Goal: Task Accomplishment & Management: Use online tool/utility

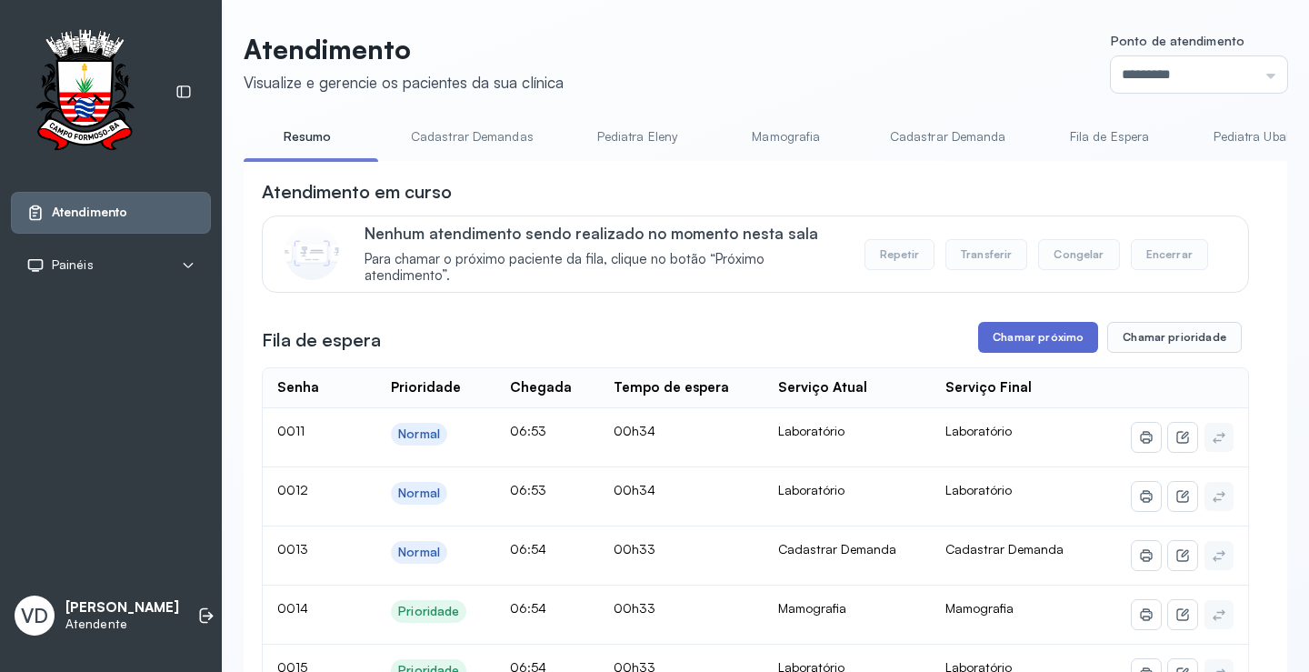
click at [1024, 335] on button "Chamar próximo" at bounding box center [1038, 337] width 120 height 31
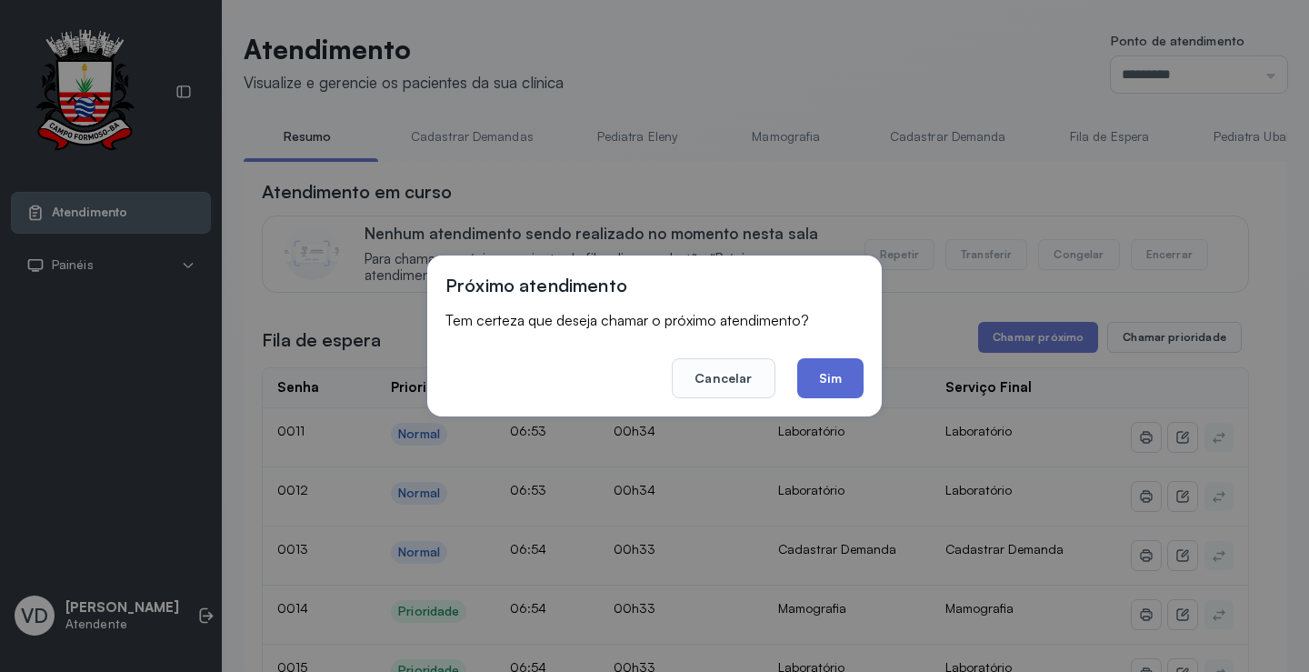
click at [809, 374] on button "Sim" at bounding box center [830, 378] width 66 height 40
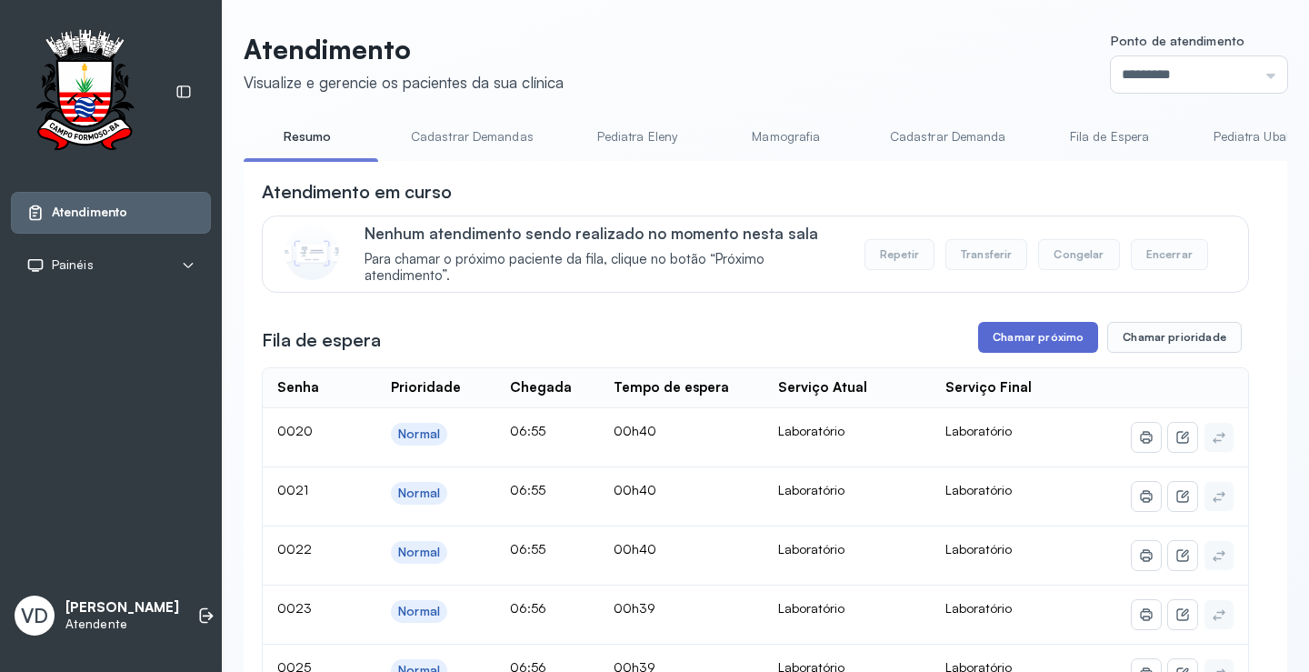
click at [1012, 344] on button "Chamar próximo" at bounding box center [1038, 337] width 120 height 31
click at [982, 334] on button "Chamar próximo" at bounding box center [1038, 337] width 120 height 31
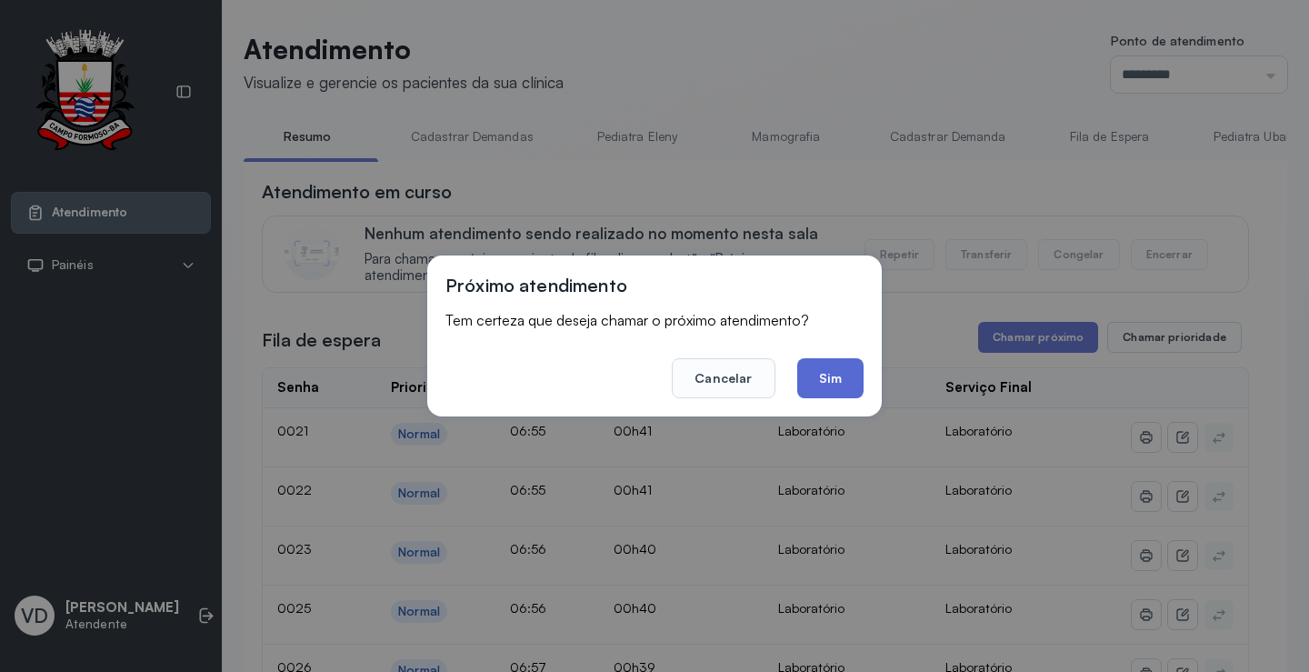
click at [859, 369] on button "Sim" at bounding box center [830, 378] width 66 height 40
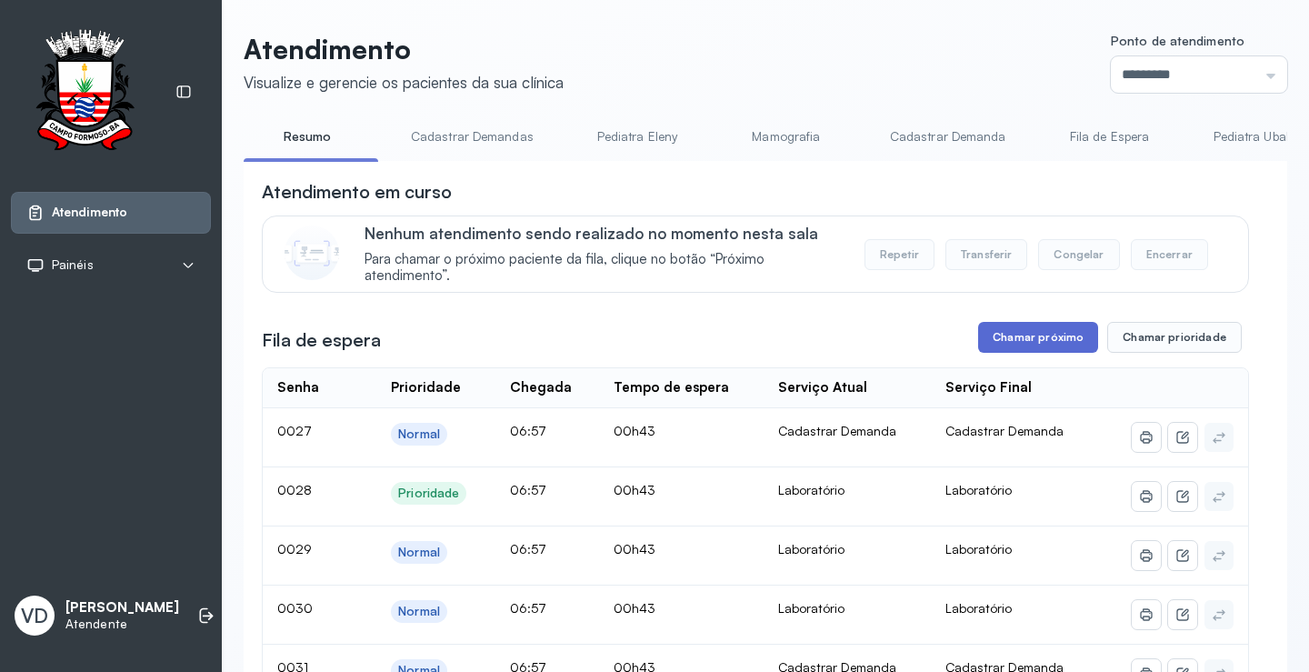
click at [1045, 348] on button "Chamar próximo" at bounding box center [1038, 337] width 120 height 31
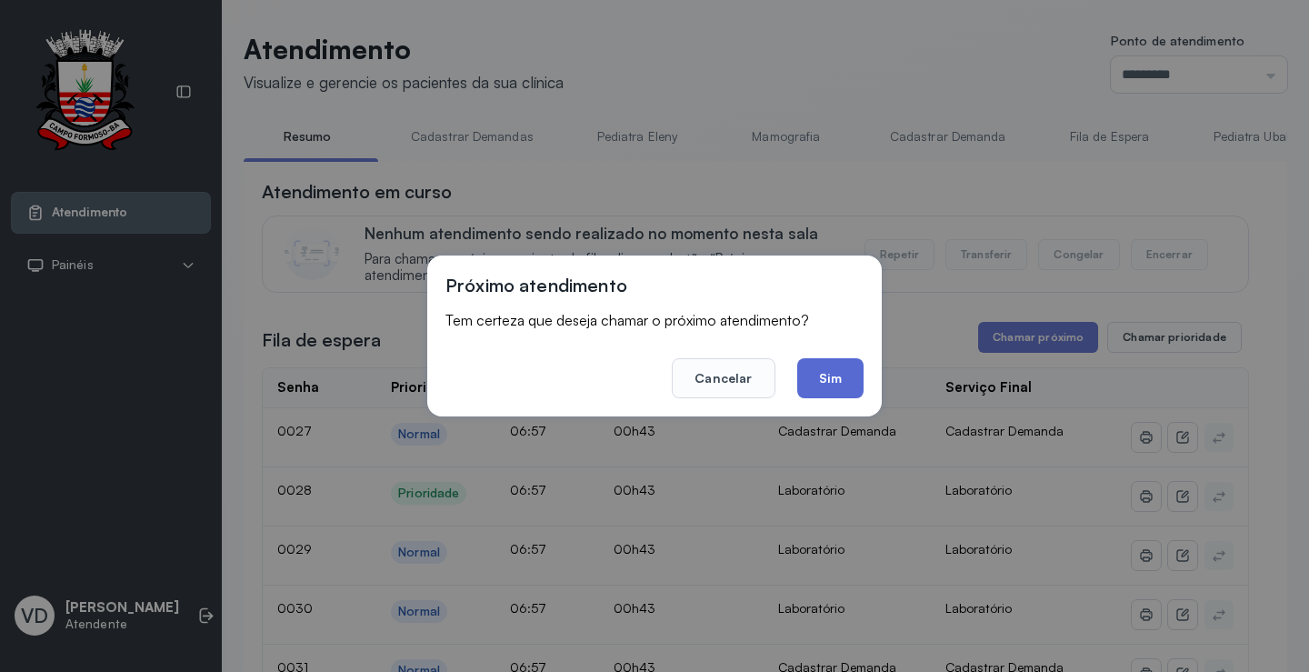
click at [833, 372] on button "Sim" at bounding box center [830, 378] width 66 height 40
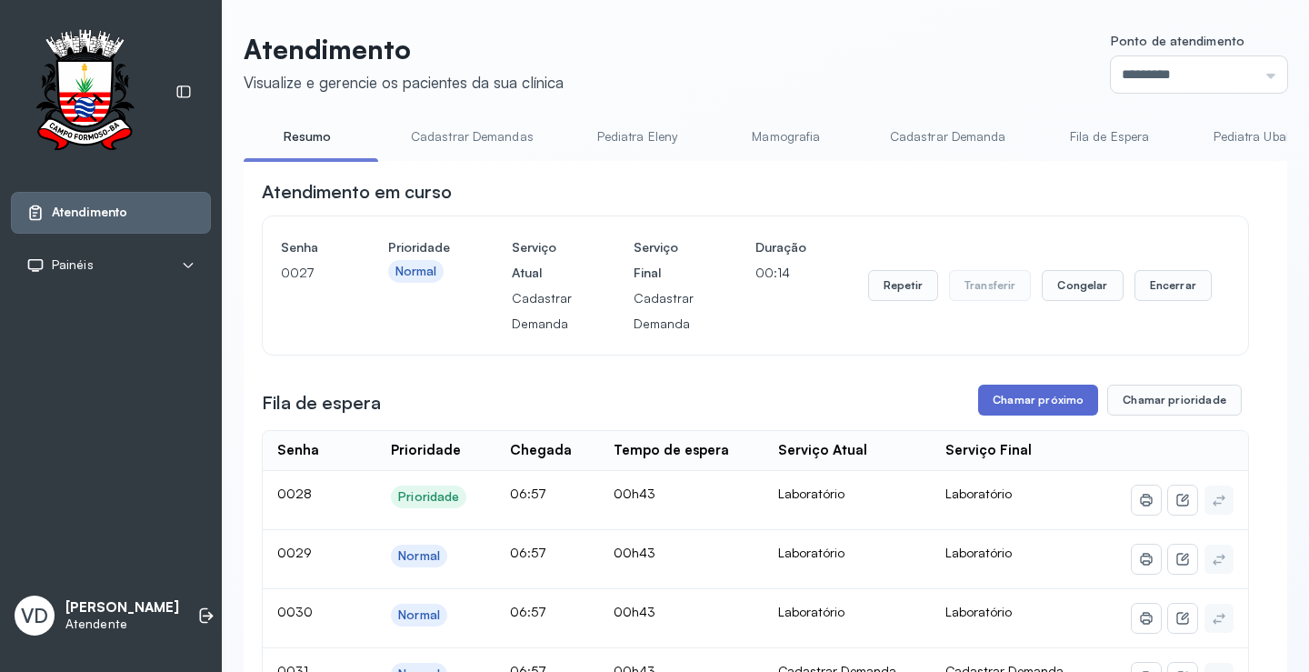
click at [1002, 394] on button "Chamar próximo" at bounding box center [1038, 399] width 120 height 31
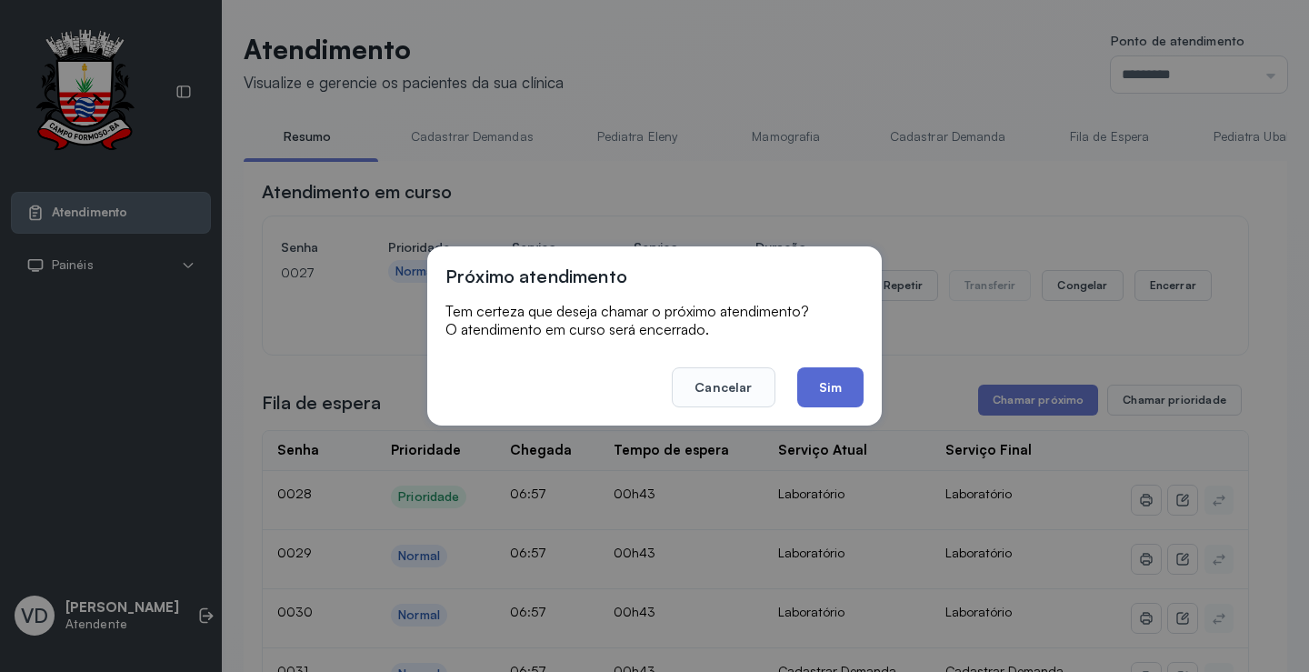
click at [839, 390] on button "Sim" at bounding box center [830, 387] width 66 height 40
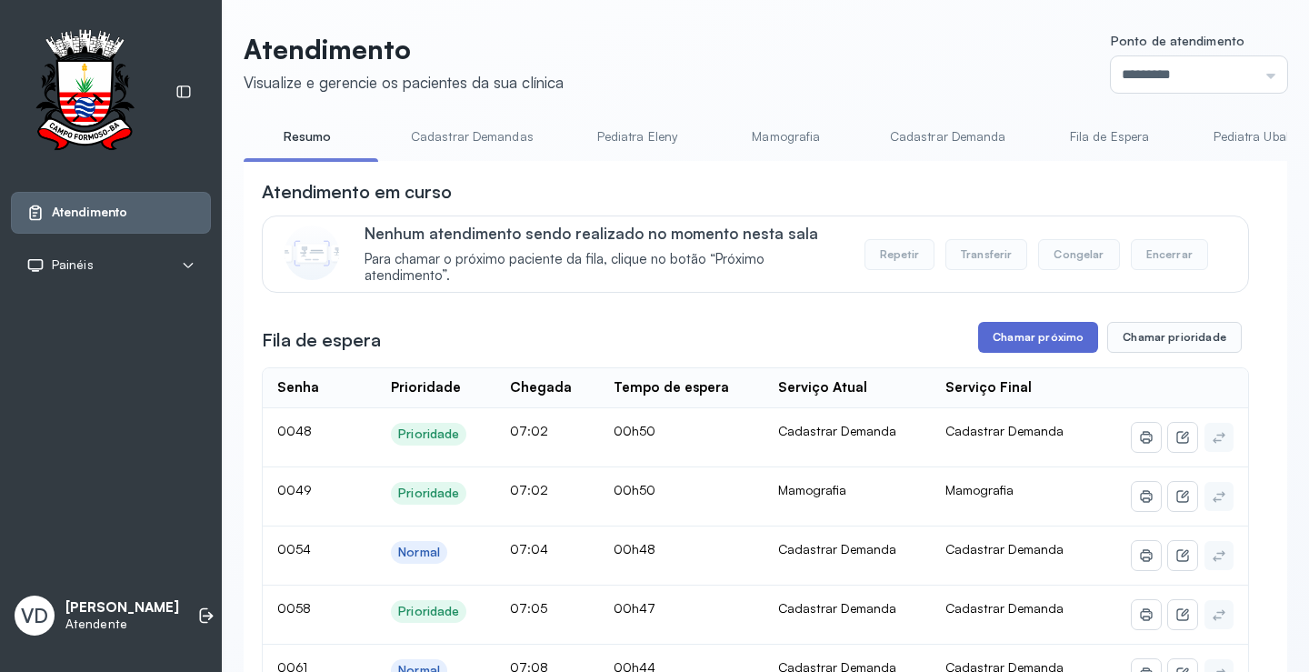
click at [1014, 346] on button "Chamar próximo" at bounding box center [1038, 337] width 120 height 31
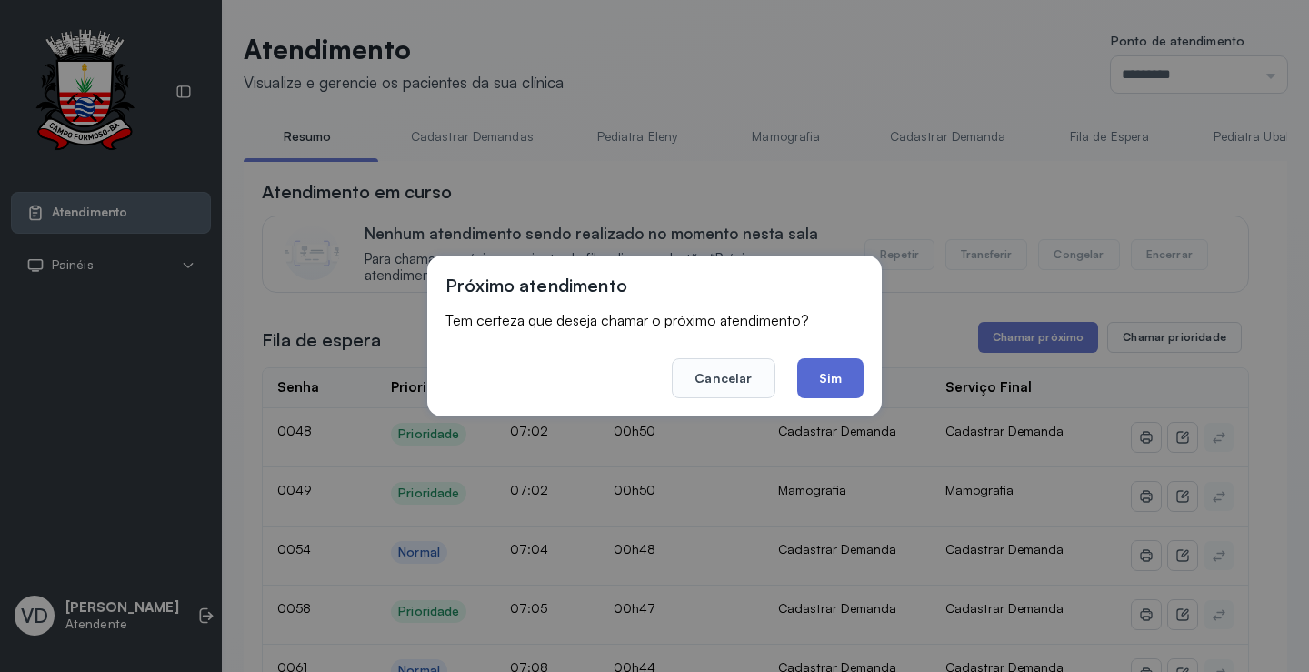
click at [811, 377] on button "Sim" at bounding box center [830, 378] width 66 height 40
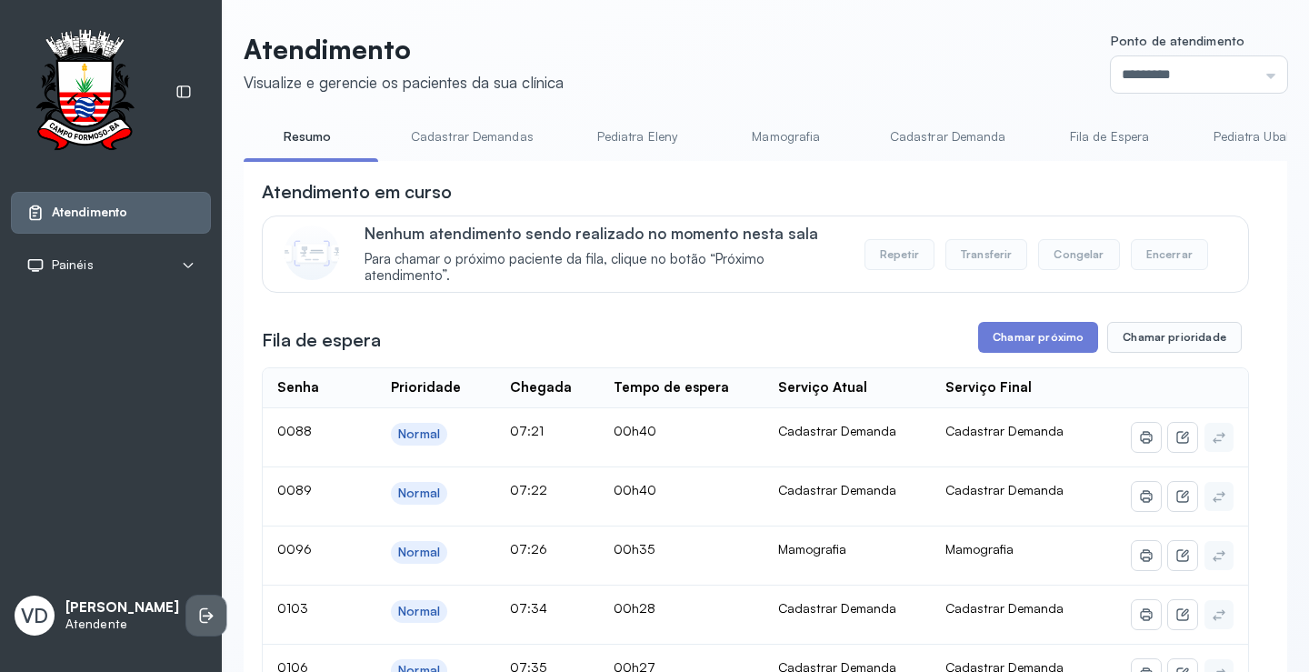
click at [186, 595] on li at bounding box center [206, 615] width 40 height 40
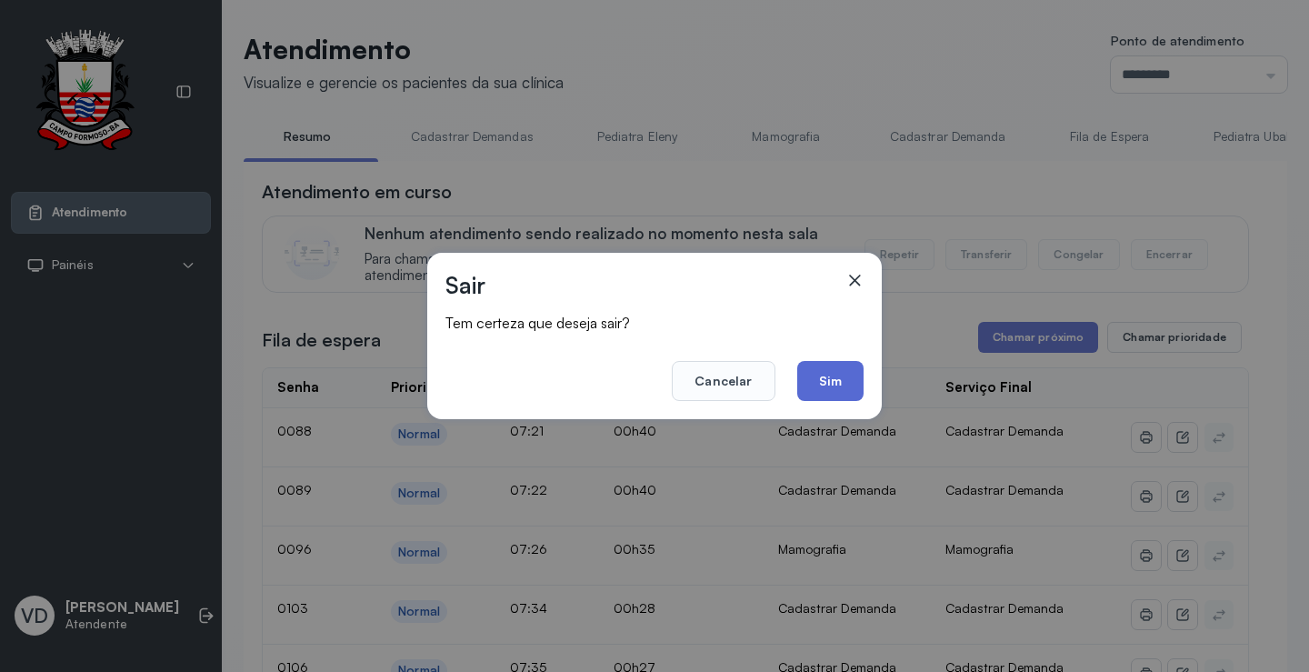
click at [821, 389] on button "Sim" at bounding box center [830, 381] width 66 height 40
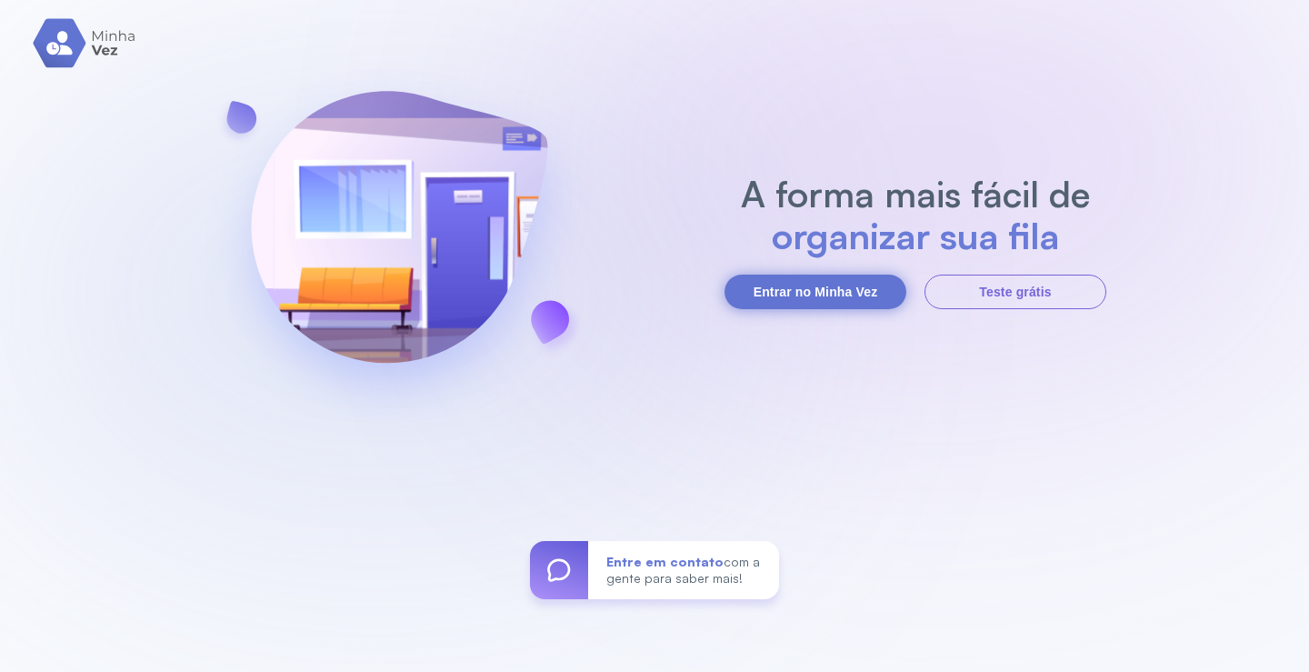
click at [798, 297] on button "Entrar no Minha Vez" at bounding box center [815, 291] width 182 height 35
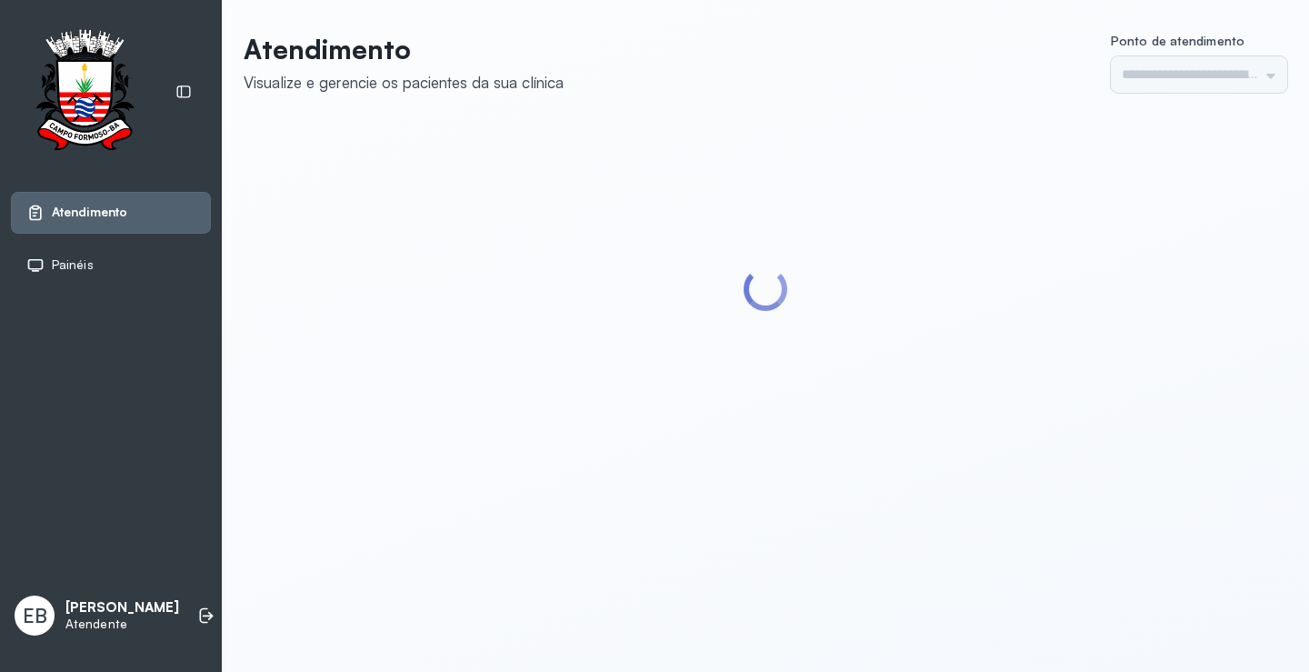
type input "*********"
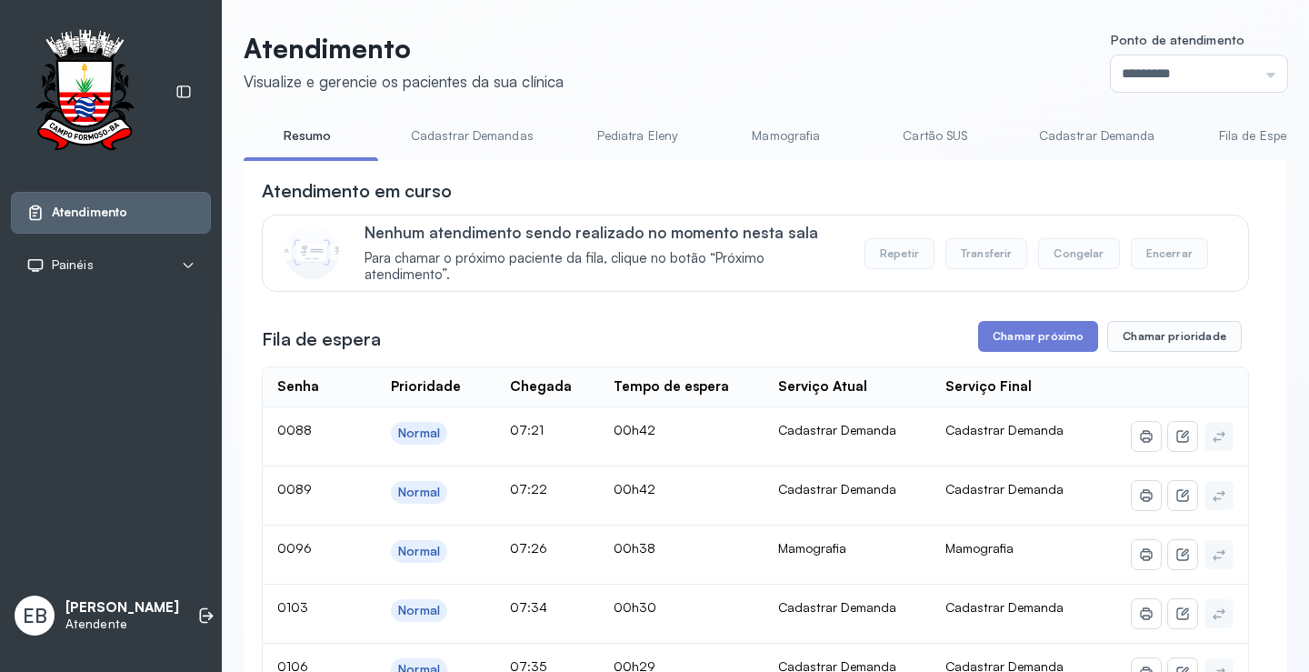
scroll to position [273, 0]
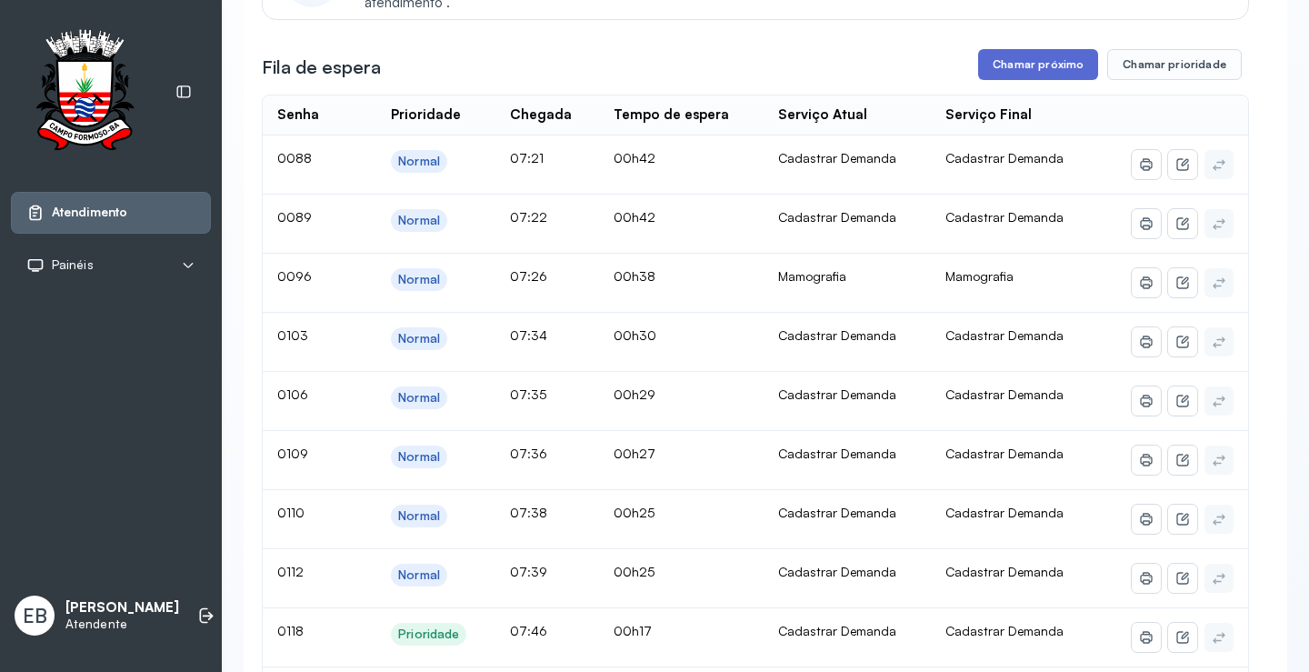
click at [1014, 71] on button "Chamar próximo" at bounding box center [1038, 64] width 120 height 31
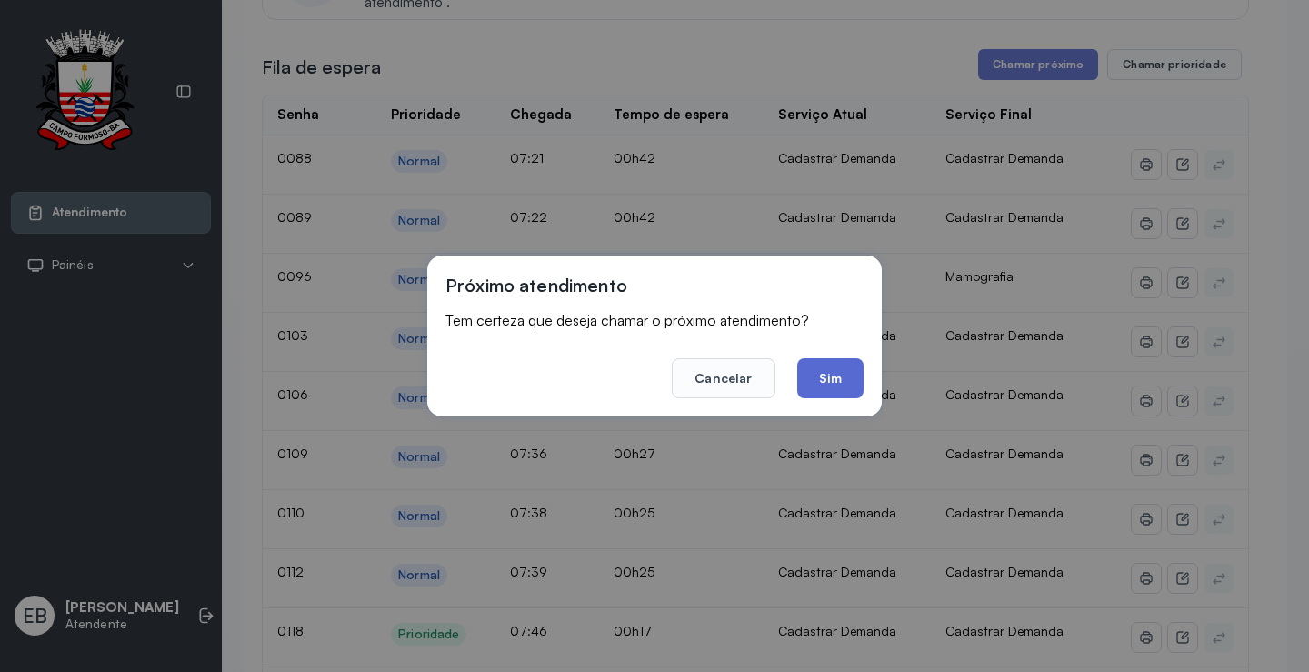
click at [854, 393] on button "Sim" at bounding box center [830, 378] width 66 height 40
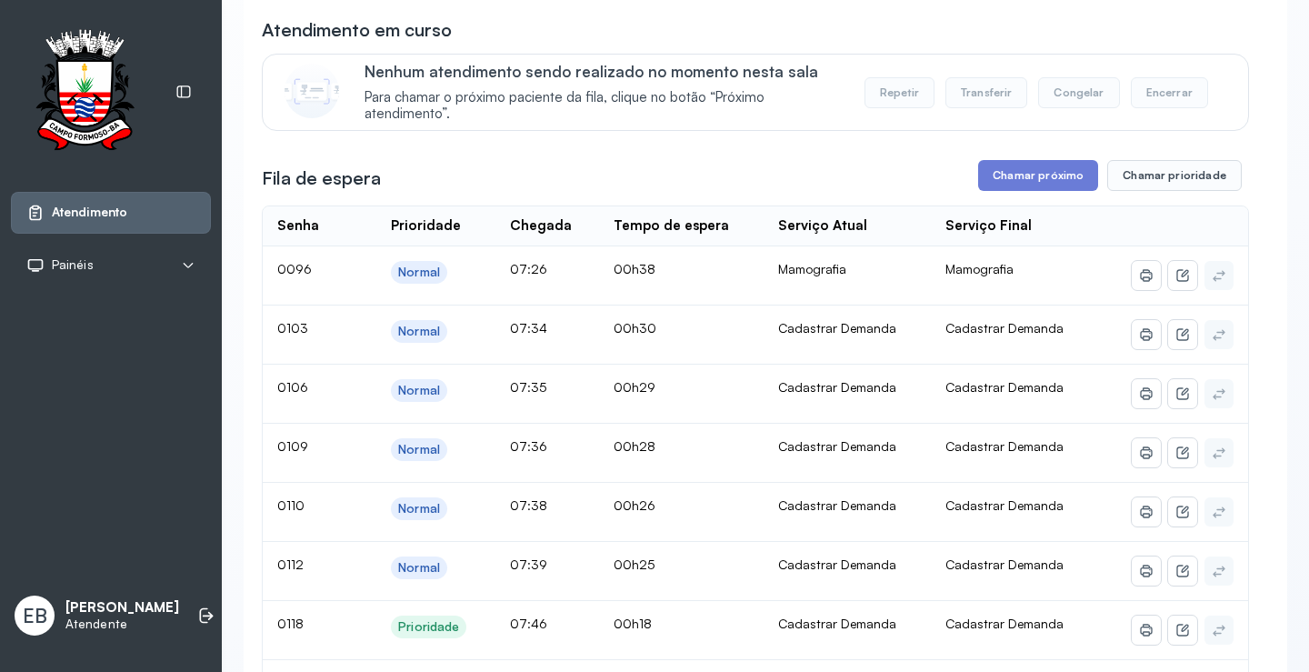
scroll to position [91, 0]
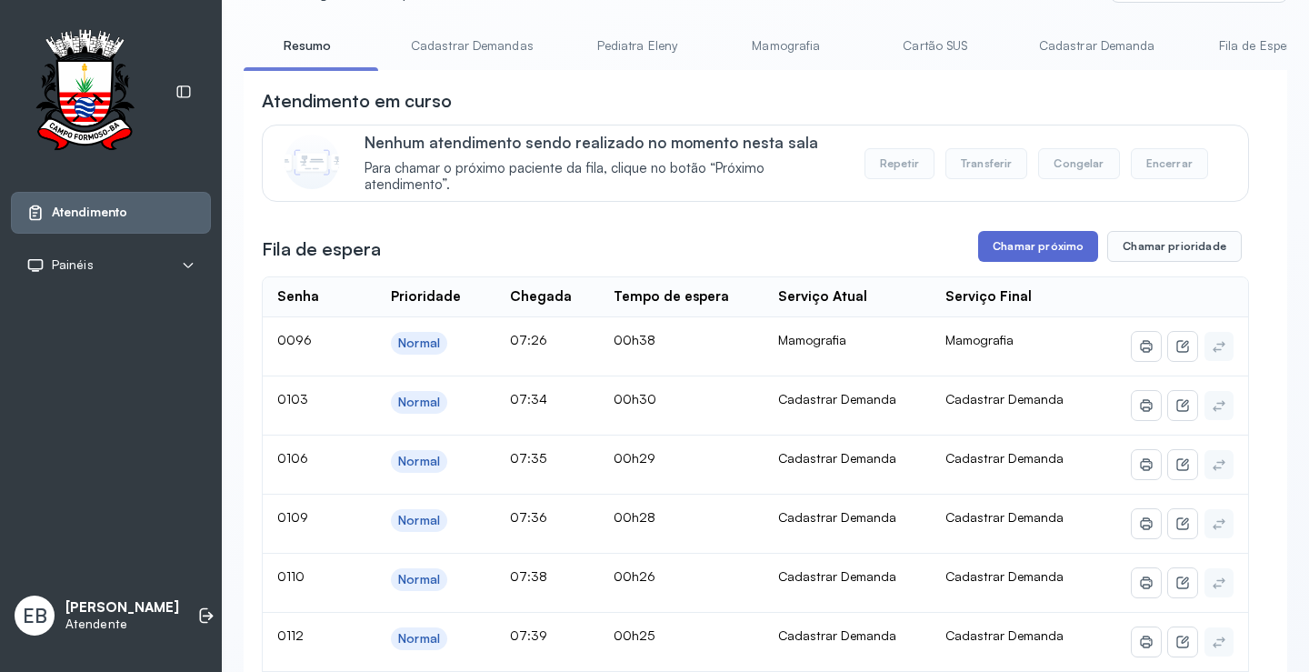
click at [1016, 254] on button "Chamar próximo" at bounding box center [1038, 246] width 120 height 31
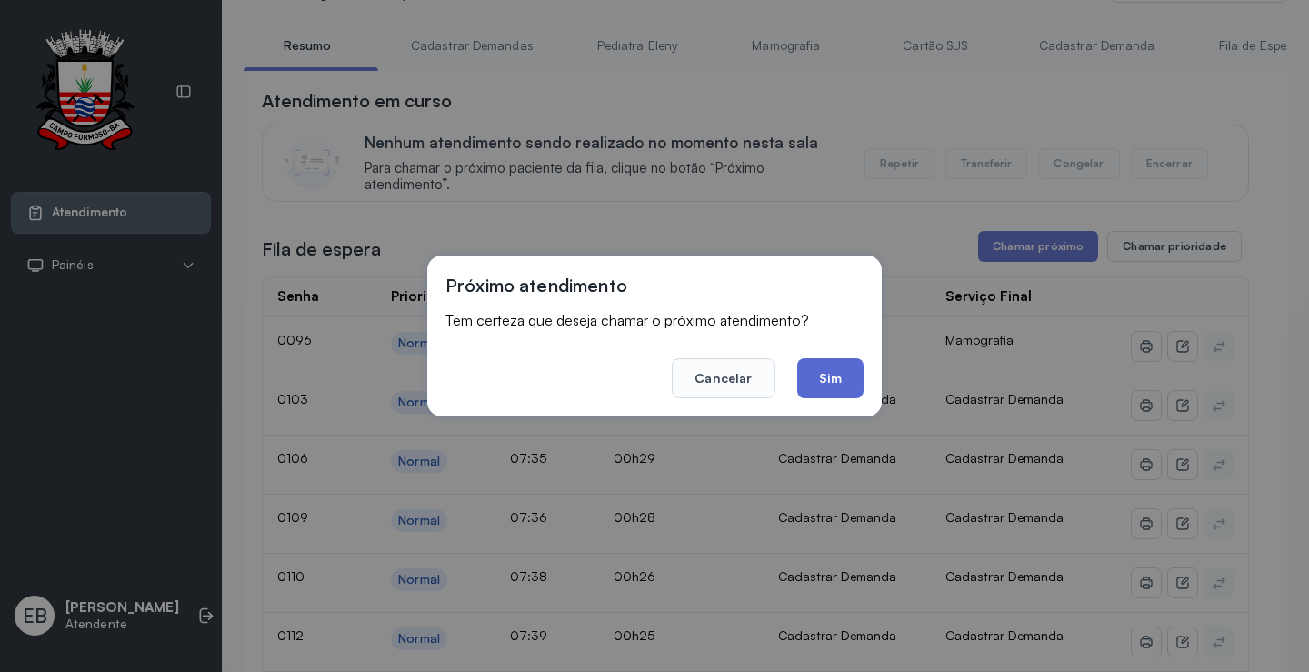
click at [841, 389] on button "Sim" at bounding box center [830, 378] width 66 height 40
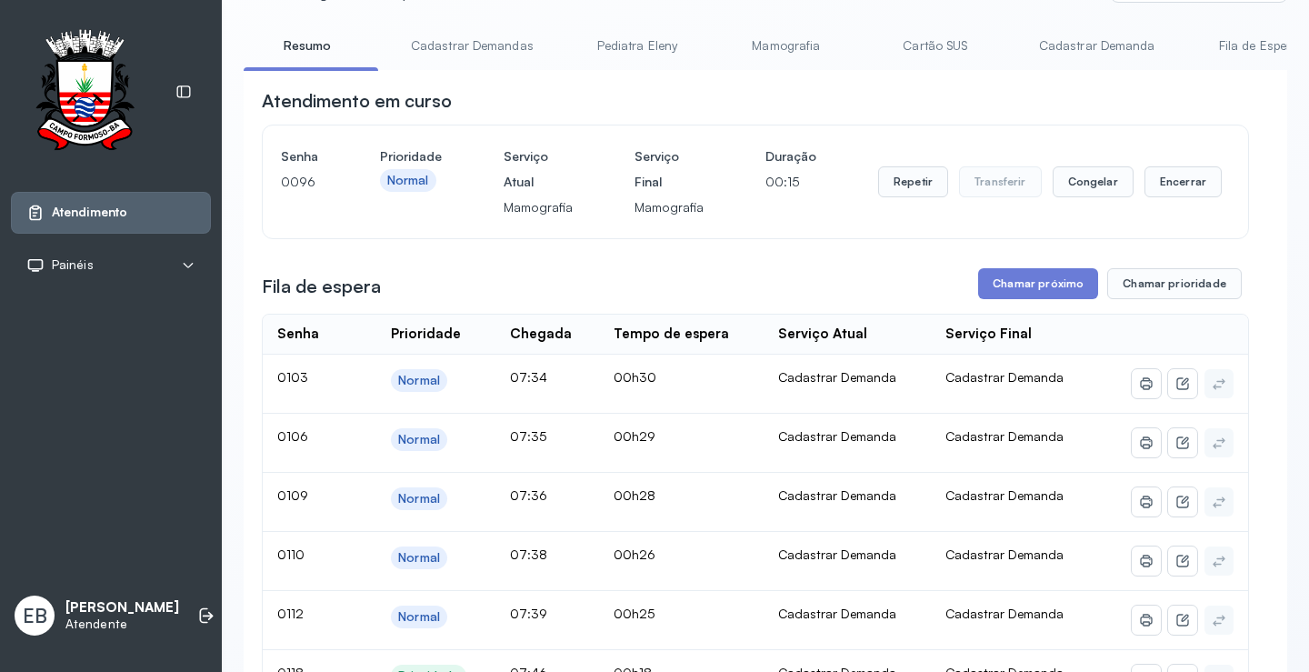
scroll to position [0, 0]
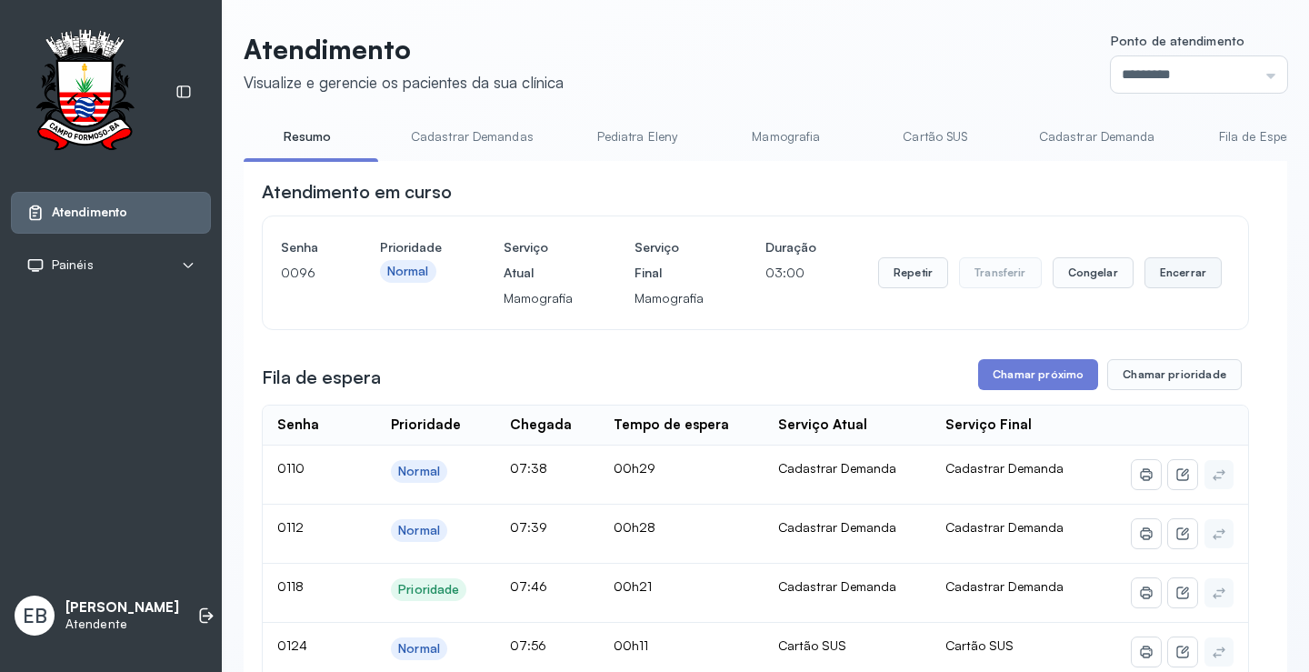
click at [1162, 284] on button "Encerrar" at bounding box center [1182, 272] width 77 height 31
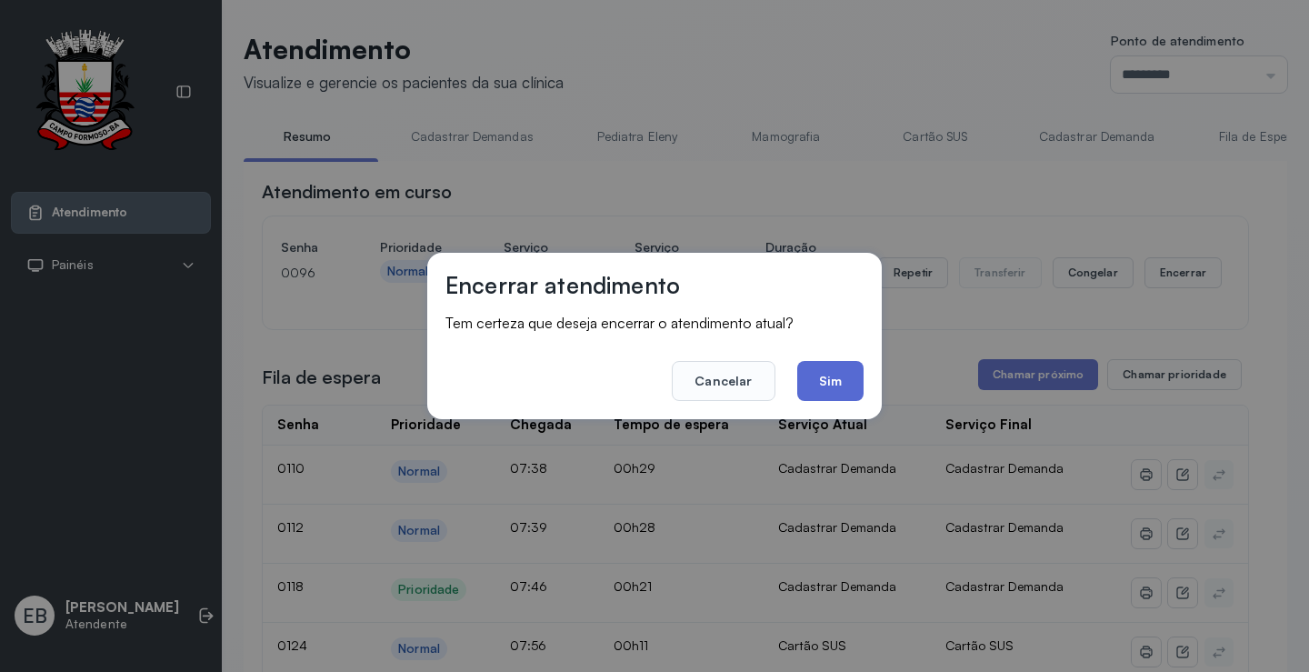
click at [834, 368] on button "Sim" at bounding box center [830, 381] width 66 height 40
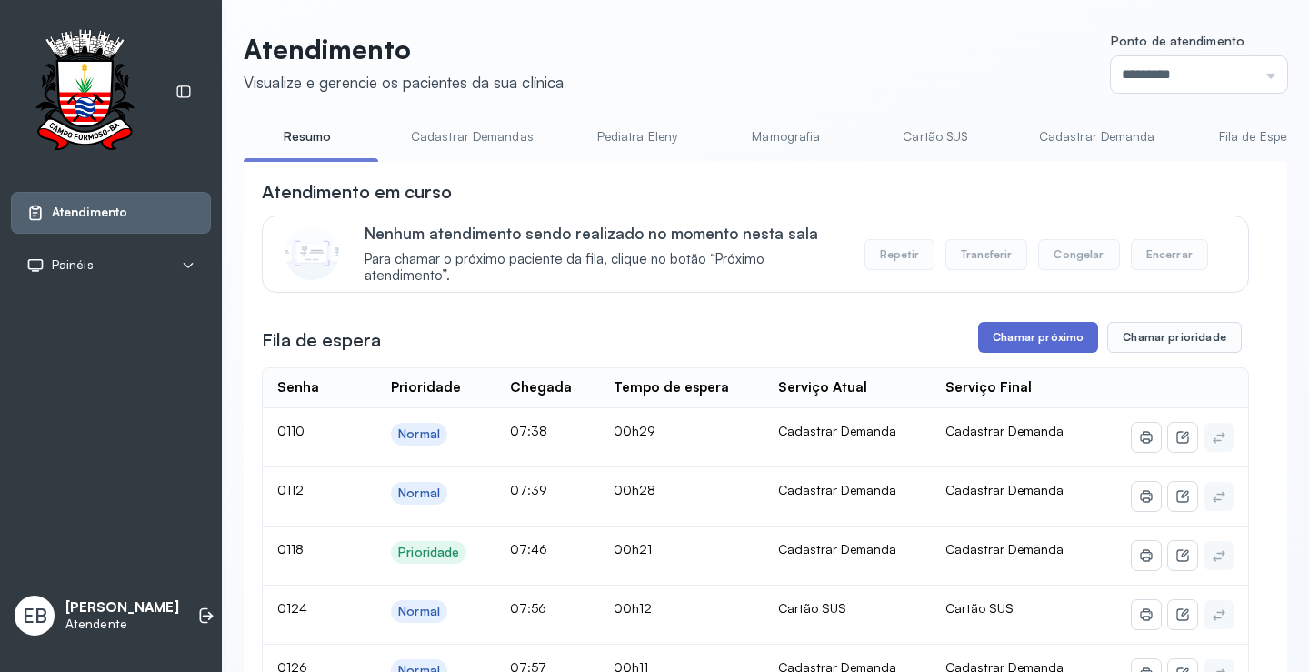
click at [1032, 344] on button "Chamar próximo" at bounding box center [1038, 337] width 120 height 31
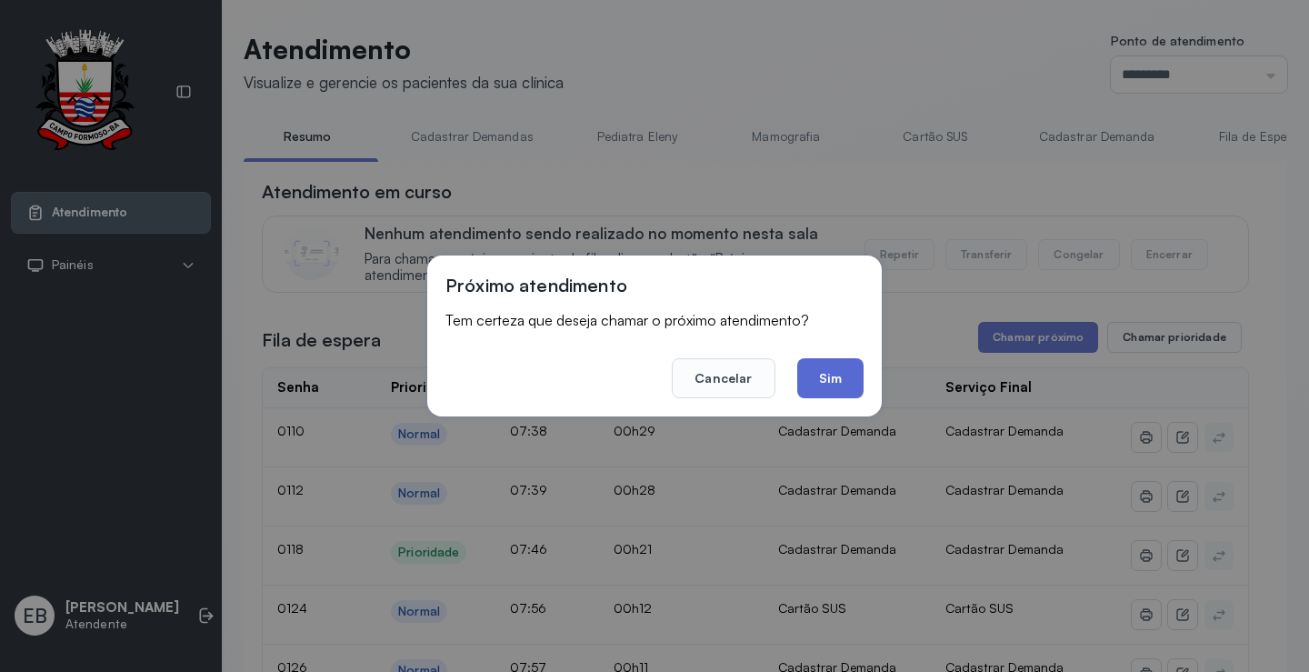
click at [842, 382] on button "Sim" at bounding box center [830, 378] width 66 height 40
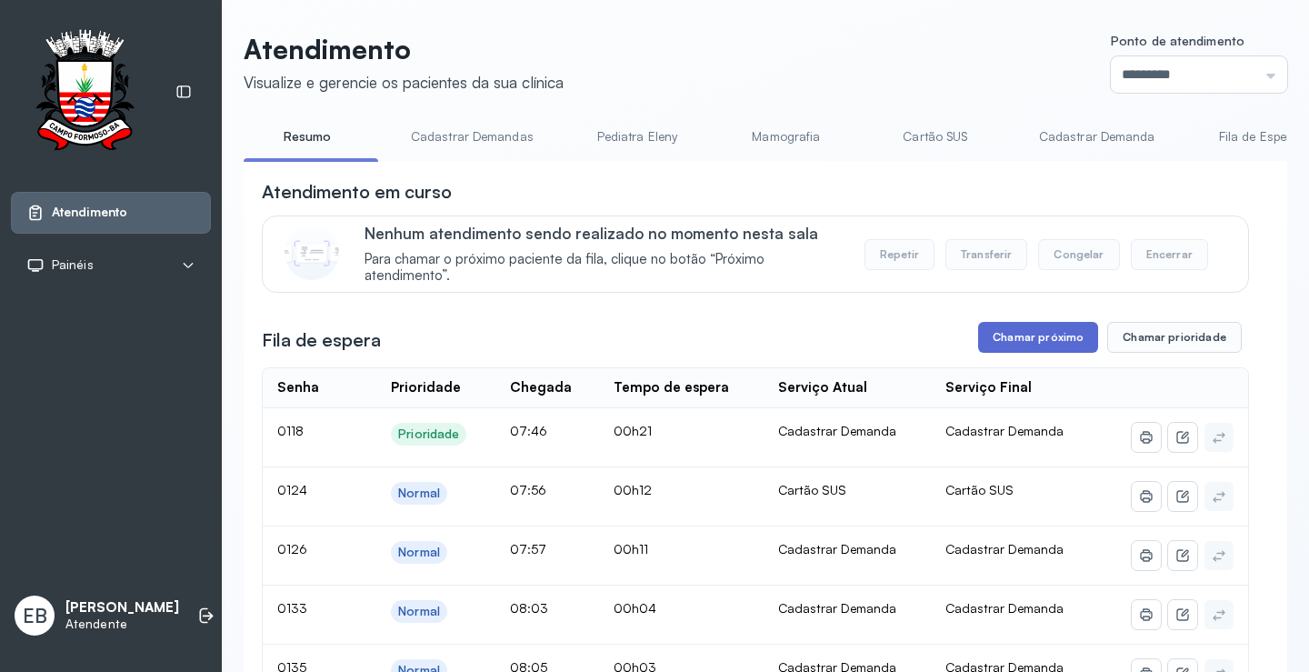
click at [1050, 335] on button "Chamar próximo" at bounding box center [1038, 337] width 120 height 31
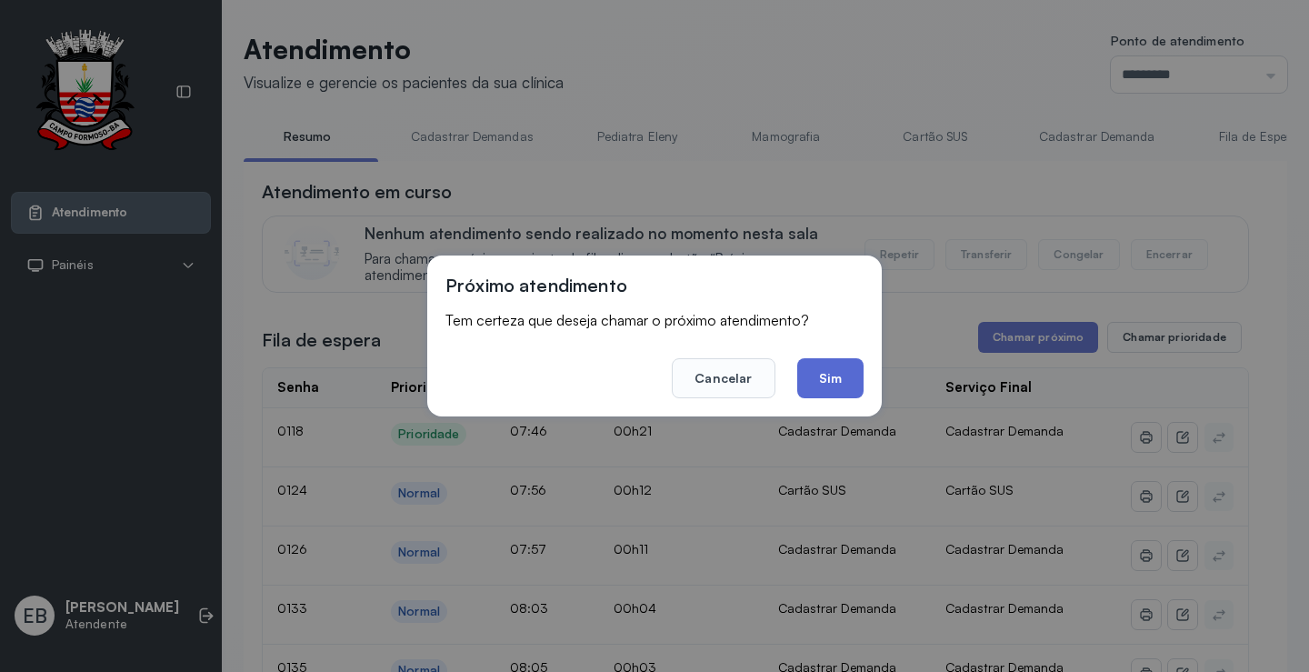
click at [845, 370] on button "Sim" at bounding box center [830, 378] width 66 height 40
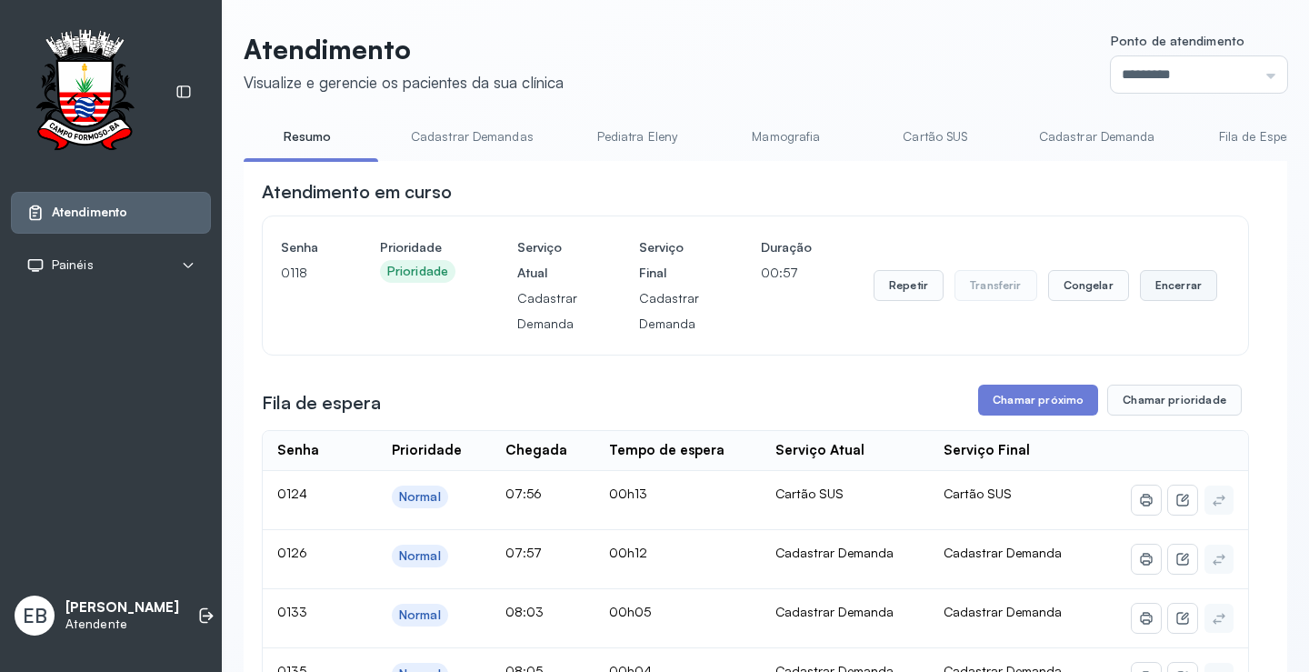
click at [1160, 293] on button "Encerrar" at bounding box center [1178, 285] width 77 height 31
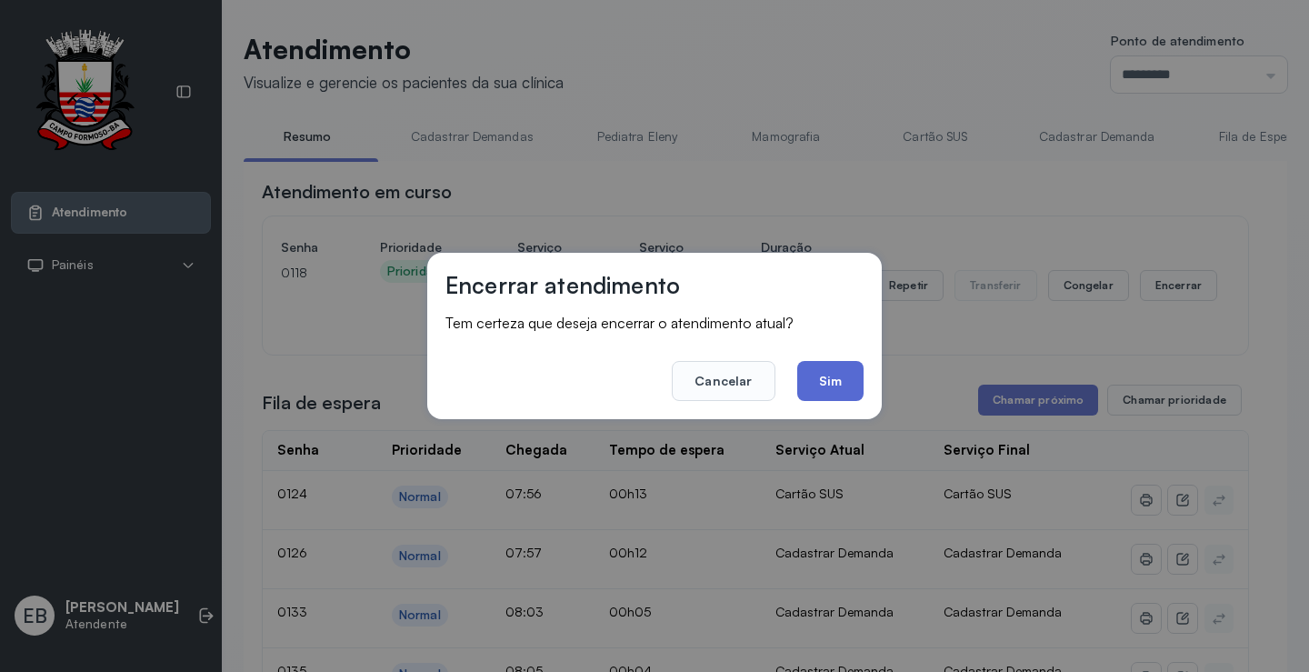
click at [827, 383] on button "Sim" at bounding box center [830, 381] width 66 height 40
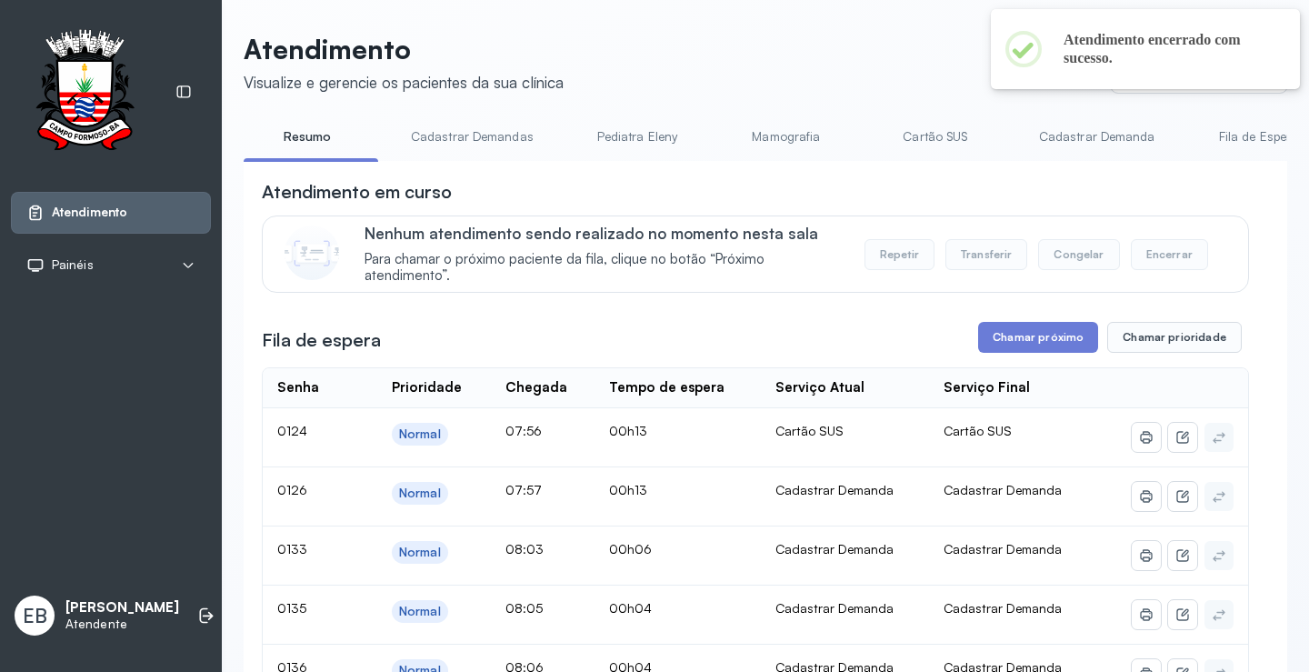
click at [505, 135] on link "Cadastrar Demandas" at bounding box center [472, 137] width 159 height 30
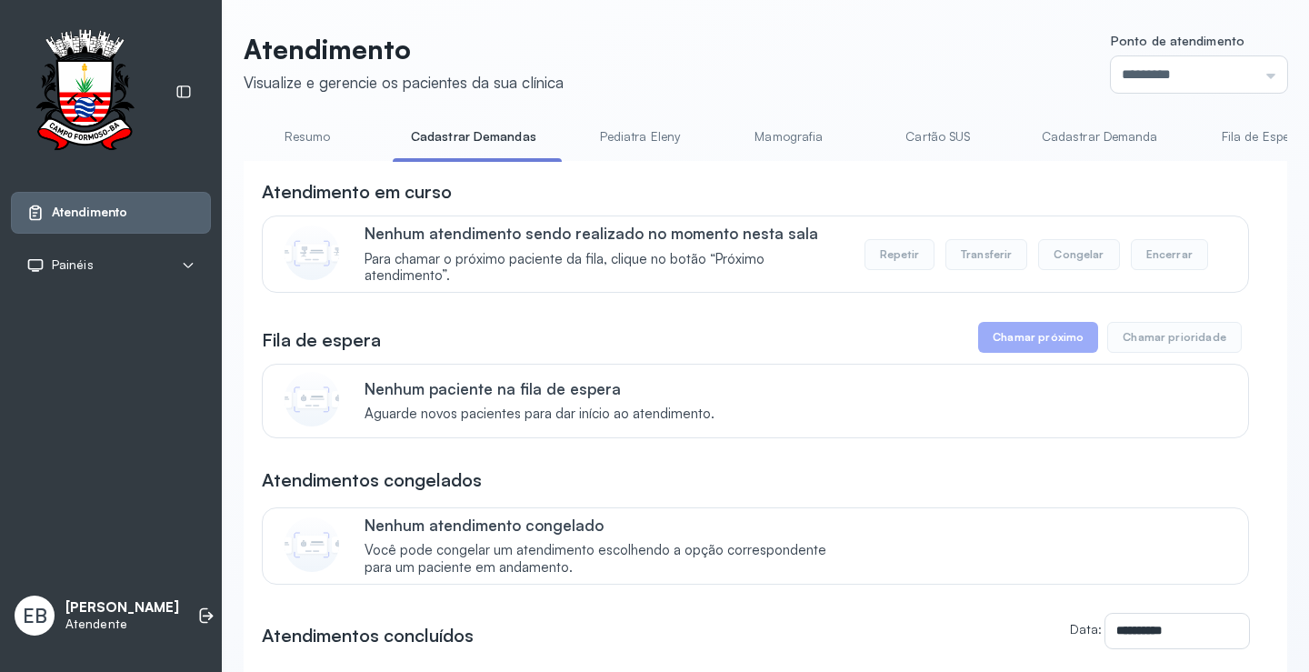
click at [1136, 135] on link "Cadastrar Demanda" at bounding box center [1099, 137] width 153 height 30
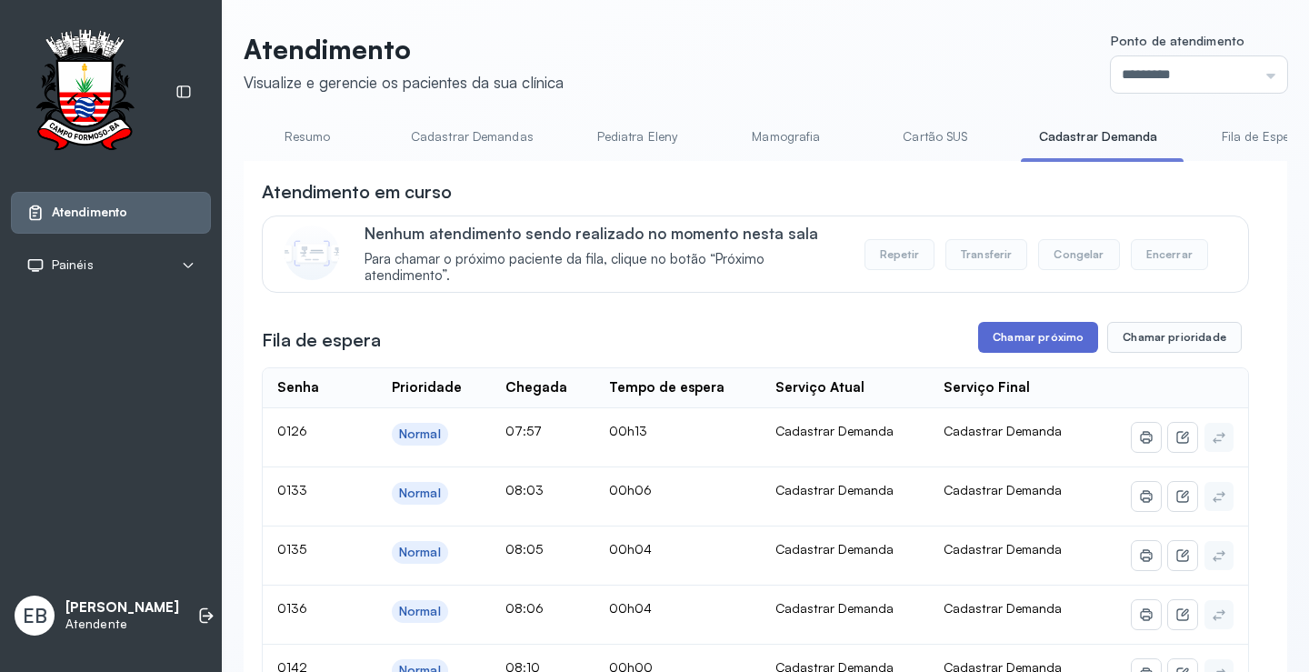
click at [1035, 341] on button "Chamar próximo" at bounding box center [1038, 337] width 120 height 31
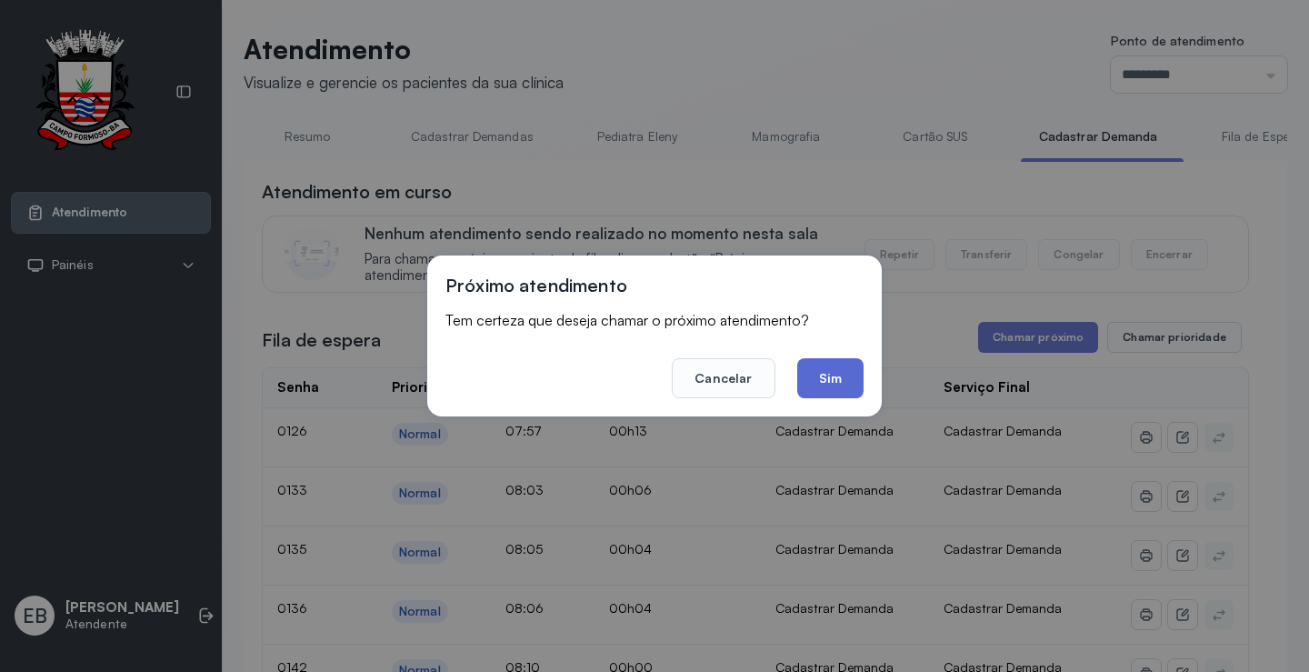
click at [841, 390] on button "Sim" at bounding box center [830, 378] width 66 height 40
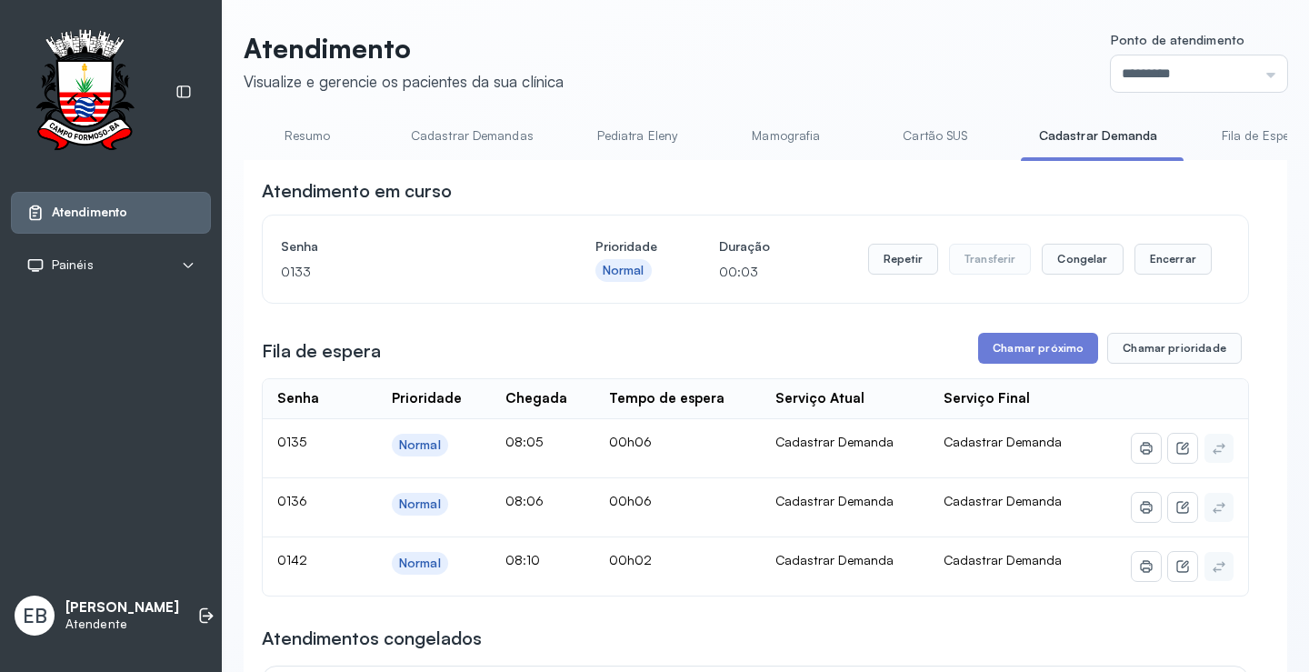
scroll to position [182, 0]
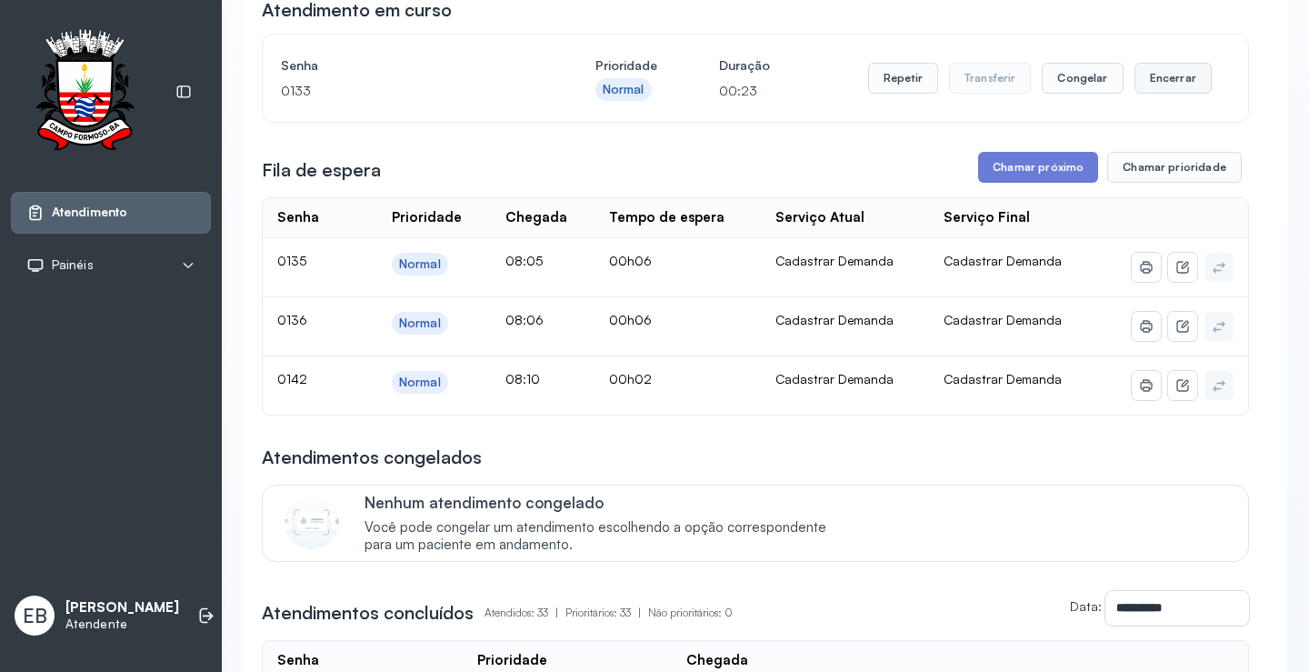
click at [1151, 87] on button "Encerrar" at bounding box center [1172, 78] width 77 height 31
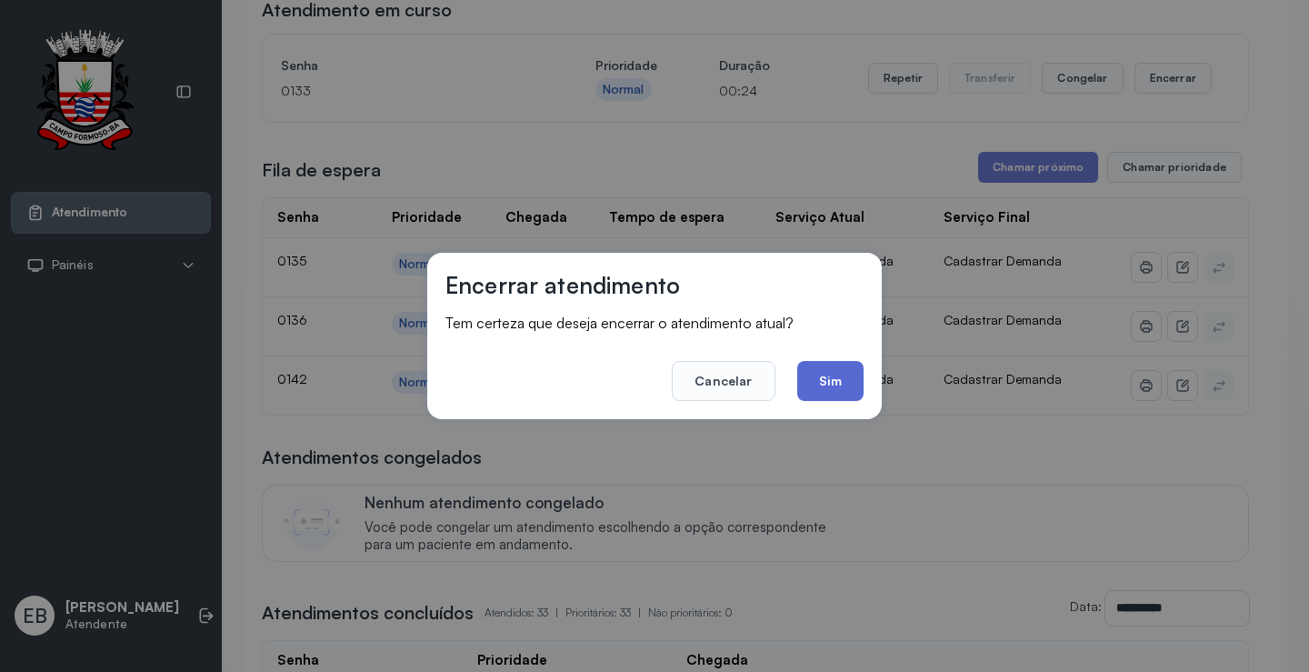
click at [833, 381] on button "Sim" at bounding box center [830, 381] width 66 height 40
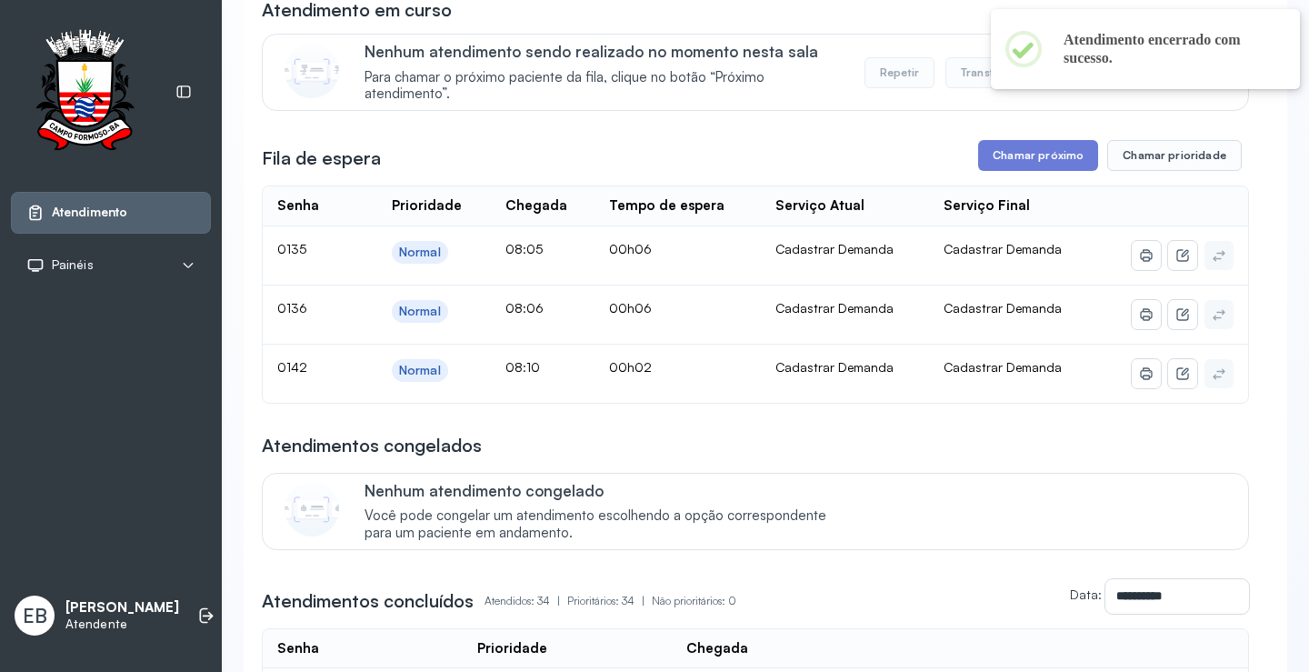
scroll to position [0, 0]
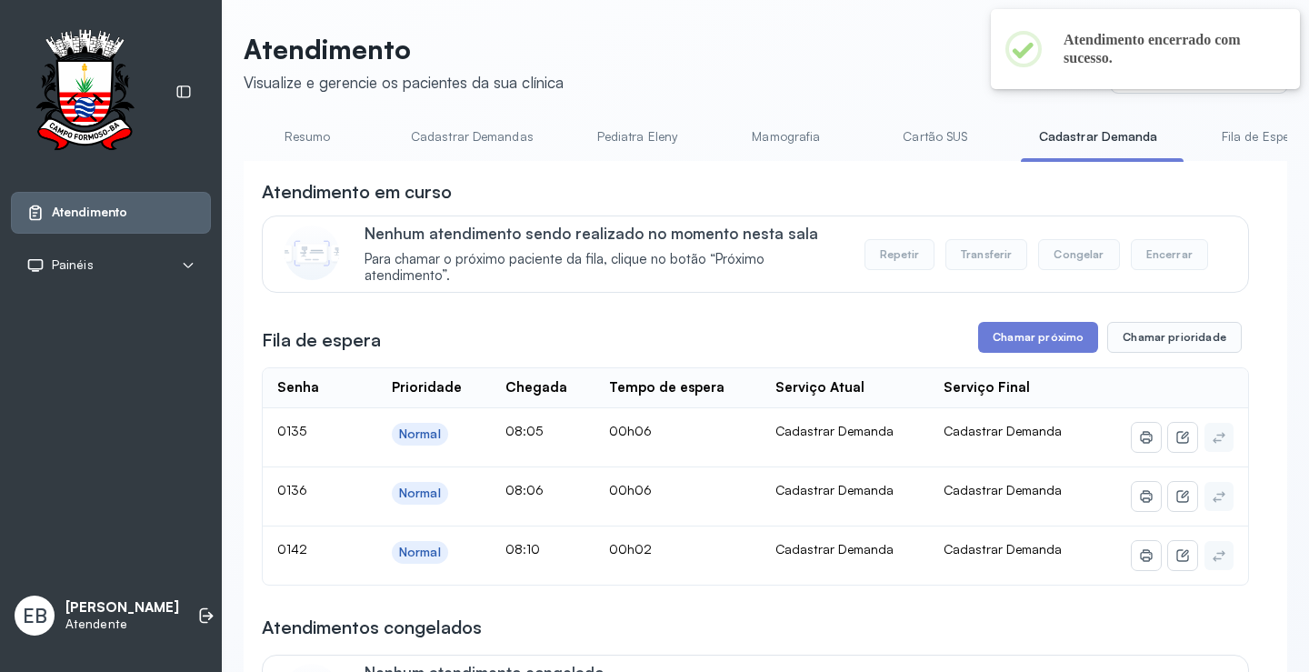
click at [314, 142] on link "Resumo" at bounding box center [307, 137] width 127 height 30
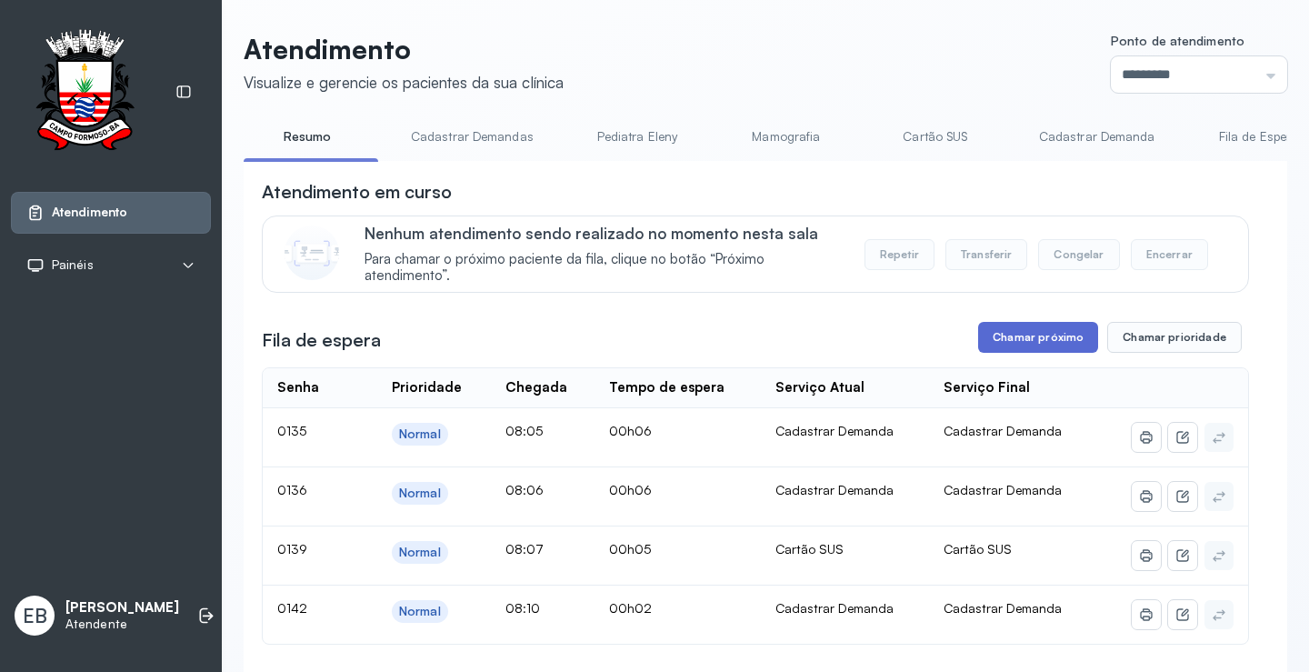
click at [1041, 335] on button "Chamar próximo" at bounding box center [1038, 337] width 120 height 31
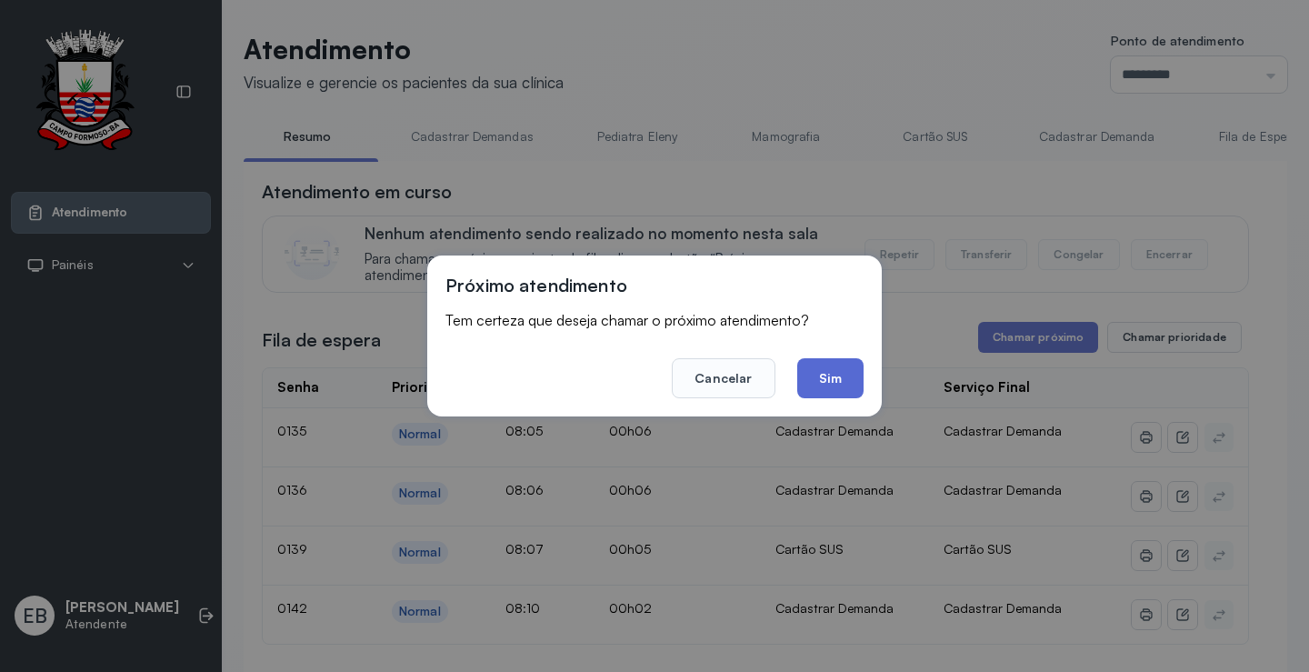
click at [854, 389] on button "Sim" at bounding box center [830, 378] width 66 height 40
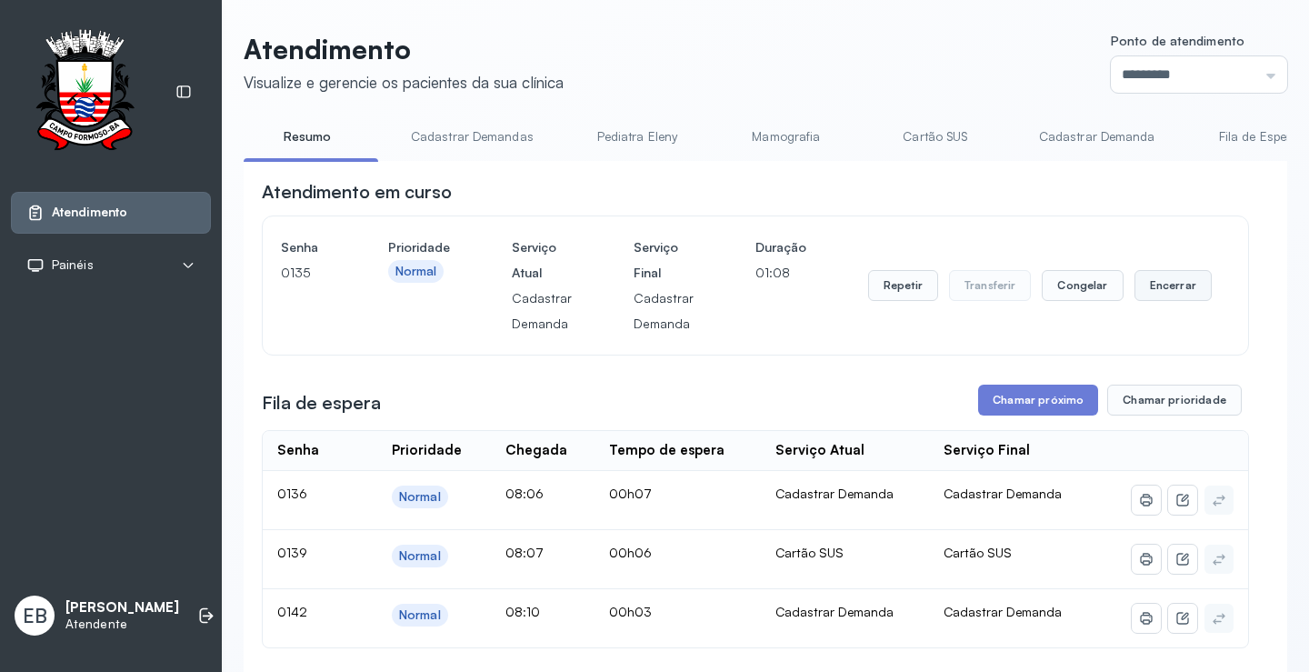
click at [1163, 291] on button "Encerrar" at bounding box center [1172, 285] width 77 height 31
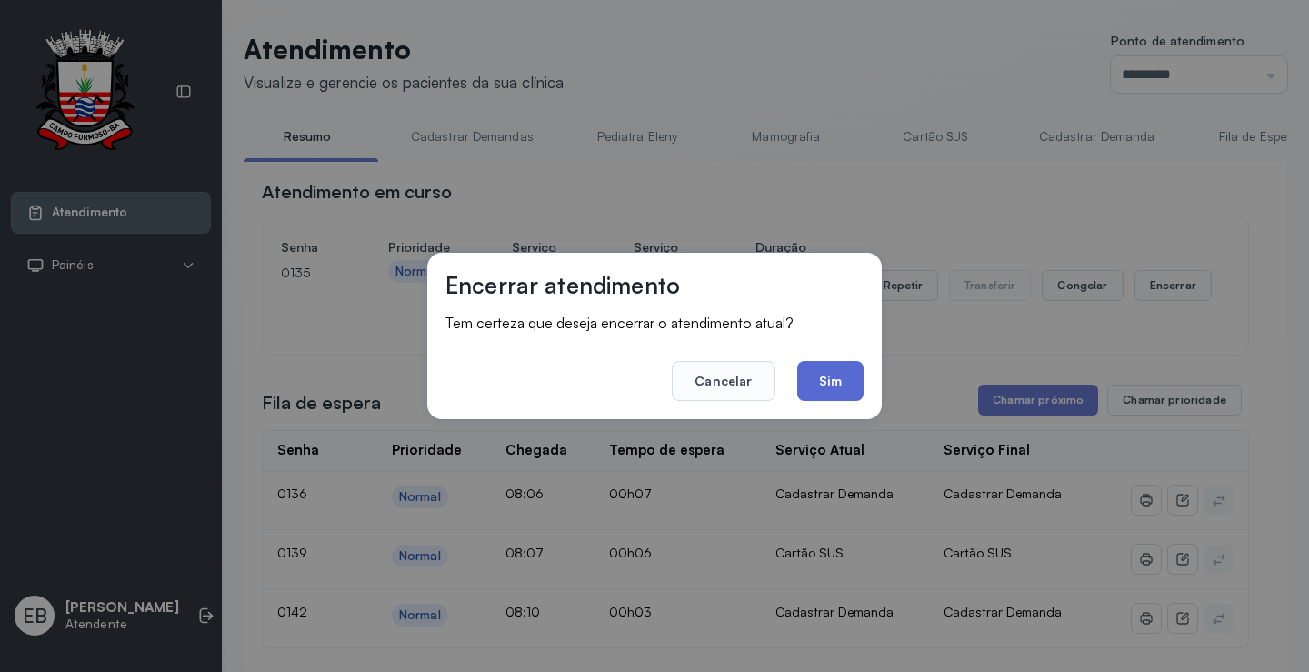
click at [836, 376] on button "Sim" at bounding box center [830, 381] width 66 height 40
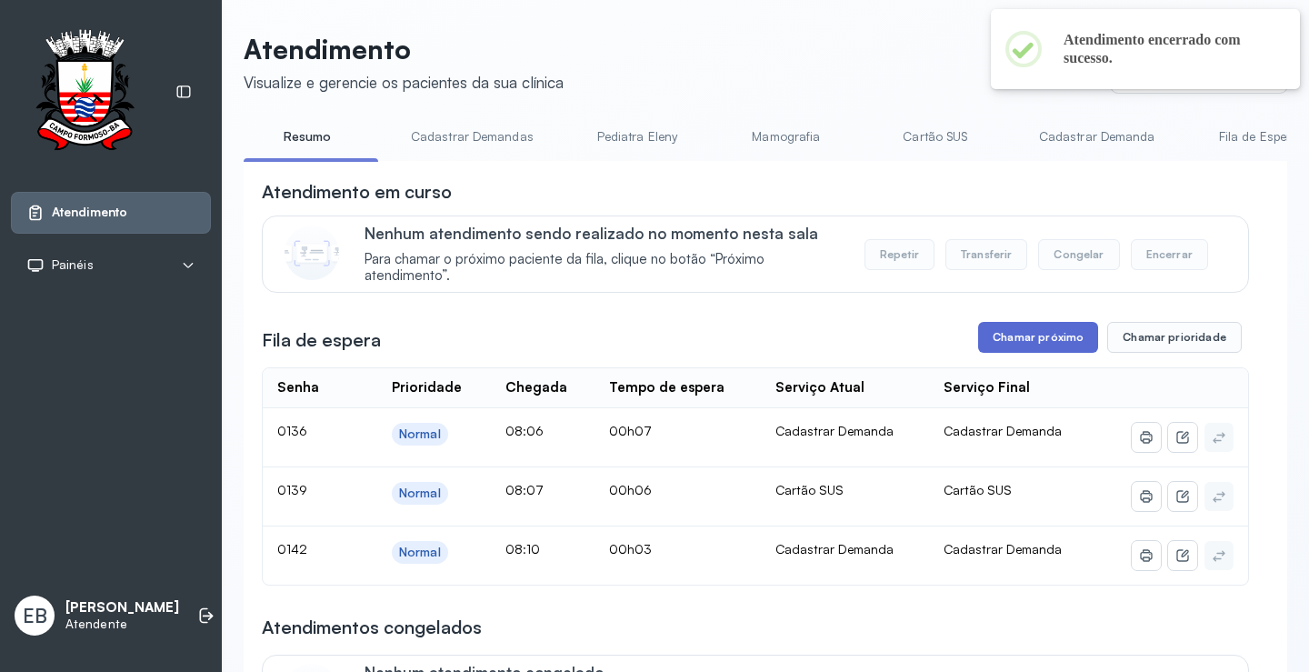
click at [1065, 333] on button "Chamar próximo" at bounding box center [1038, 337] width 120 height 31
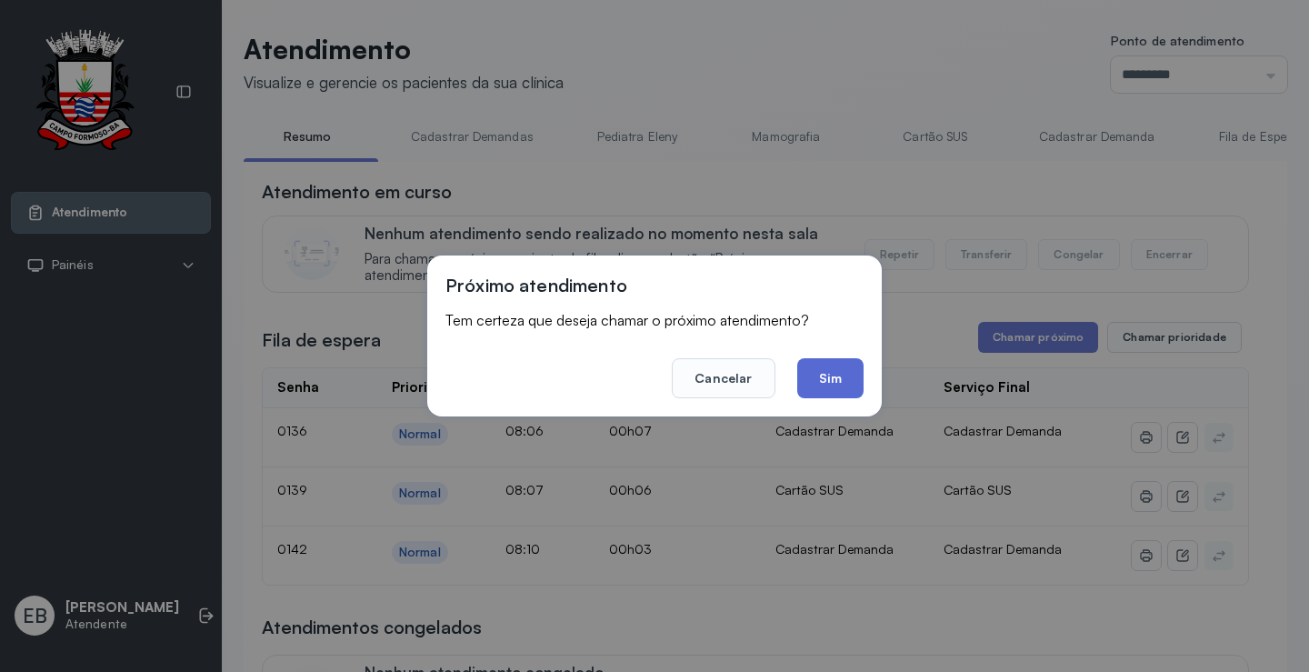
click at [861, 378] on button "Sim" at bounding box center [830, 378] width 66 height 40
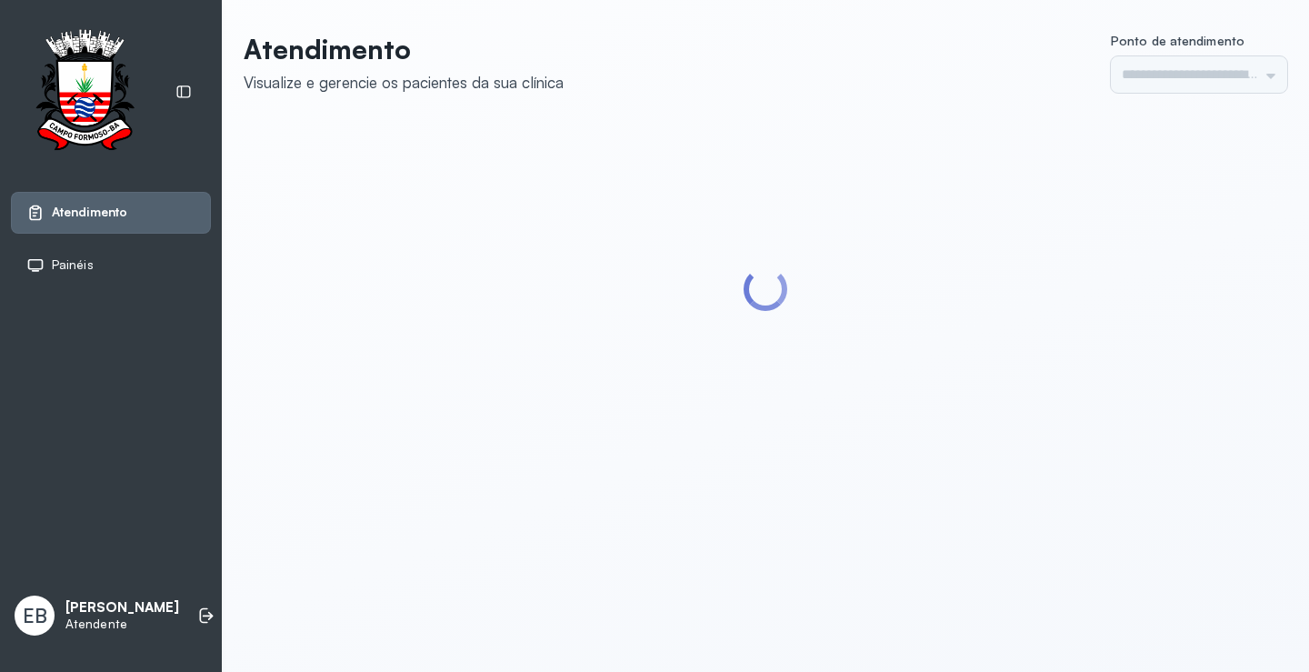
type input "*********"
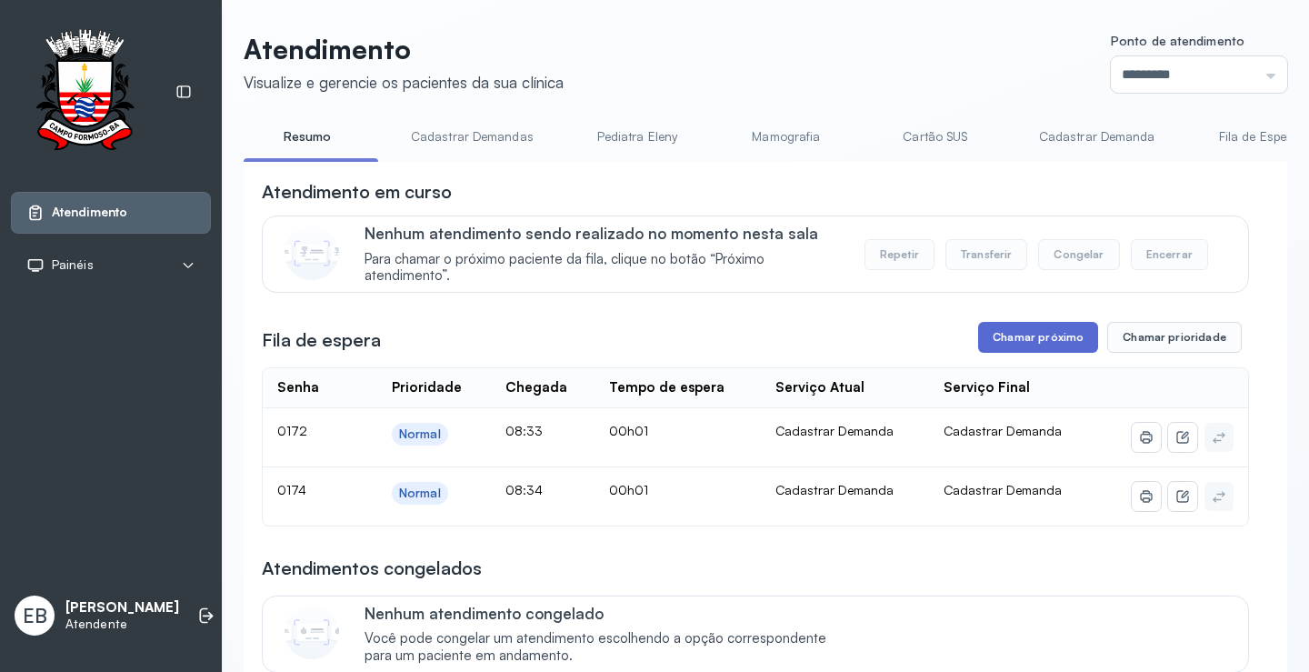
click at [1034, 341] on button "Chamar próximo" at bounding box center [1038, 337] width 120 height 31
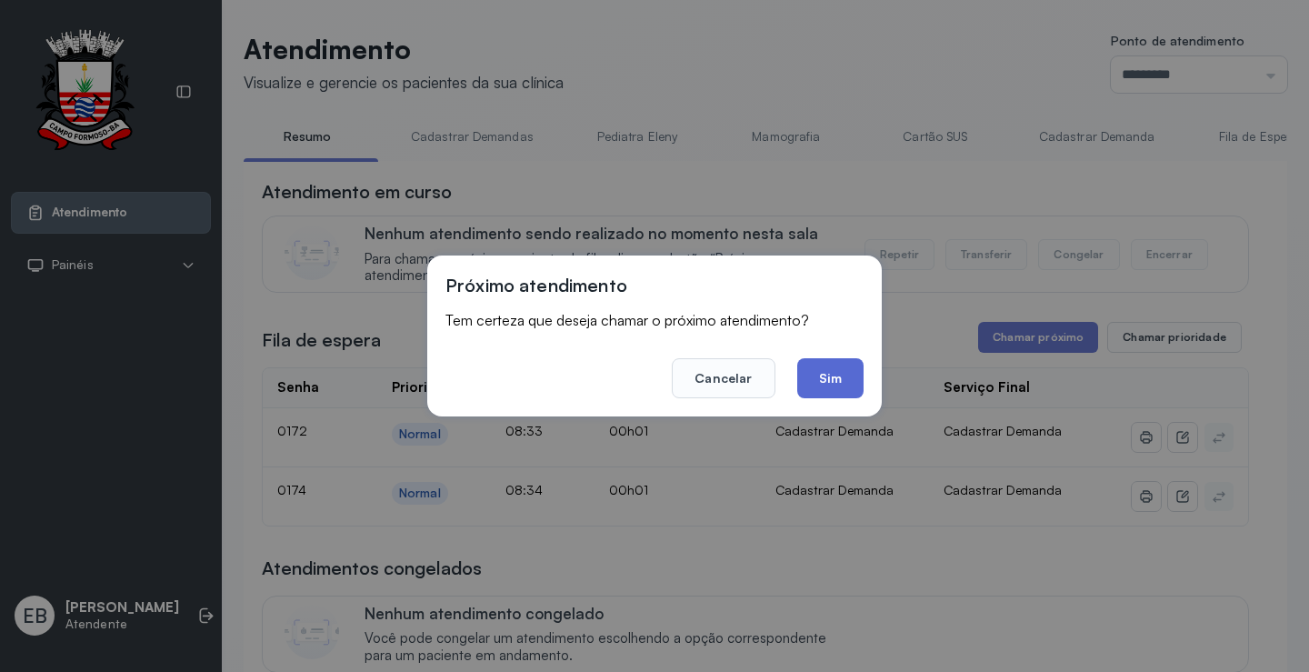
click at [857, 375] on button "Sim" at bounding box center [830, 378] width 66 height 40
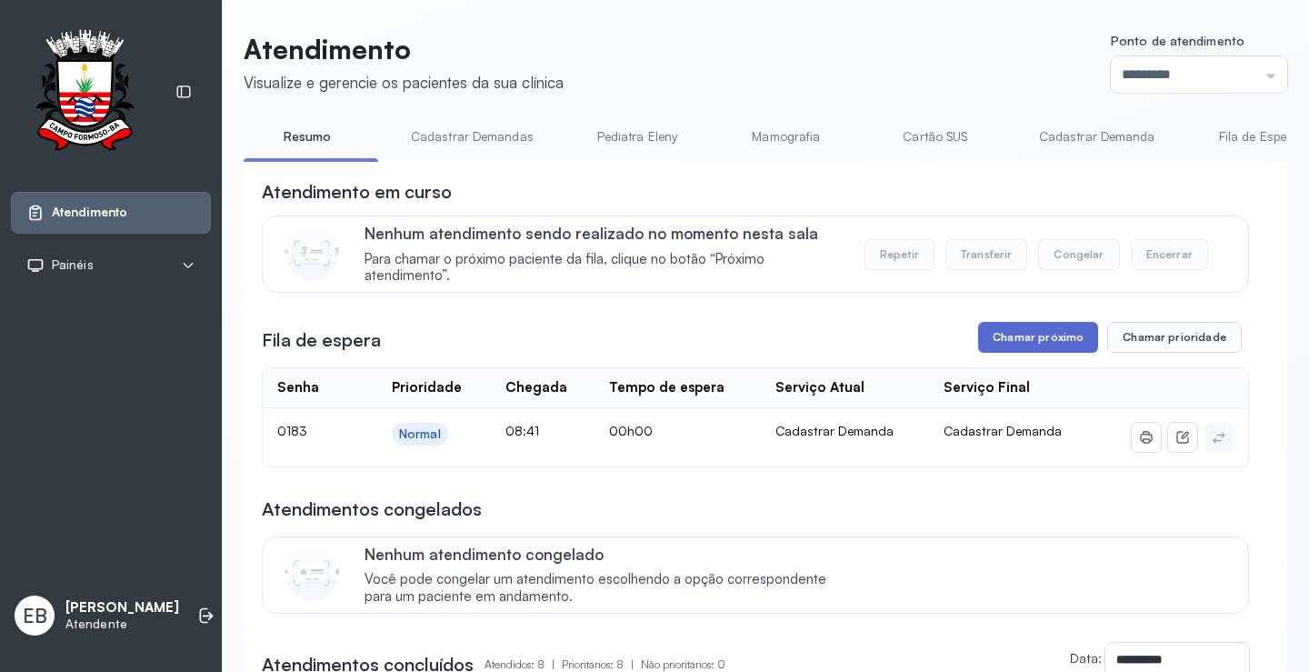
click at [1046, 336] on button "Chamar próximo" at bounding box center [1038, 337] width 120 height 31
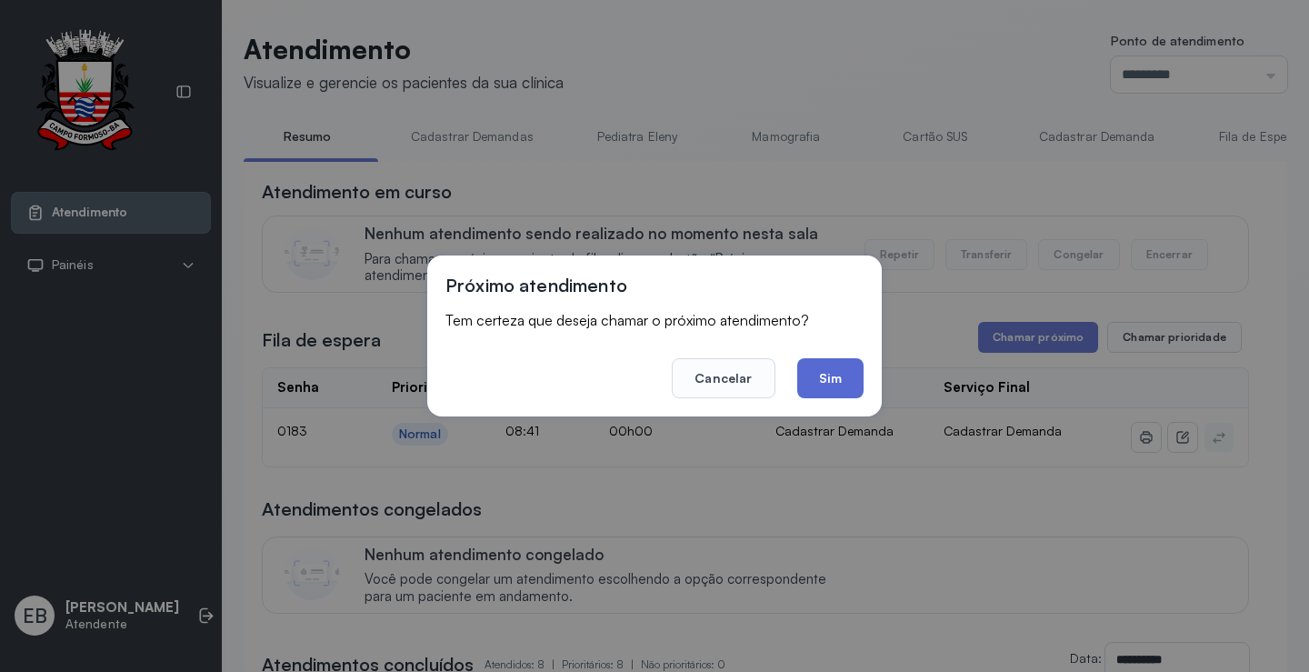
click at [840, 380] on button "Sim" at bounding box center [830, 378] width 66 height 40
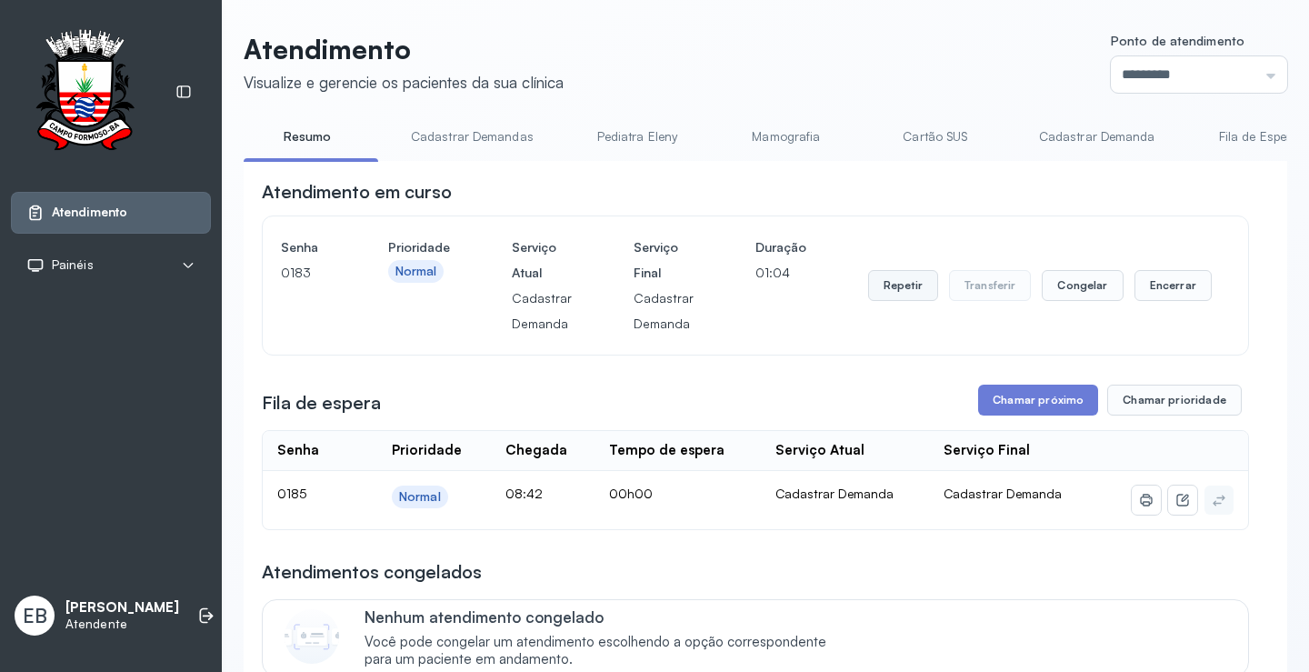
click at [910, 288] on button "Repetir" at bounding box center [903, 285] width 70 height 31
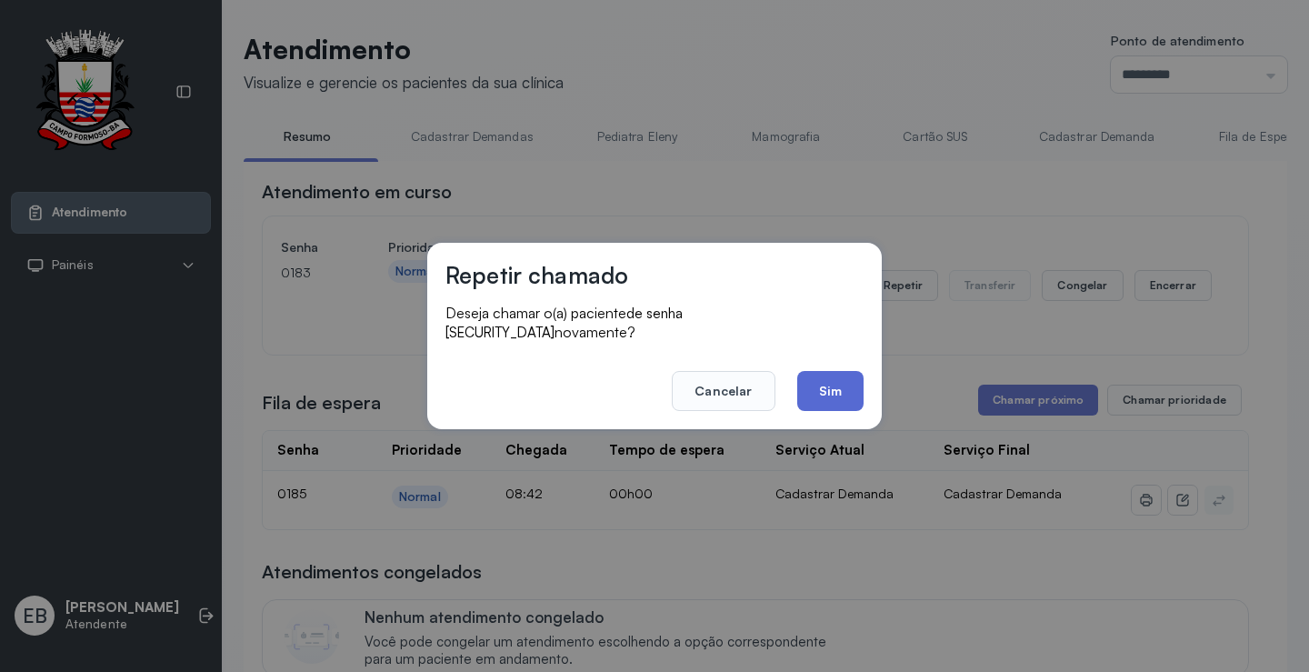
click at [819, 372] on button "Sim" at bounding box center [830, 391] width 66 height 40
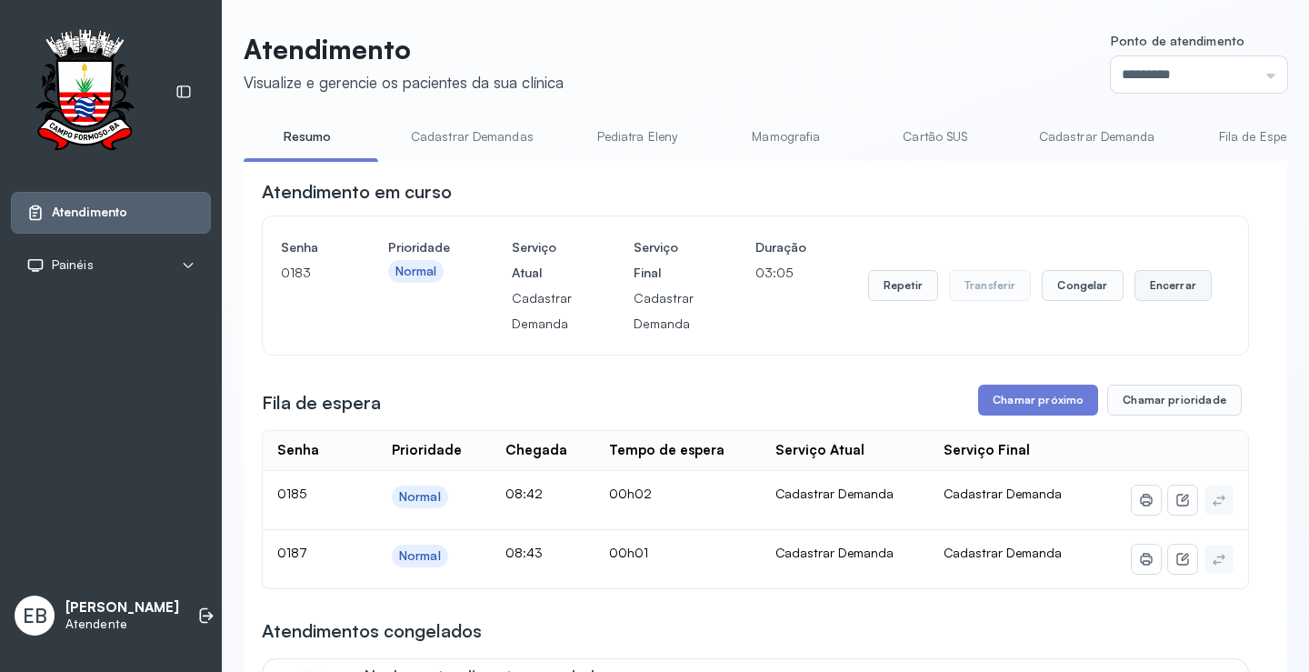
click at [1149, 289] on button "Encerrar" at bounding box center [1172, 285] width 77 height 31
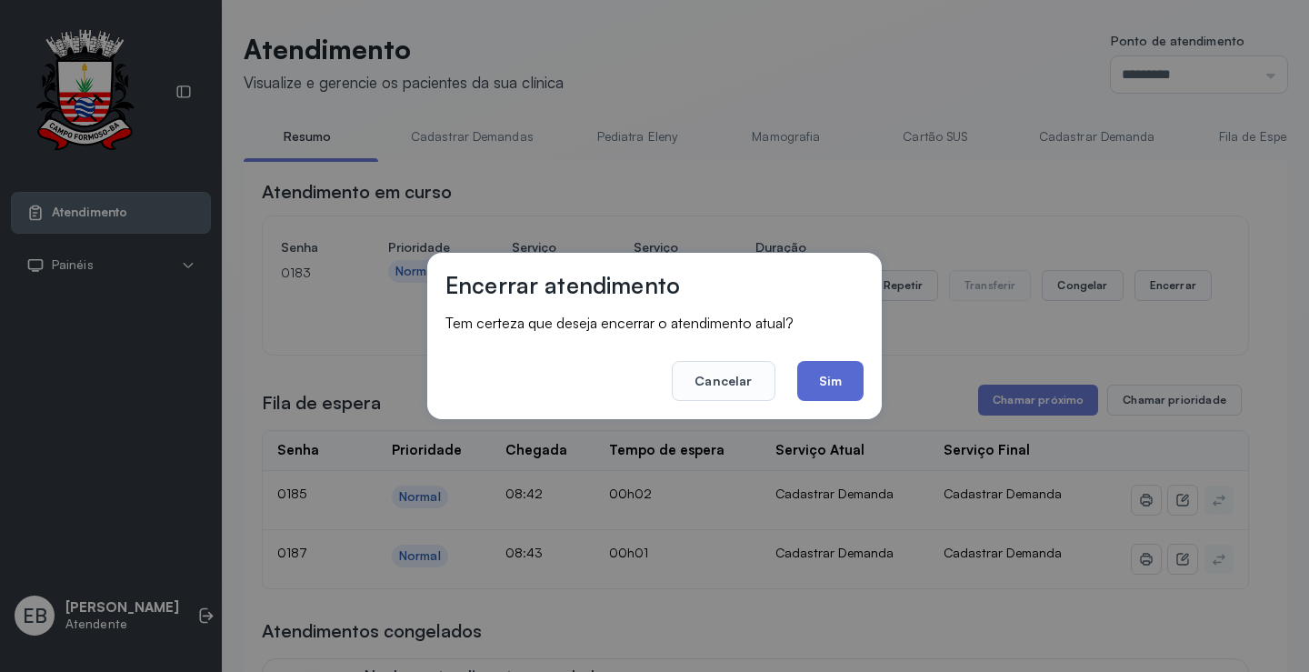
click at [847, 386] on button "Sim" at bounding box center [830, 381] width 66 height 40
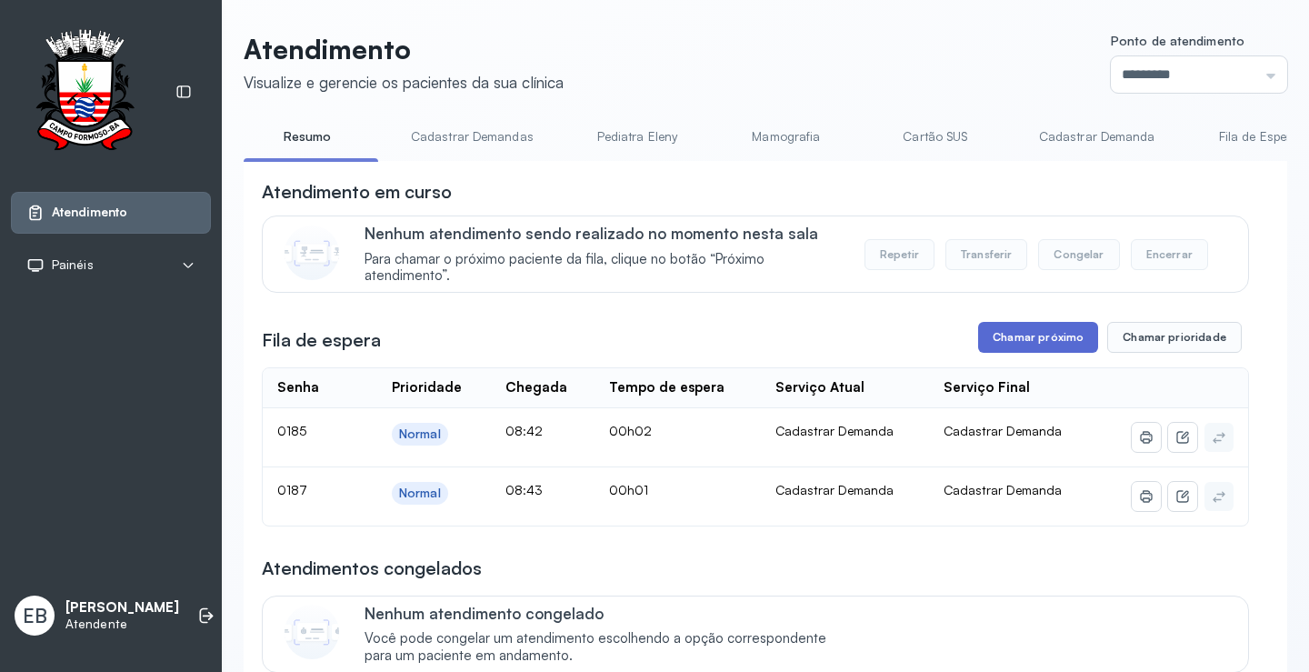
click at [1027, 341] on button "Chamar próximo" at bounding box center [1038, 337] width 120 height 31
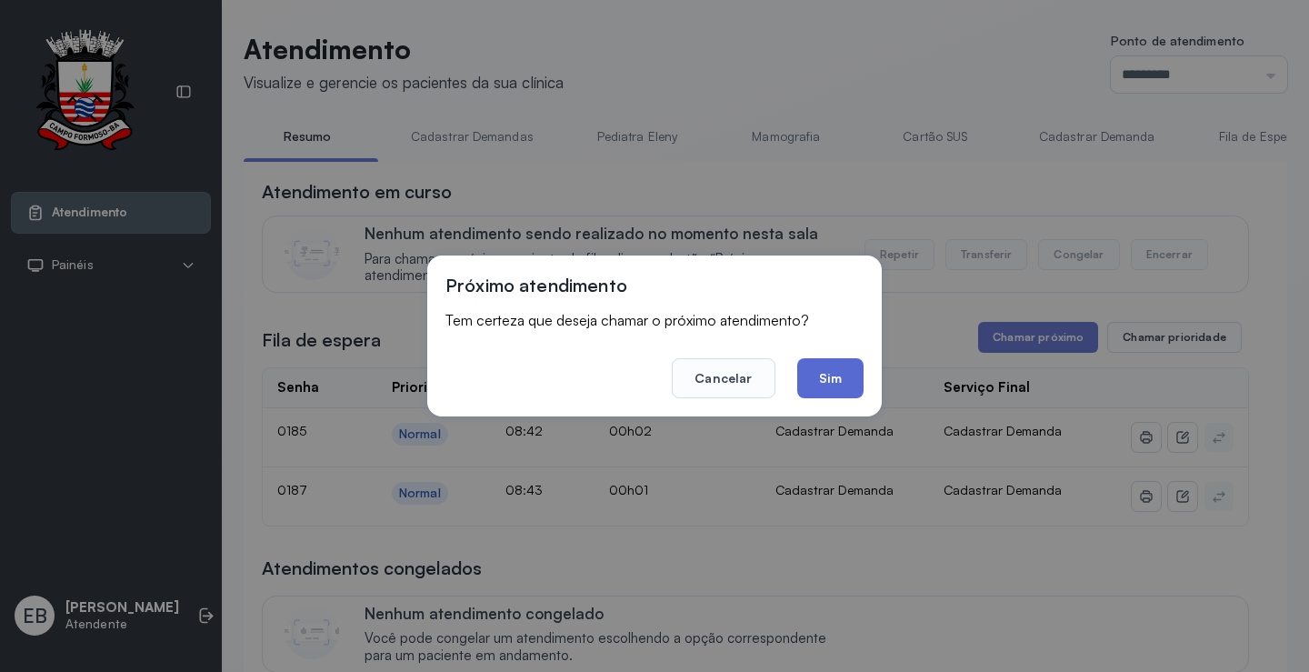
click at [842, 374] on button "Sim" at bounding box center [830, 378] width 66 height 40
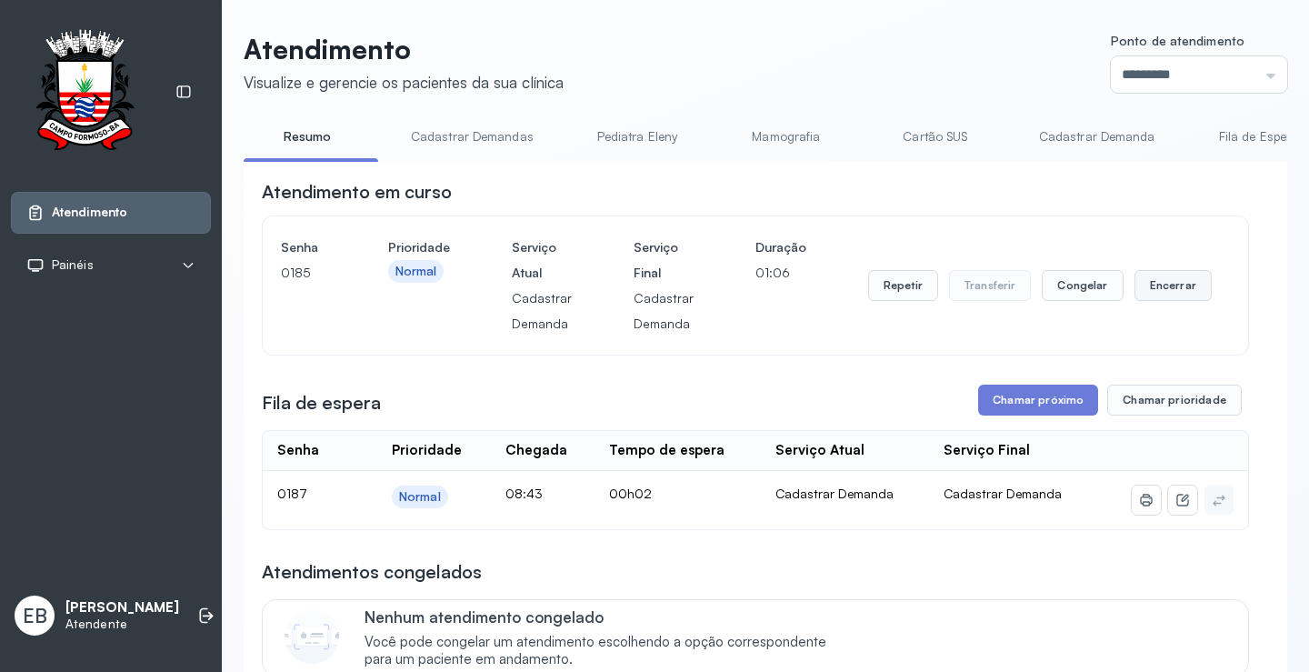
click at [1155, 288] on button "Encerrar" at bounding box center [1172, 285] width 77 height 31
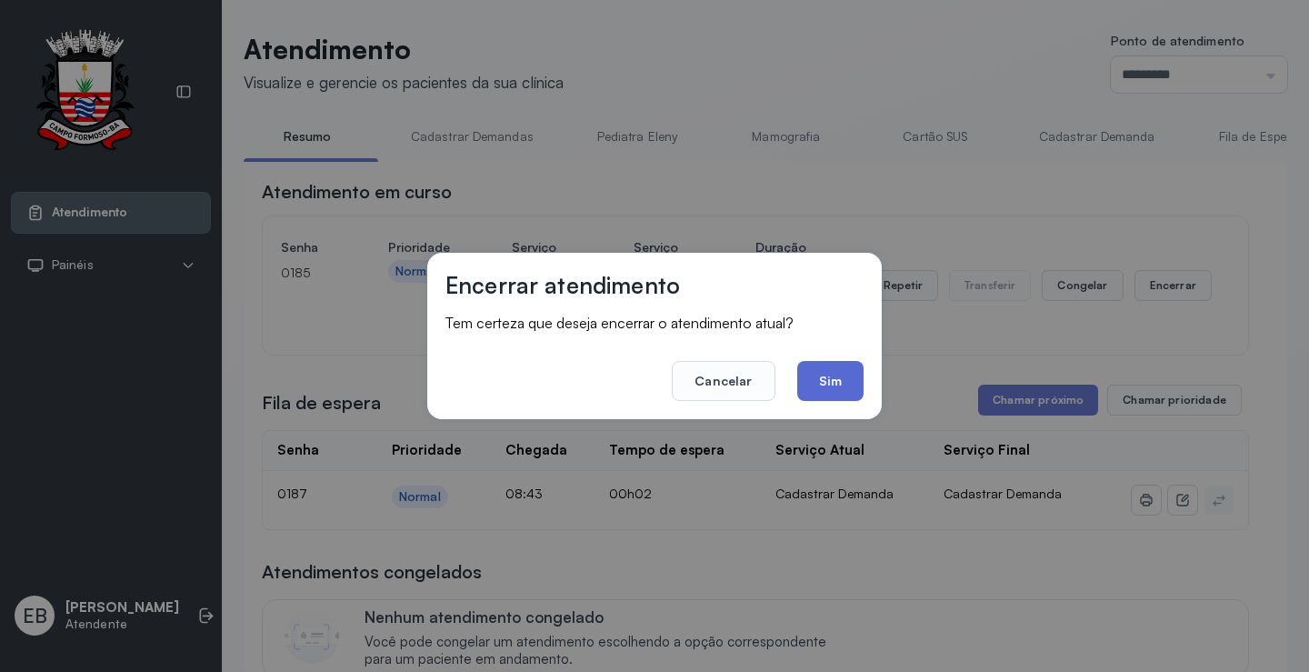
click at [824, 385] on button "Sim" at bounding box center [830, 381] width 66 height 40
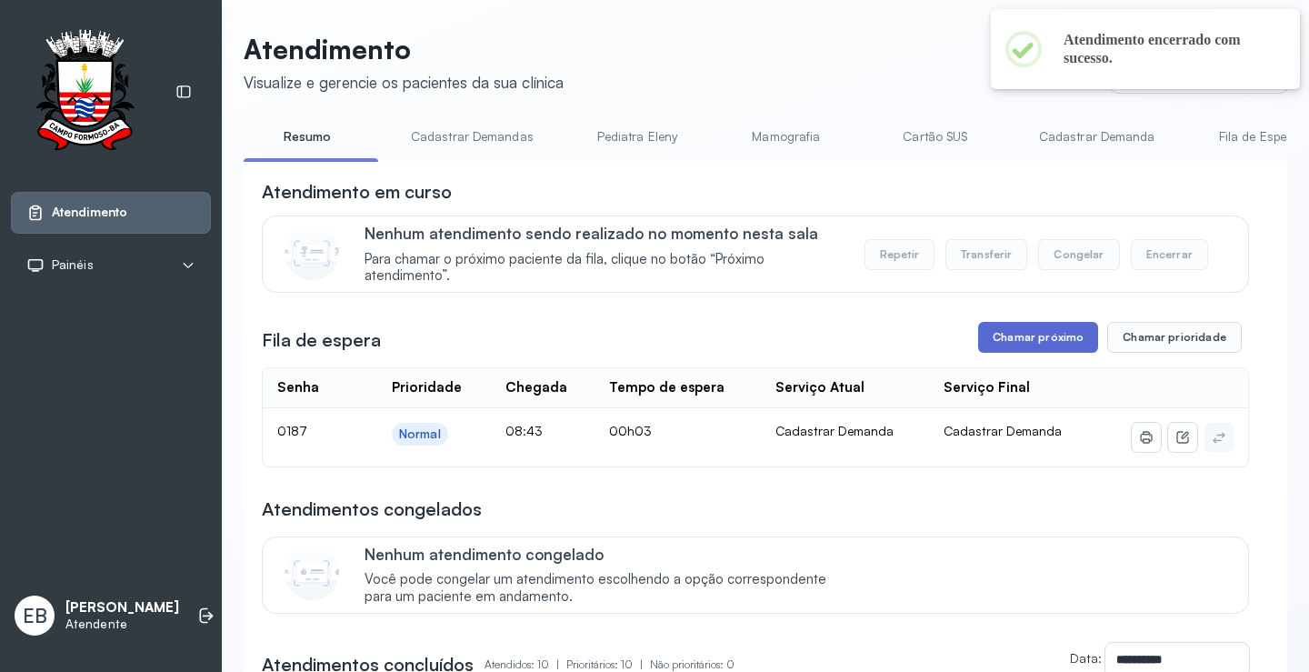
click at [1061, 345] on button "Chamar próximo" at bounding box center [1038, 337] width 120 height 31
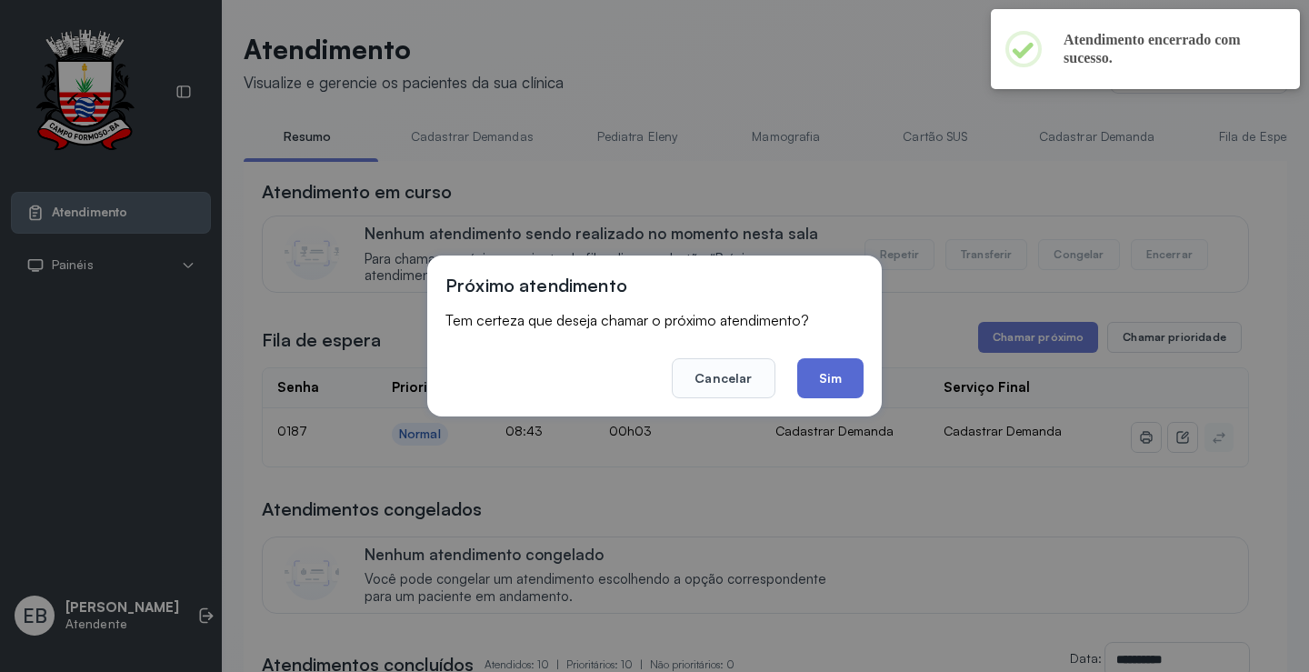
click at [841, 386] on button "Sim" at bounding box center [830, 378] width 66 height 40
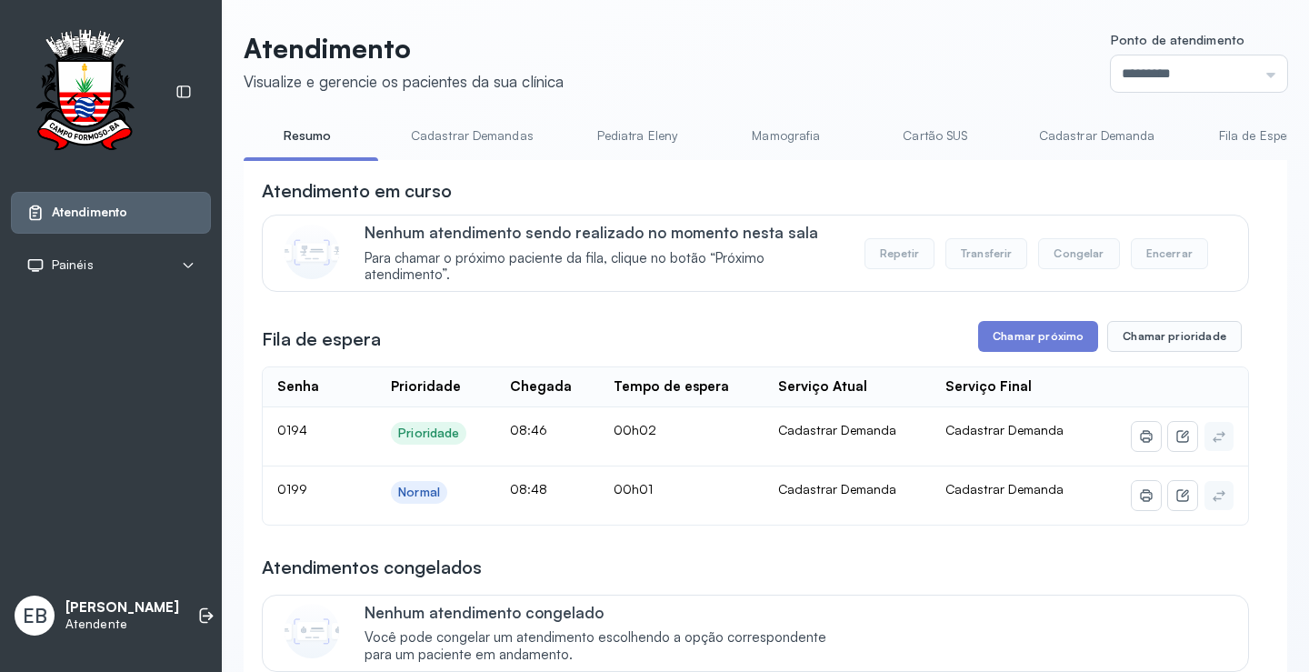
scroll to position [91, 0]
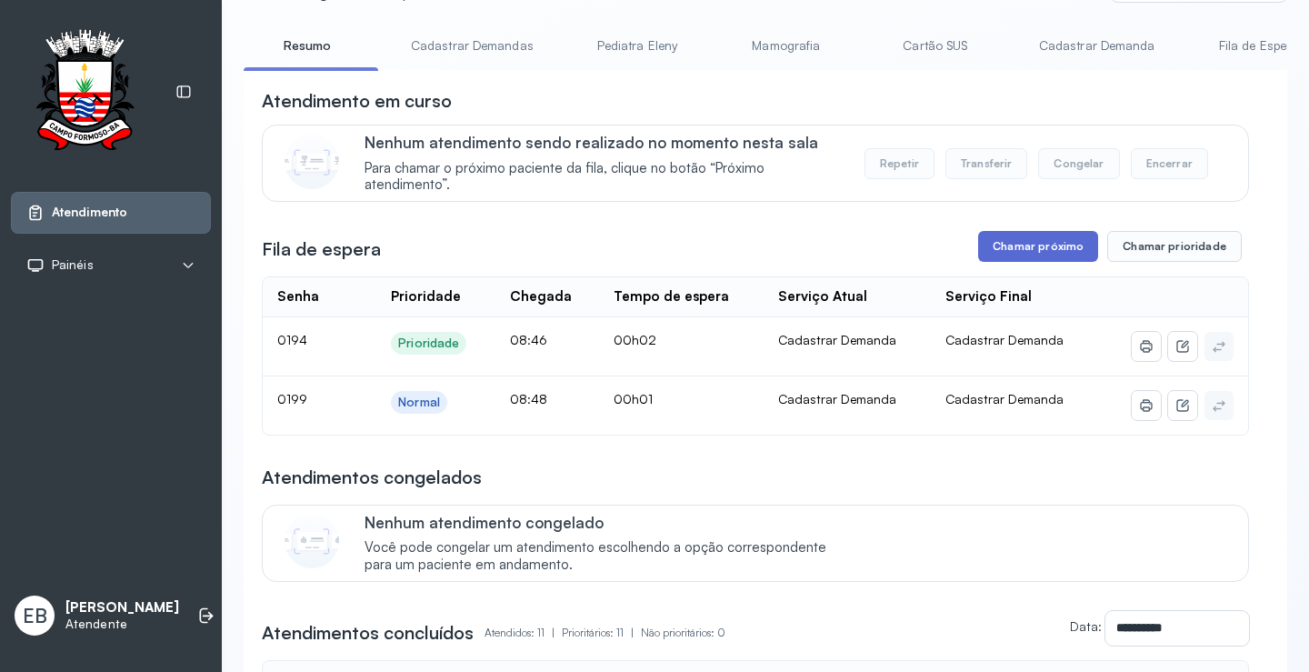
click at [1061, 248] on button "Chamar próximo" at bounding box center [1038, 246] width 120 height 31
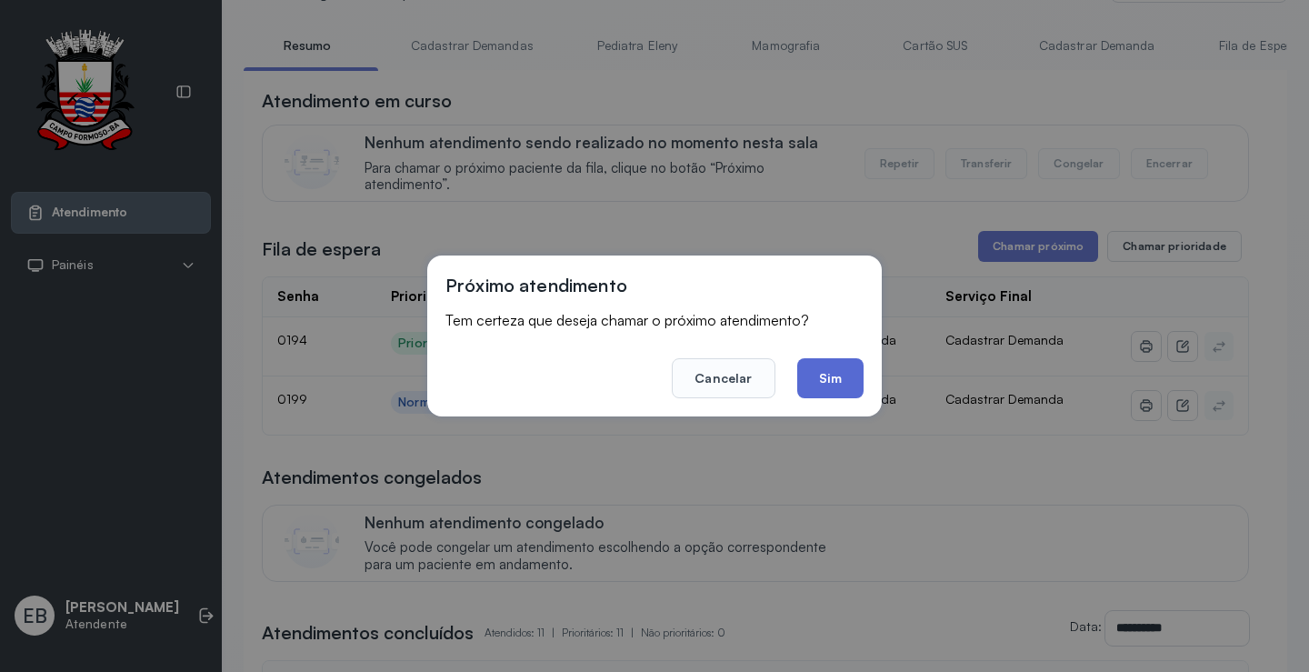
click at [842, 387] on button "Sim" at bounding box center [830, 378] width 66 height 40
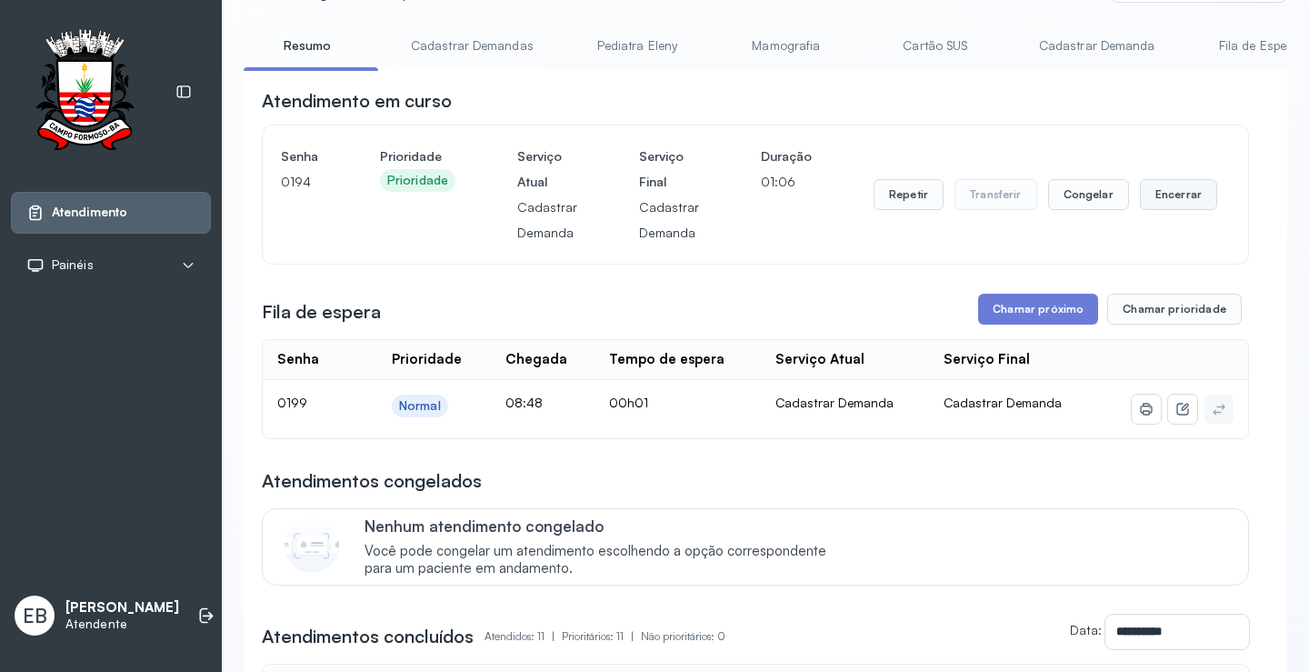
click at [1152, 198] on button "Encerrar" at bounding box center [1178, 194] width 77 height 31
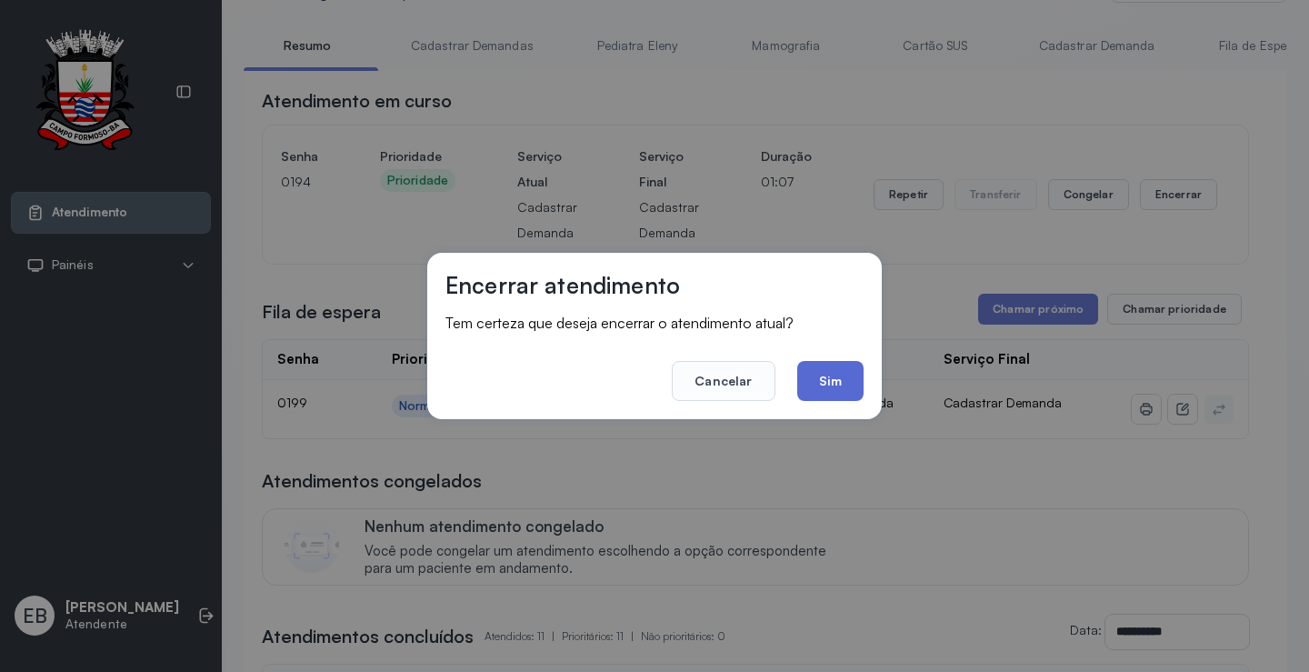
click at [824, 375] on button "Sim" at bounding box center [830, 381] width 66 height 40
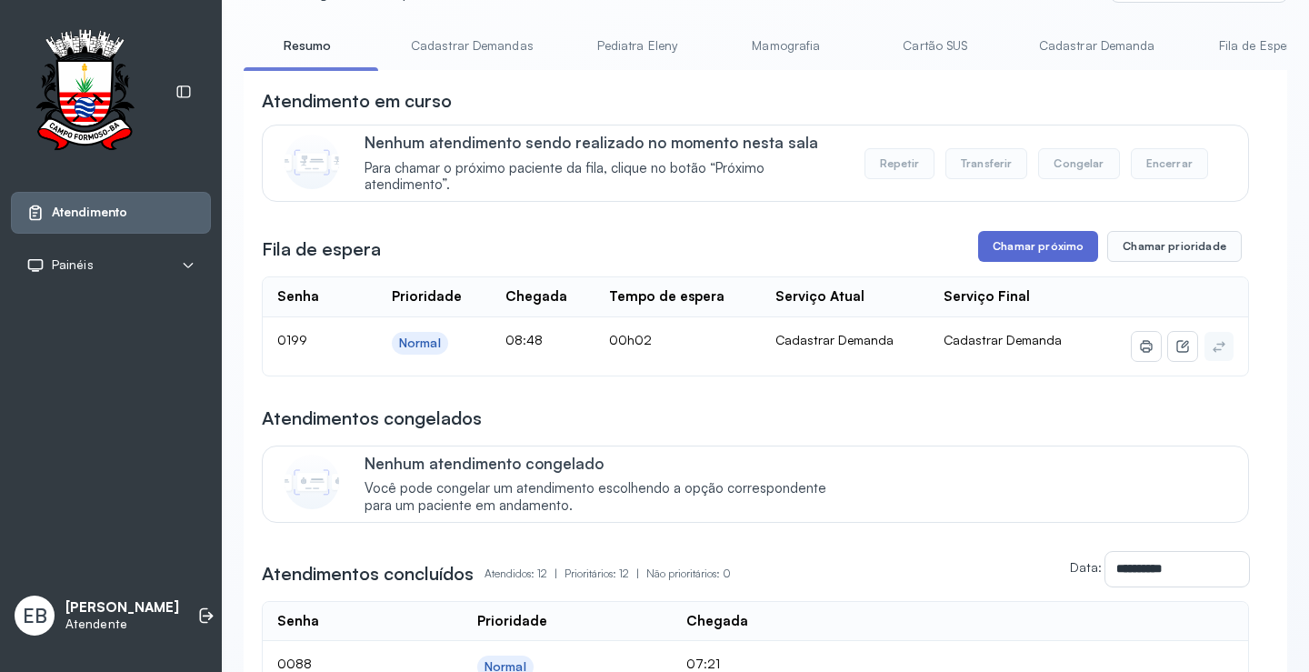
click at [1023, 249] on button "Chamar próximo" at bounding box center [1038, 246] width 120 height 31
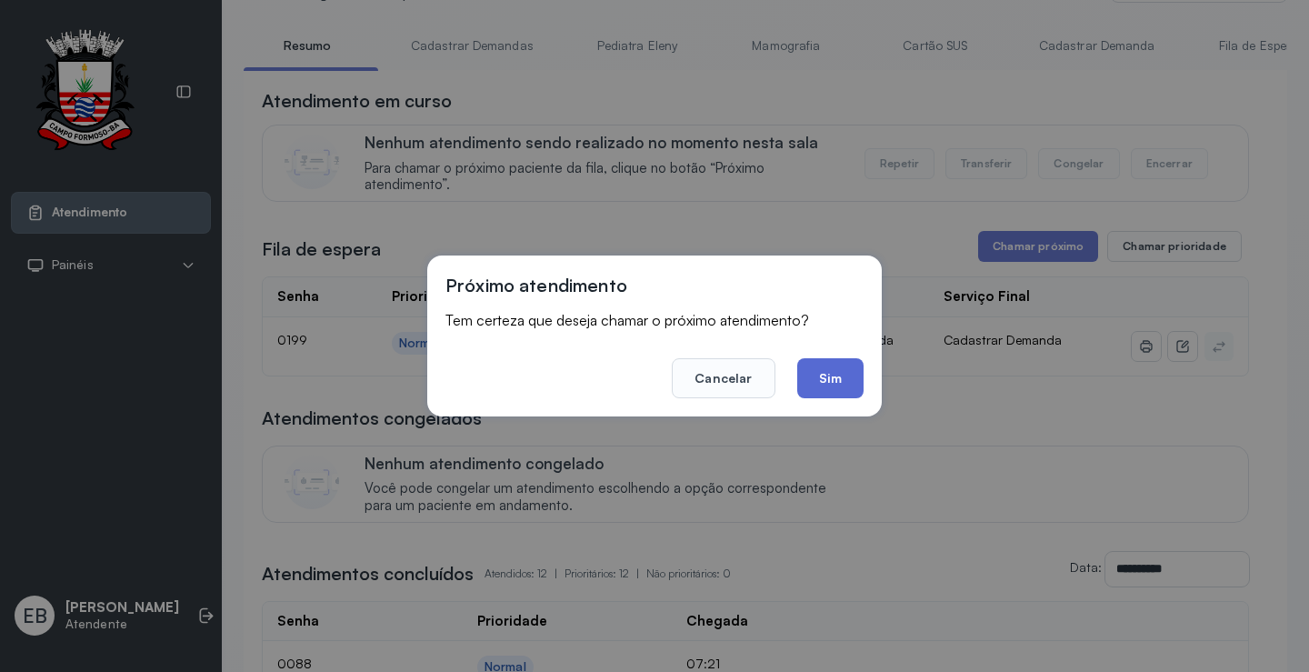
click at [821, 380] on button "Sim" at bounding box center [830, 378] width 66 height 40
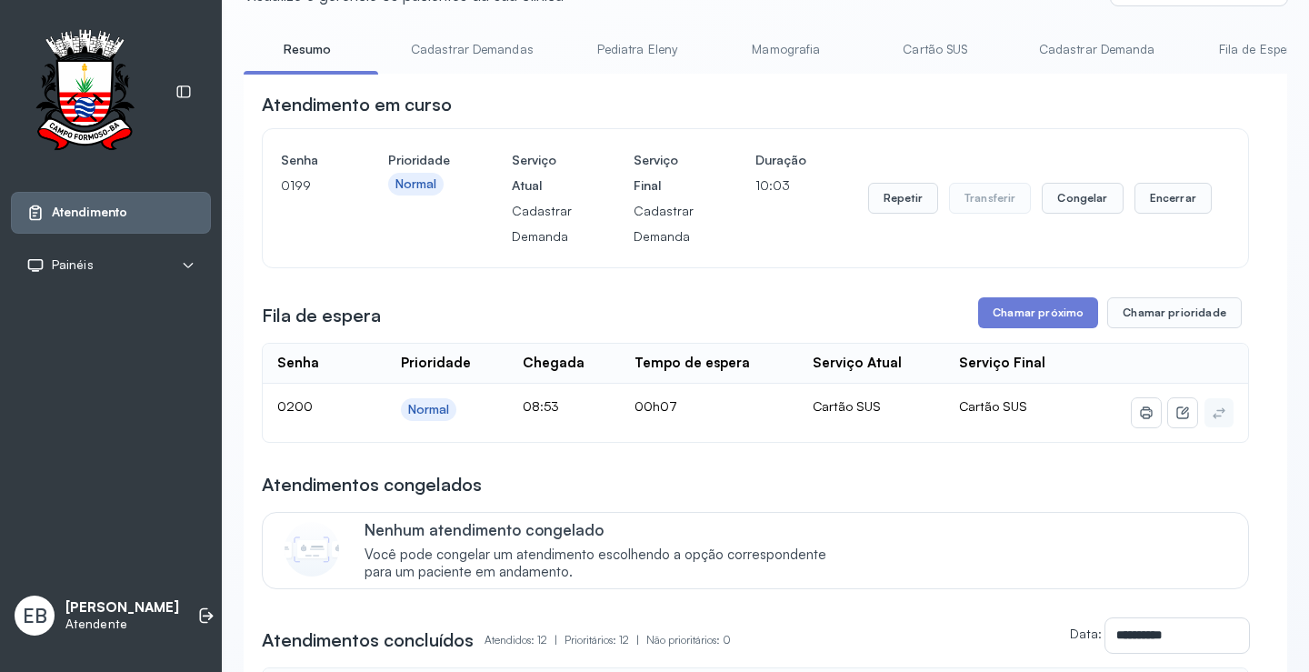
scroll to position [0, 0]
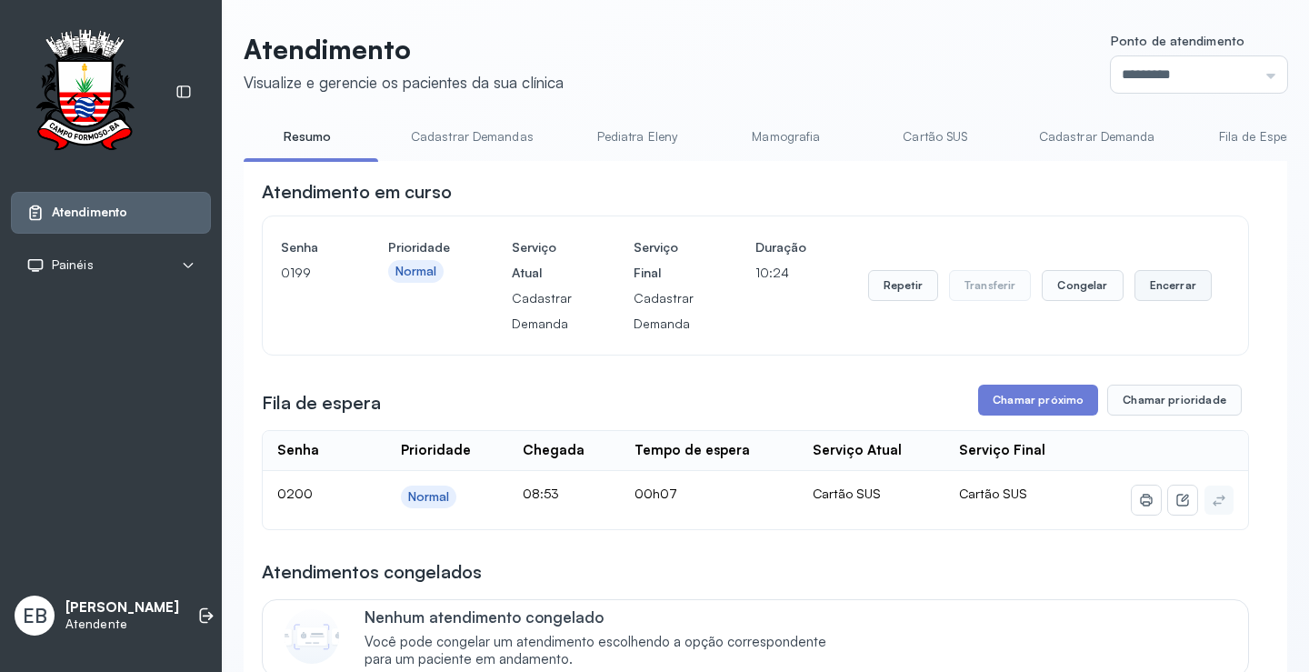
click at [1145, 298] on button "Encerrar" at bounding box center [1172, 285] width 77 height 31
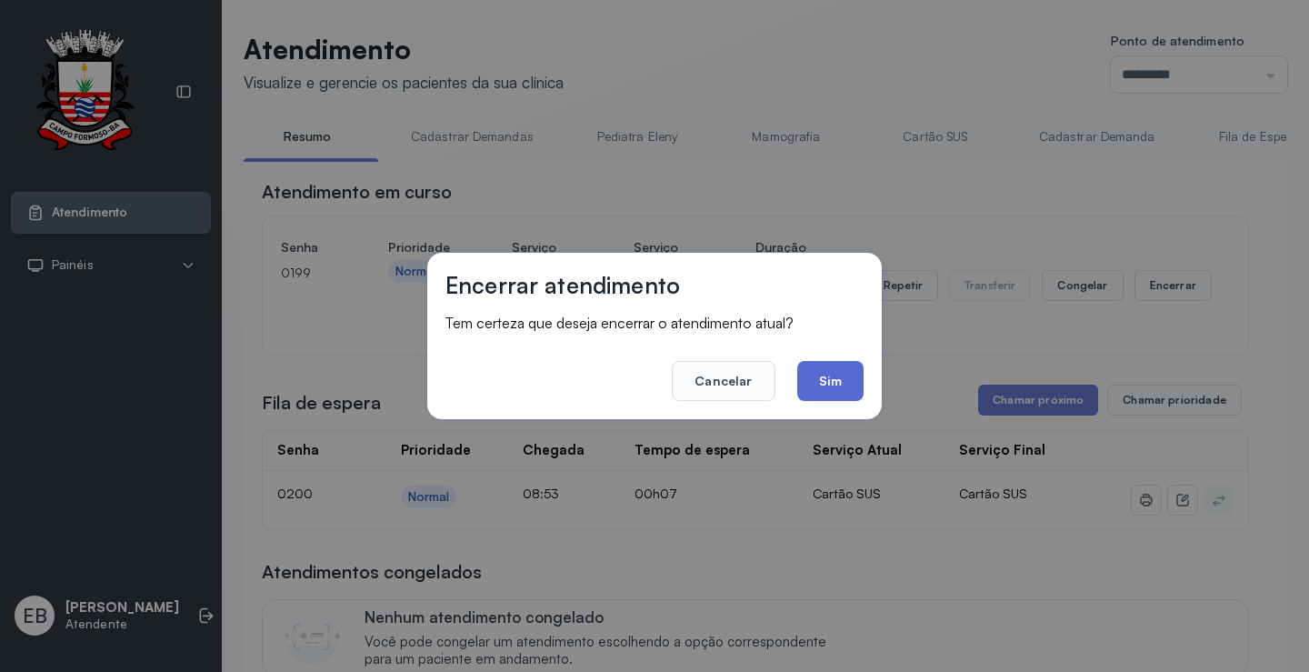
click at [841, 374] on button "Sim" at bounding box center [830, 381] width 66 height 40
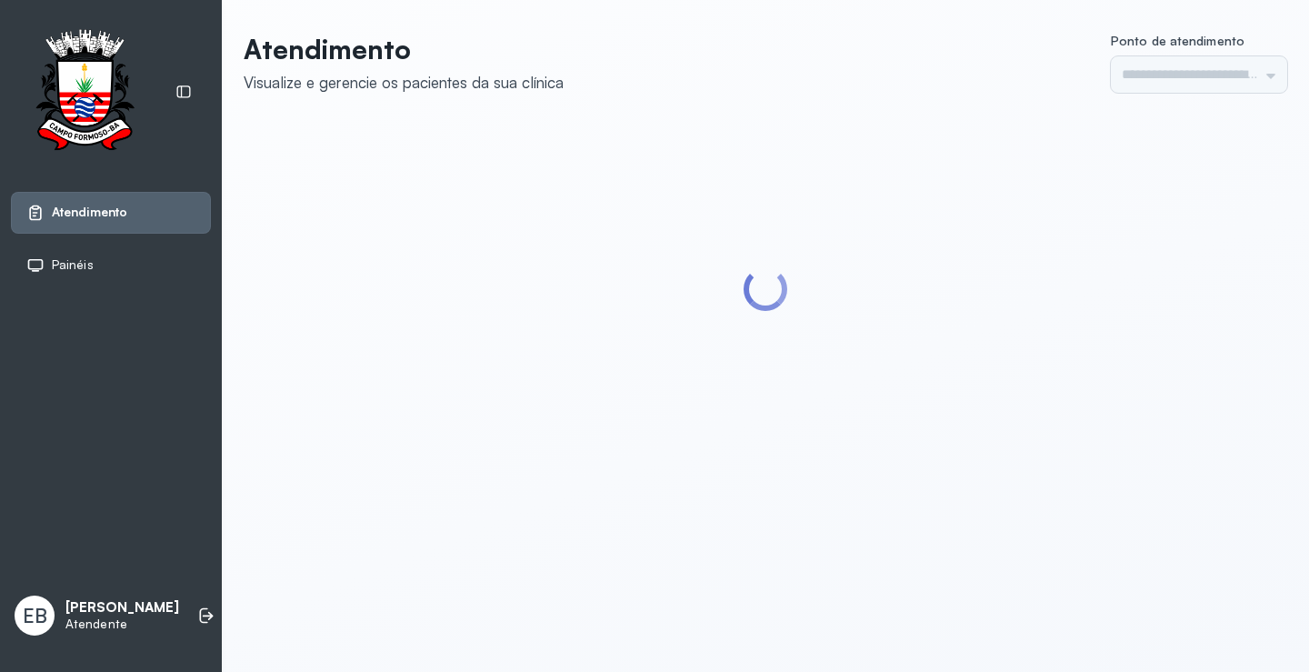
type input "*********"
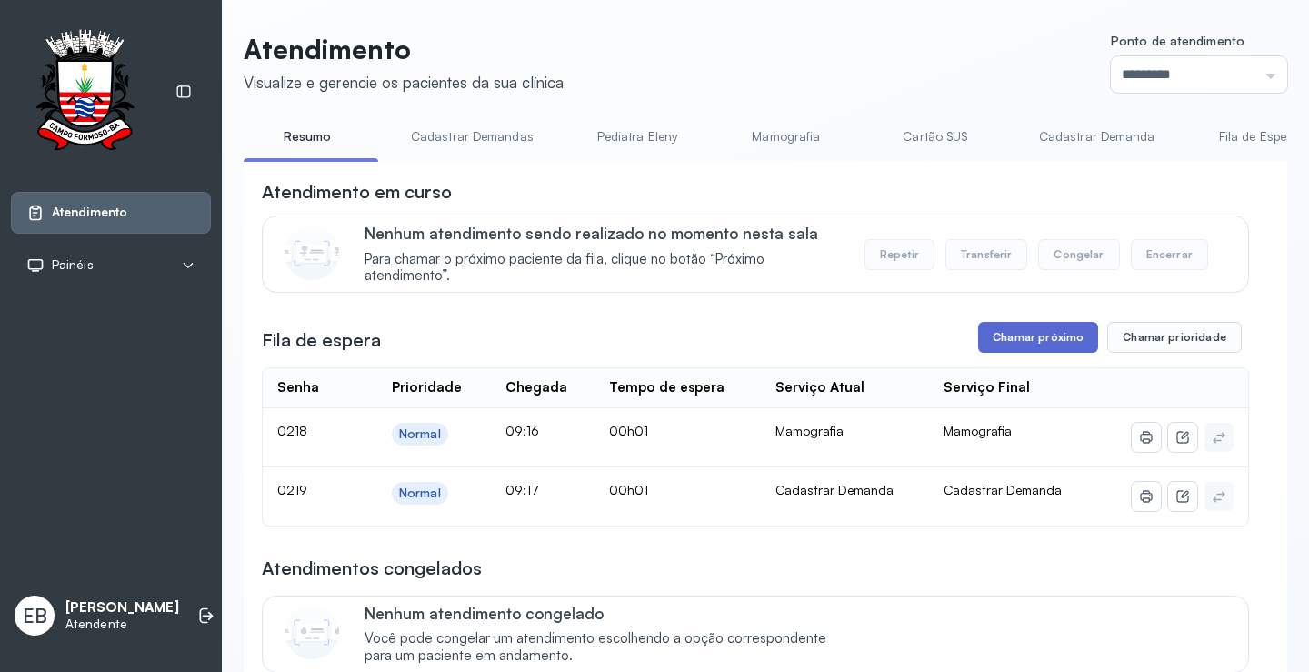
click at [1041, 336] on button "Chamar próximo" at bounding box center [1038, 337] width 120 height 31
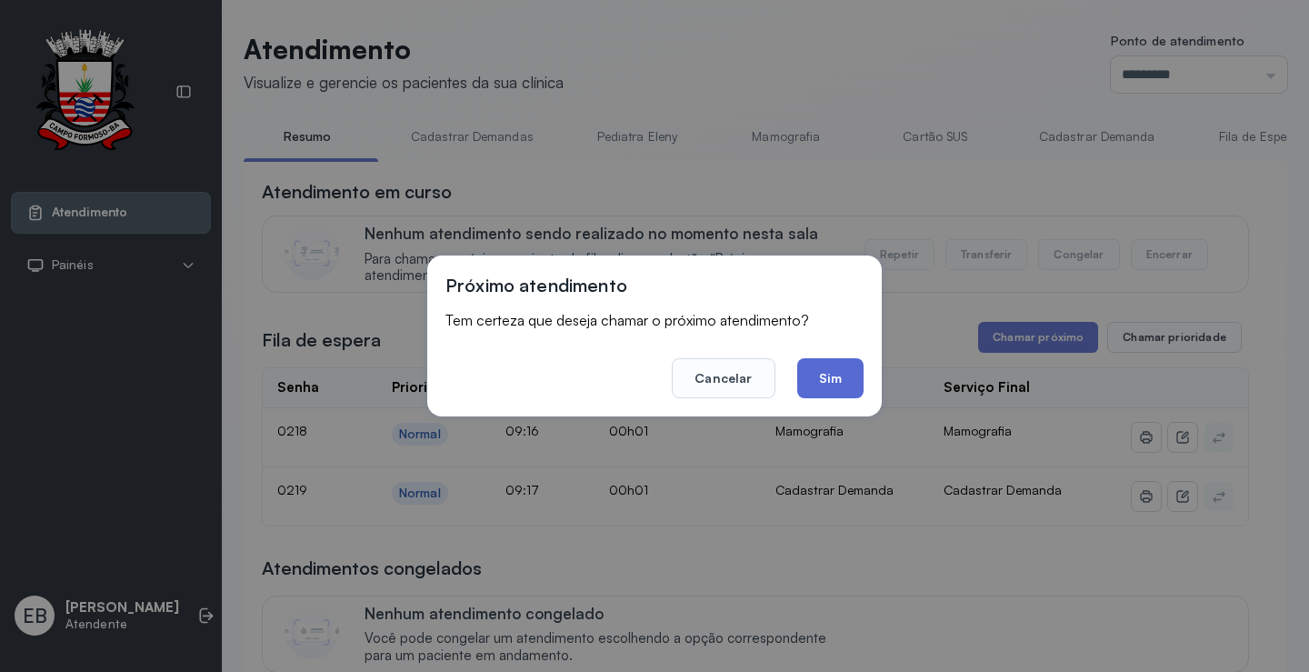
click at [847, 374] on button "Sim" at bounding box center [830, 378] width 66 height 40
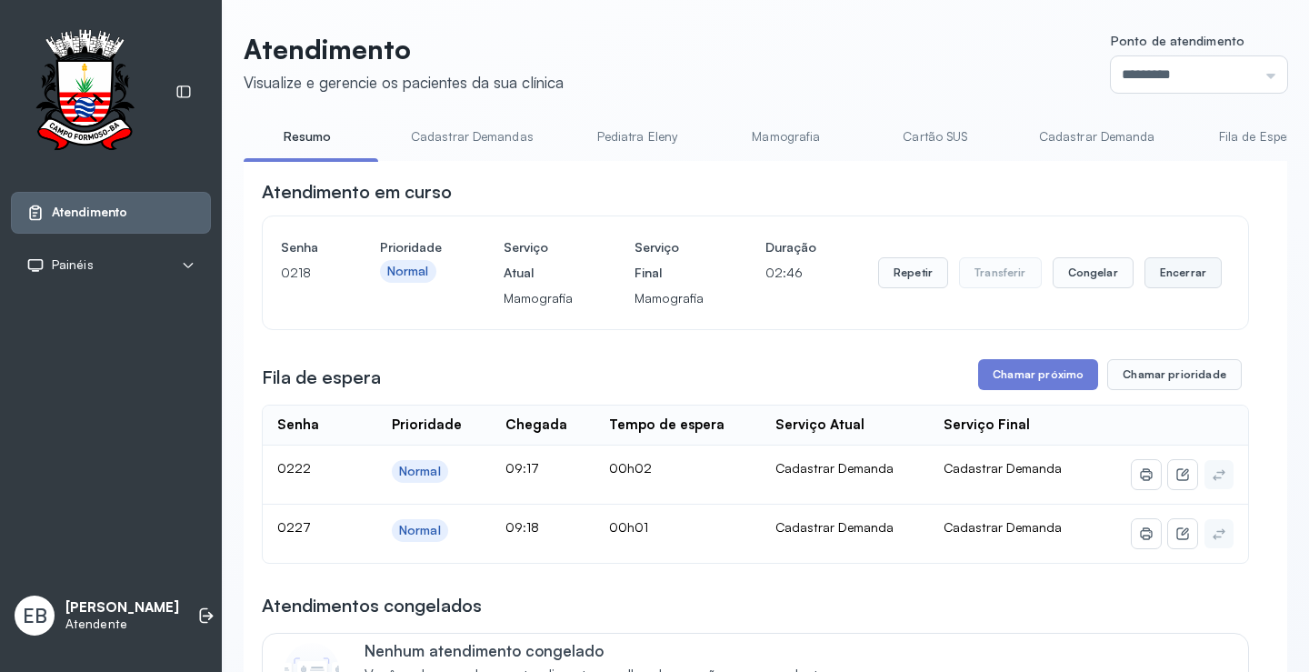
click at [1144, 274] on button "Encerrar" at bounding box center [1182, 272] width 77 height 31
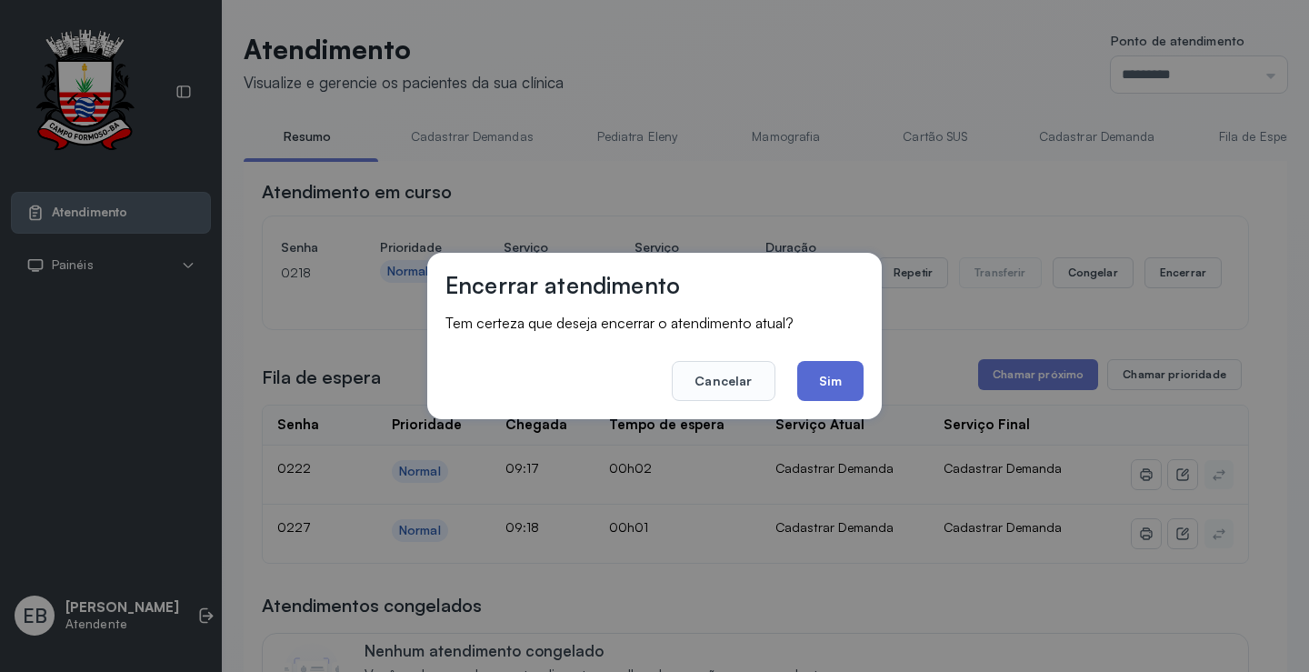
click at [826, 375] on button "Sim" at bounding box center [830, 381] width 66 height 40
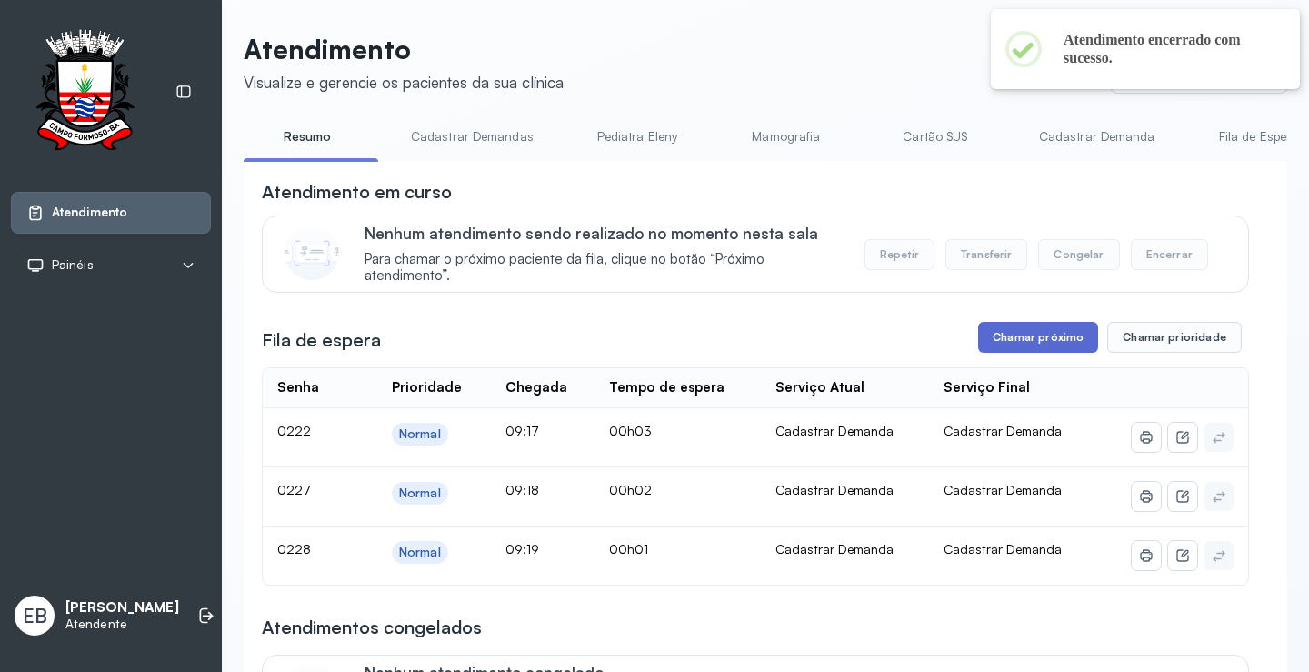
click at [1018, 345] on button "Chamar próximo" at bounding box center [1038, 337] width 120 height 31
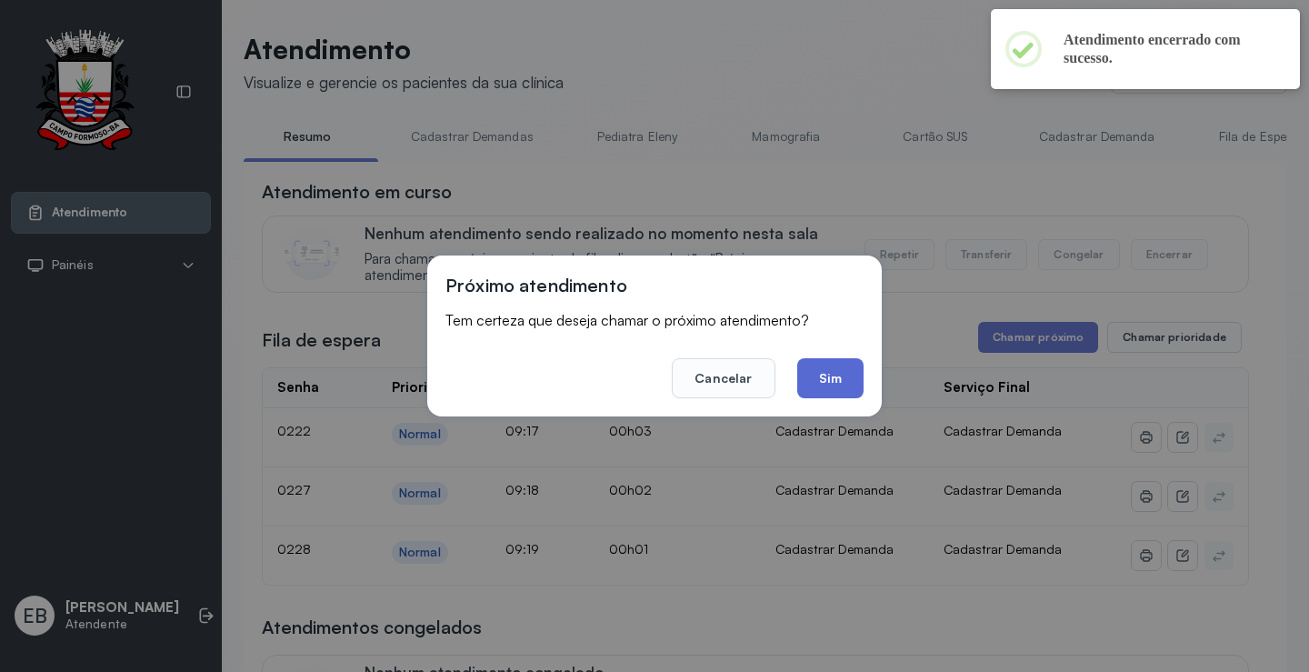
click at [824, 382] on button "Sim" at bounding box center [830, 378] width 66 height 40
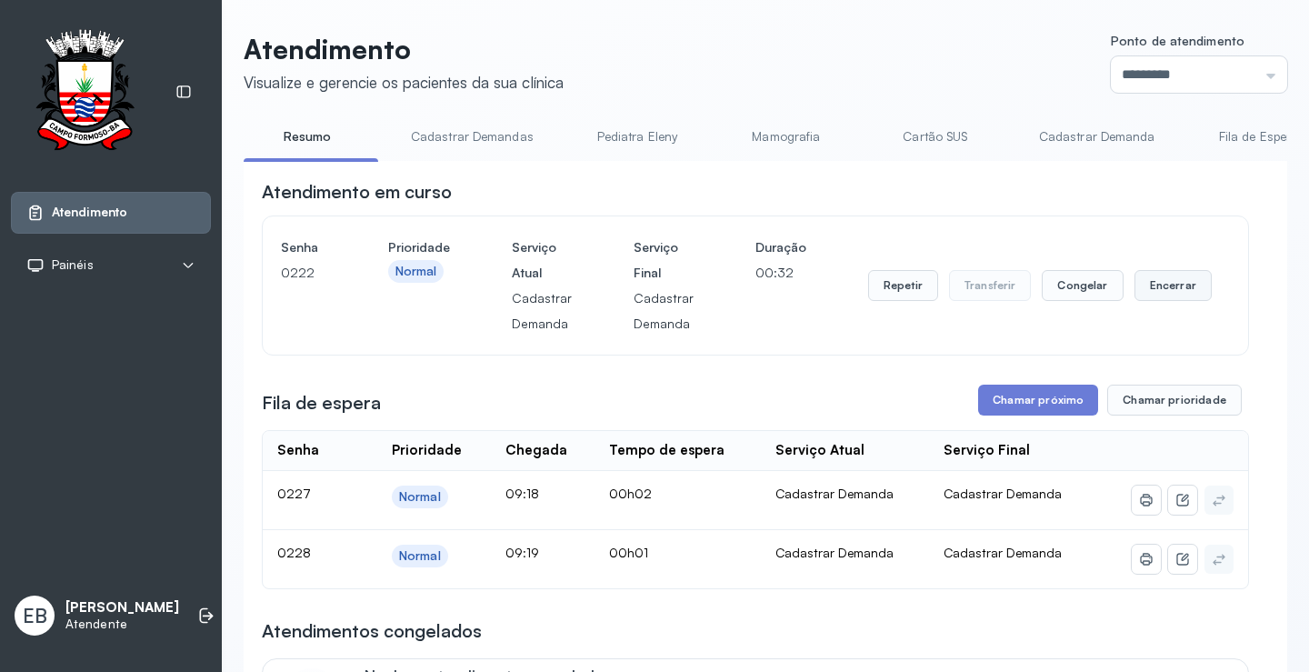
click at [1164, 293] on button "Encerrar" at bounding box center [1172, 285] width 77 height 31
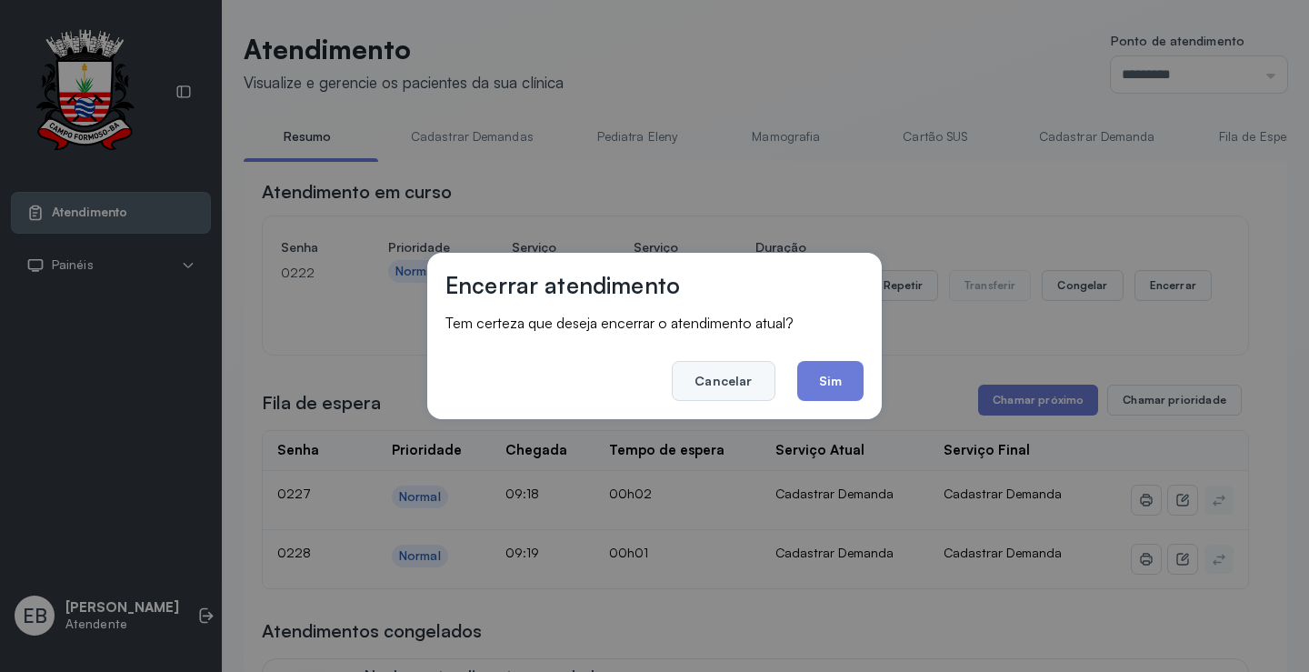
click at [727, 374] on button "Cancelar" at bounding box center [723, 381] width 103 height 40
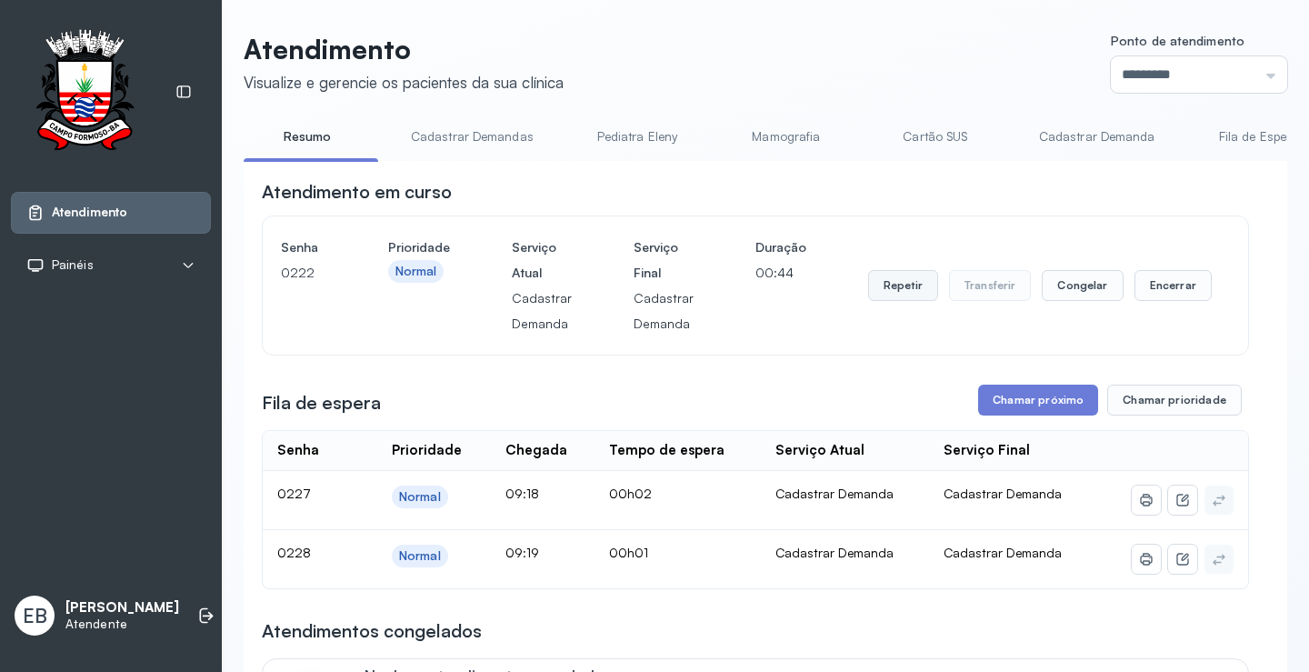
click at [907, 289] on button "Repetir" at bounding box center [903, 285] width 70 height 31
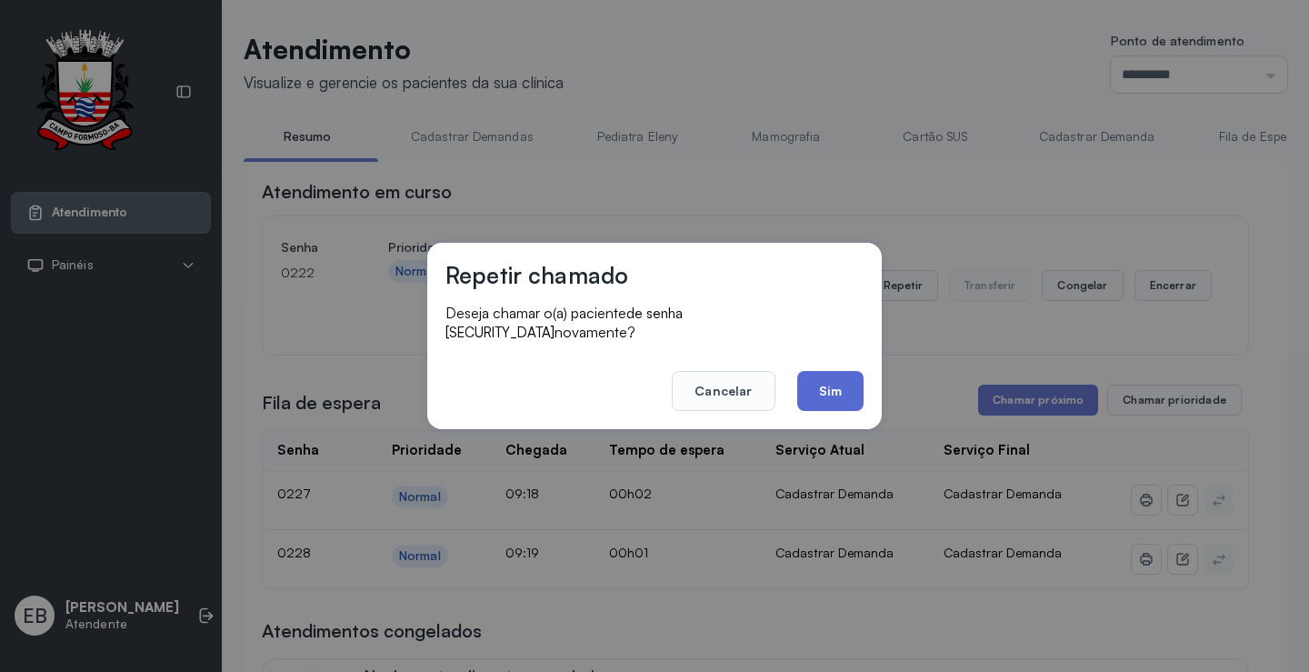
click at [824, 384] on button "Sim" at bounding box center [830, 391] width 66 height 40
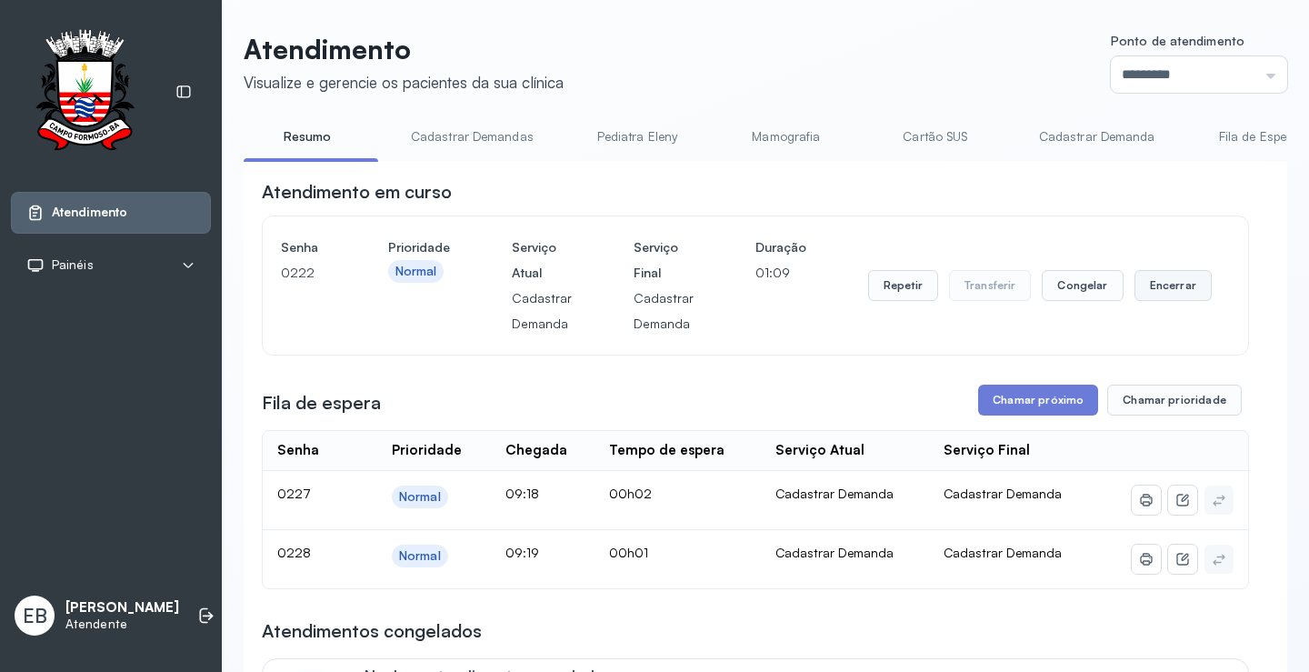
click at [1160, 286] on button "Encerrar" at bounding box center [1172, 285] width 77 height 31
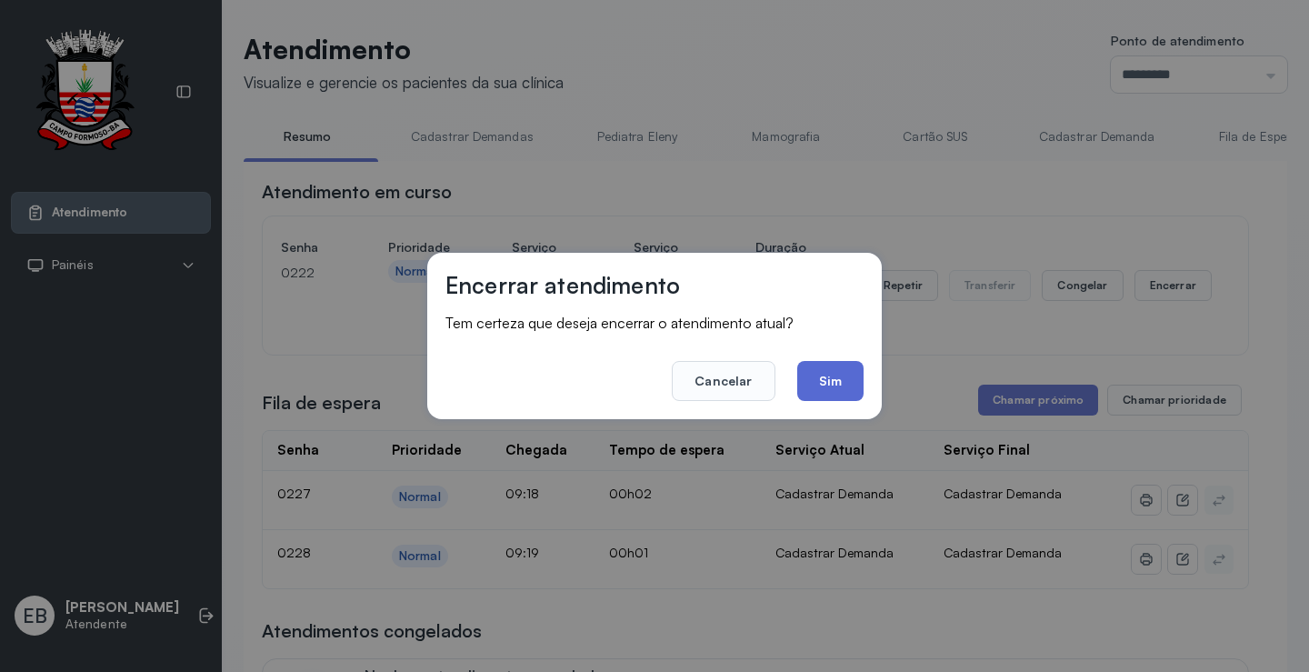
click at [825, 383] on button "Sim" at bounding box center [830, 381] width 66 height 40
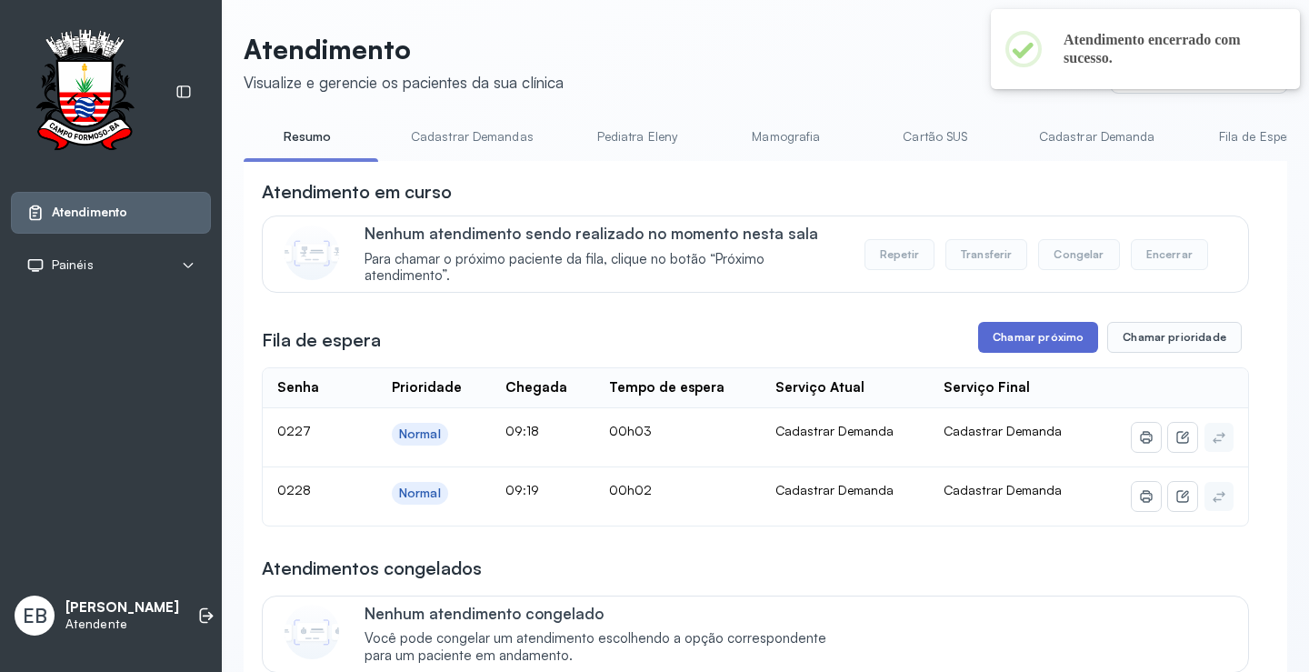
click at [1005, 337] on button "Chamar próximo" at bounding box center [1038, 337] width 120 height 31
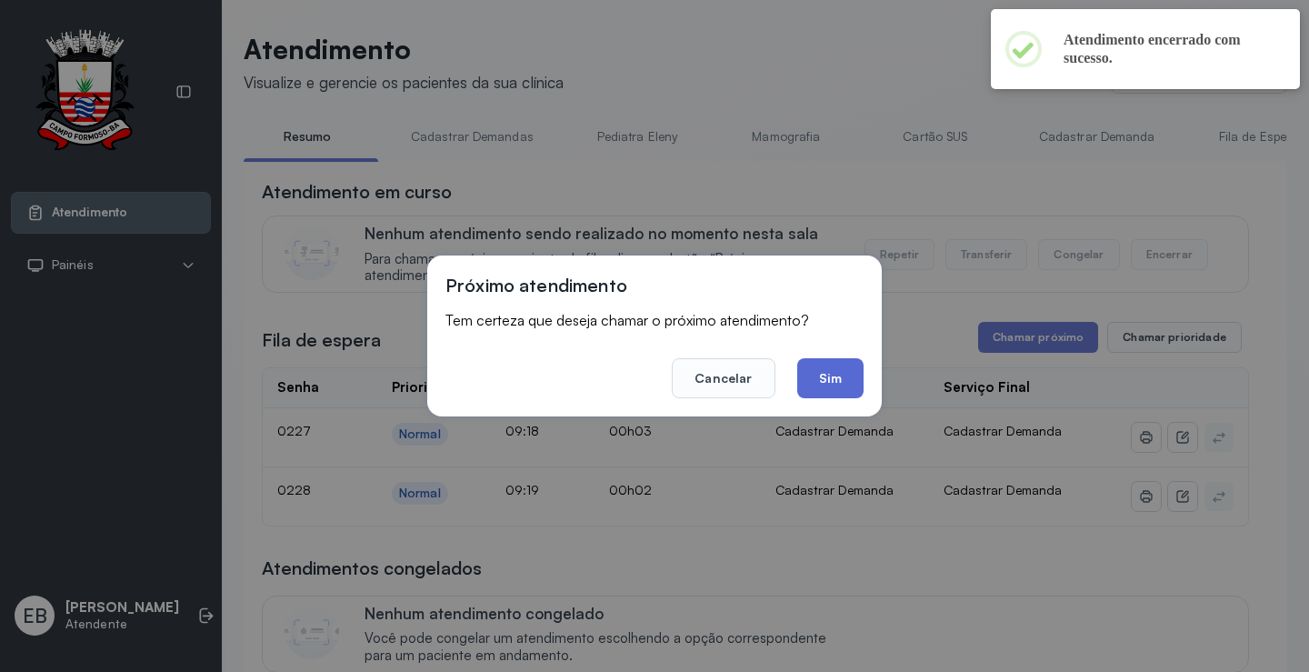
click at [845, 378] on button "Sim" at bounding box center [830, 378] width 66 height 40
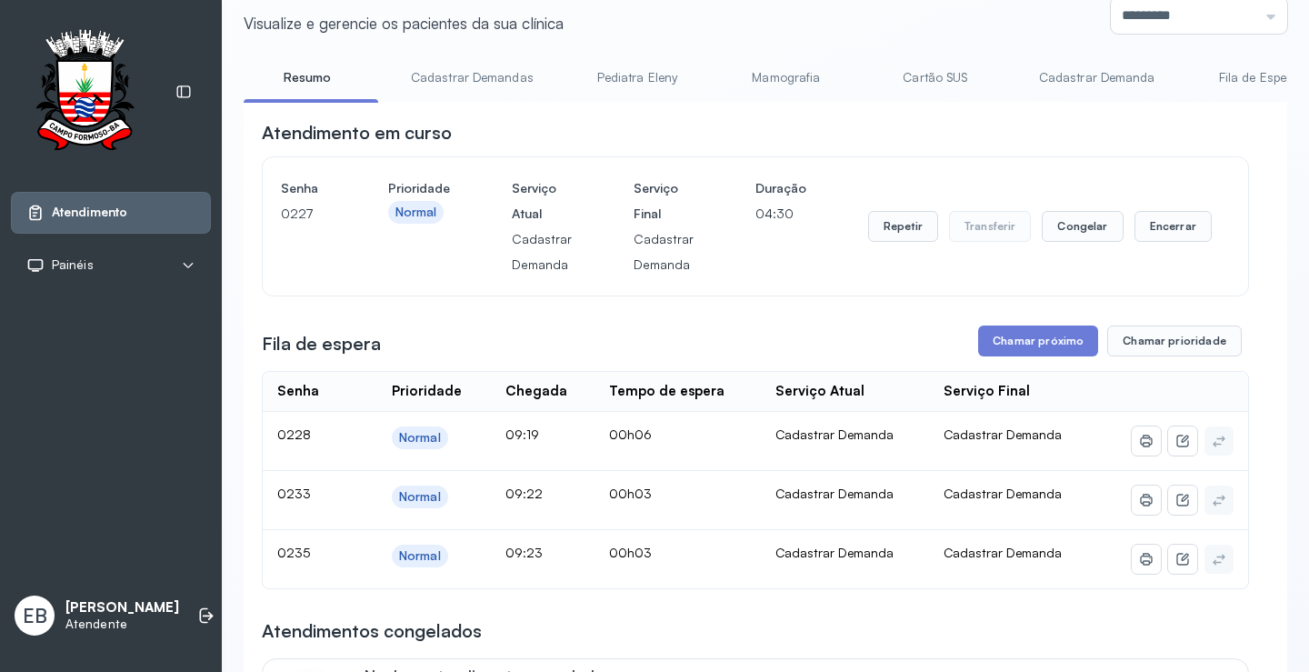
scroll to position [91, 0]
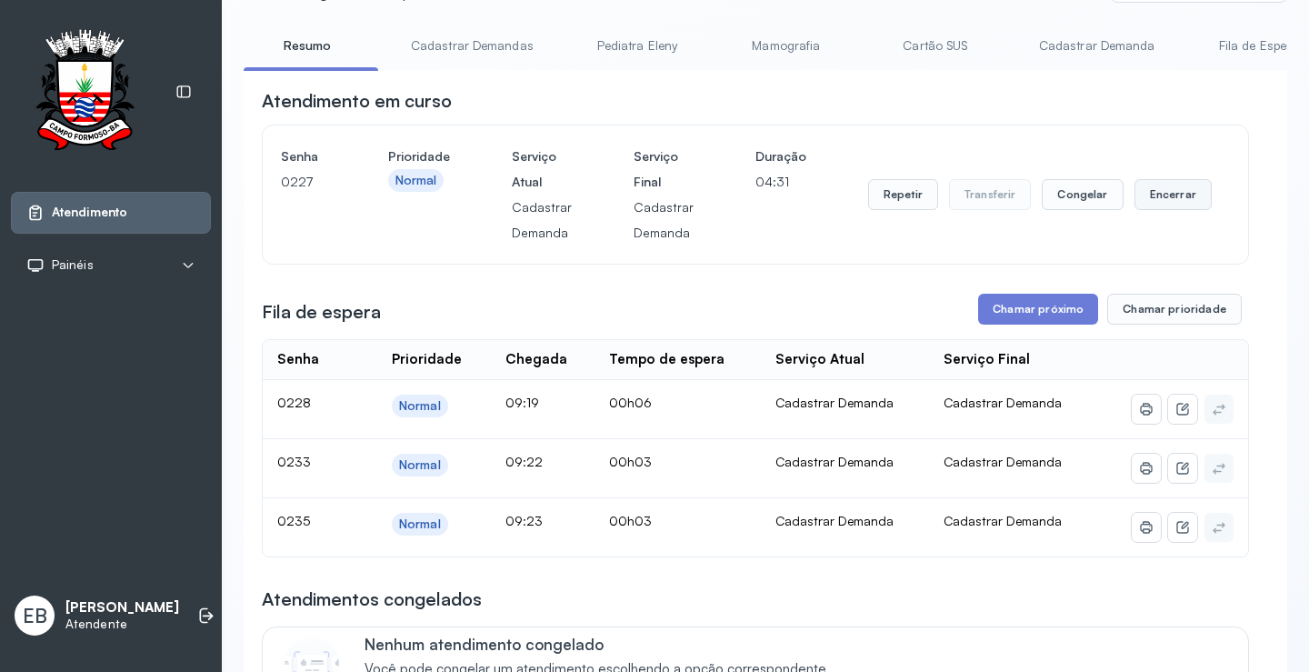
click at [1165, 194] on button "Encerrar" at bounding box center [1172, 194] width 77 height 31
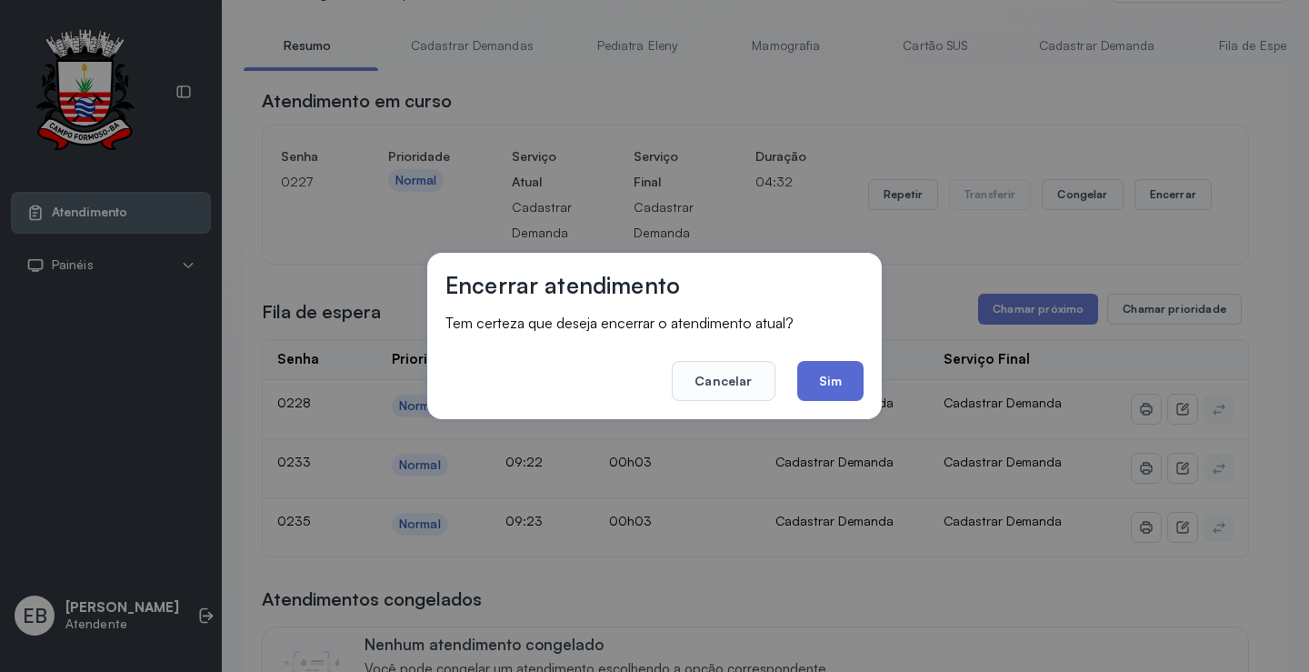
click at [830, 379] on button "Sim" at bounding box center [830, 381] width 66 height 40
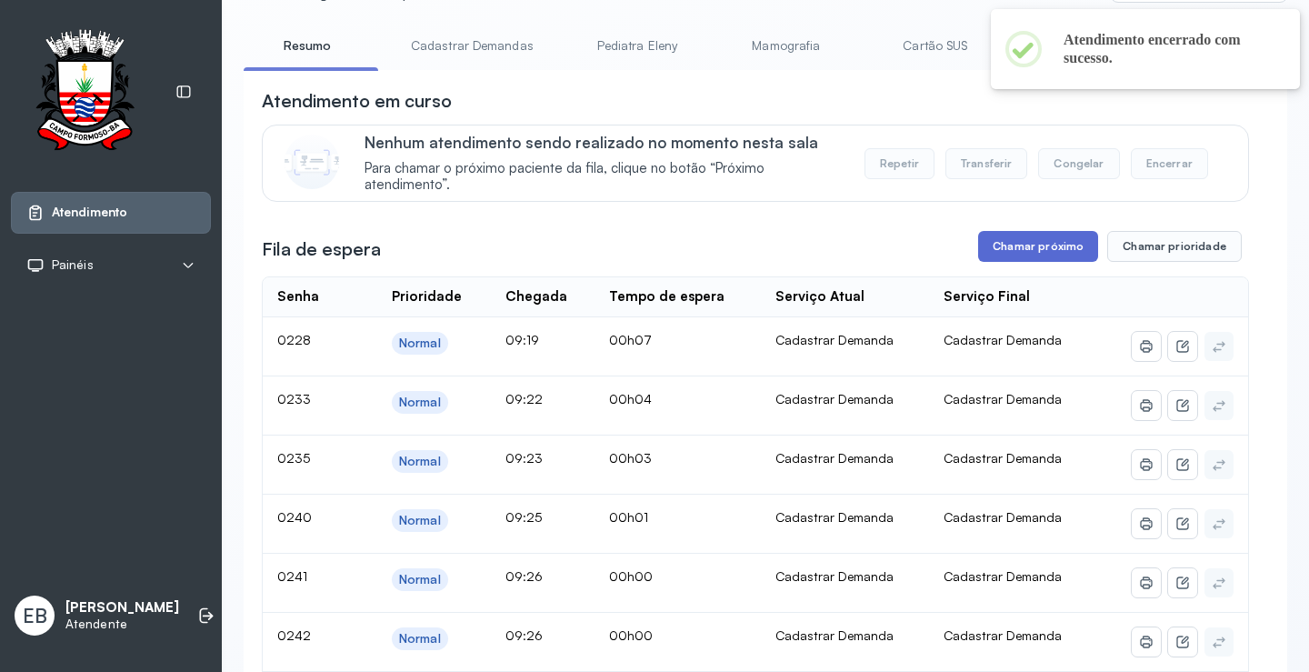
click at [1031, 251] on button "Chamar próximo" at bounding box center [1038, 246] width 120 height 31
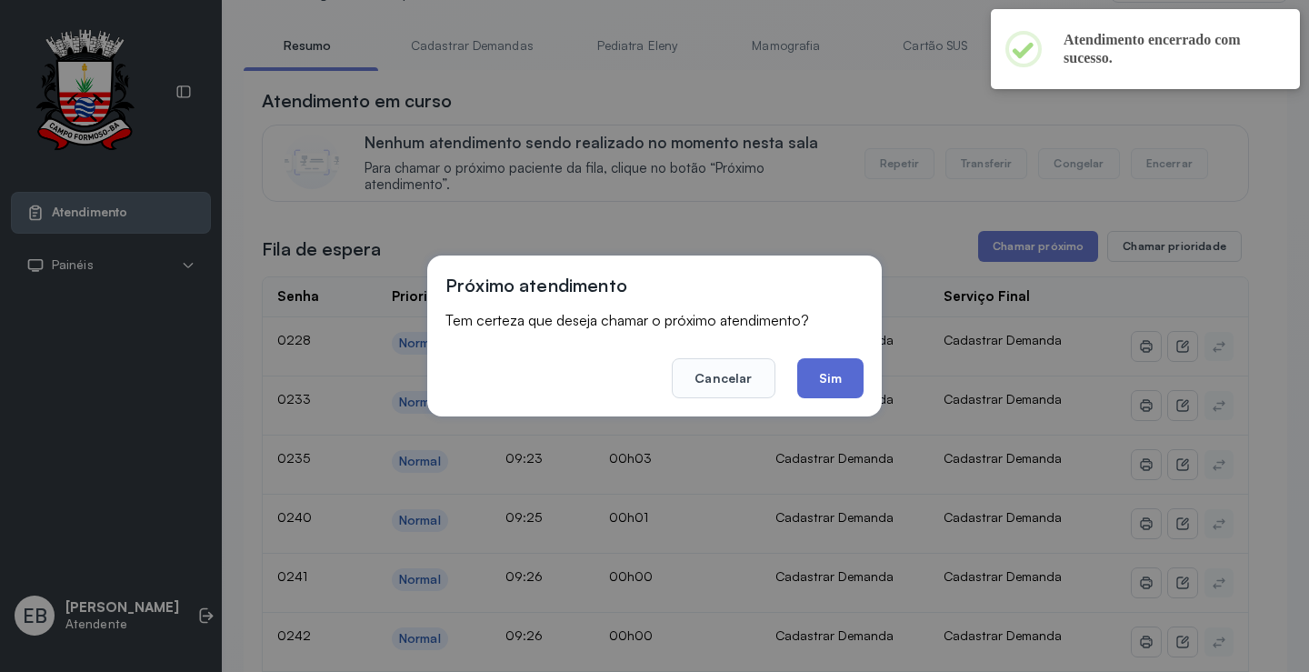
click at [852, 378] on button "Sim" at bounding box center [830, 378] width 66 height 40
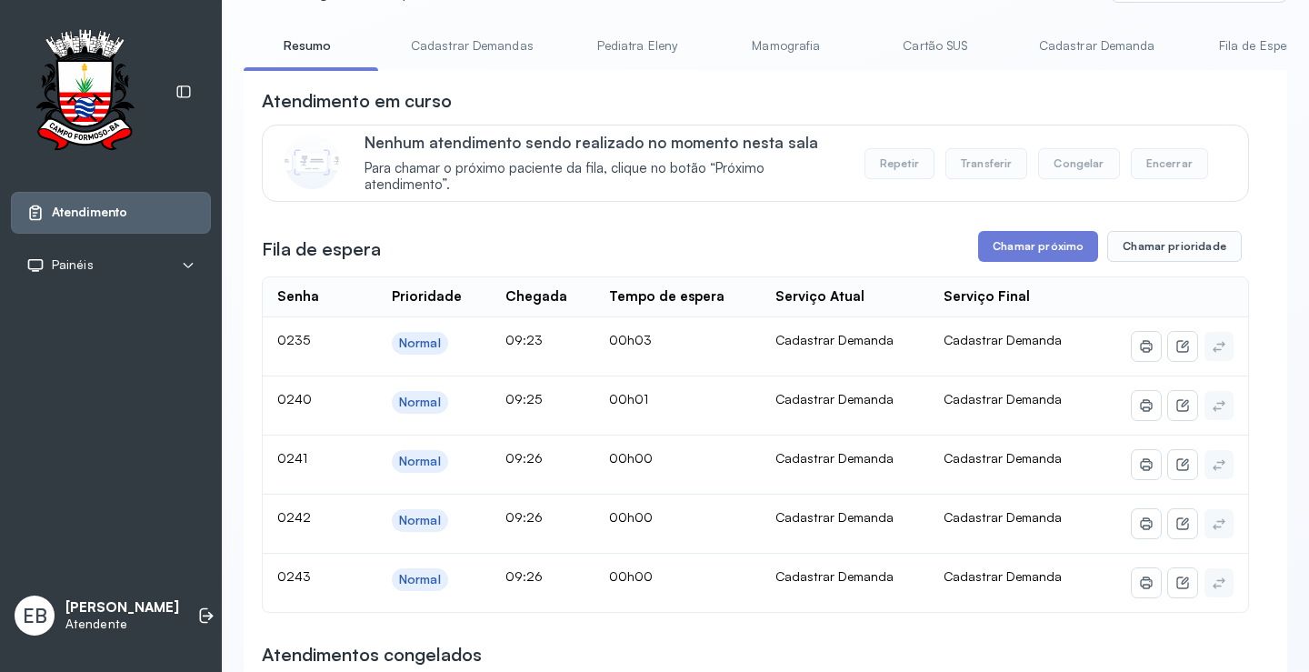
scroll to position [0, 0]
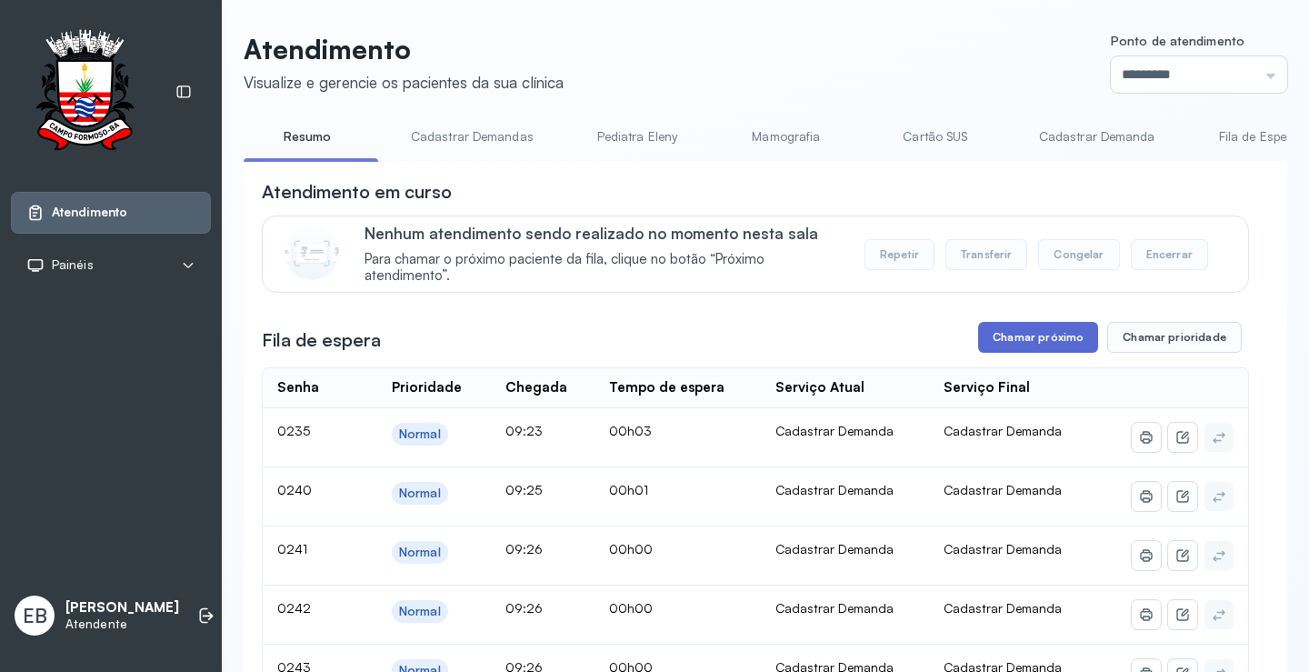
click at [1064, 342] on button "Chamar próximo" at bounding box center [1038, 337] width 120 height 31
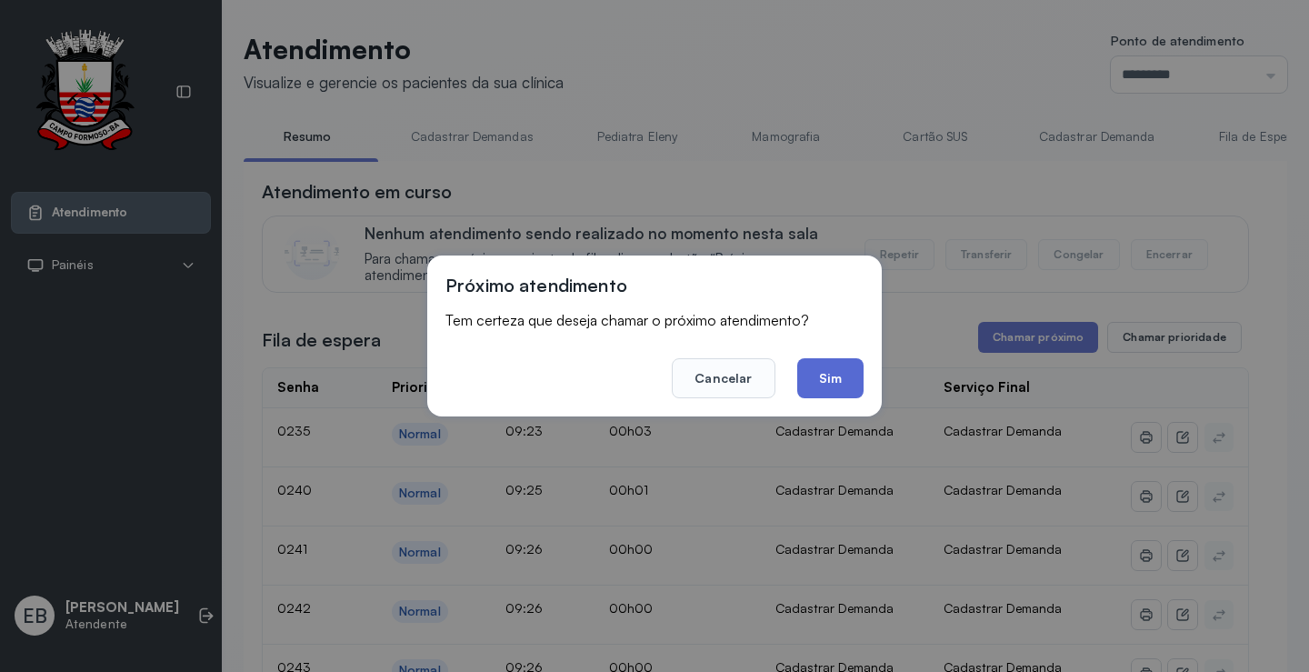
click at [844, 384] on button "Sim" at bounding box center [830, 378] width 66 height 40
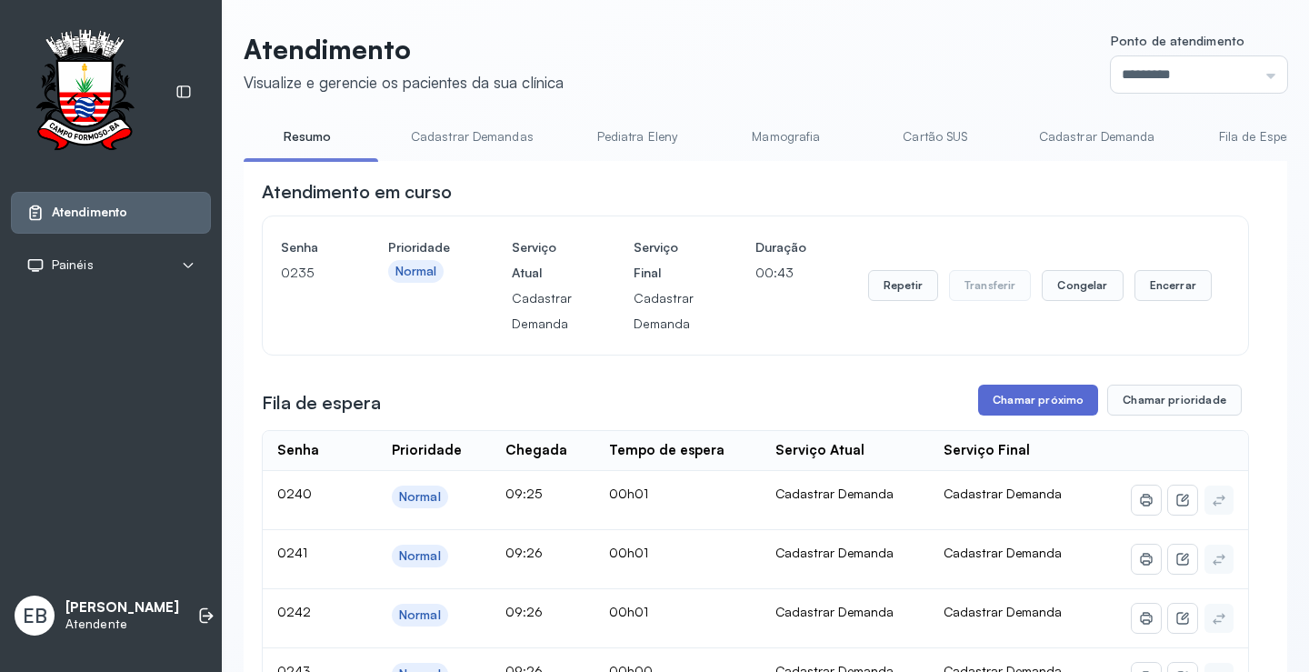
click at [1051, 403] on button "Chamar próximo" at bounding box center [1038, 399] width 120 height 31
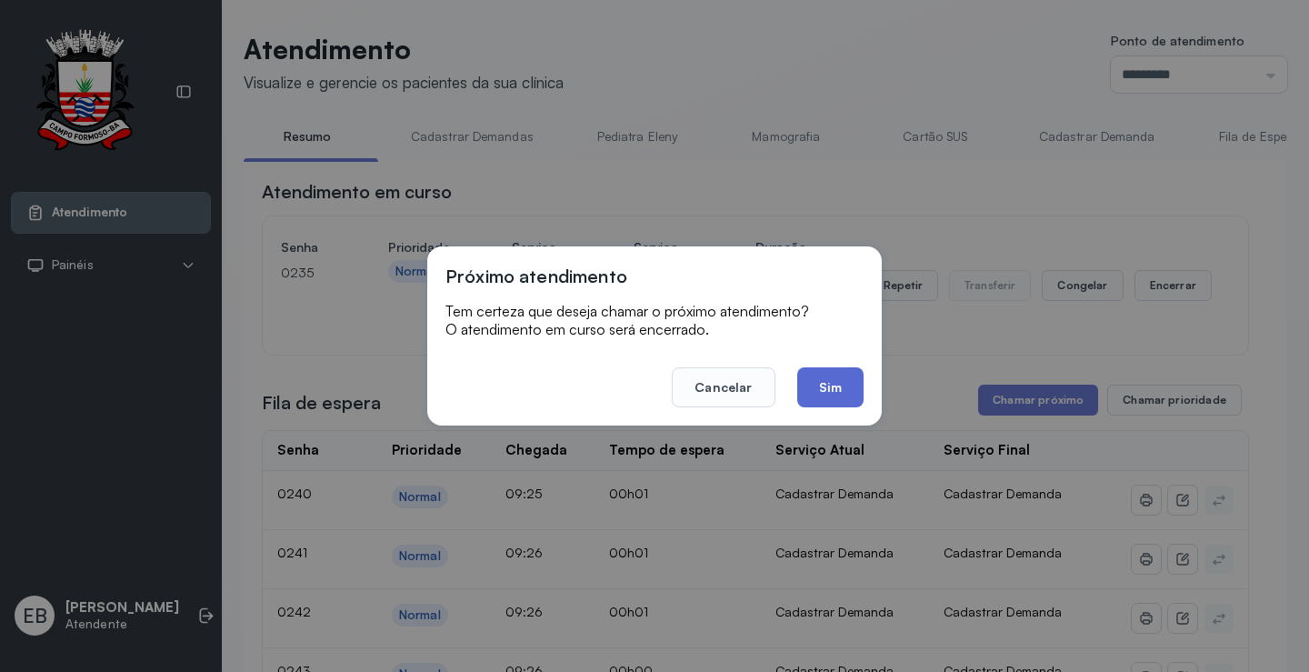
click at [821, 391] on button "Sim" at bounding box center [830, 387] width 66 height 40
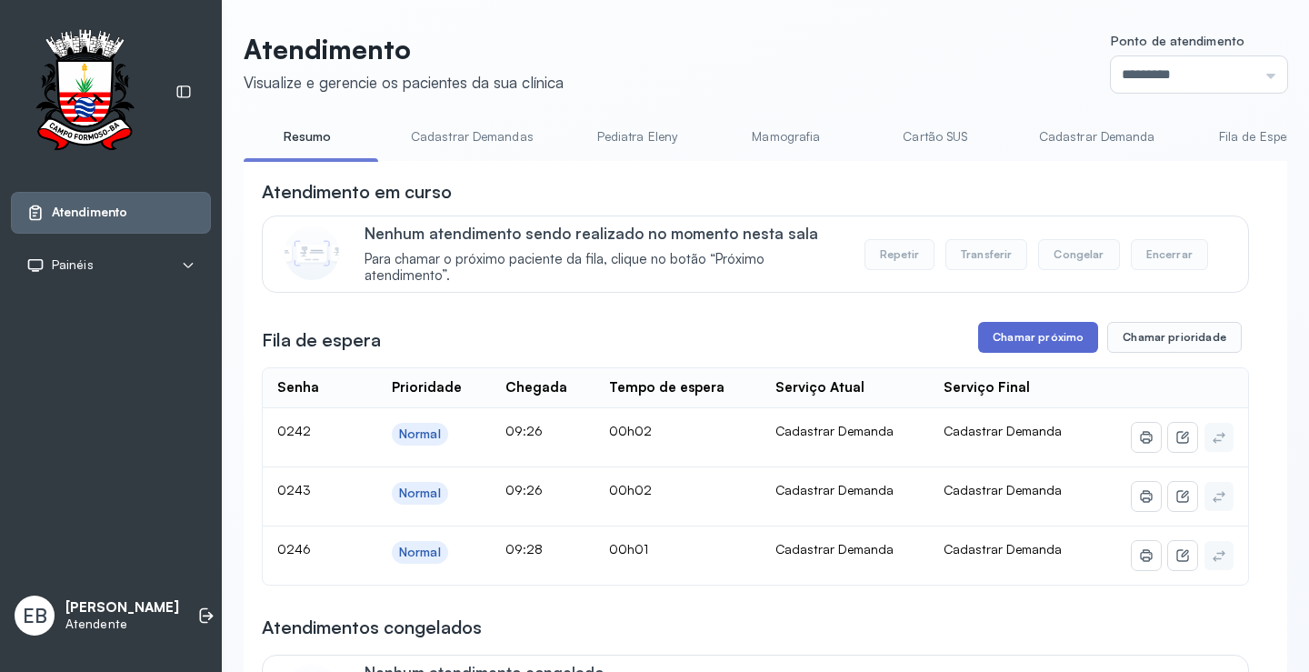
click at [1034, 343] on button "Chamar próximo" at bounding box center [1038, 337] width 120 height 31
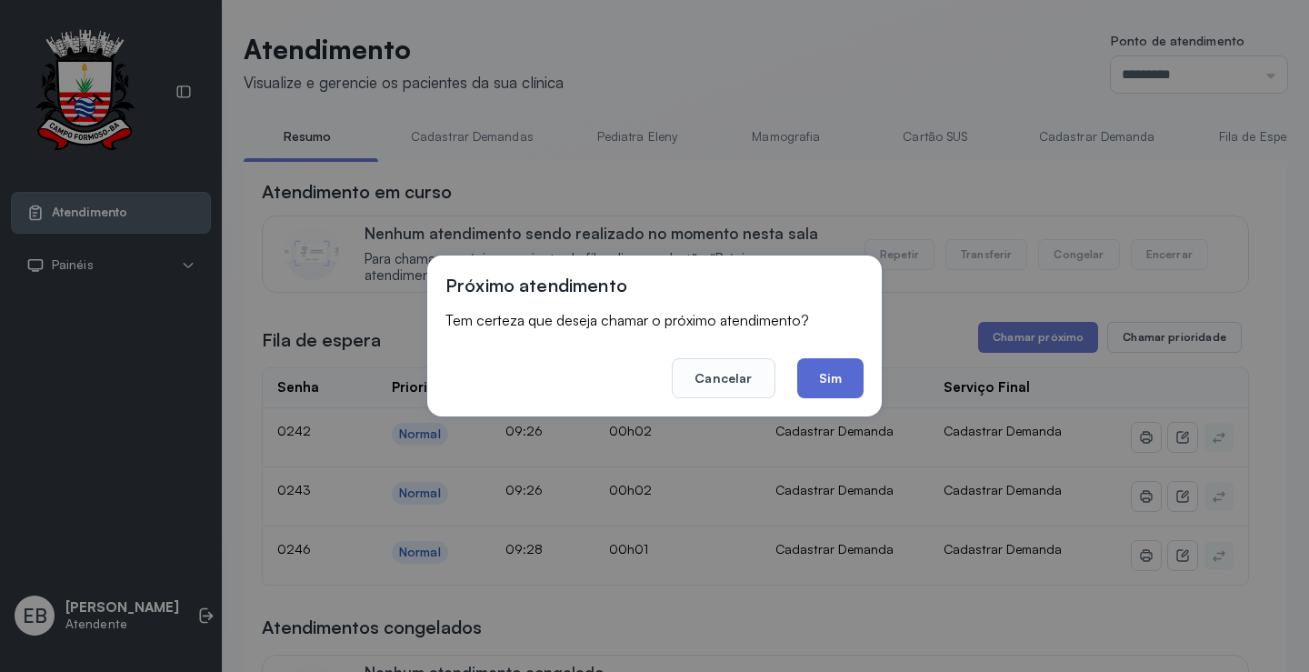
click at [837, 380] on button "Sim" at bounding box center [830, 378] width 66 height 40
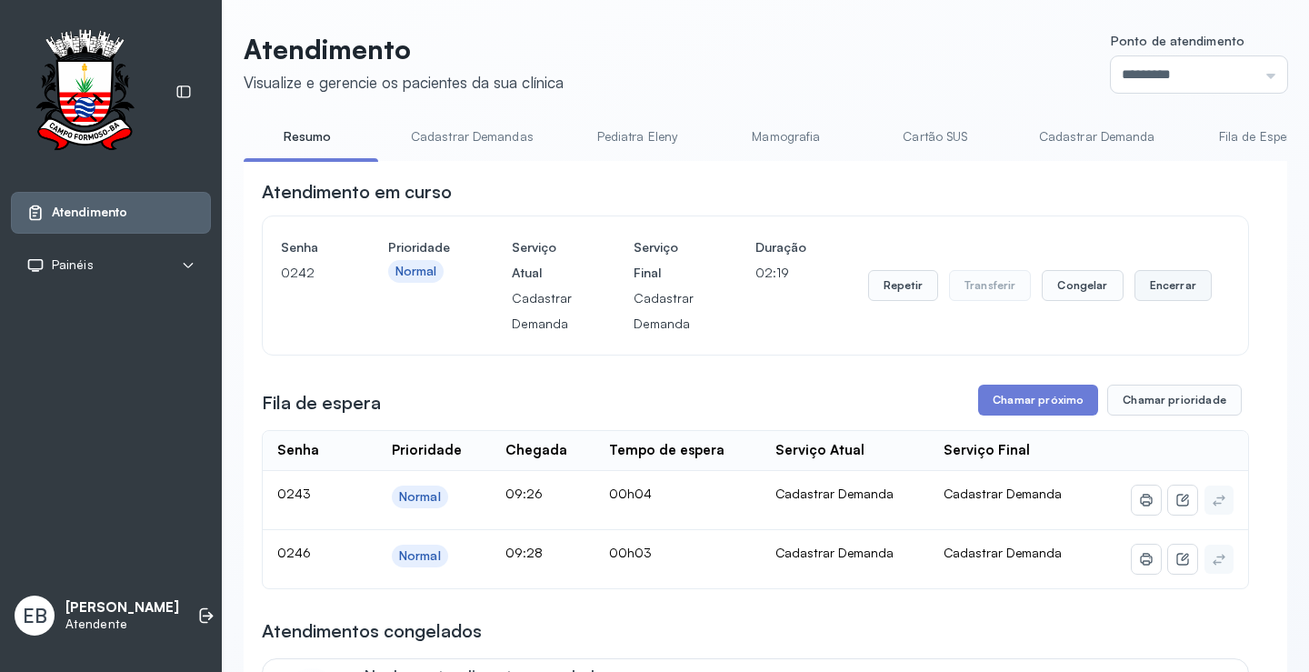
click at [1163, 291] on button "Encerrar" at bounding box center [1172, 285] width 77 height 31
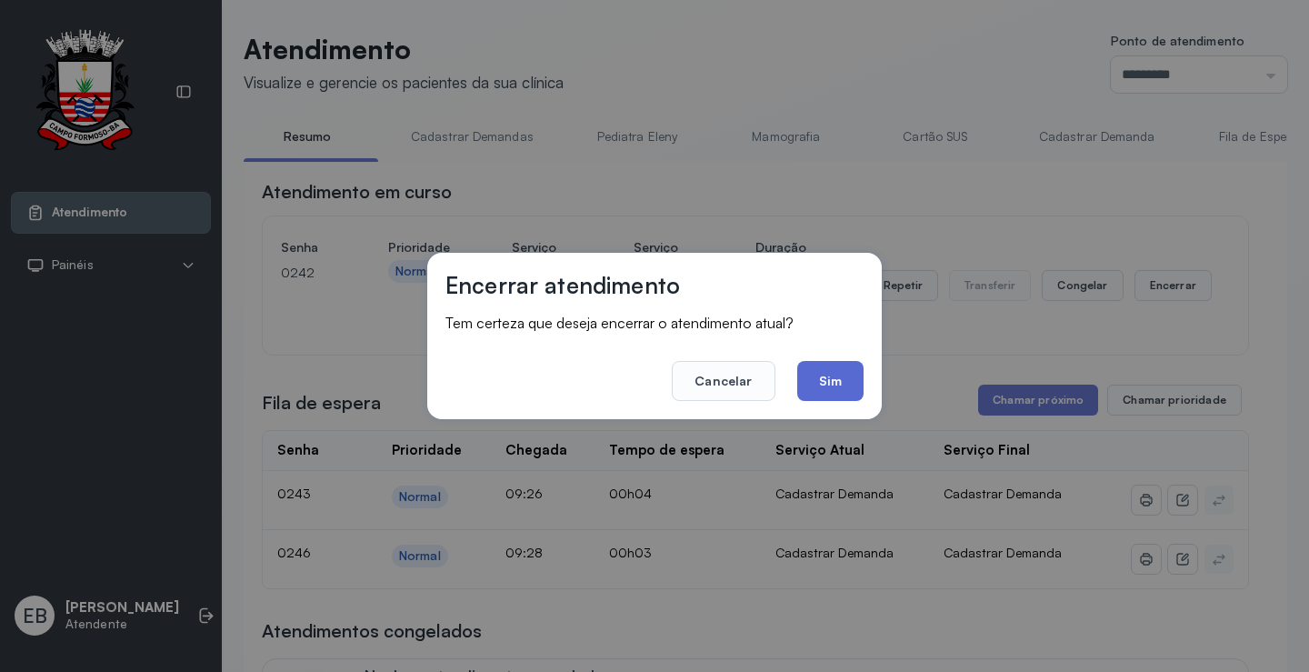
click at [828, 375] on button "Sim" at bounding box center [830, 381] width 66 height 40
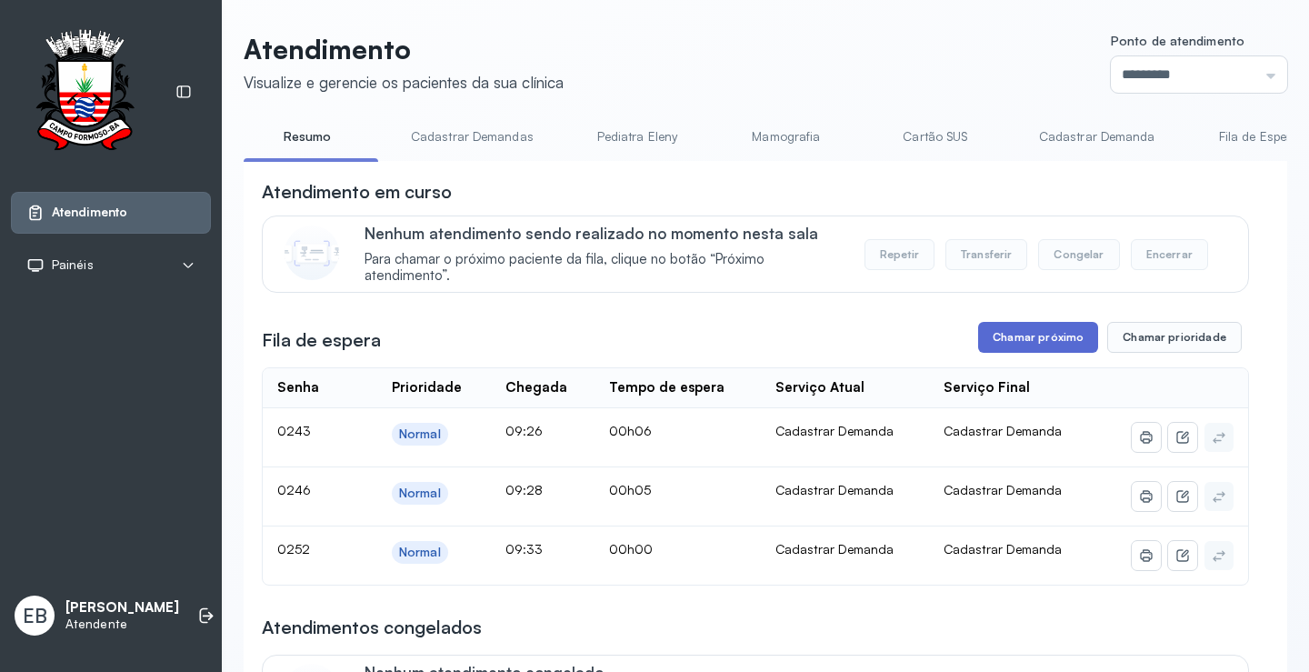
click at [1073, 343] on button "Chamar próximo" at bounding box center [1038, 337] width 120 height 31
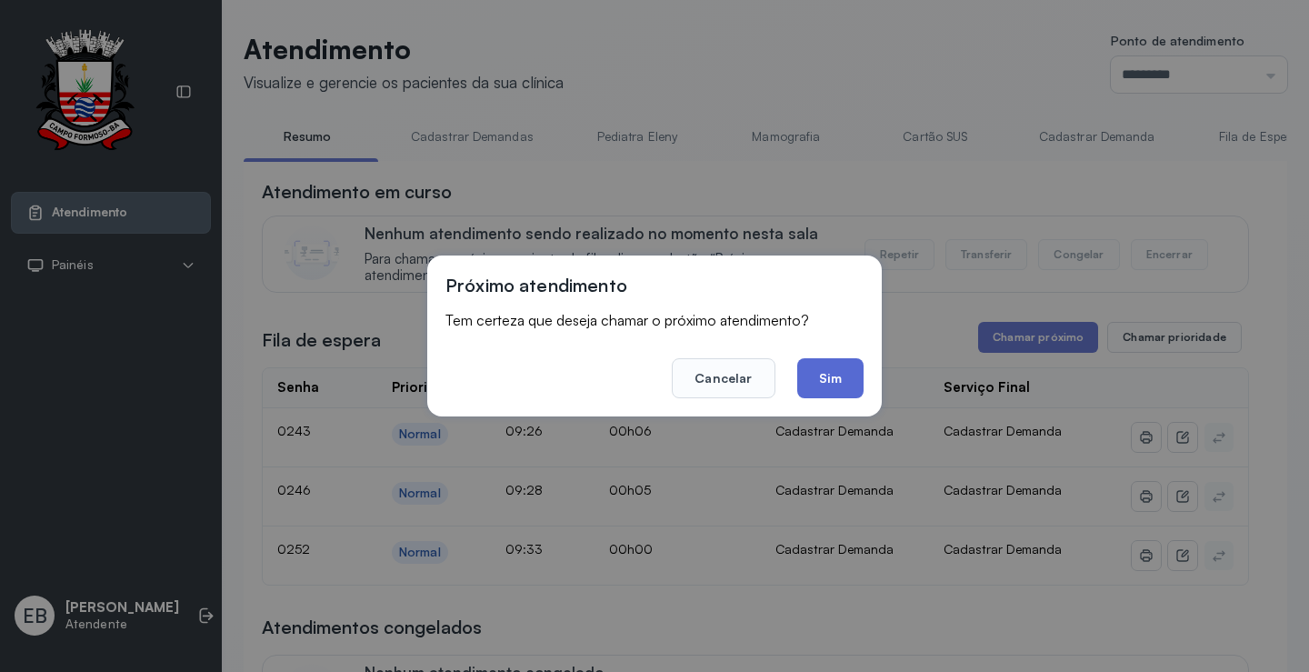
click at [855, 370] on button "Sim" at bounding box center [830, 378] width 66 height 40
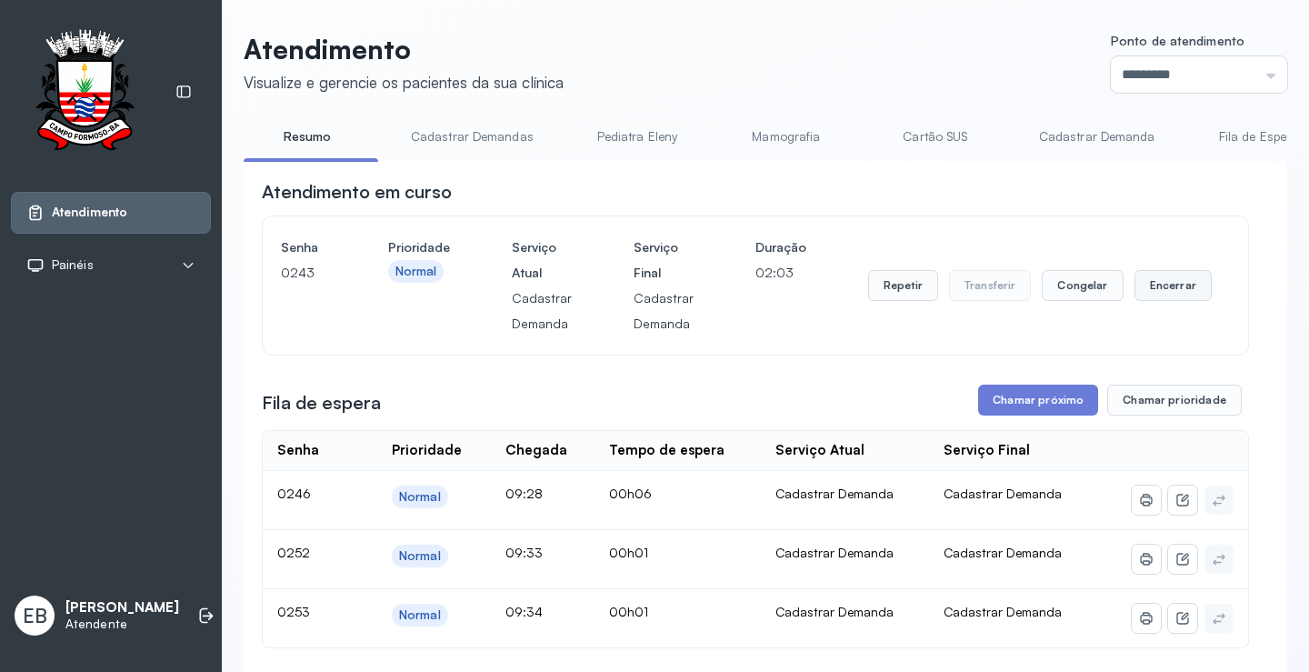
click at [1176, 295] on button "Encerrar" at bounding box center [1172, 285] width 77 height 31
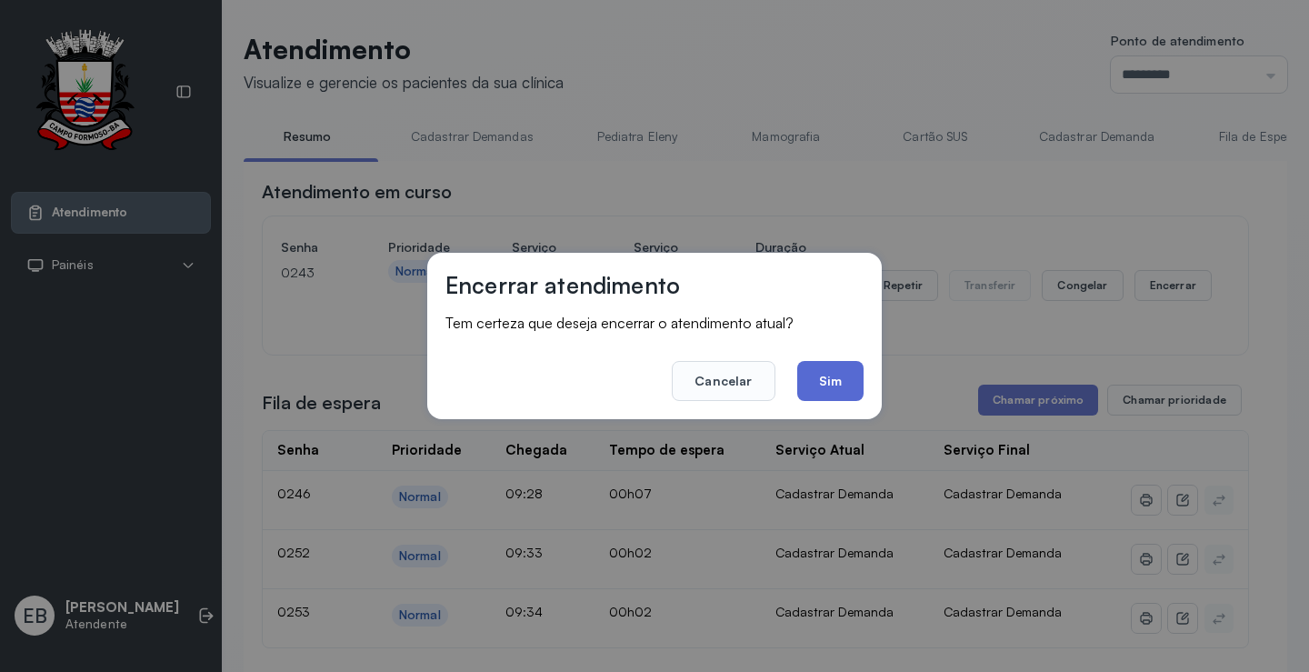
click at [833, 386] on button "Sim" at bounding box center [830, 381] width 66 height 40
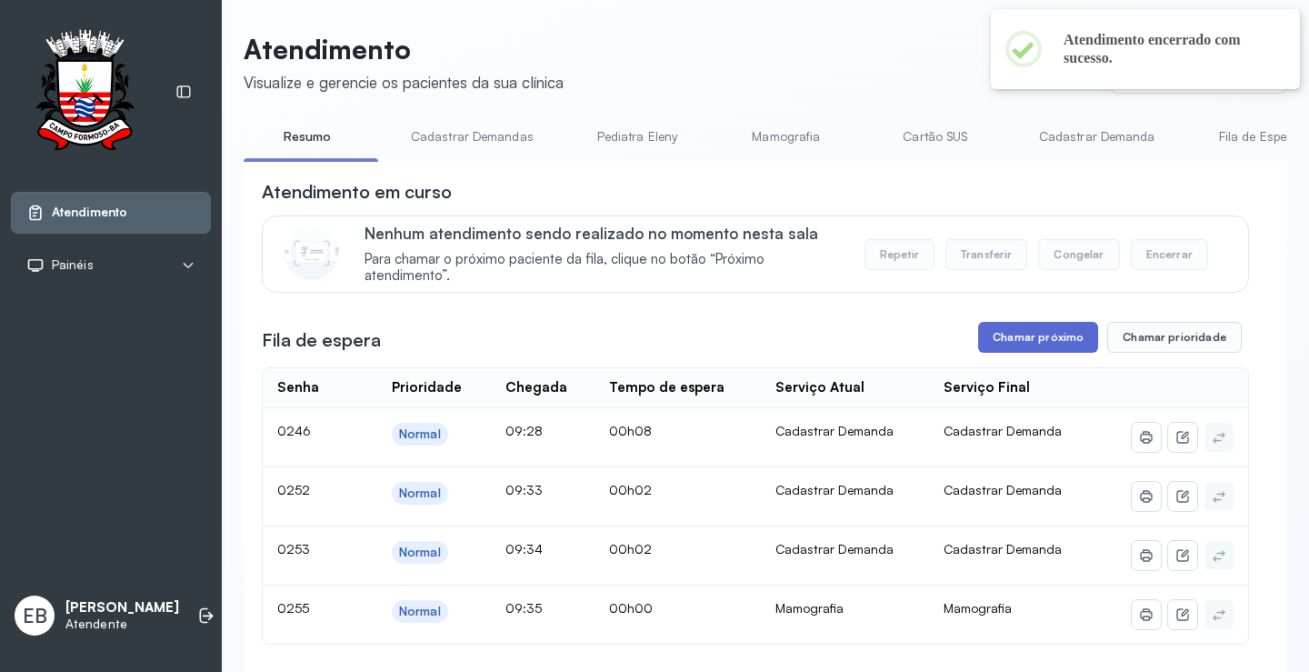
click at [1028, 345] on button "Chamar próximo" at bounding box center [1038, 337] width 120 height 31
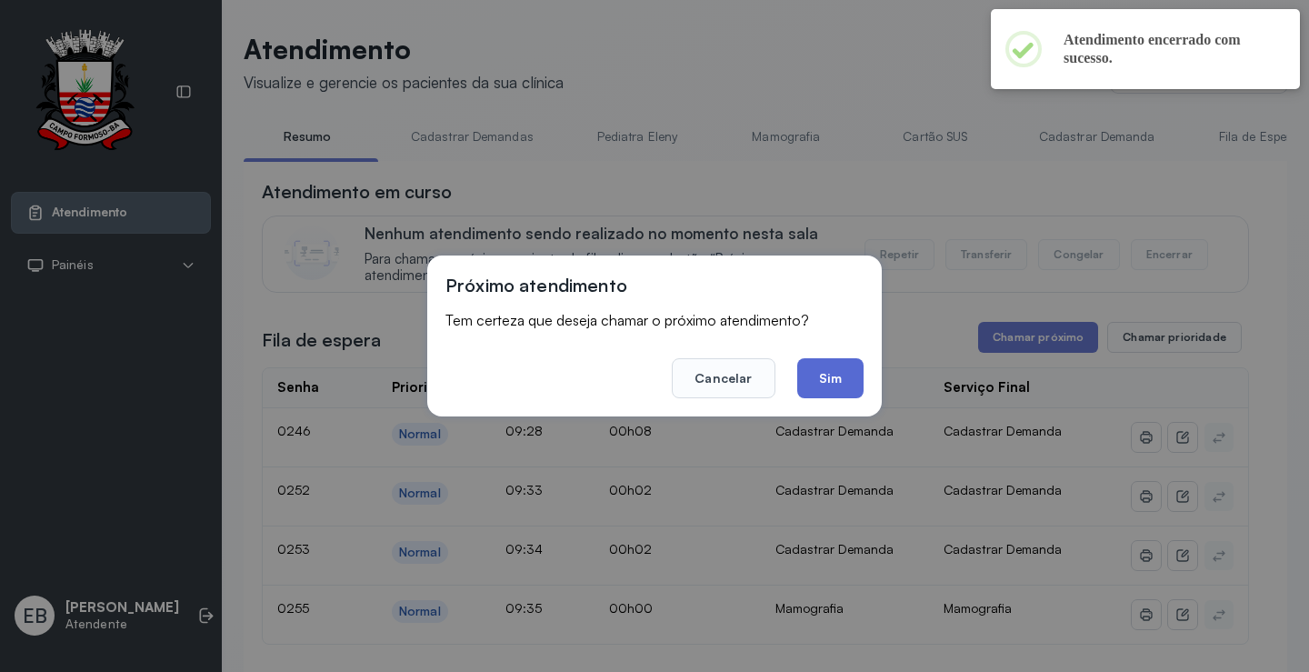
click at [847, 391] on button "Sim" at bounding box center [830, 378] width 66 height 40
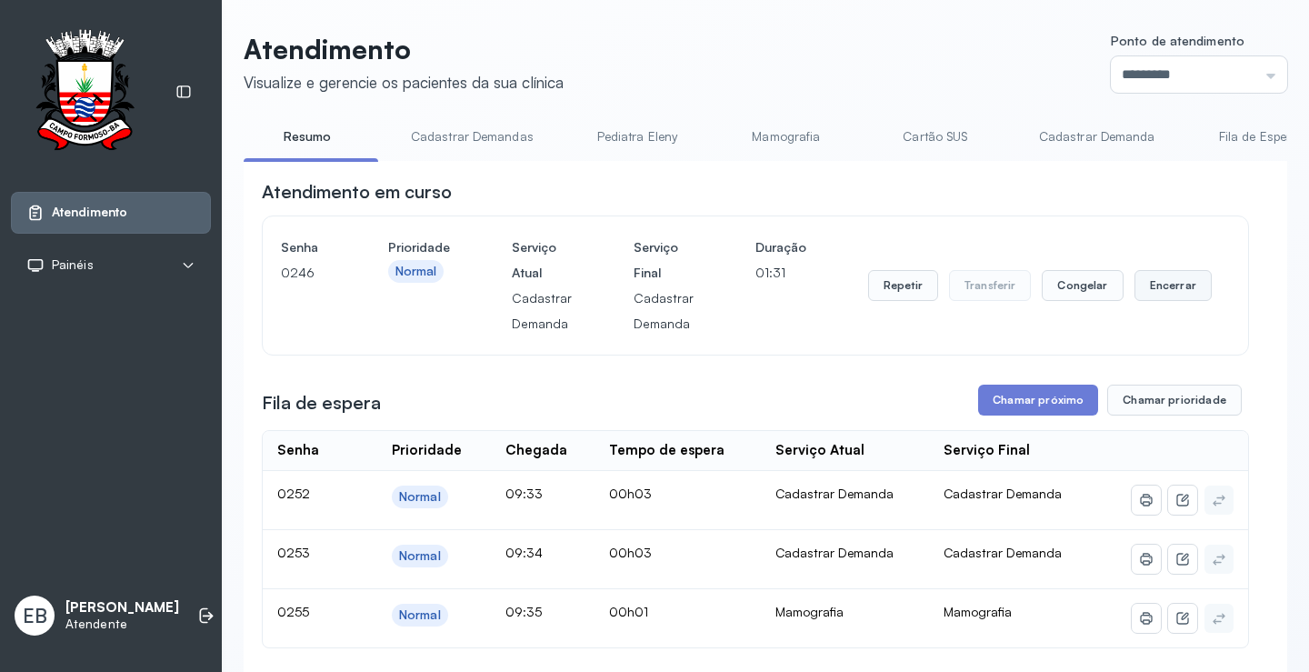
click at [1161, 294] on button "Encerrar" at bounding box center [1172, 285] width 77 height 31
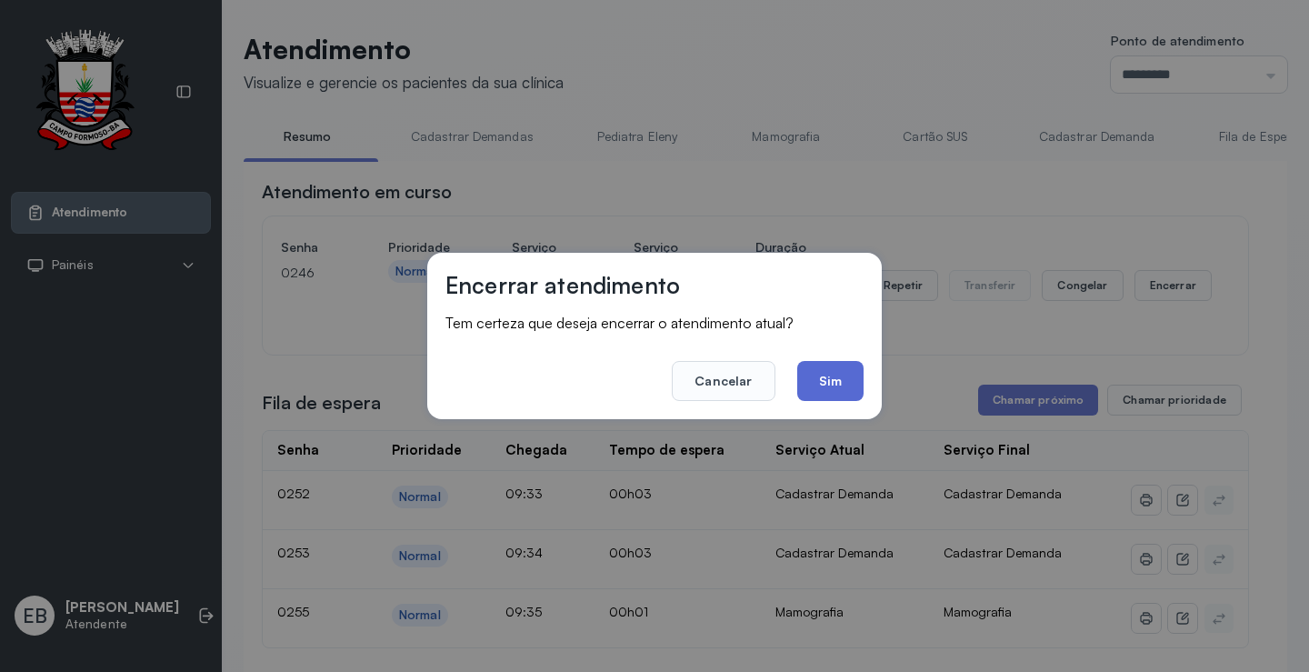
click at [827, 391] on button "Sim" at bounding box center [830, 381] width 66 height 40
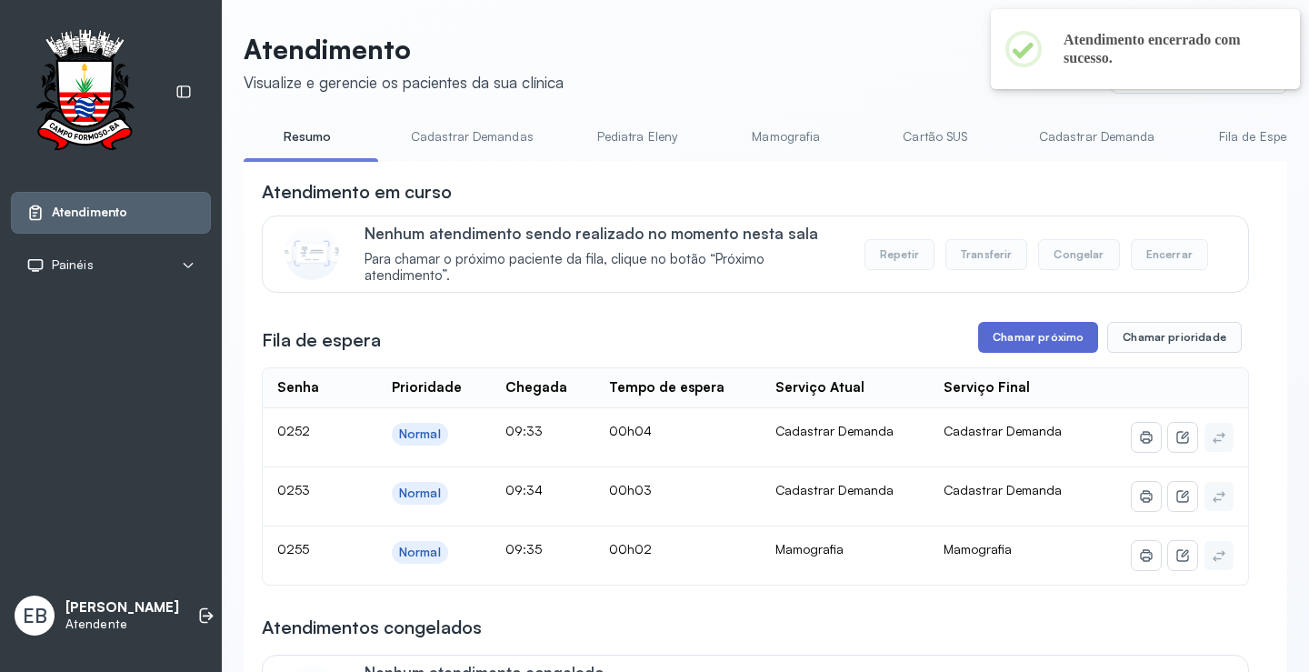
click at [1031, 334] on button "Chamar próximo" at bounding box center [1038, 337] width 120 height 31
click at [1018, 331] on button "Chamar próximo" at bounding box center [1038, 337] width 120 height 31
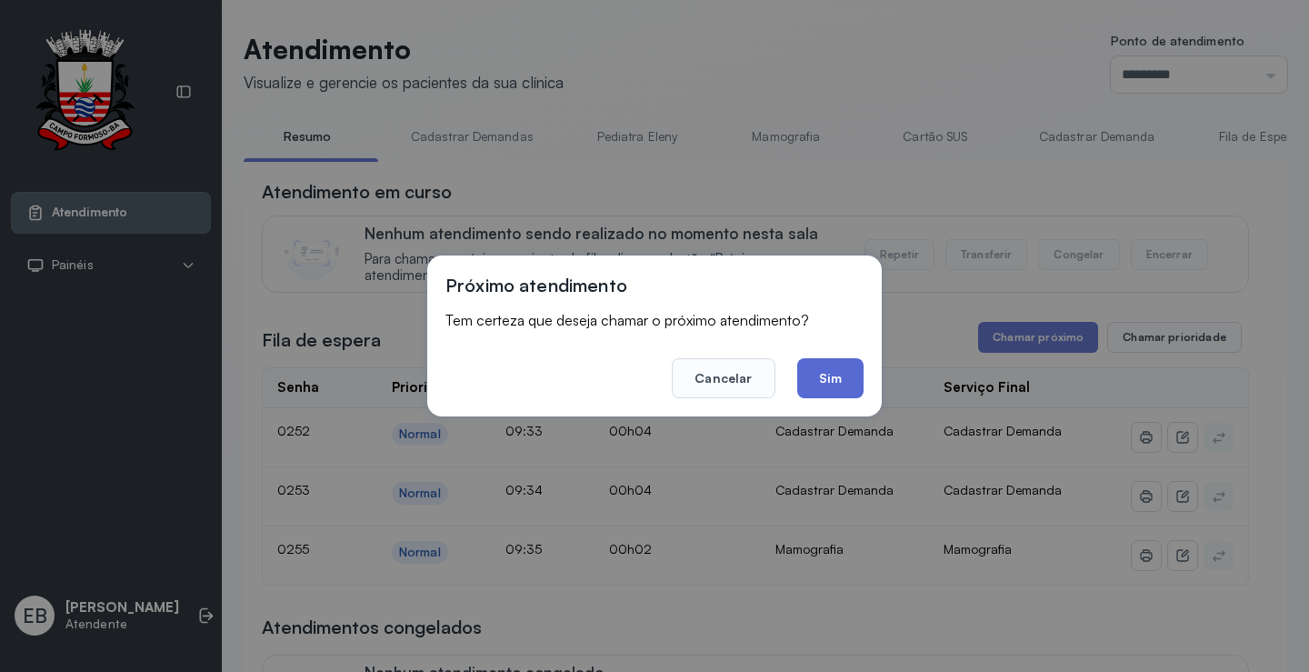
click at [847, 375] on button "Sim" at bounding box center [830, 378] width 66 height 40
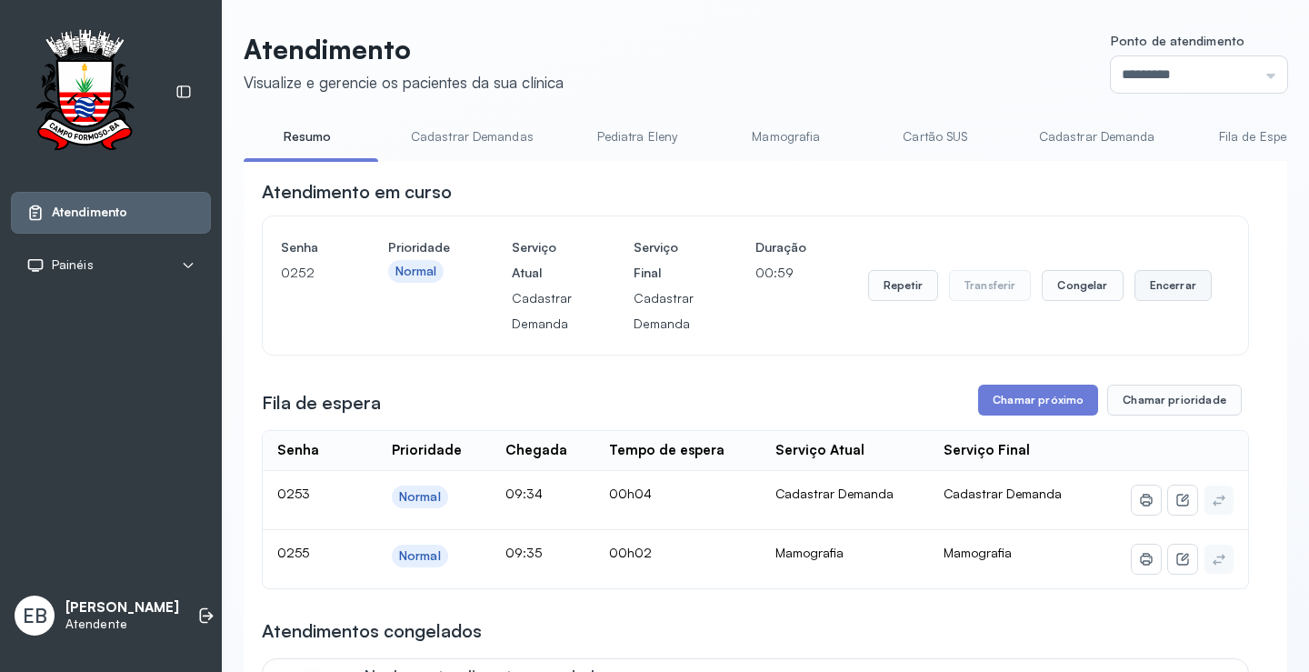
click at [1157, 284] on button "Encerrar" at bounding box center [1172, 285] width 77 height 31
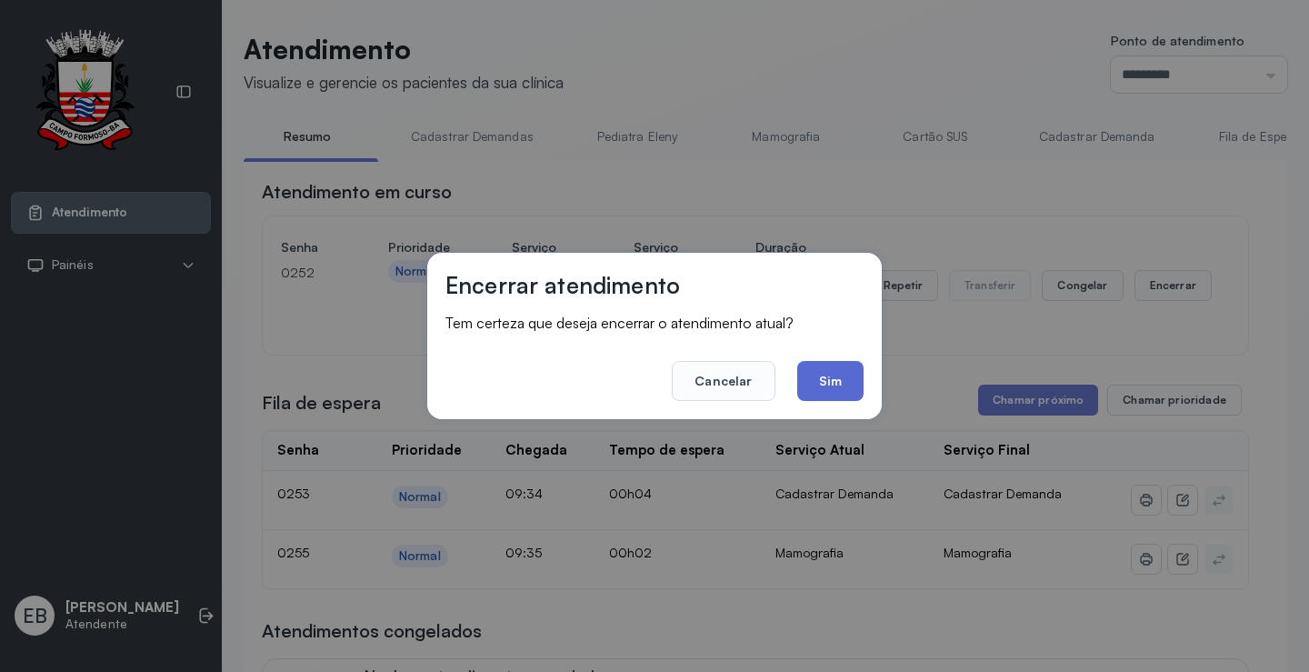
click at [824, 375] on button "Sim" at bounding box center [830, 381] width 66 height 40
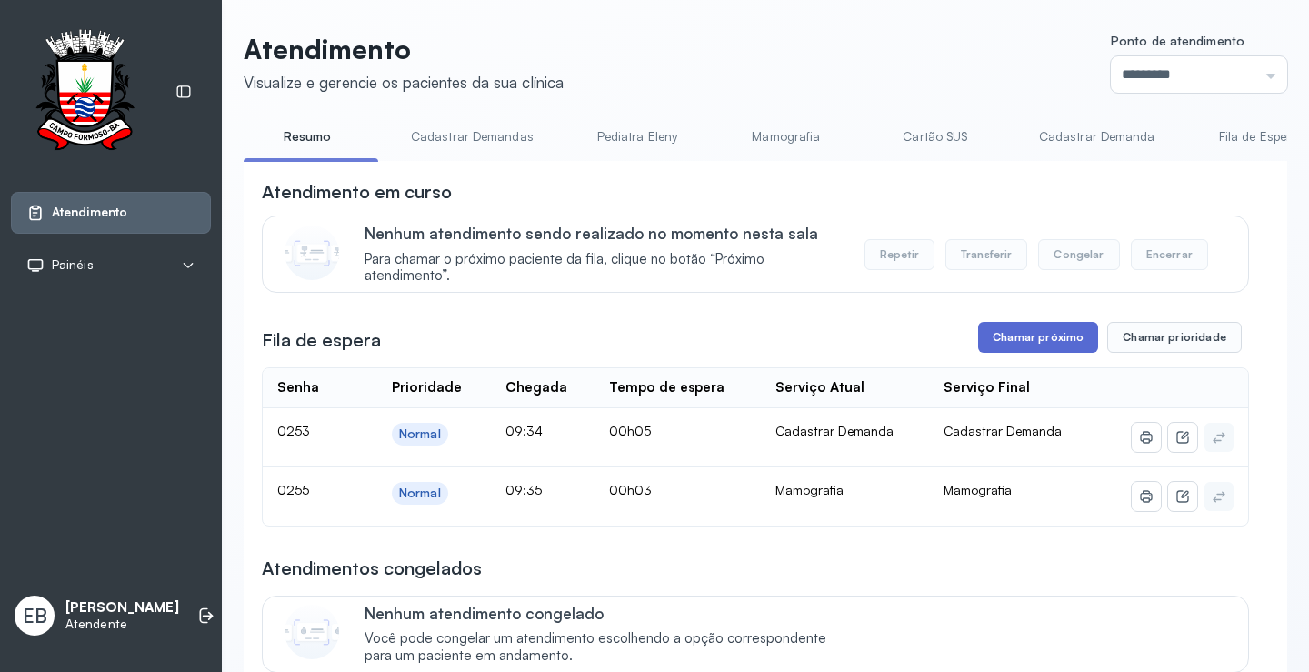
click at [1026, 346] on button "Chamar próximo" at bounding box center [1038, 337] width 120 height 31
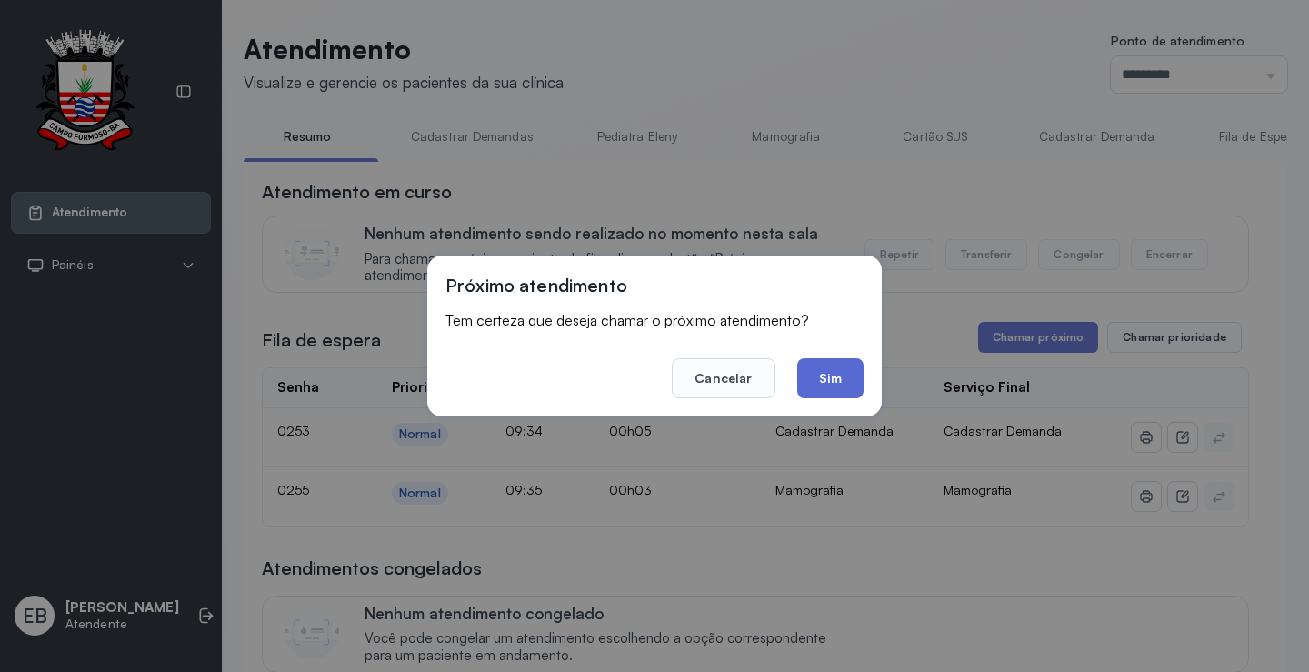
click at [813, 385] on button "Sim" at bounding box center [830, 378] width 66 height 40
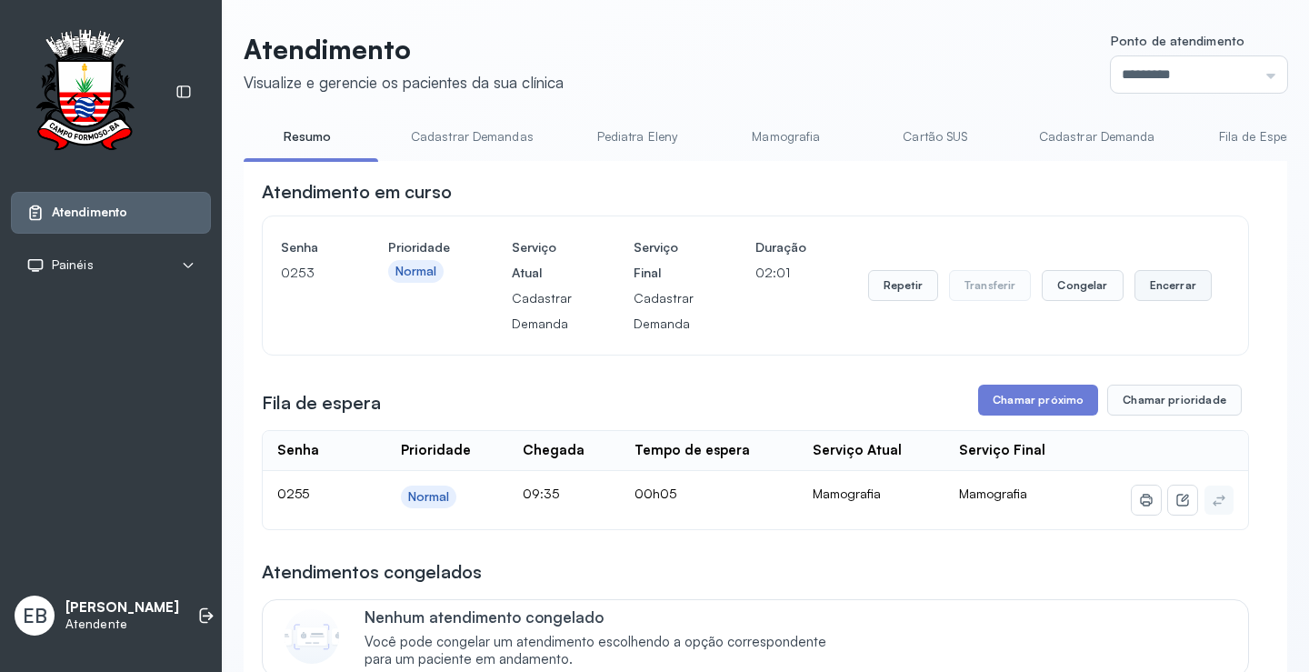
click at [1158, 284] on button "Encerrar" at bounding box center [1172, 285] width 77 height 31
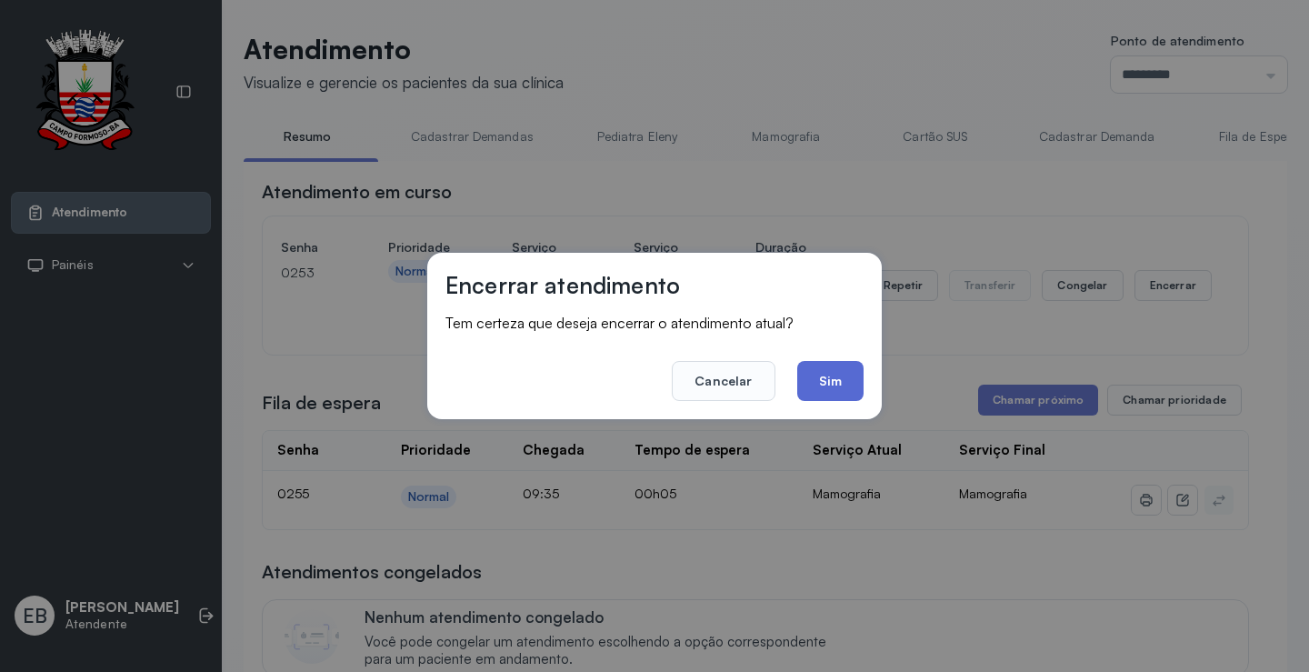
click at [811, 380] on button "Sim" at bounding box center [830, 381] width 66 height 40
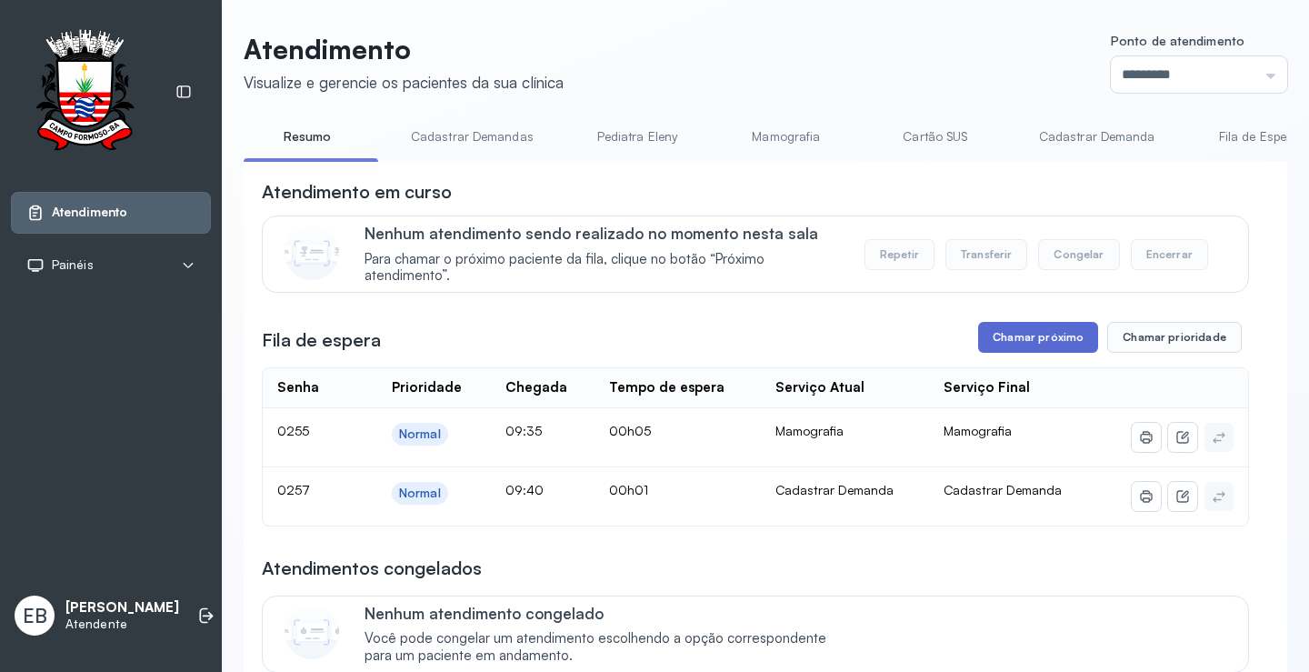
click at [1064, 340] on button "Chamar próximo" at bounding box center [1038, 337] width 120 height 31
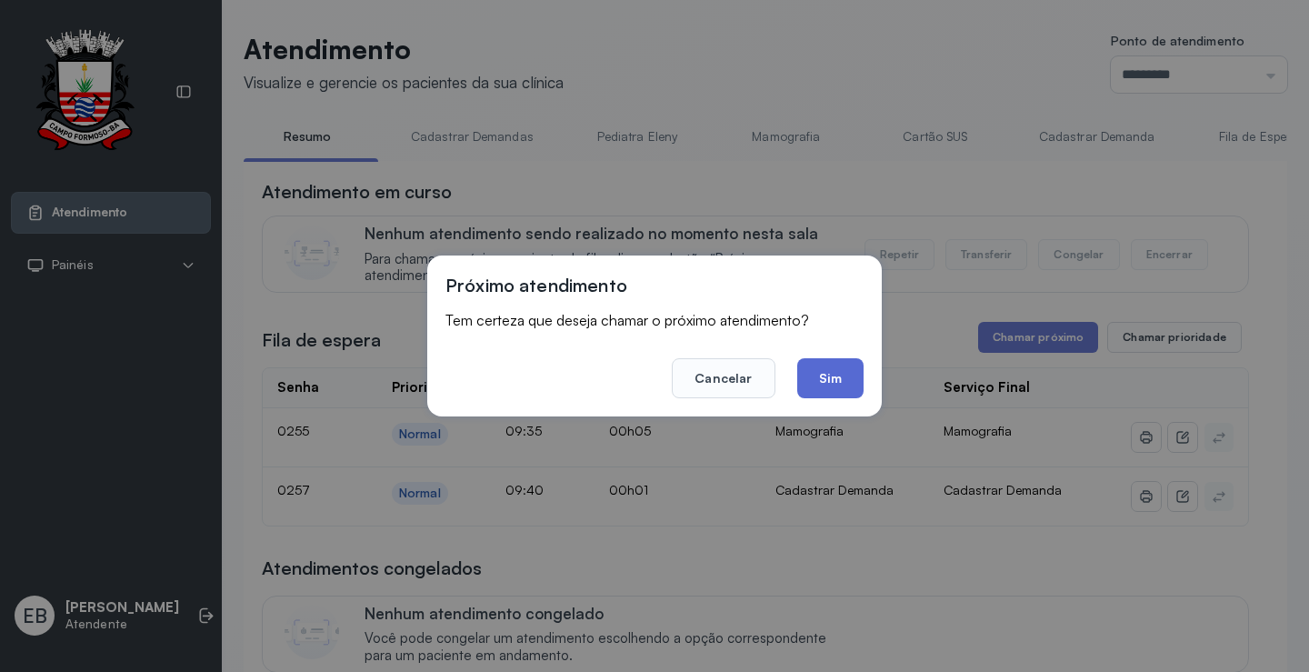
click at [842, 365] on button "Sim" at bounding box center [830, 378] width 66 height 40
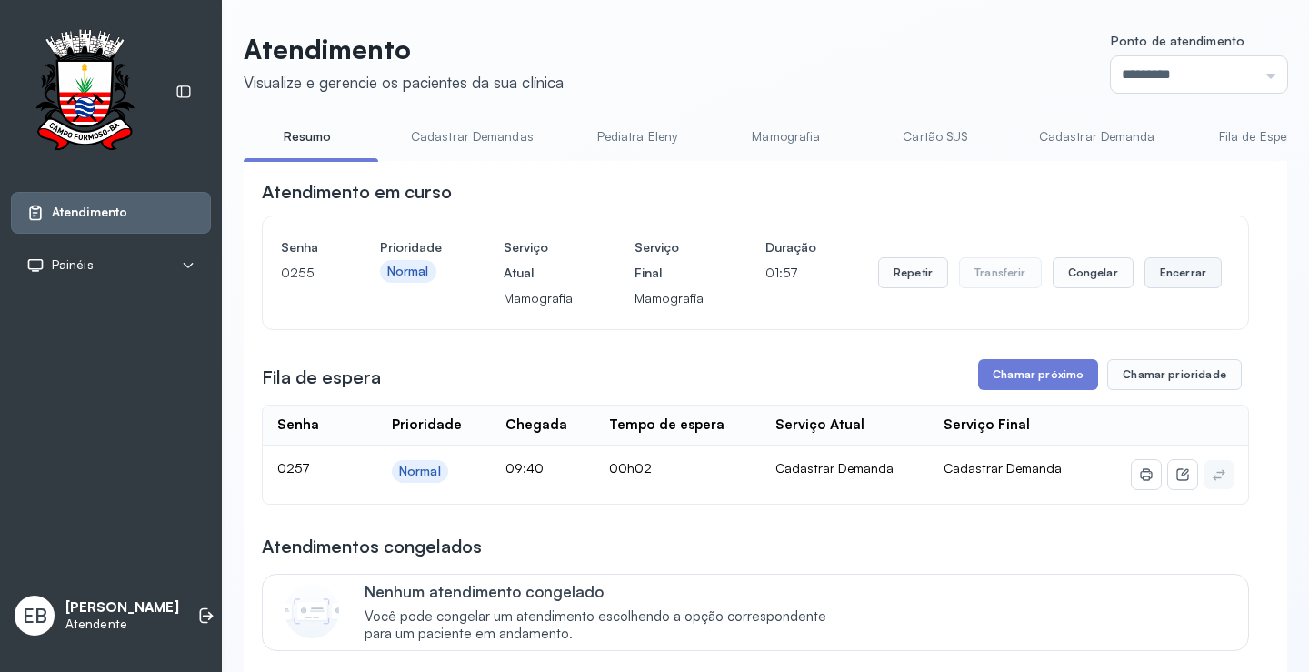
click at [1163, 283] on button "Encerrar" at bounding box center [1182, 272] width 77 height 31
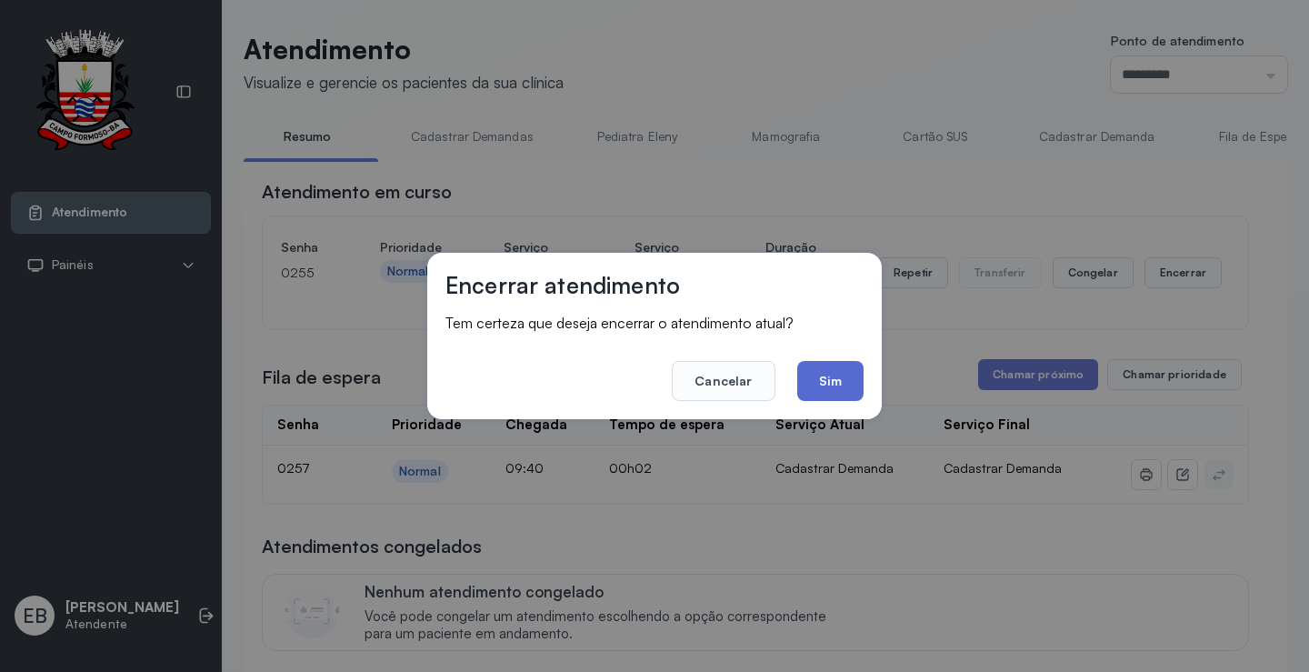
click at [840, 379] on button "Sim" at bounding box center [830, 381] width 66 height 40
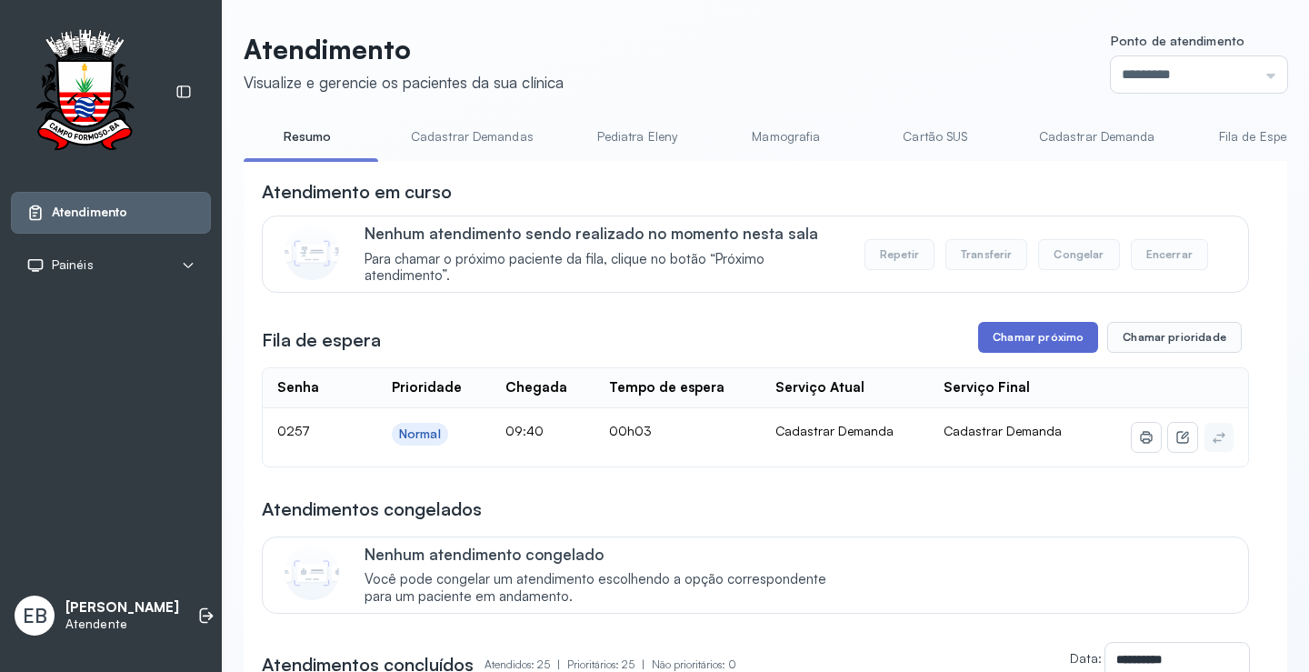
click at [1019, 337] on button "Chamar próximo" at bounding box center [1038, 337] width 120 height 31
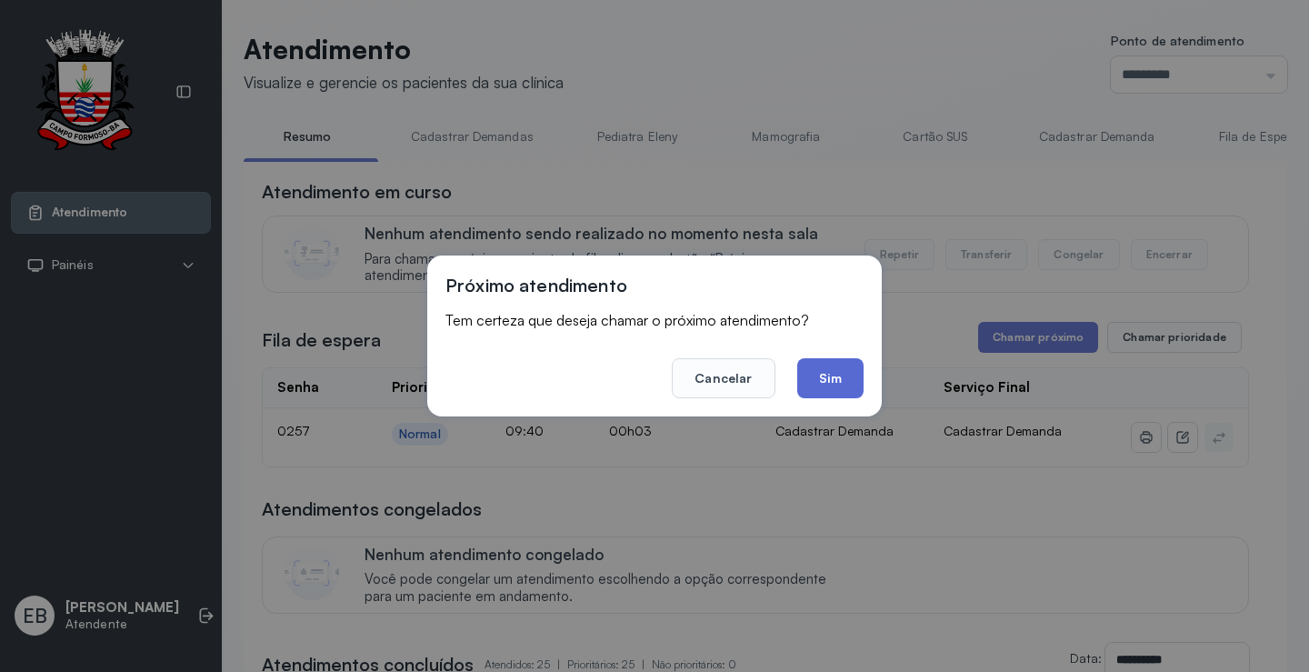
click at [854, 373] on button "Sim" at bounding box center [830, 378] width 66 height 40
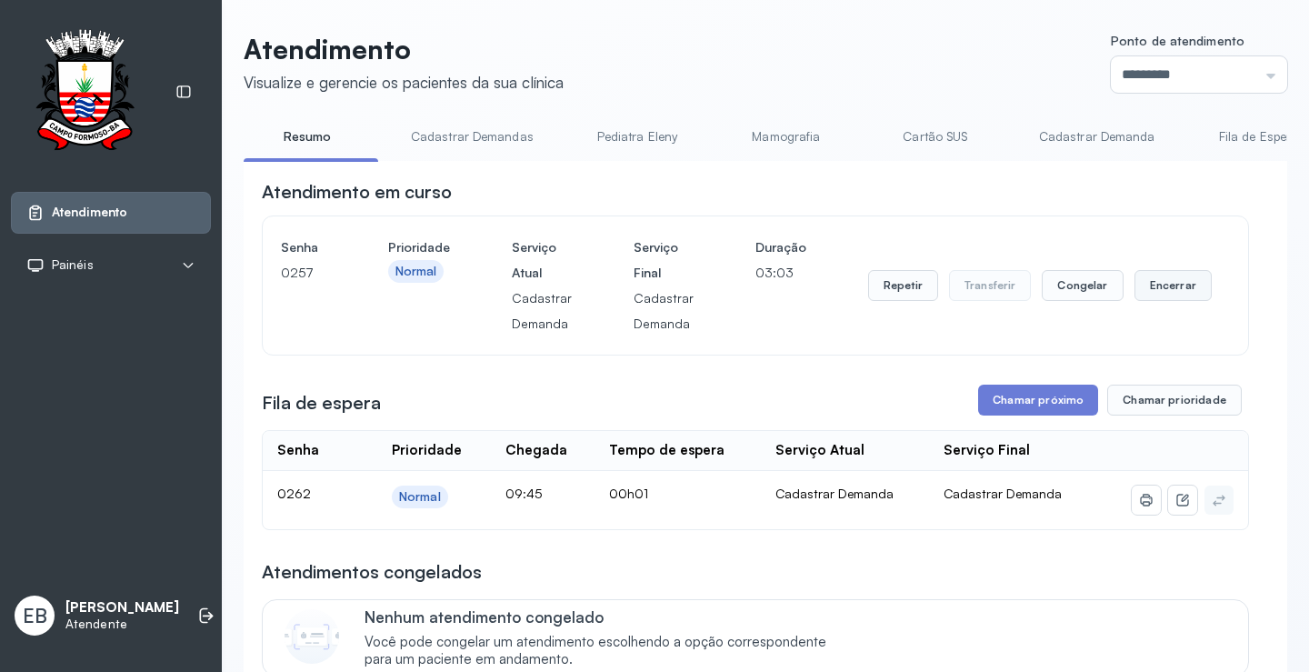
click at [1147, 288] on button "Encerrar" at bounding box center [1172, 285] width 77 height 31
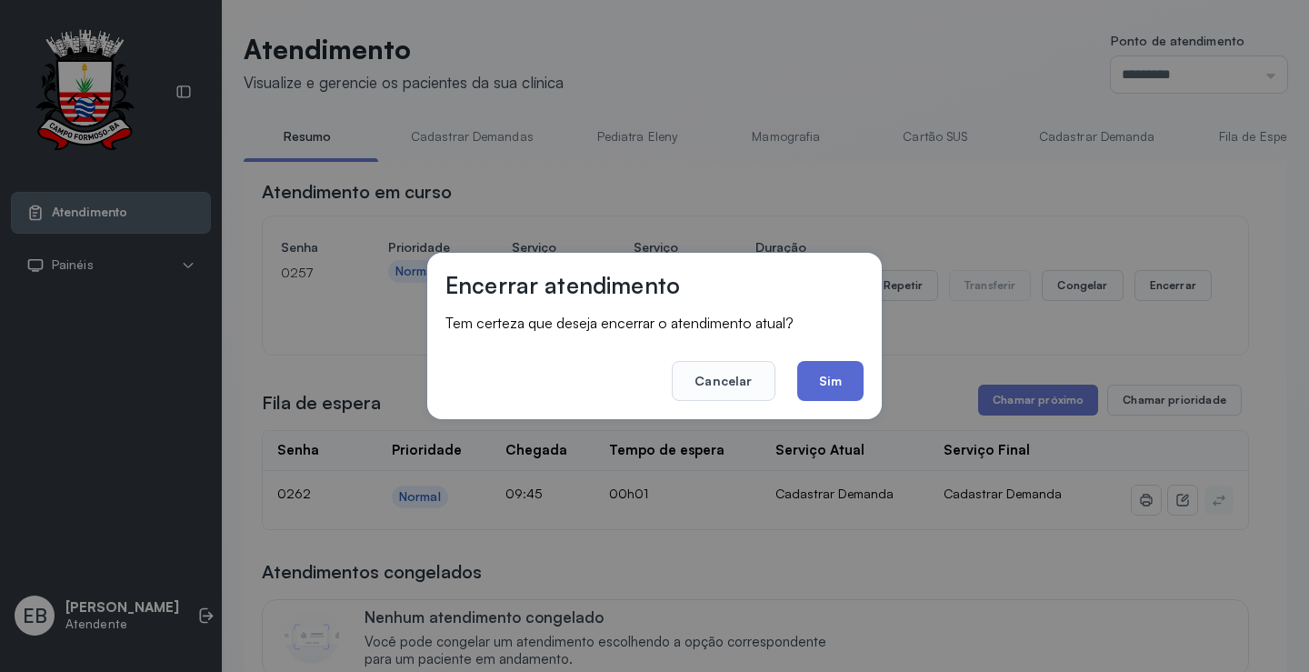
click at [851, 366] on button "Sim" at bounding box center [830, 381] width 66 height 40
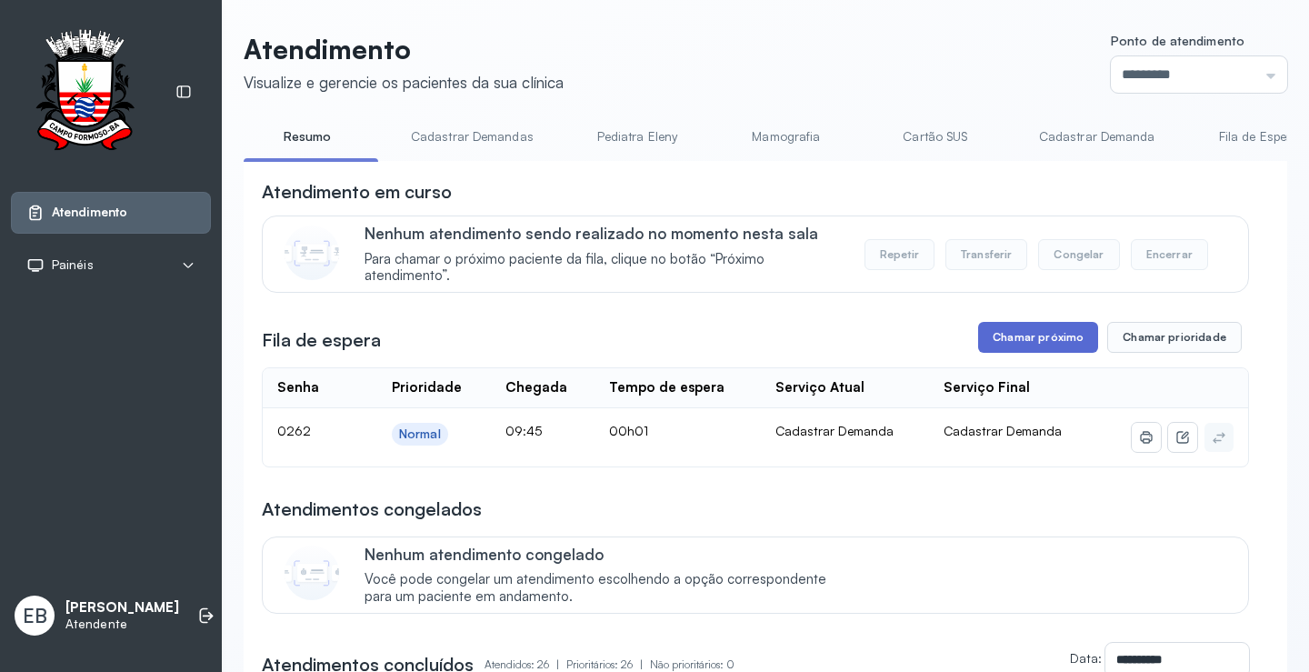
click at [1032, 339] on button "Chamar próximo" at bounding box center [1038, 337] width 120 height 31
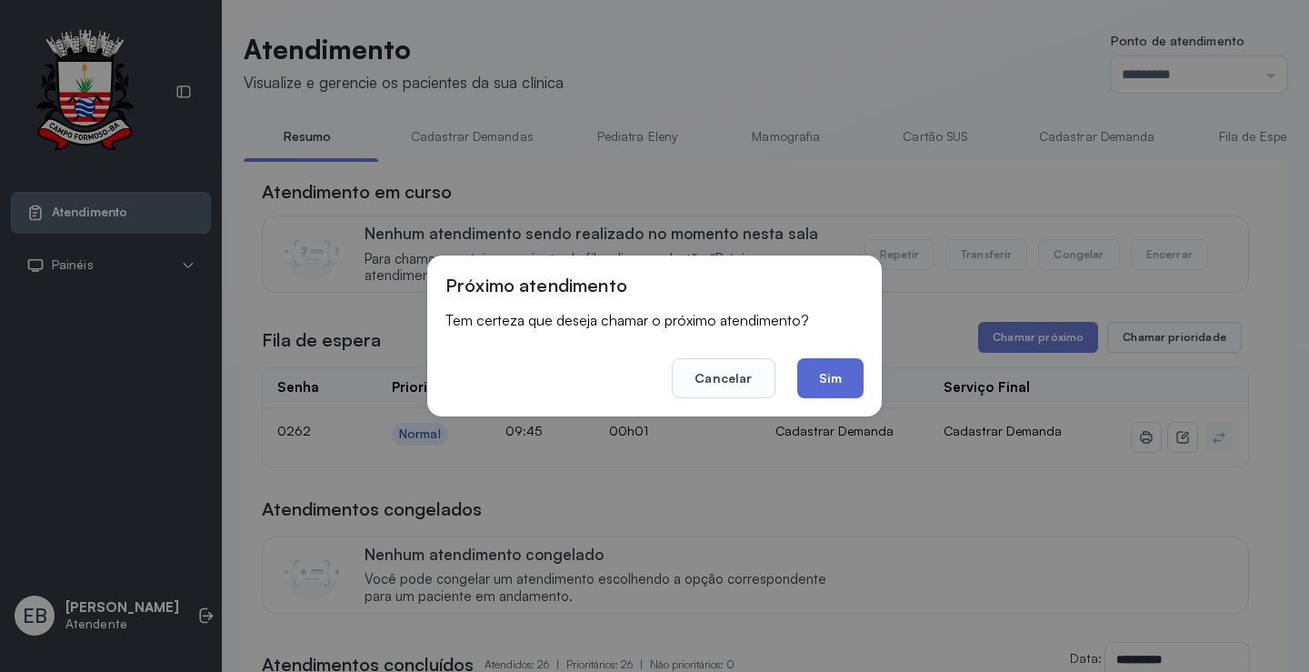
click at [852, 384] on button "Sim" at bounding box center [830, 378] width 66 height 40
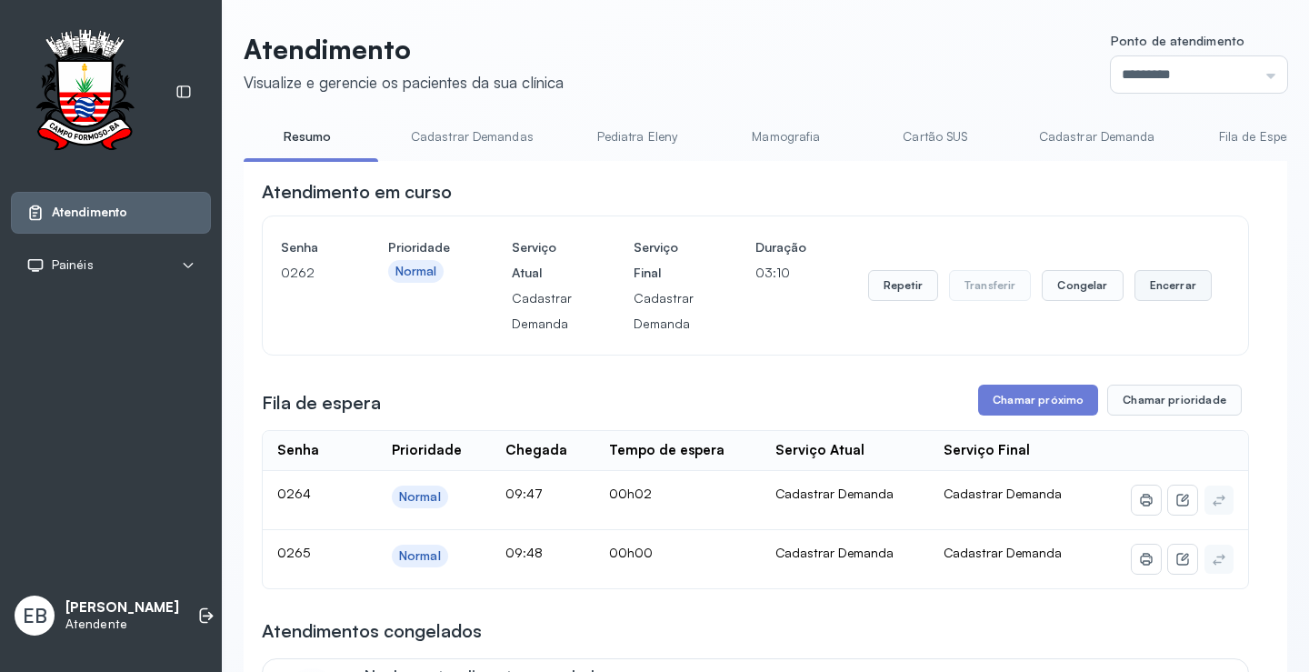
click at [1141, 287] on button "Encerrar" at bounding box center [1172, 285] width 77 height 31
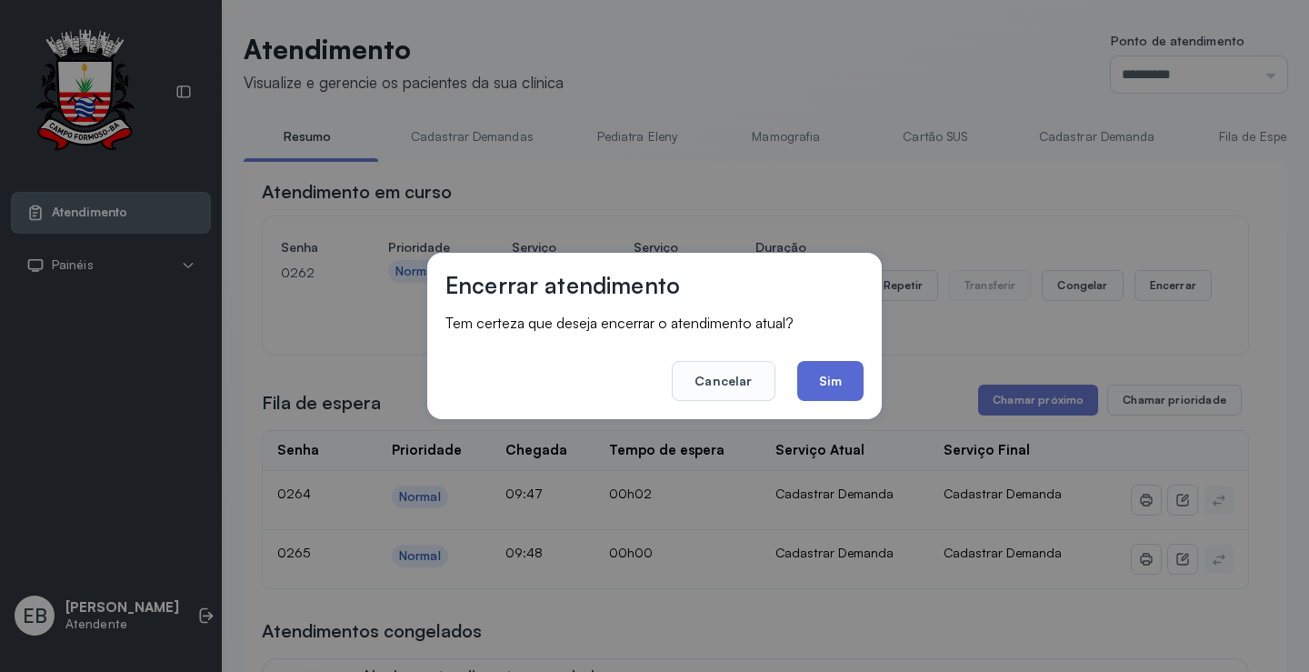
click at [840, 381] on button "Sim" at bounding box center [830, 381] width 66 height 40
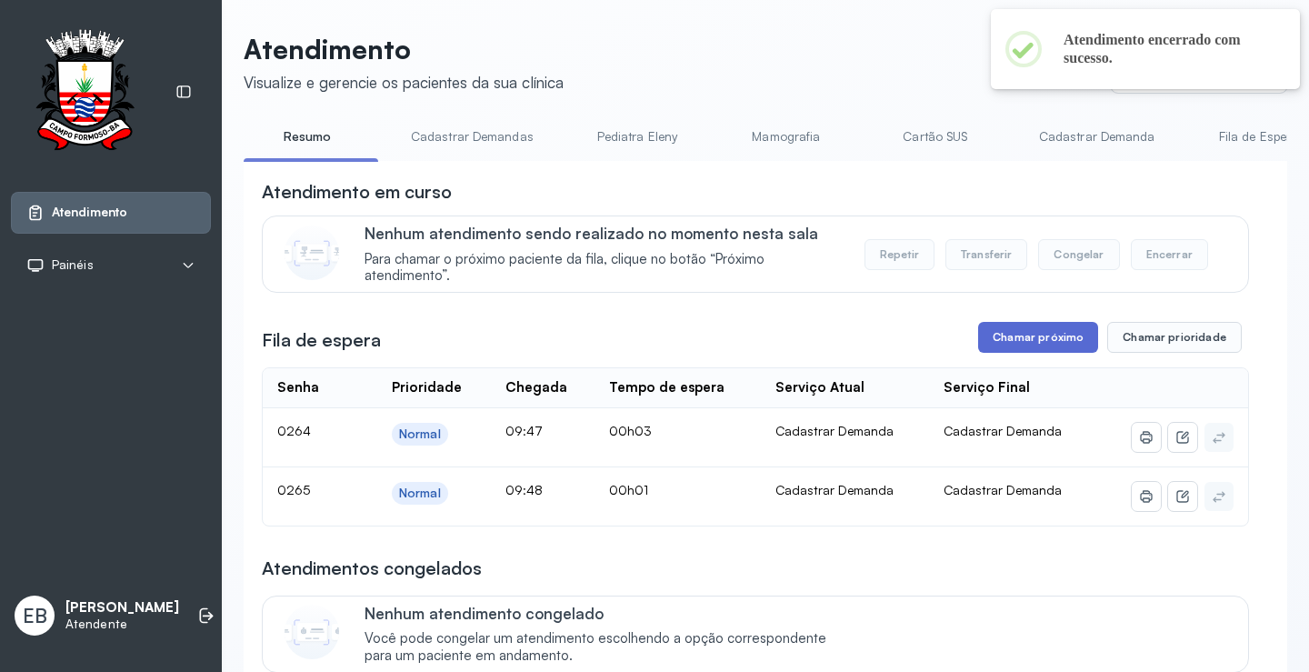
click at [1022, 334] on button "Chamar próximo" at bounding box center [1038, 337] width 120 height 31
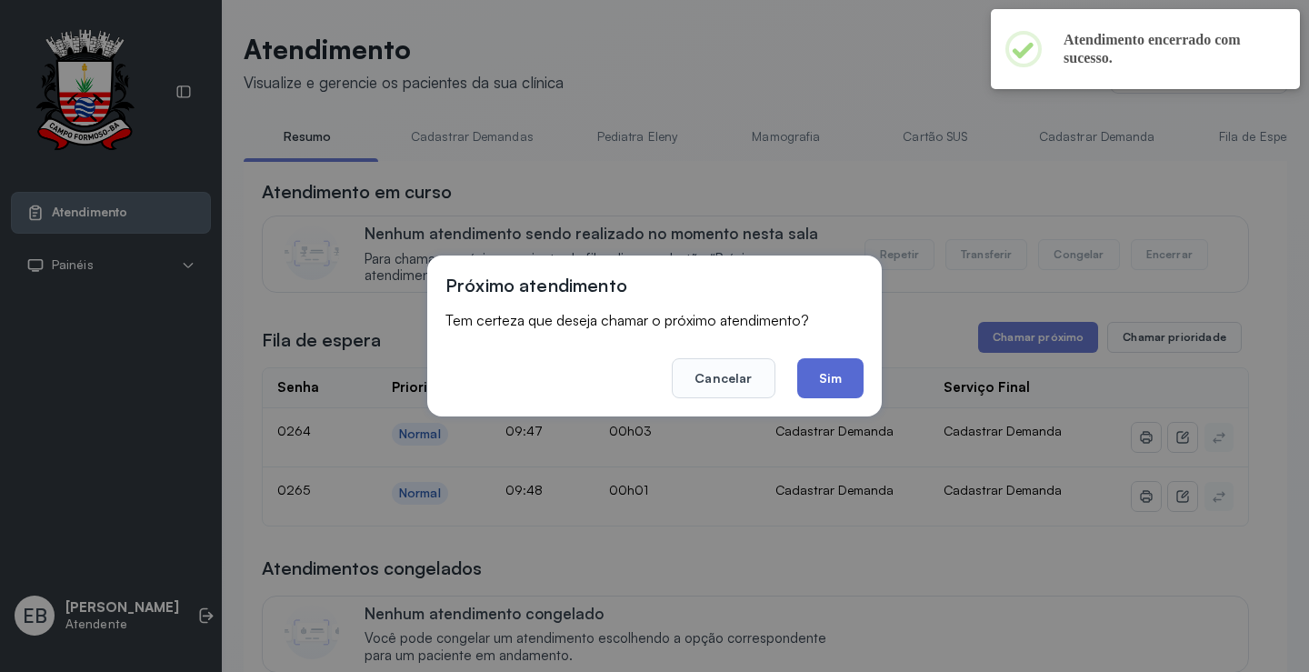
click at [846, 385] on button "Sim" at bounding box center [830, 378] width 66 height 40
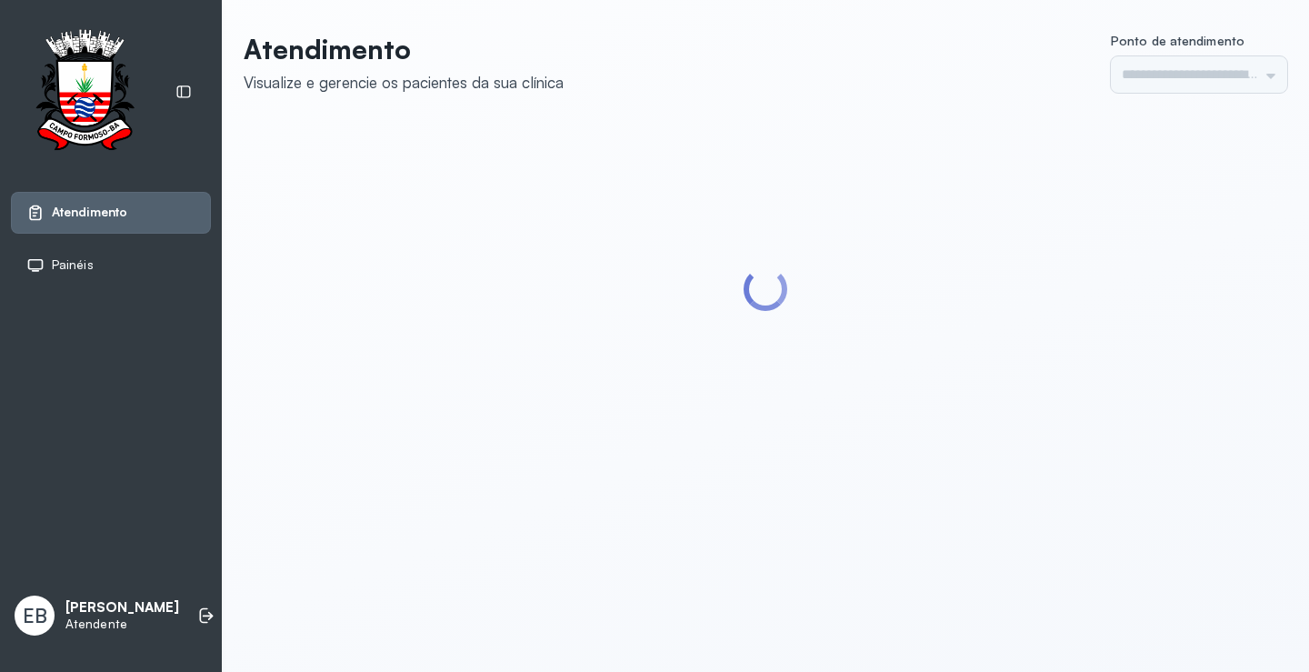
type input "*********"
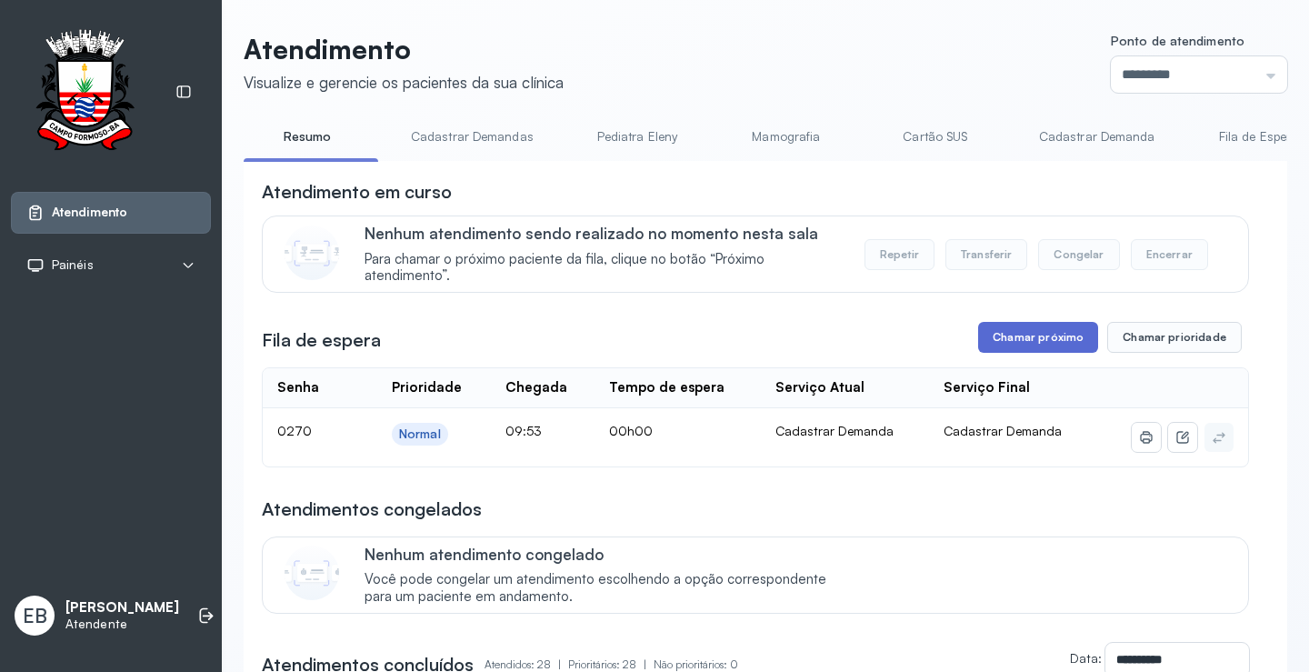
click at [1015, 337] on button "Chamar próximo" at bounding box center [1038, 337] width 120 height 31
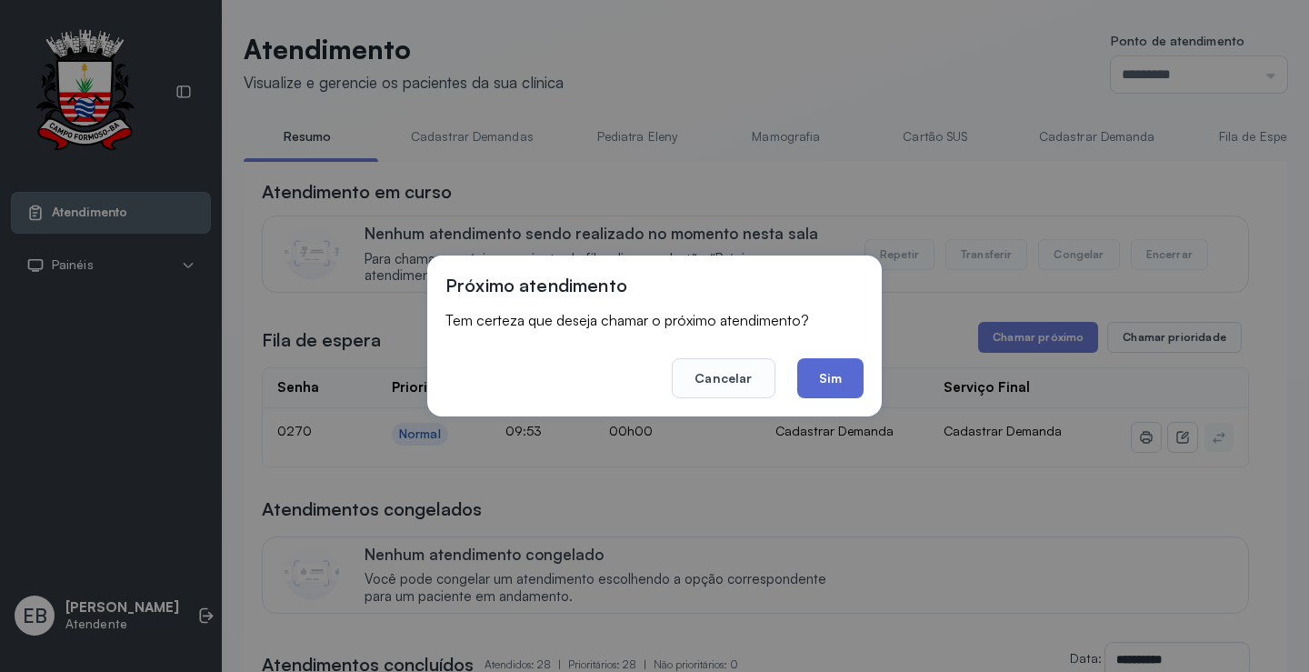
click at [843, 382] on button "Sim" at bounding box center [830, 378] width 66 height 40
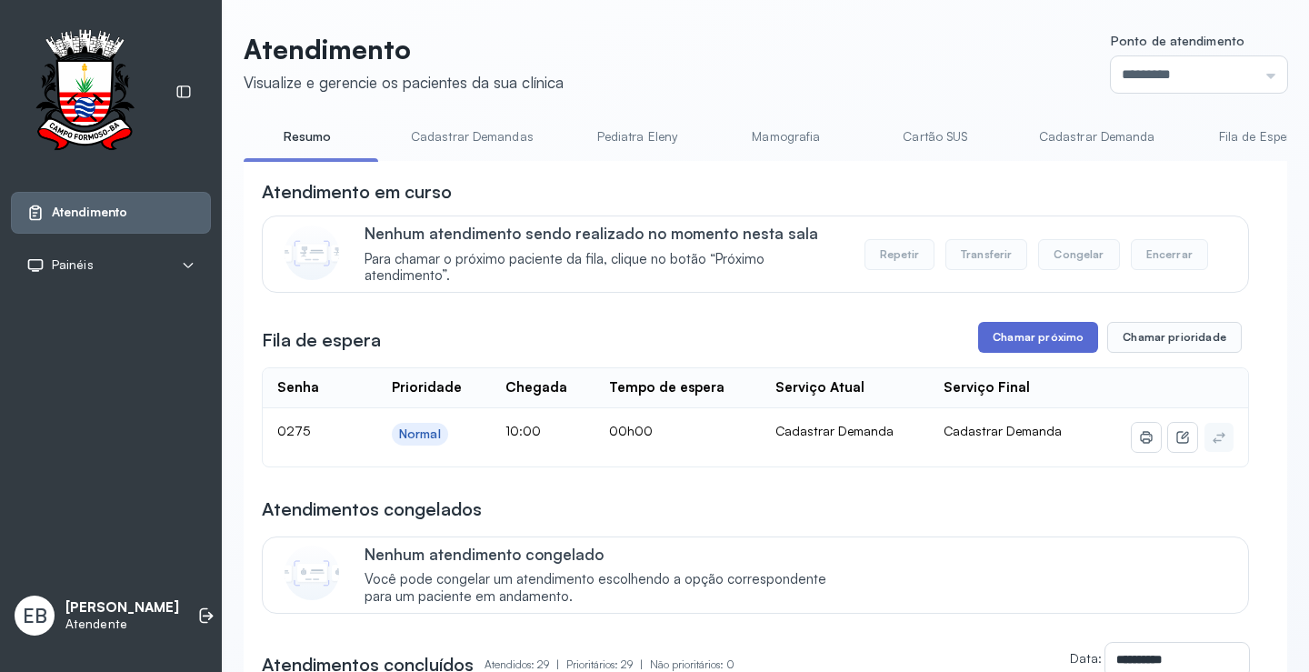
click at [1028, 347] on button "Chamar próximo" at bounding box center [1038, 337] width 120 height 31
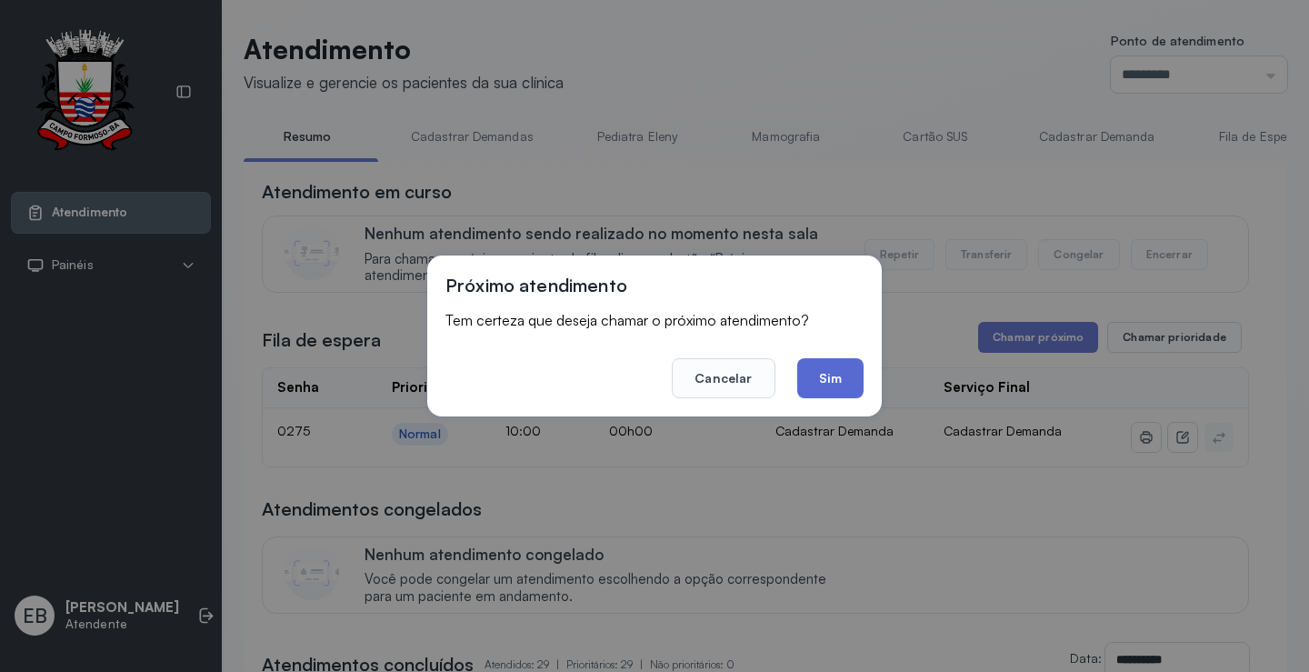
click at [856, 385] on button "Sim" at bounding box center [830, 378] width 66 height 40
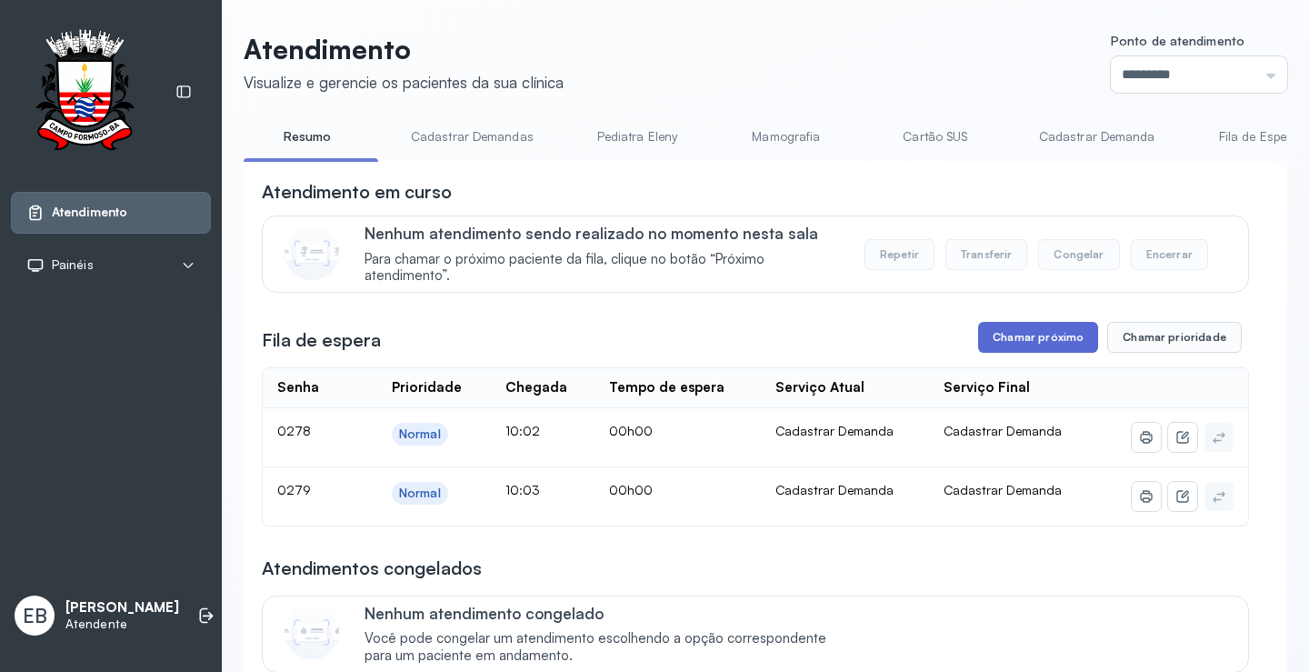
click at [1060, 338] on button "Chamar próximo" at bounding box center [1038, 337] width 120 height 31
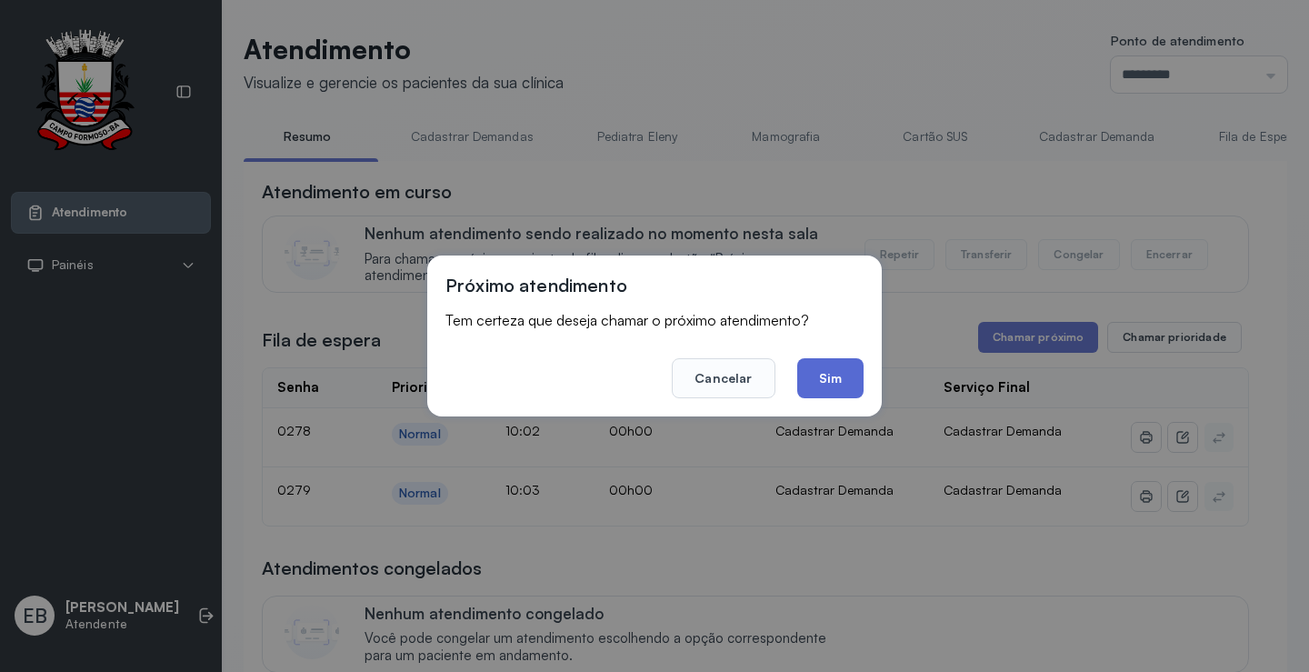
click at [834, 374] on button "Sim" at bounding box center [830, 378] width 66 height 40
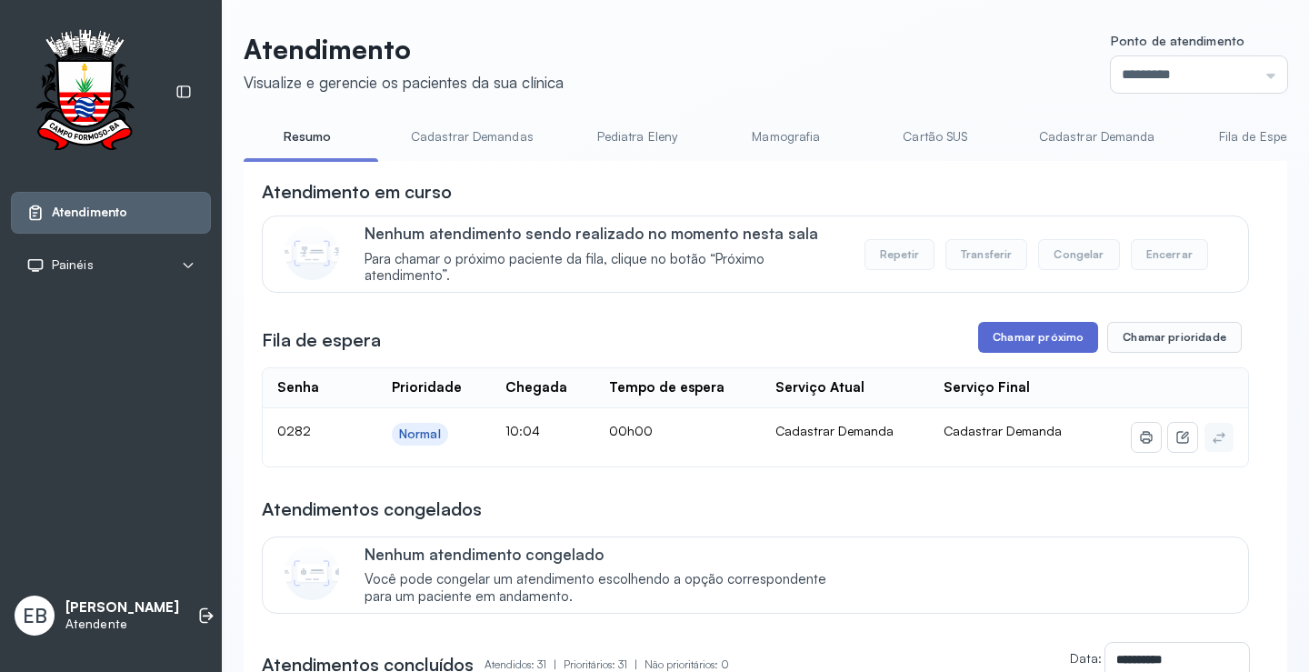
click at [1033, 330] on button "Chamar próximo" at bounding box center [1038, 337] width 120 height 31
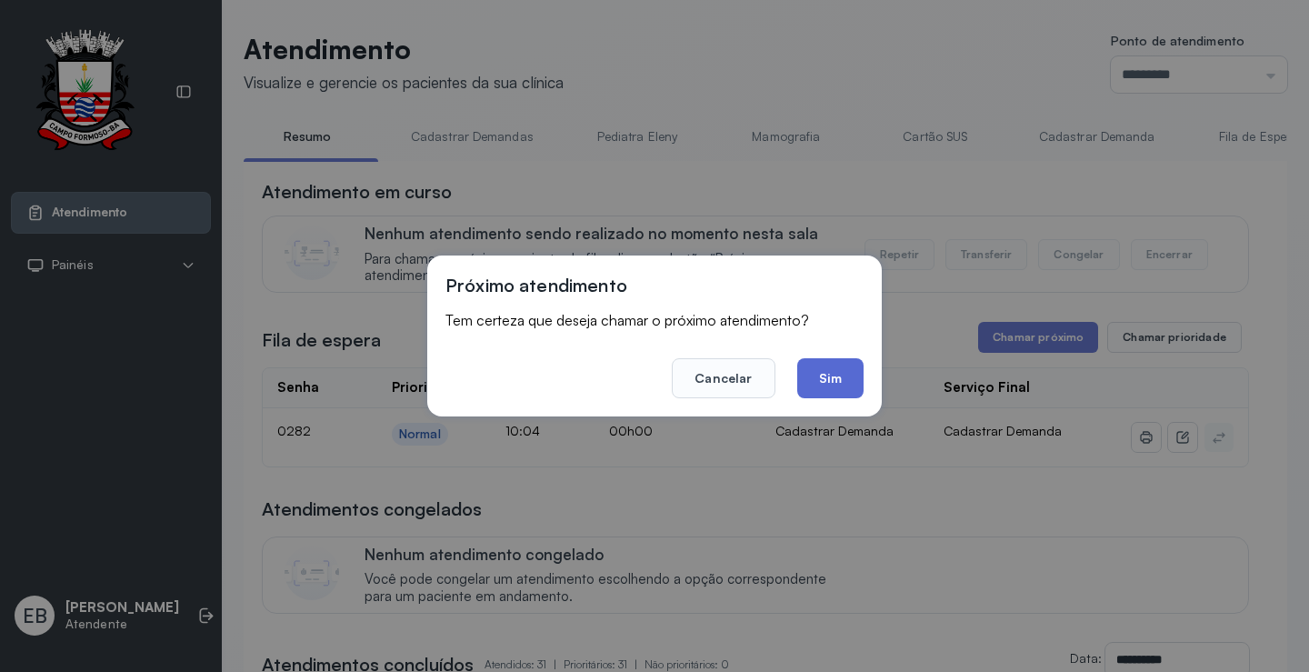
click at [847, 371] on button "Sim" at bounding box center [830, 378] width 66 height 40
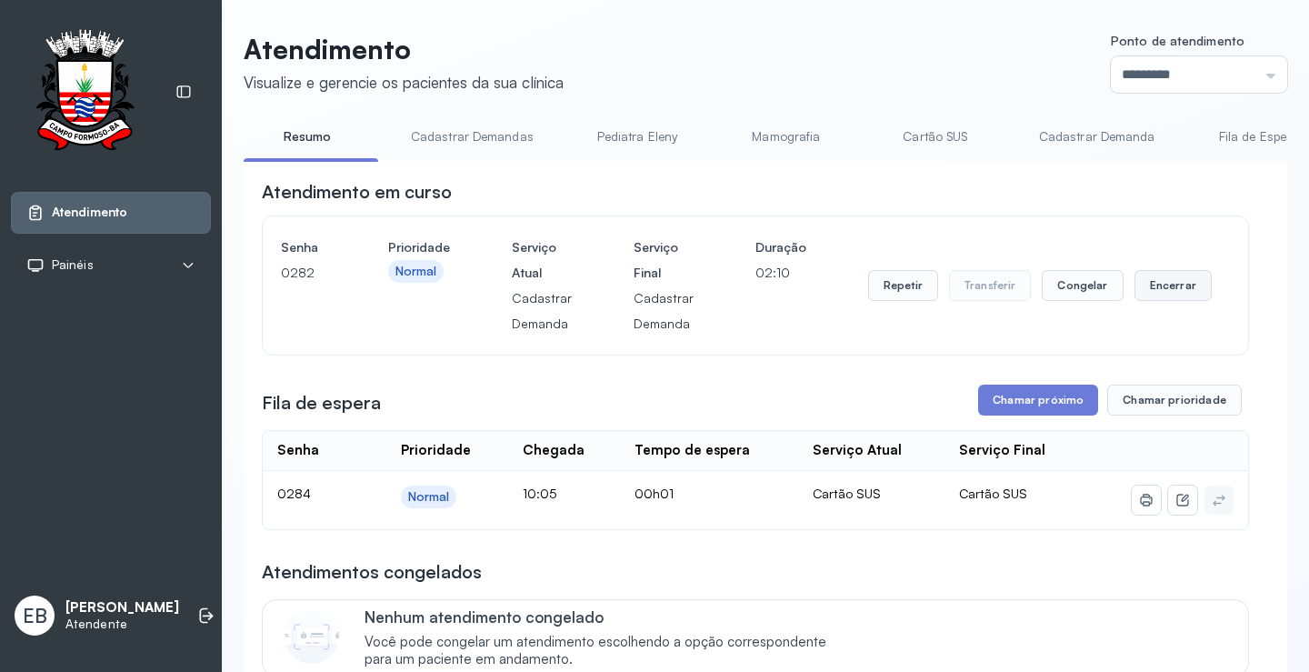
click at [1169, 291] on button "Encerrar" at bounding box center [1172, 285] width 77 height 31
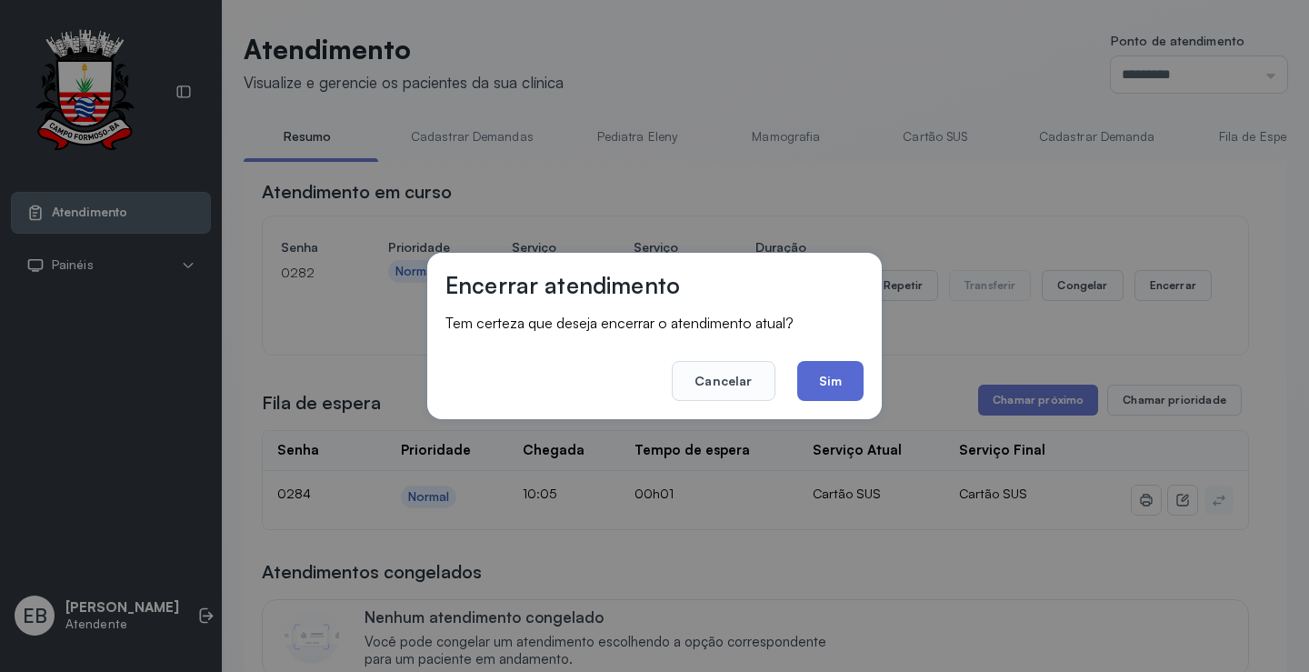
click at [840, 382] on button "Sim" at bounding box center [830, 381] width 66 height 40
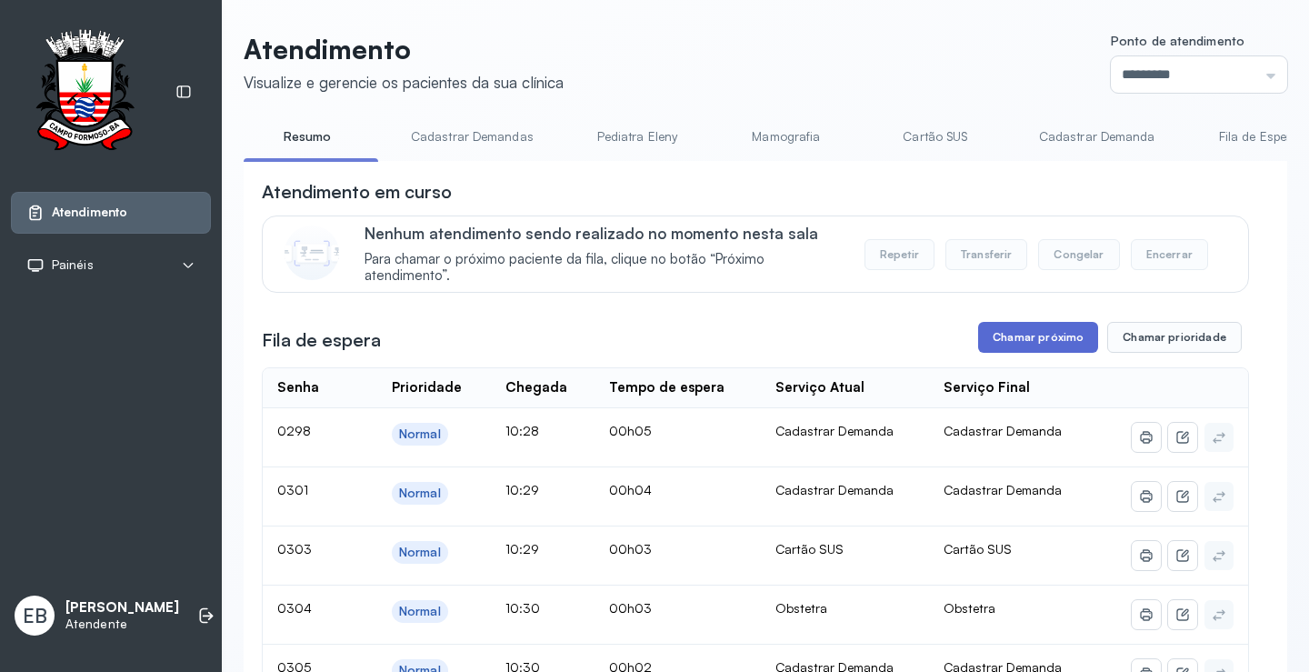
click at [1012, 334] on button "Chamar próximo" at bounding box center [1038, 337] width 120 height 31
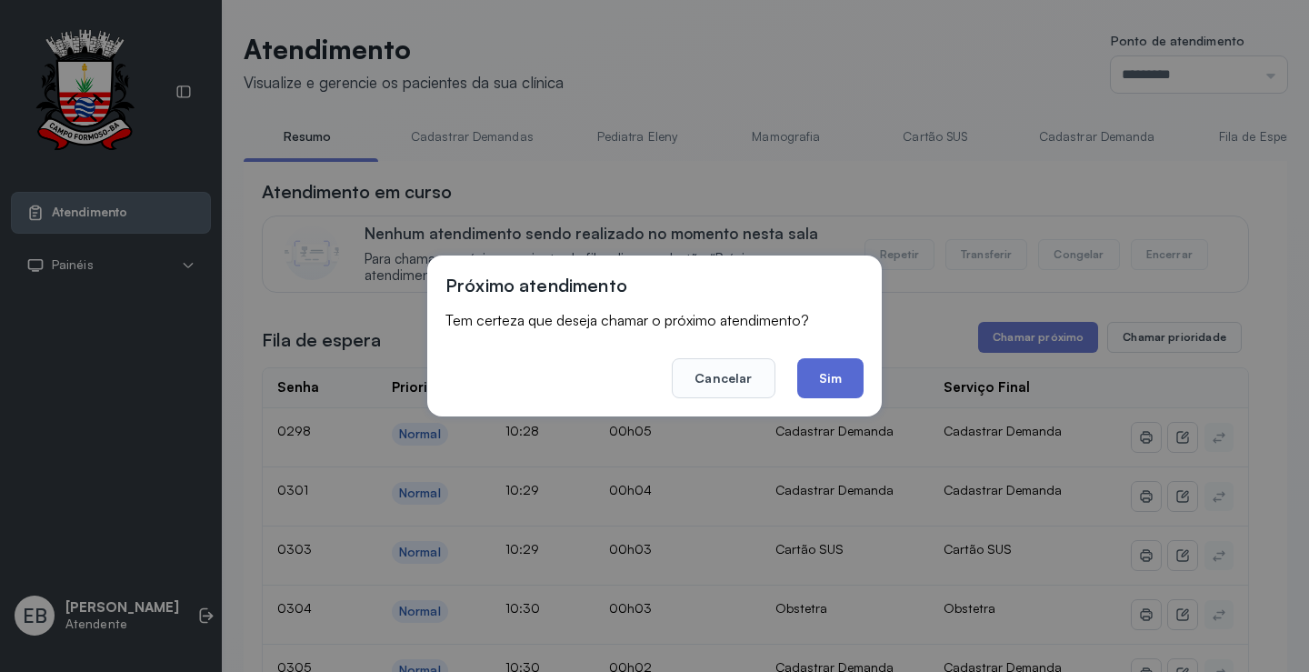
click at [822, 373] on button "Sim" at bounding box center [830, 378] width 66 height 40
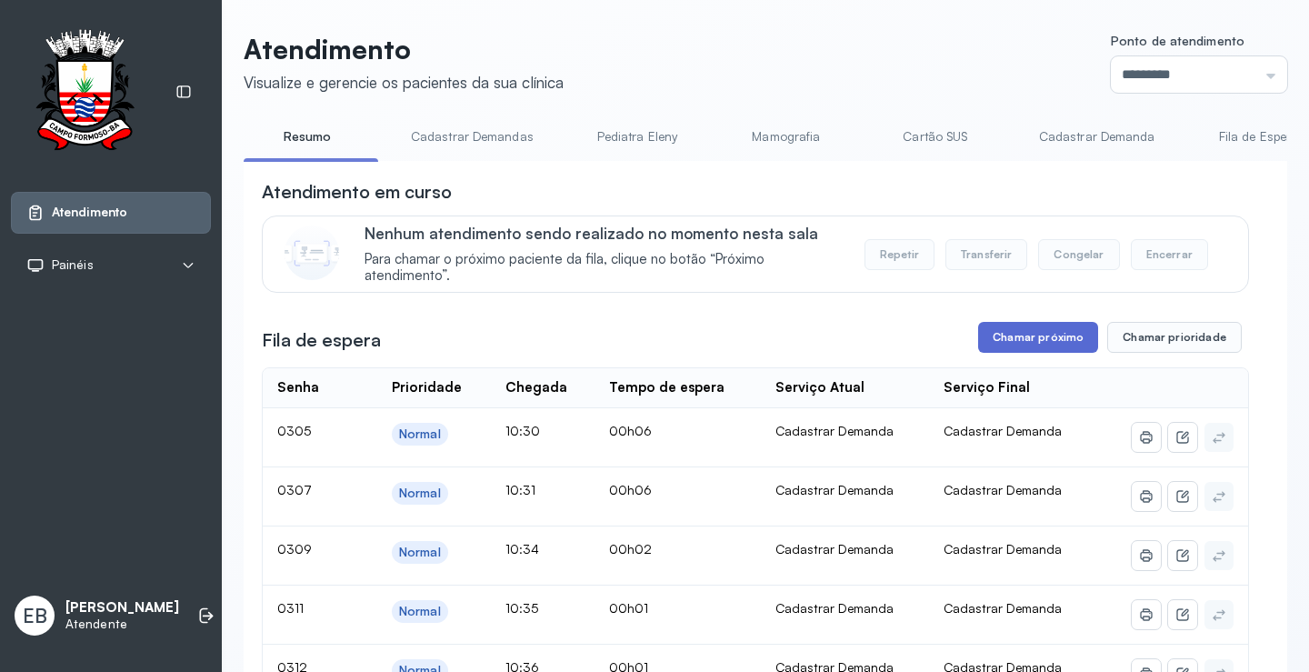
click at [1041, 345] on button "Chamar próximo" at bounding box center [1038, 337] width 120 height 31
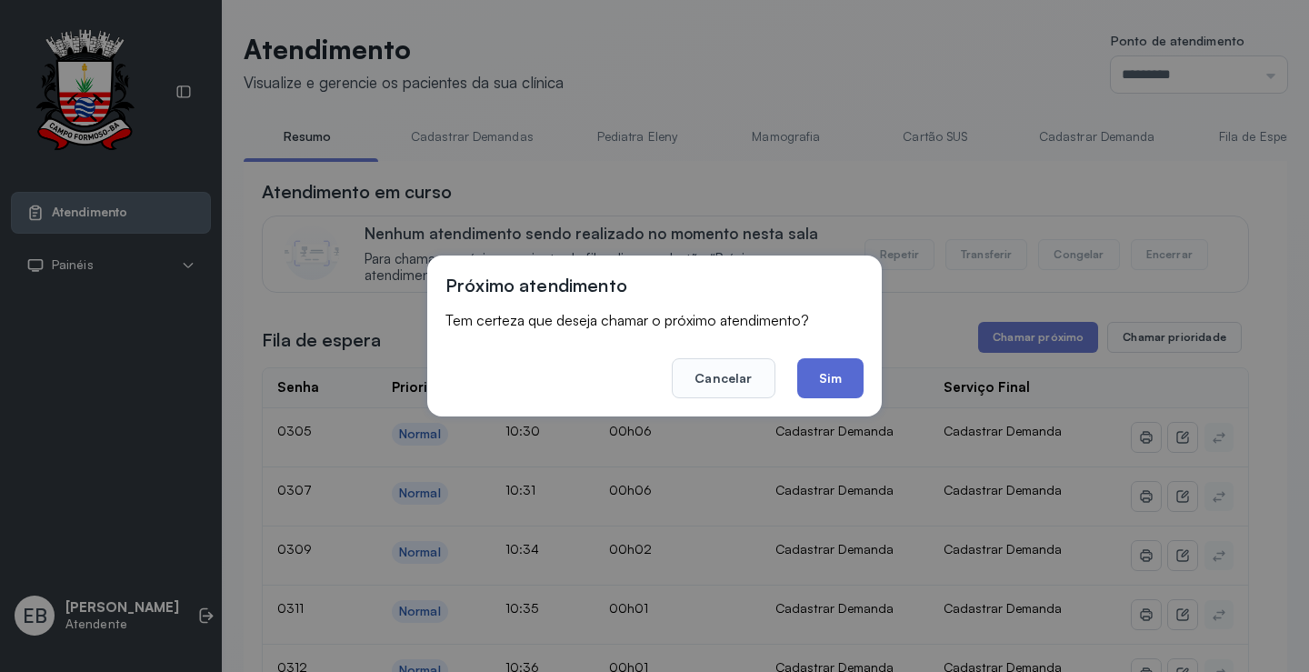
click at [819, 384] on button "Sim" at bounding box center [830, 378] width 66 height 40
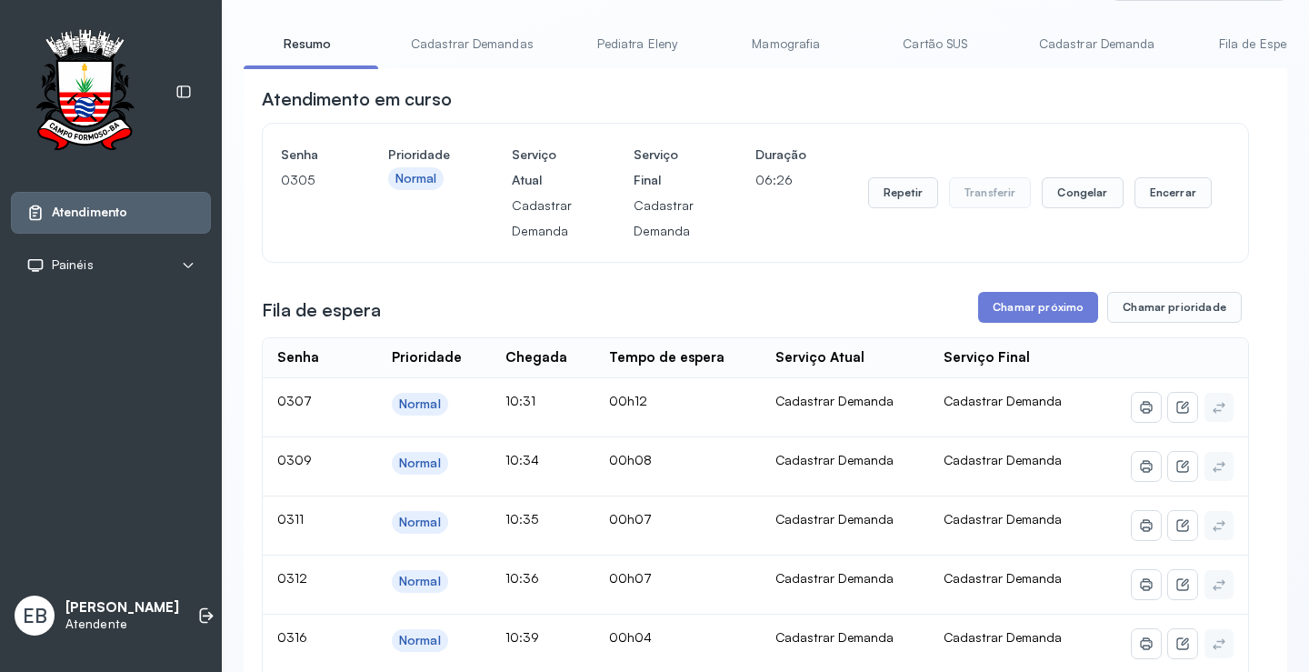
scroll to position [91, 0]
click at [1167, 190] on button "Encerrar" at bounding box center [1172, 194] width 77 height 31
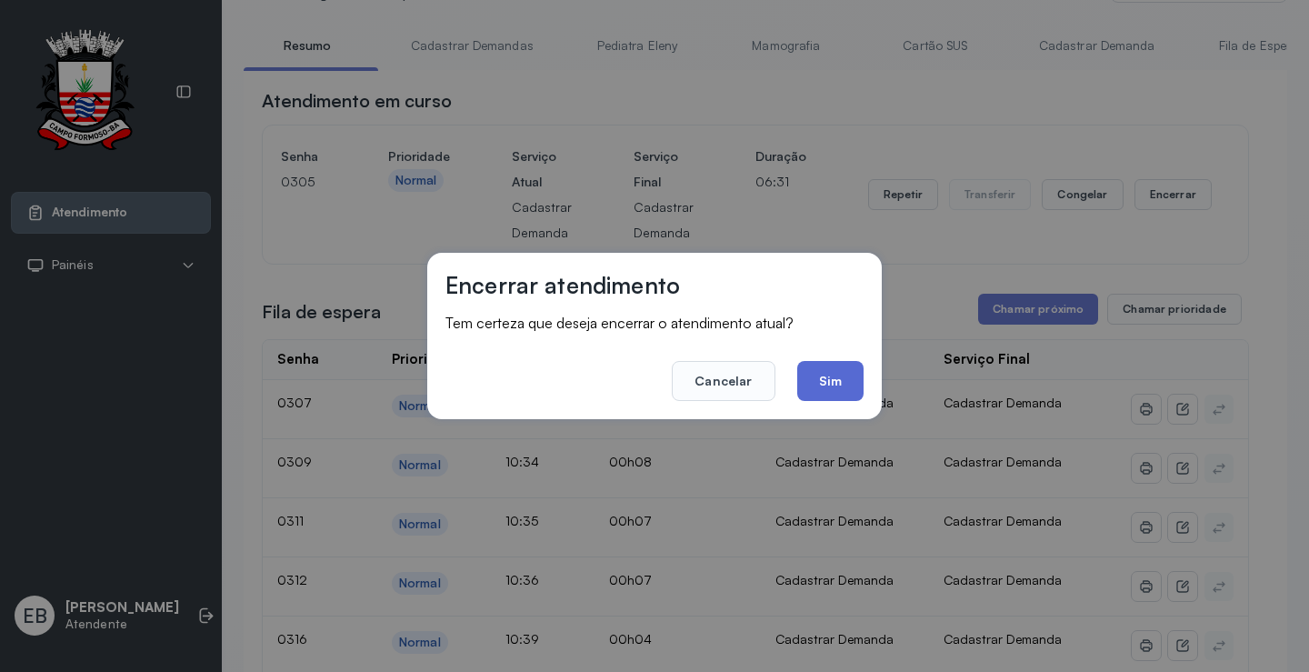
click at [823, 384] on button "Sim" at bounding box center [830, 381] width 66 height 40
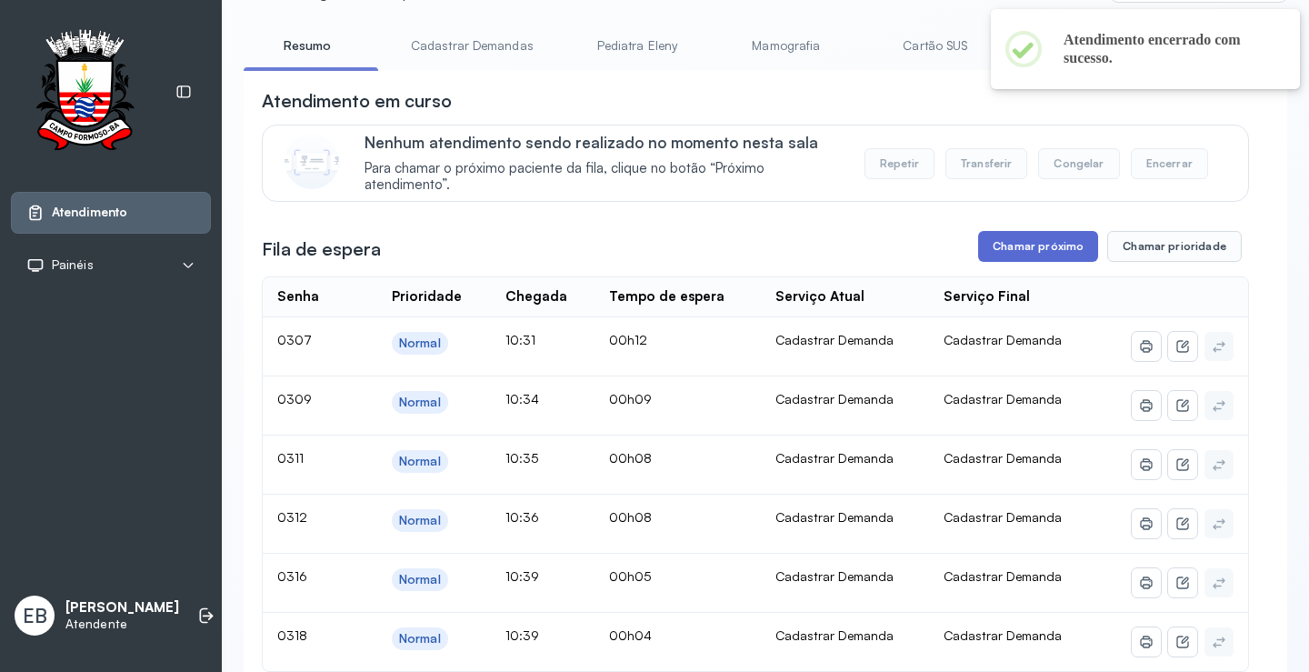
click at [1027, 254] on button "Chamar próximo" at bounding box center [1038, 246] width 120 height 31
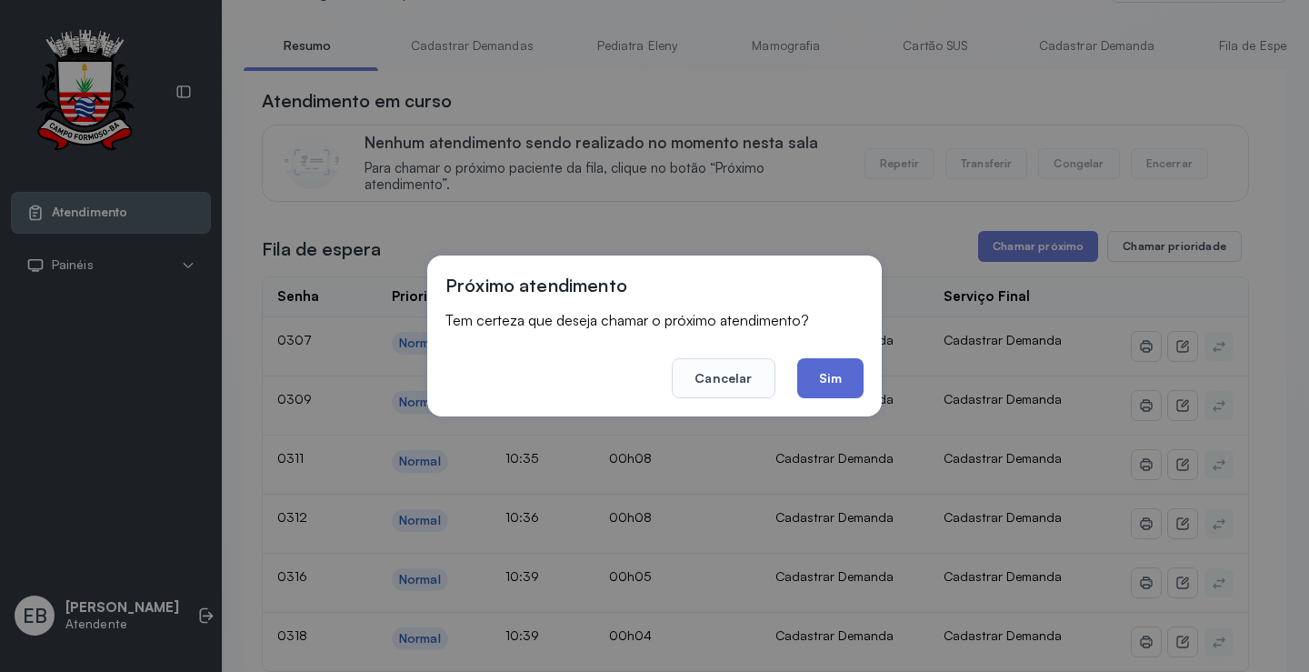
click at [842, 389] on button "Sim" at bounding box center [830, 378] width 66 height 40
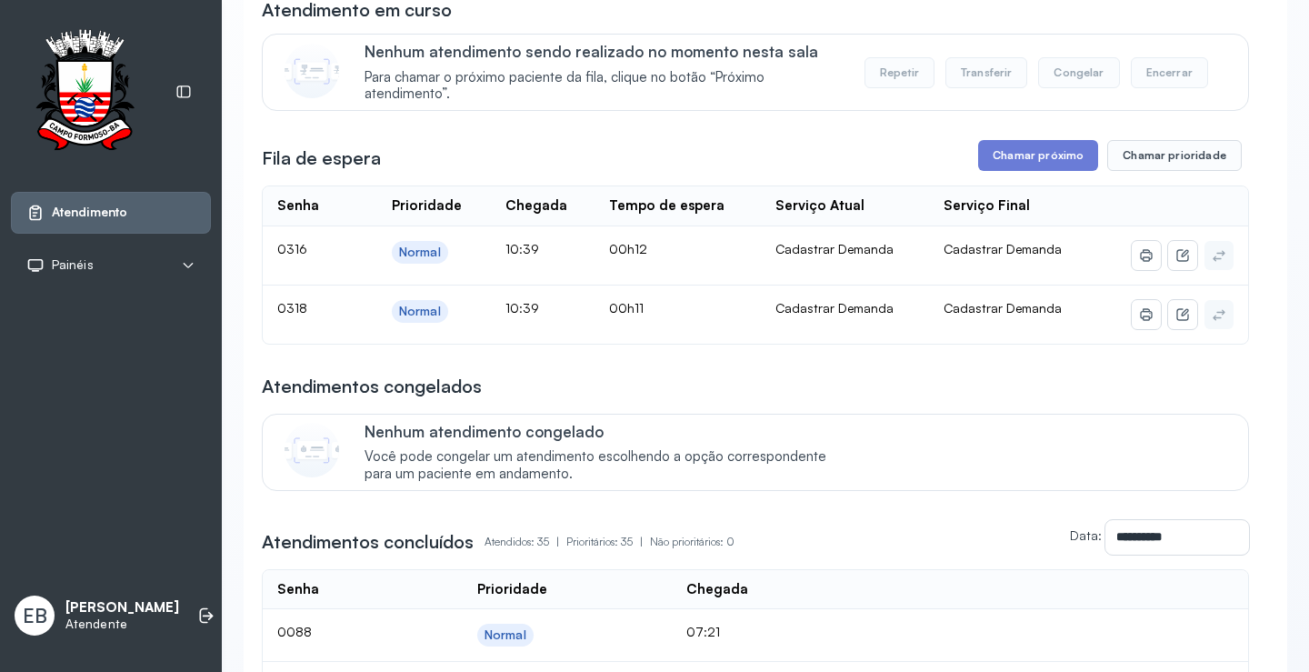
scroll to position [0, 0]
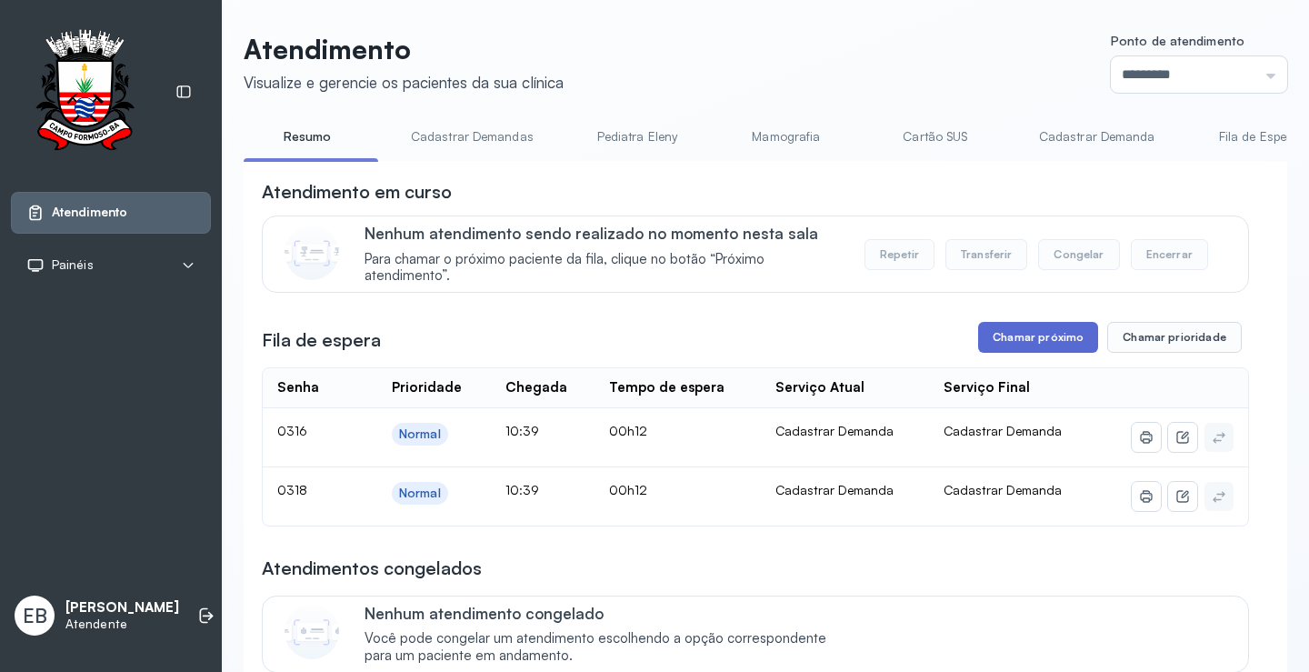
click at [1071, 343] on button "Chamar próximo" at bounding box center [1038, 337] width 120 height 31
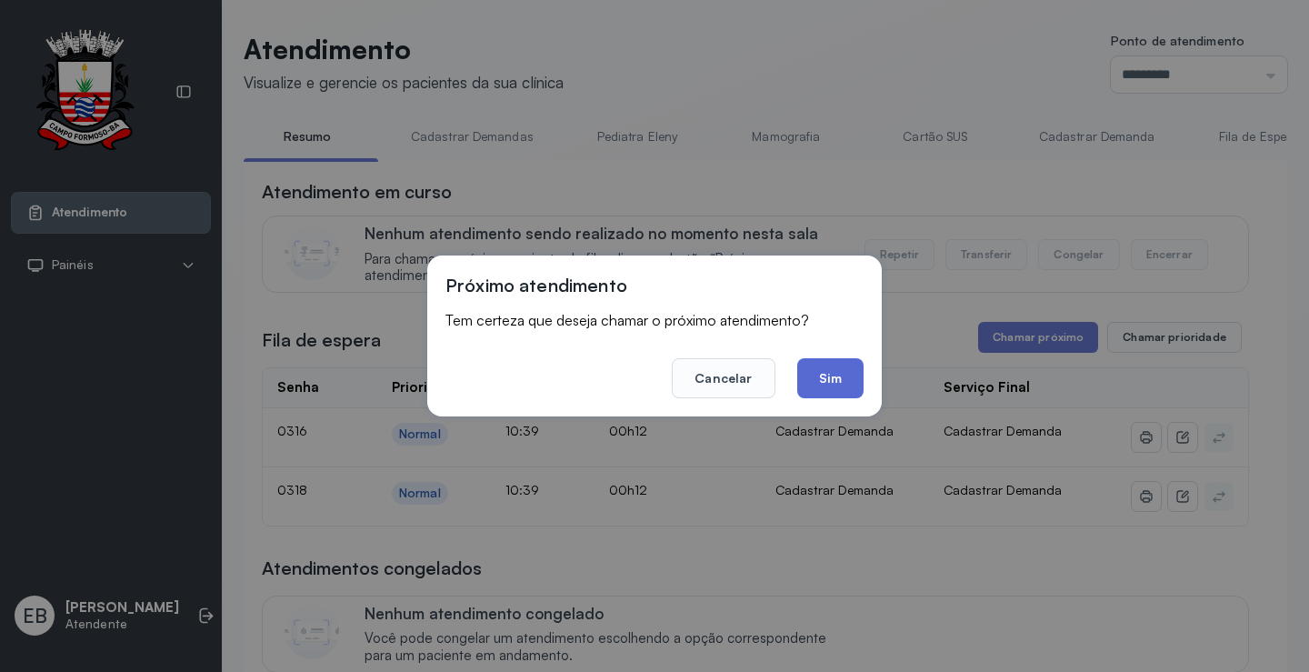
click at [821, 384] on button "Sim" at bounding box center [830, 378] width 66 height 40
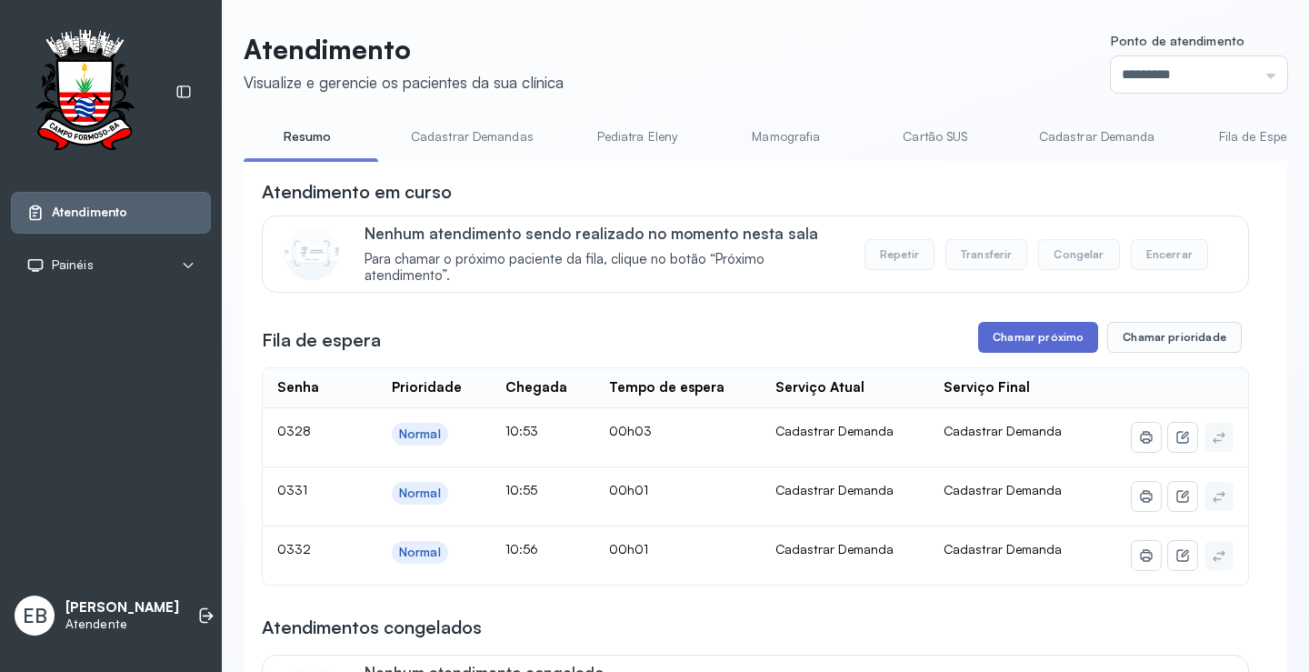
click at [1028, 341] on button "Chamar próximo" at bounding box center [1038, 337] width 120 height 31
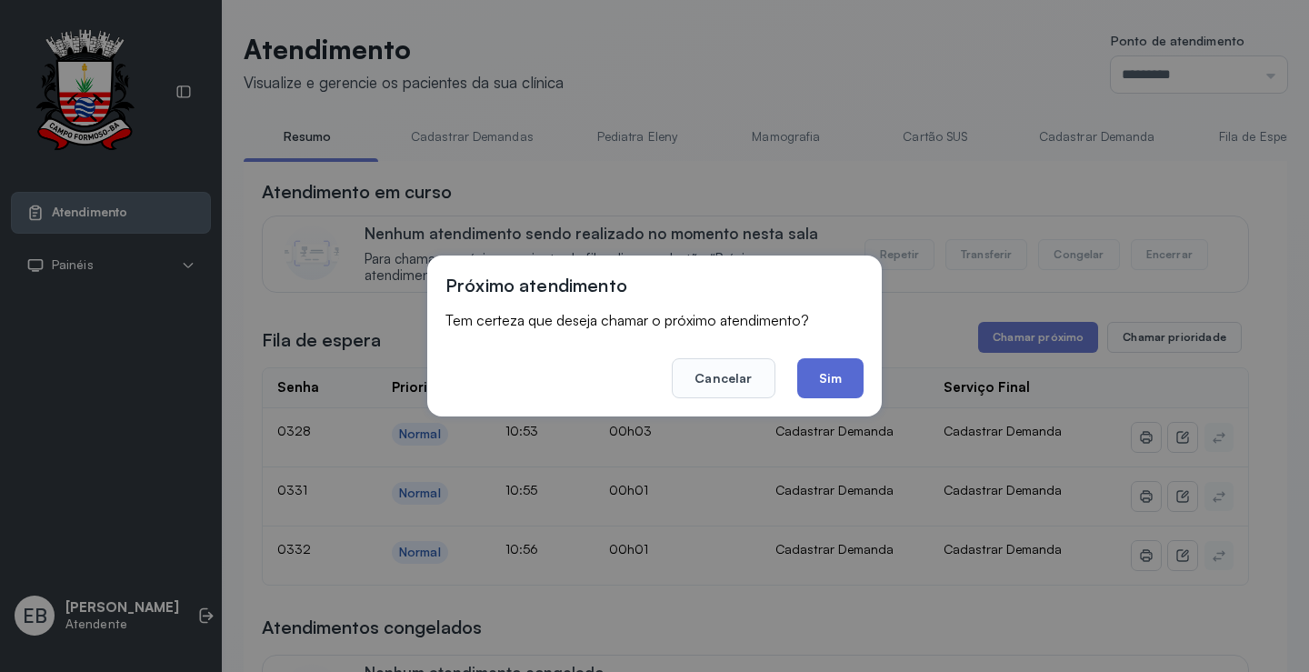
click at [827, 364] on button "Sim" at bounding box center [830, 378] width 66 height 40
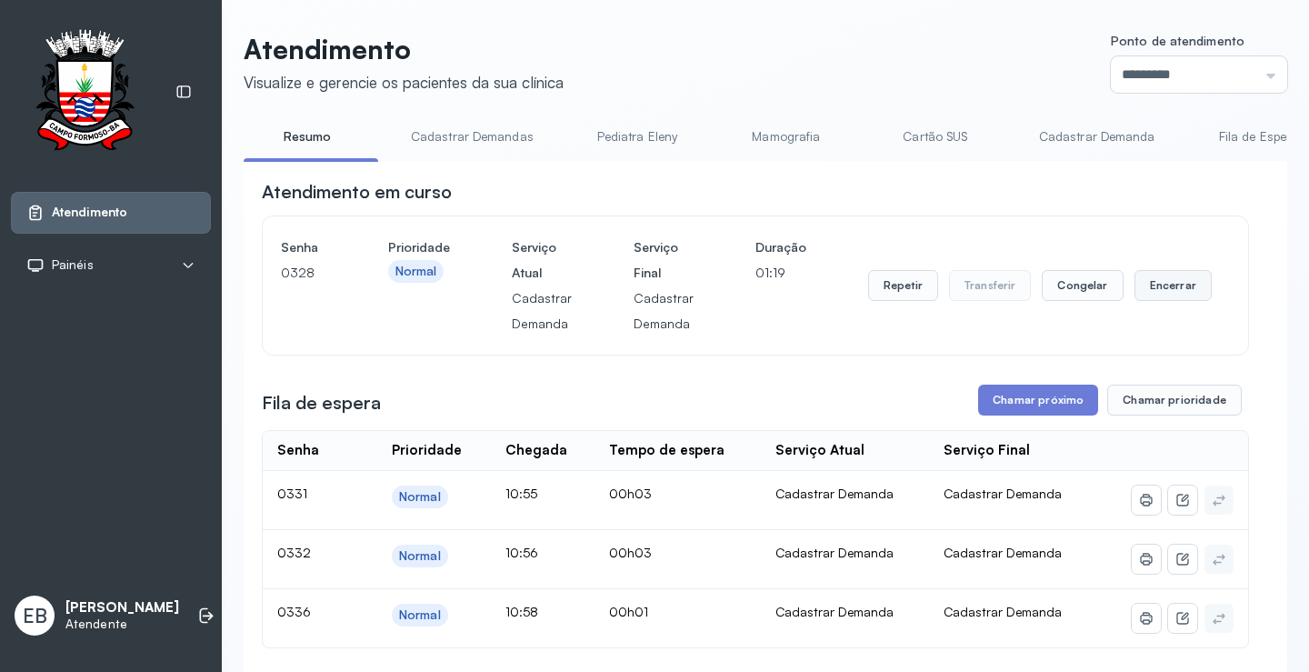
click at [1154, 285] on button "Encerrar" at bounding box center [1172, 285] width 77 height 31
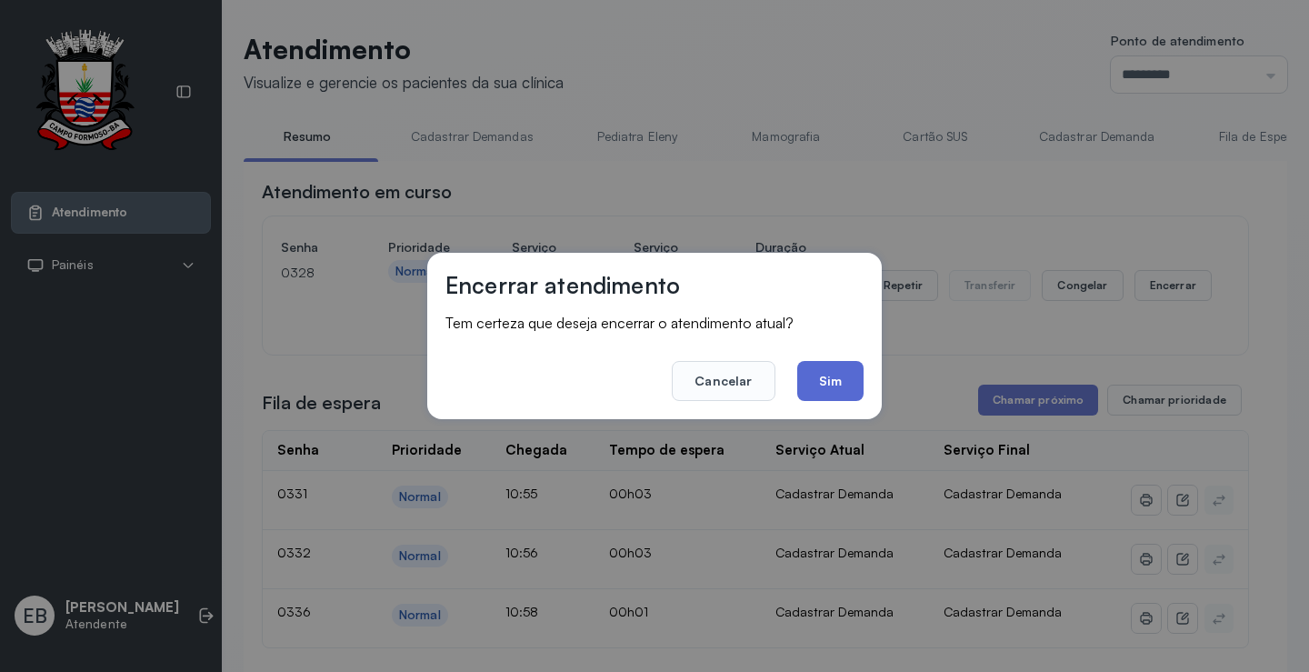
click at [837, 374] on button "Sim" at bounding box center [830, 381] width 66 height 40
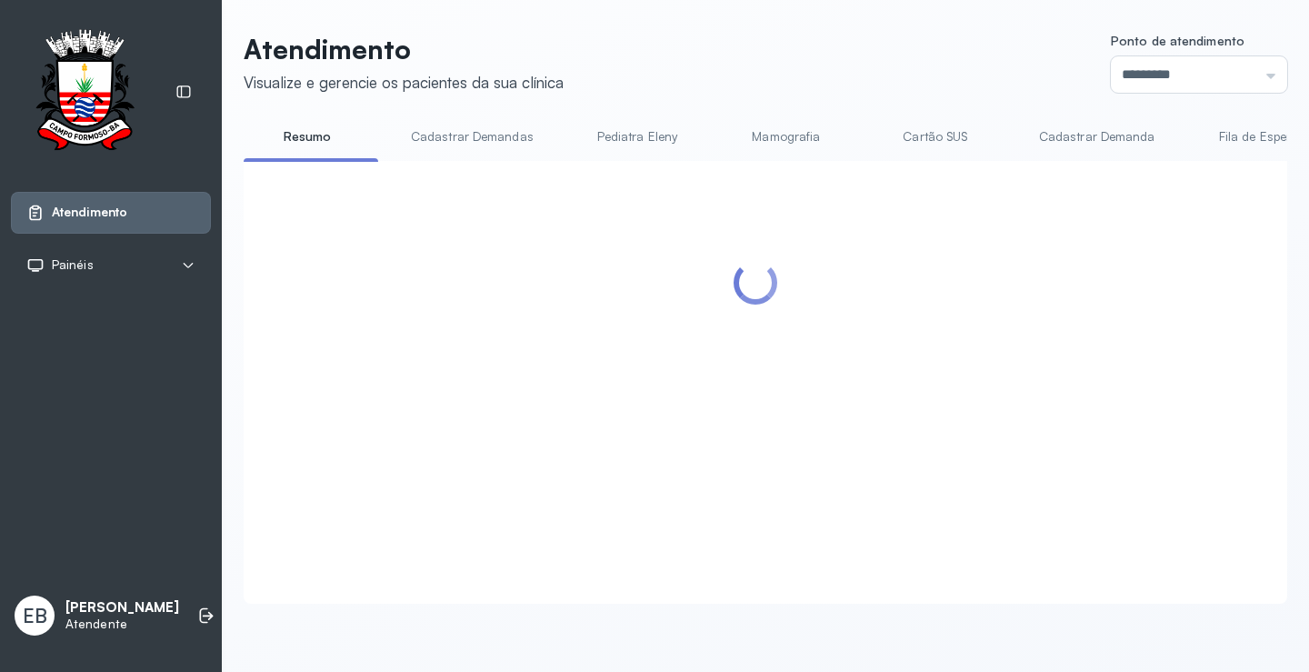
scroll to position [182, 0]
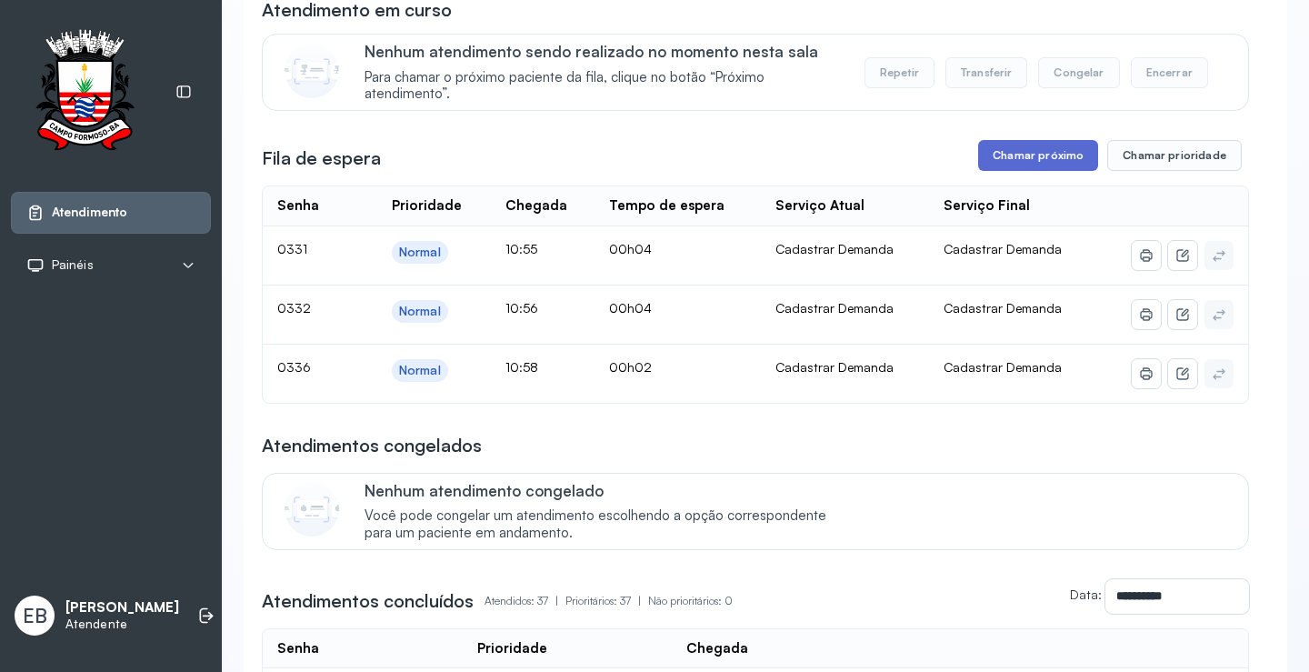
click at [1035, 165] on button "Chamar próximo" at bounding box center [1038, 155] width 120 height 31
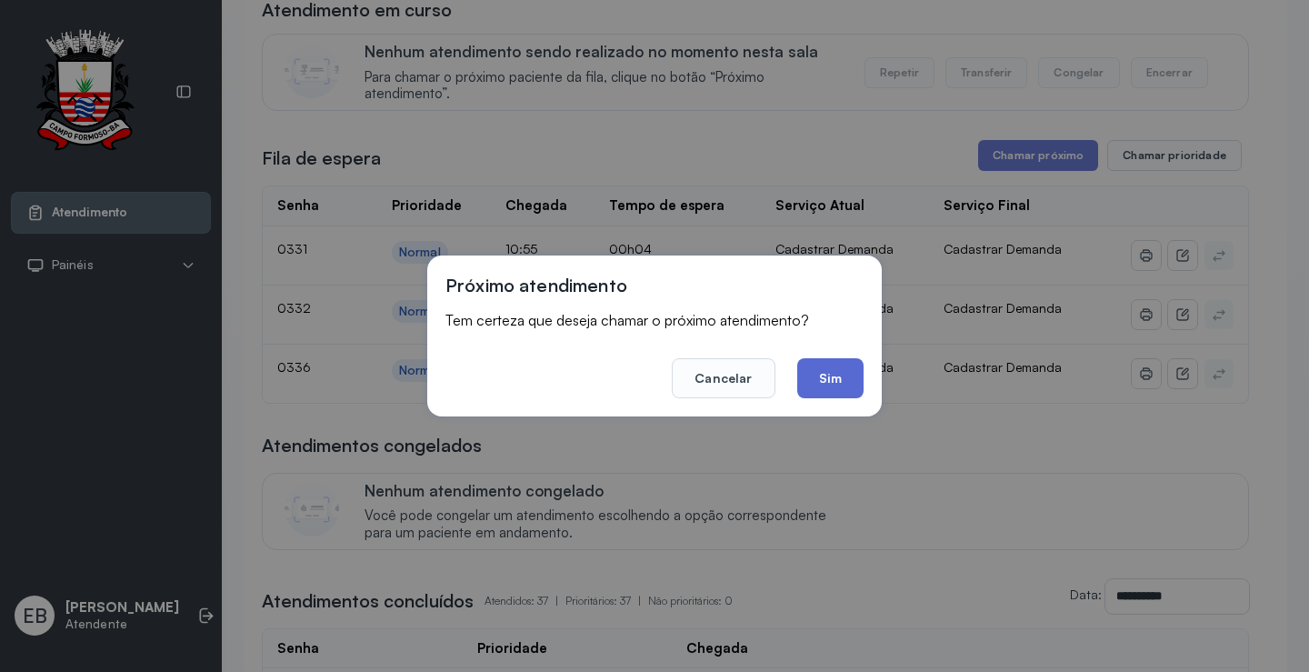
click at [844, 369] on button "Sim" at bounding box center [830, 378] width 66 height 40
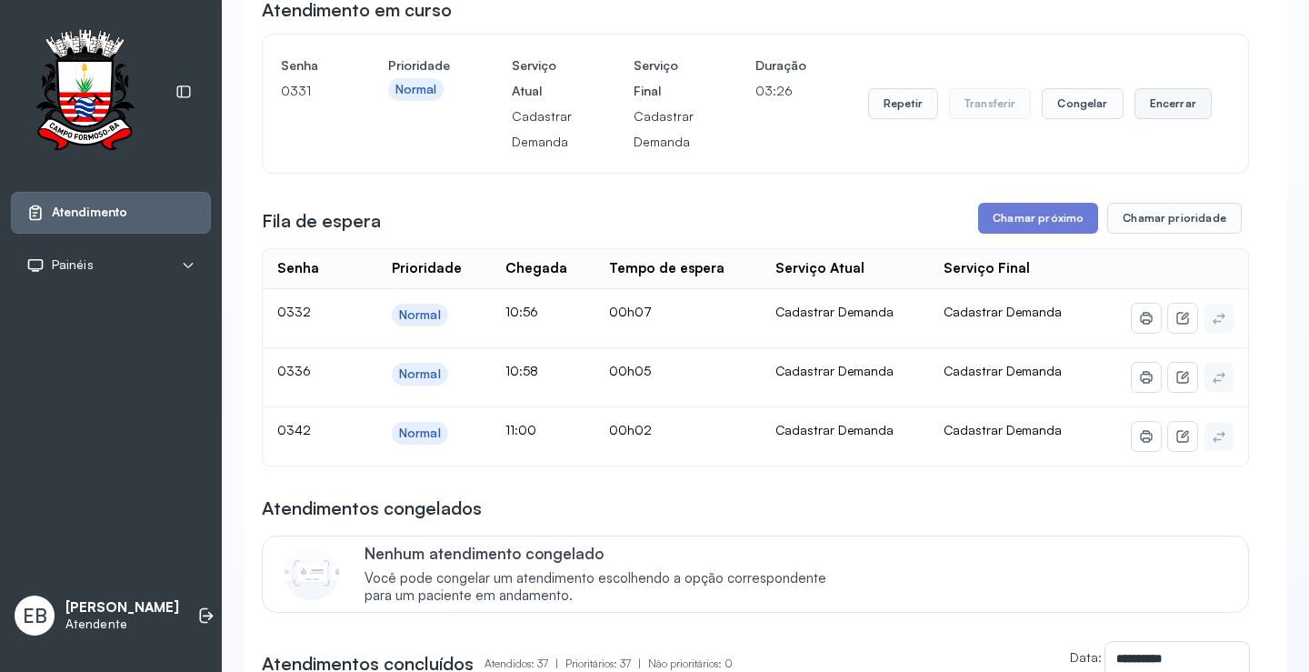
click at [1171, 106] on button "Encerrar" at bounding box center [1172, 103] width 77 height 31
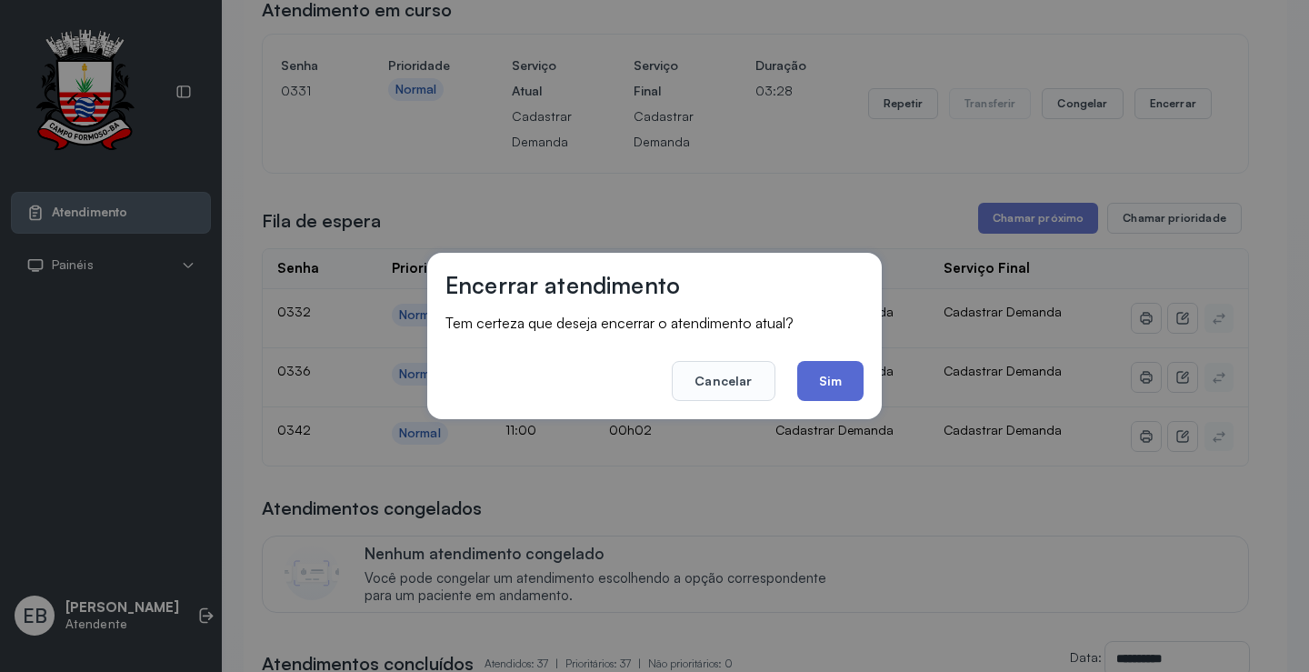
click at [816, 384] on button "Sim" at bounding box center [830, 381] width 66 height 40
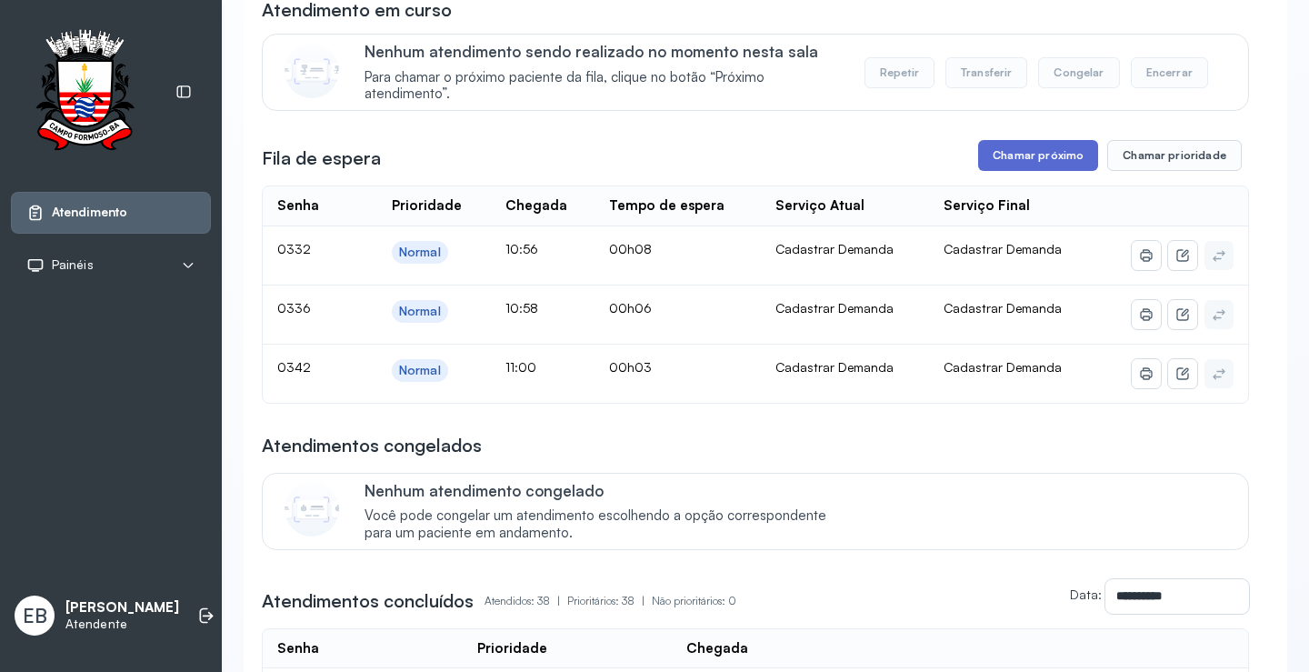
click at [1004, 152] on button "Chamar próximo" at bounding box center [1038, 155] width 120 height 31
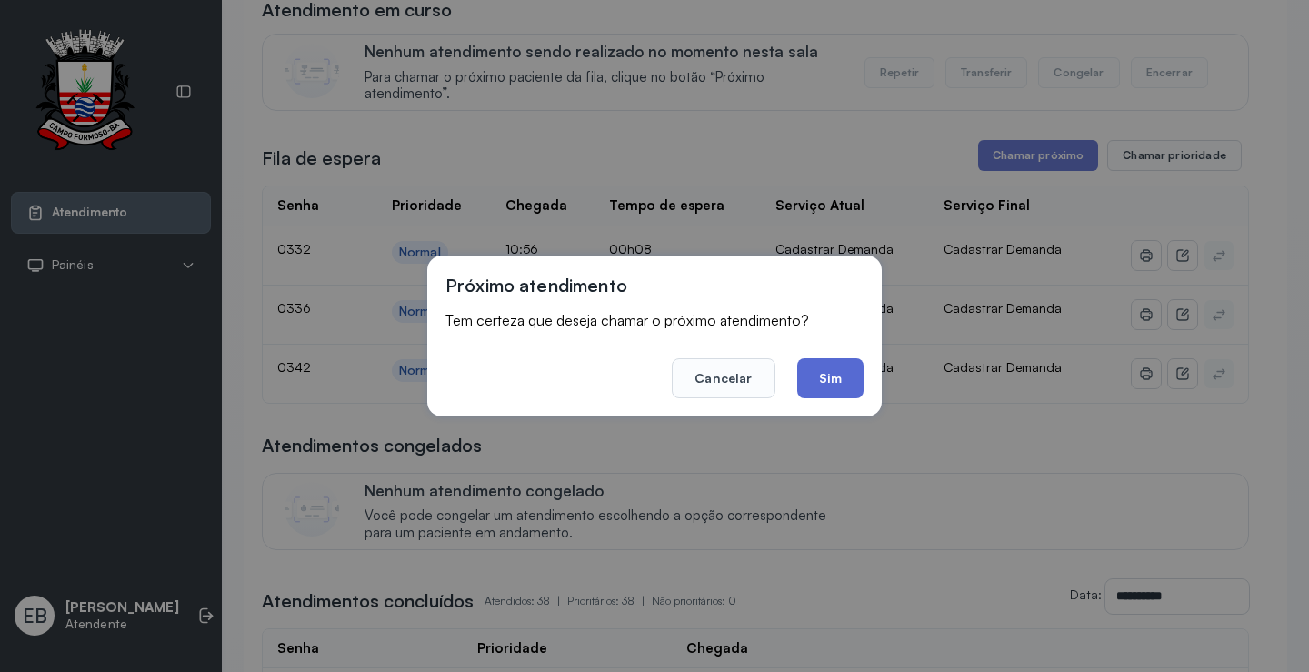
click at [826, 373] on button "Sim" at bounding box center [830, 378] width 66 height 40
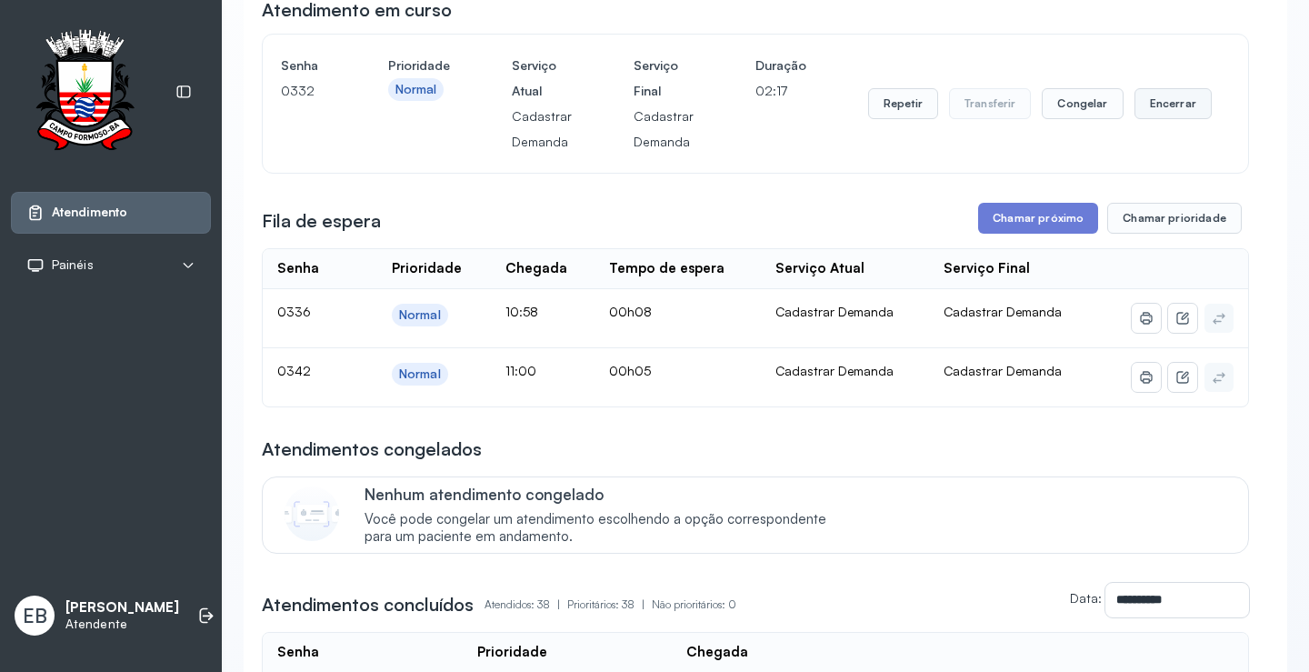
click at [1171, 102] on button "Encerrar" at bounding box center [1172, 103] width 77 height 31
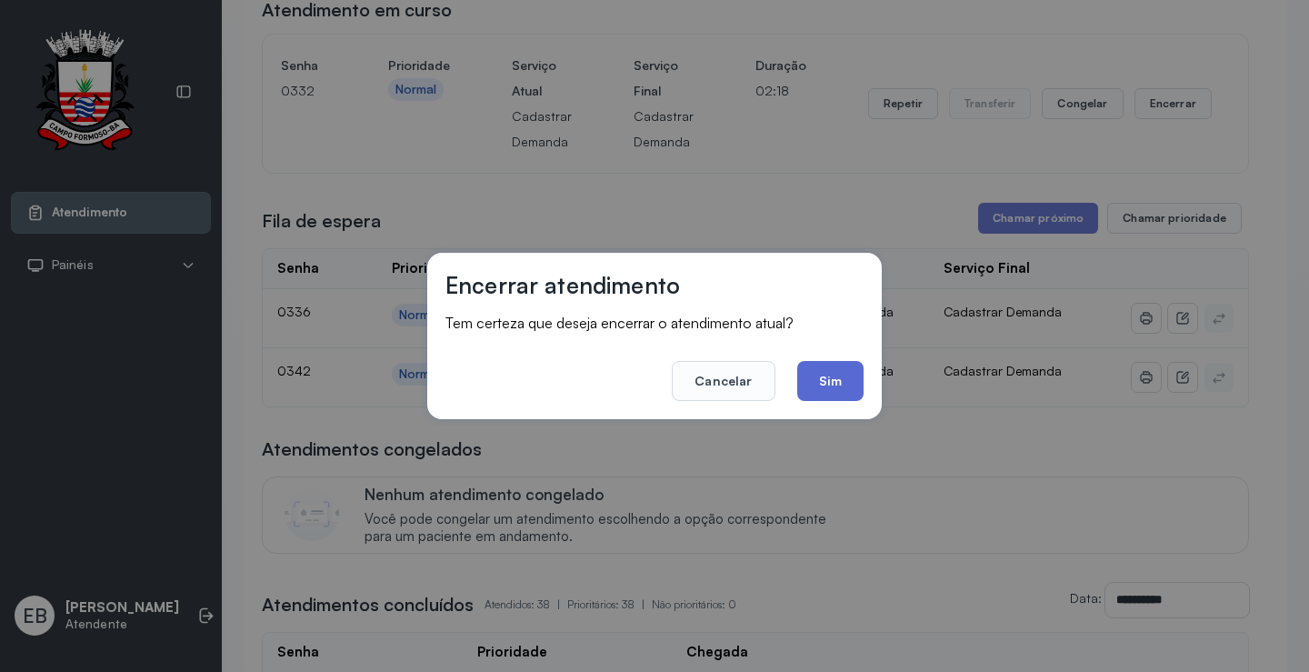
click at [821, 385] on button "Sim" at bounding box center [830, 381] width 66 height 40
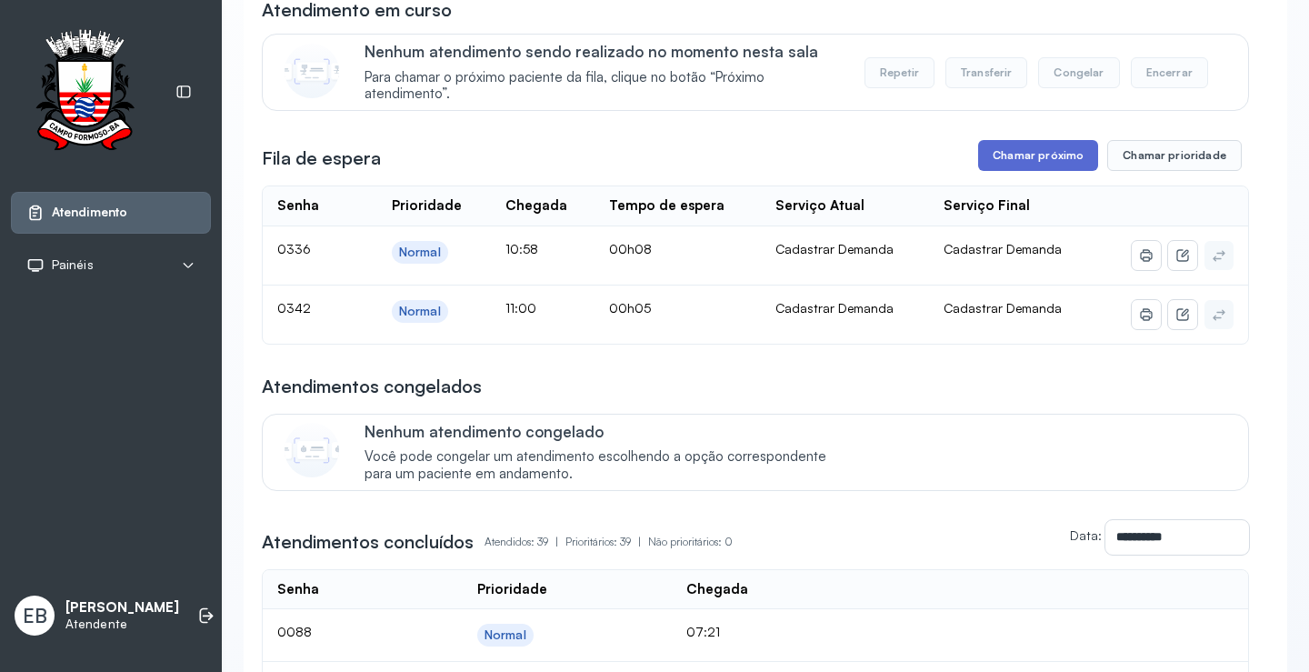
click at [1077, 163] on button "Chamar próximo" at bounding box center [1038, 155] width 120 height 31
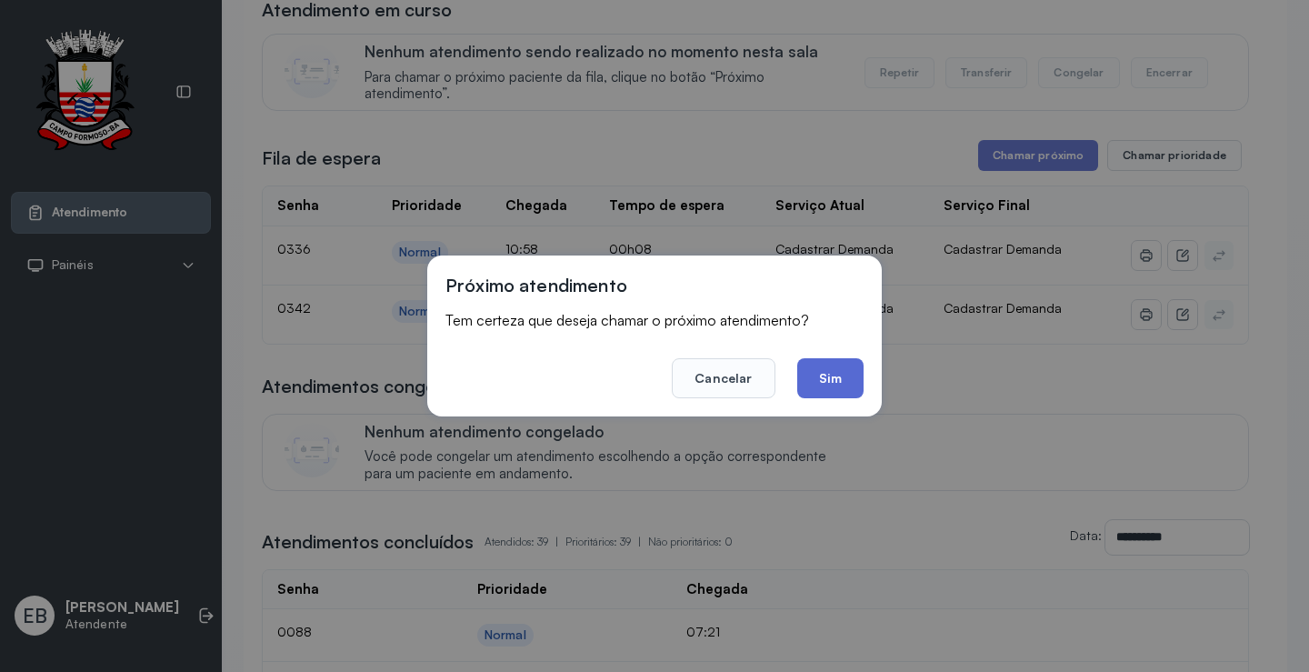
click at [850, 375] on button "Sim" at bounding box center [830, 378] width 66 height 40
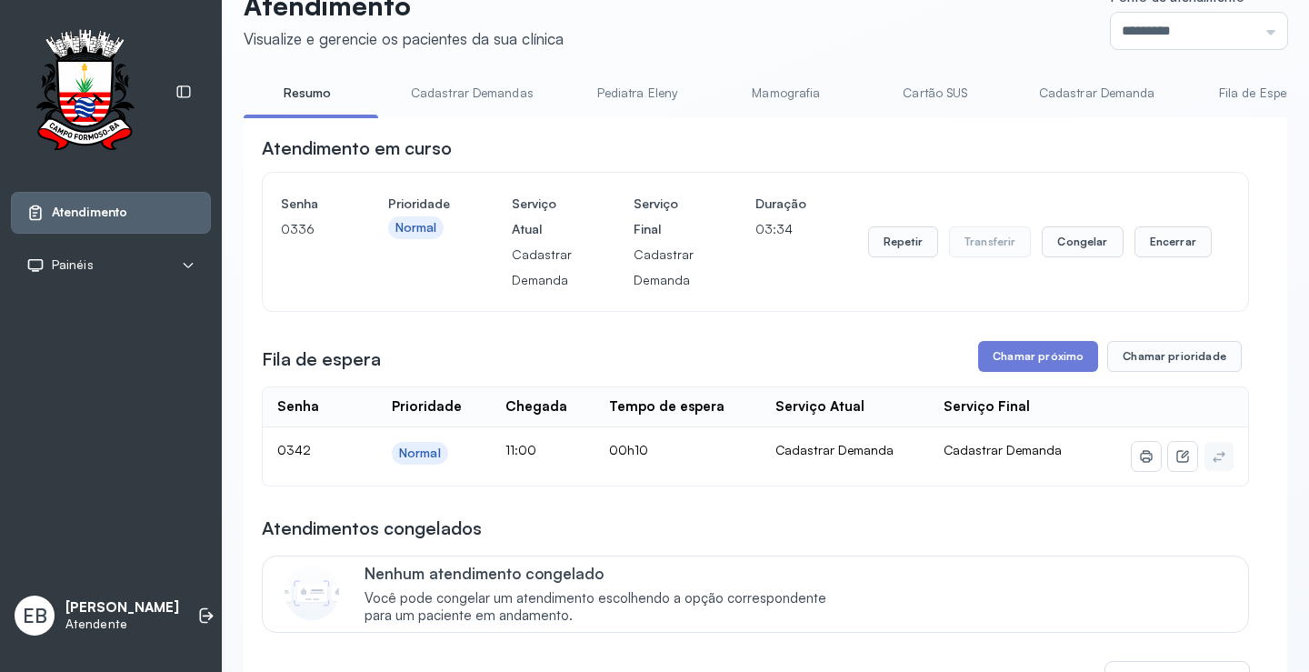
scroll to position [0, 0]
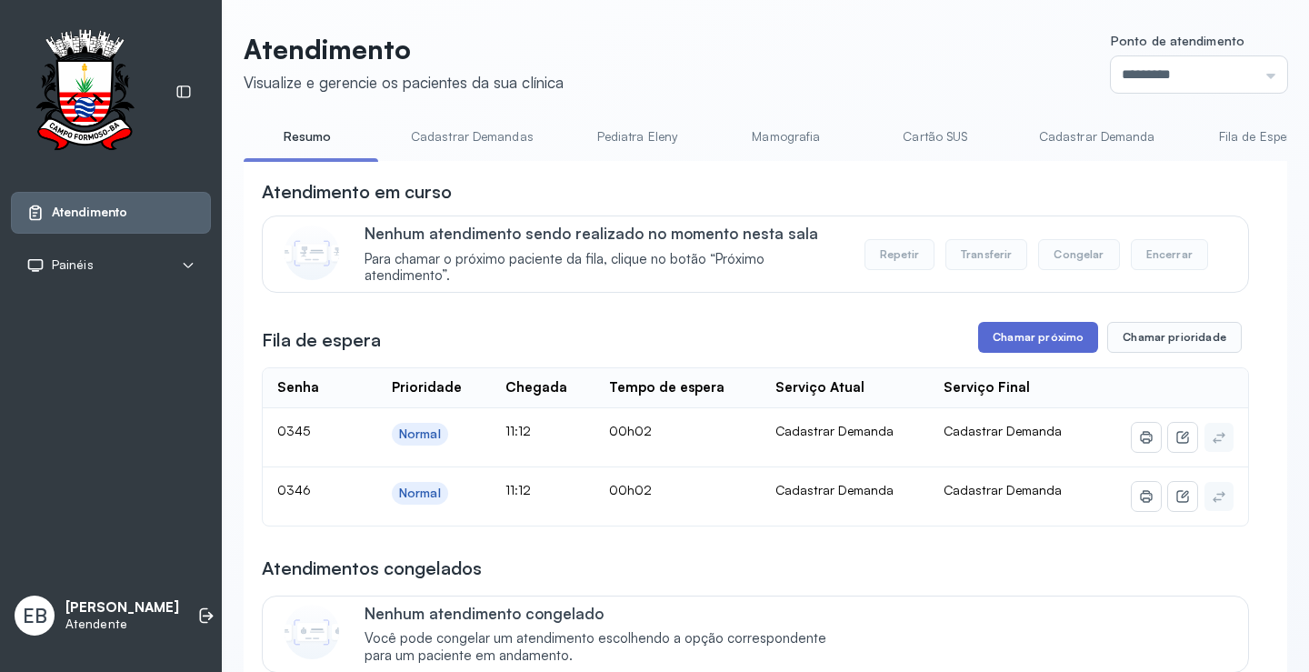
click at [1054, 335] on button "Chamar próximo" at bounding box center [1038, 337] width 120 height 31
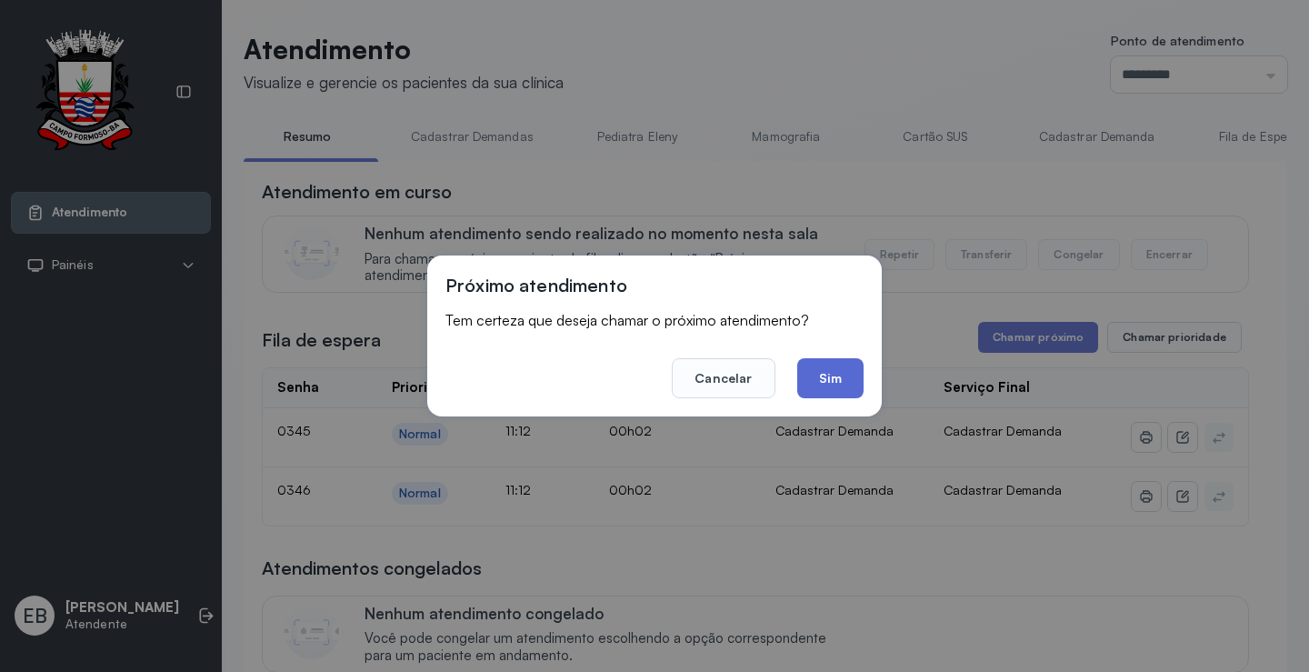
click at [847, 380] on button "Sim" at bounding box center [830, 378] width 66 height 40
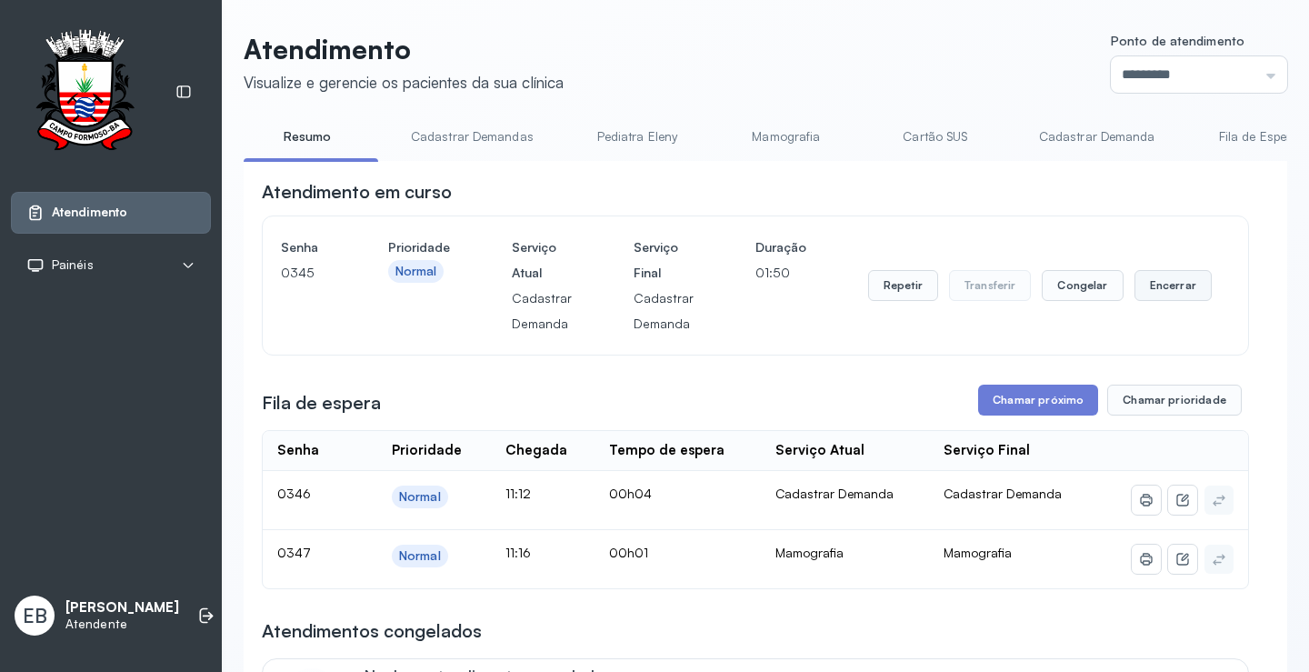
click at [1158, 295] on button "Encerrar" at bounding box center [1172, 285] width 77 height 31
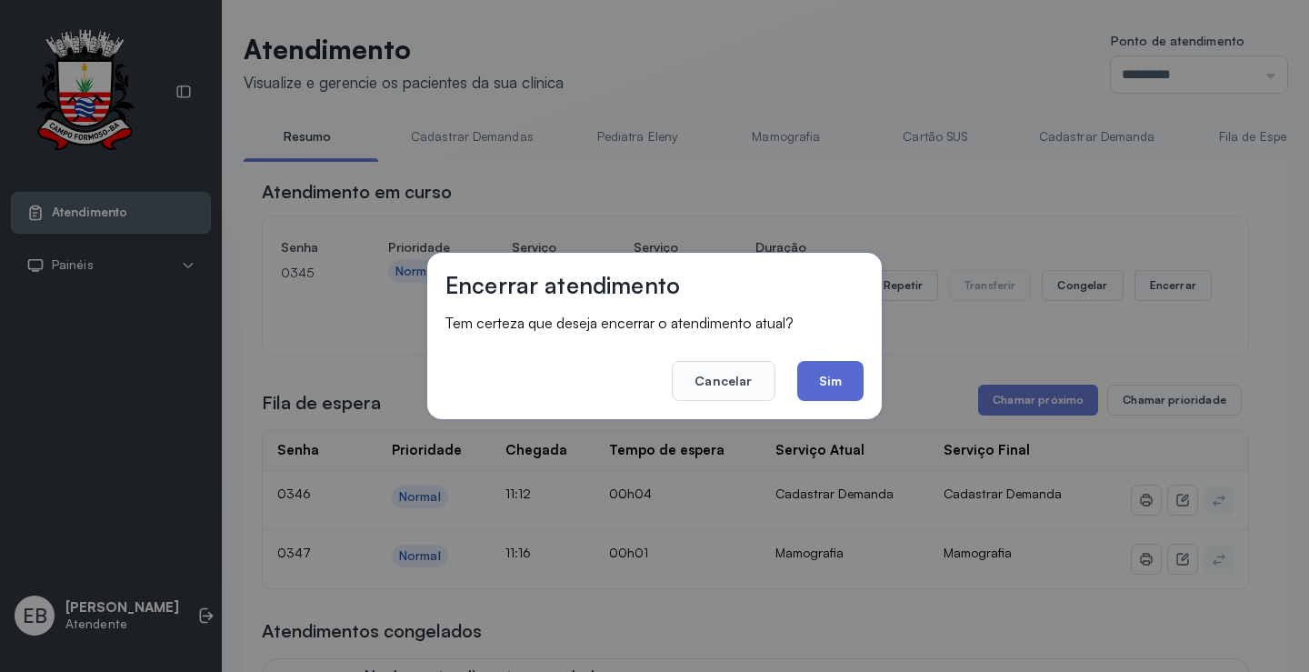
click at [842, 368] on button "Sim" at bounding box center [830, 381] width 66 height 40
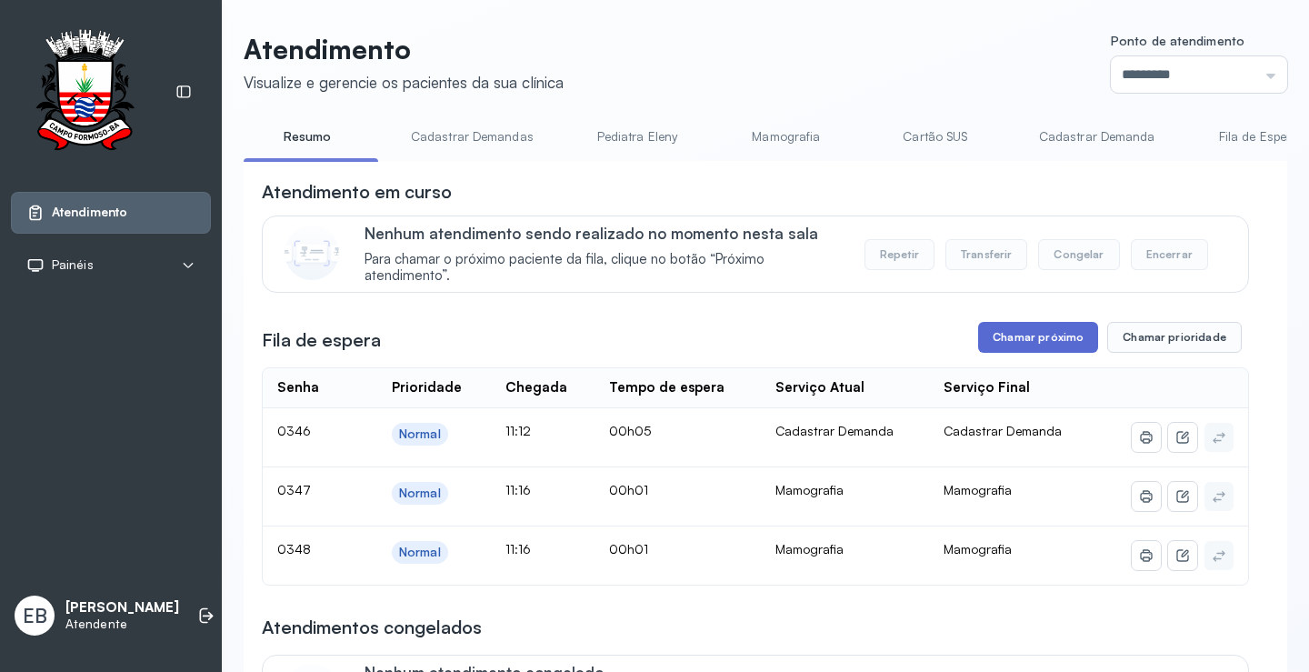
click at [1022, 338] on button "Chamar próximo" at bounding box center [1038, 337] width 120 height 31
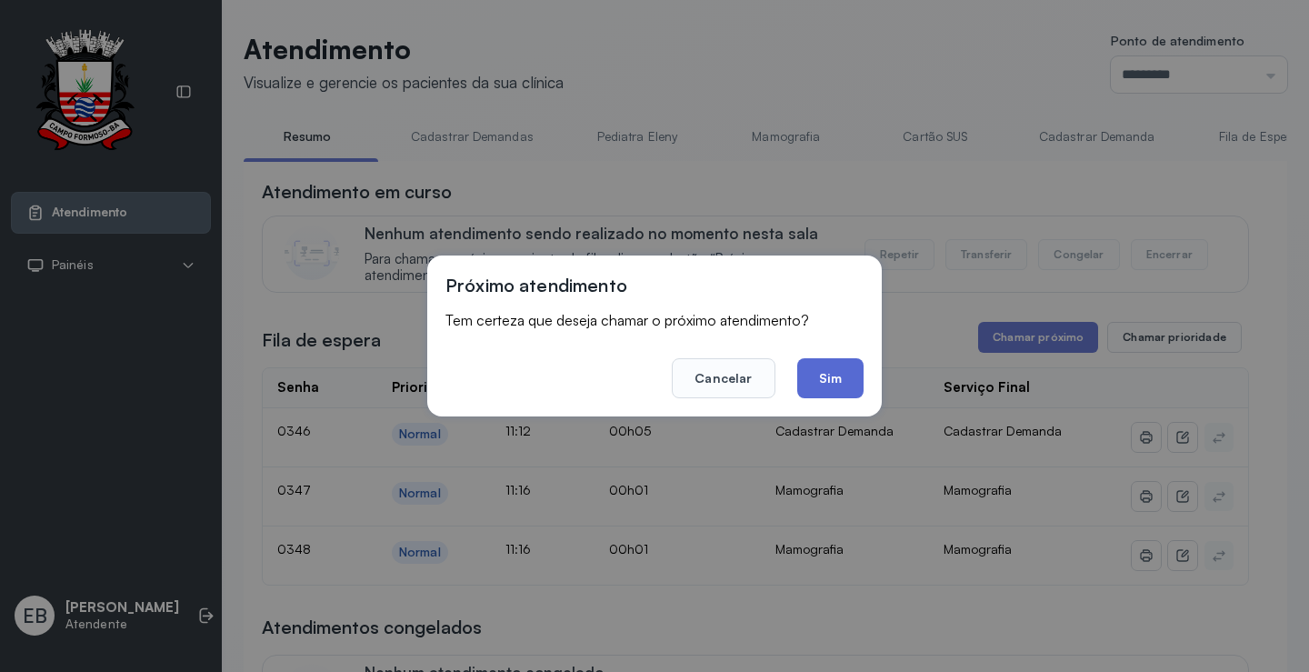
click at [849, 384] on button "Sim" at bounding box center [830, 378] width 66 height 40
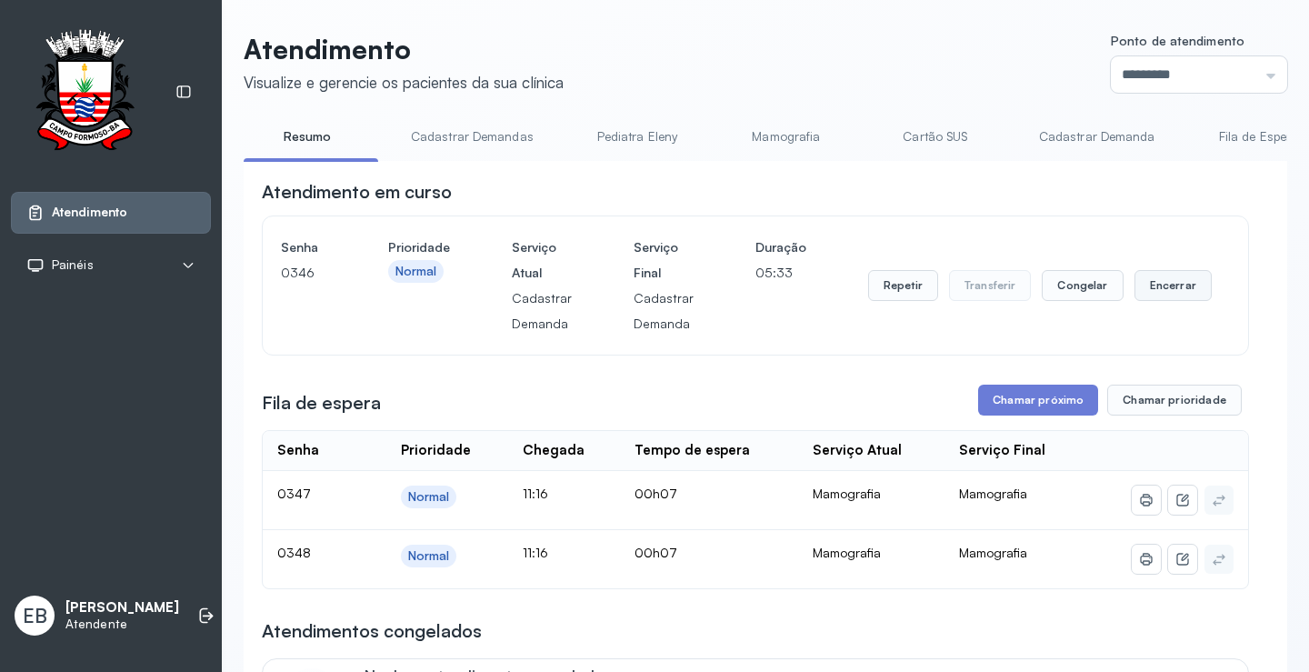
click at [1156, 290] on button "Encerrar" at bounding box center [1172, 285] width 77 height 31
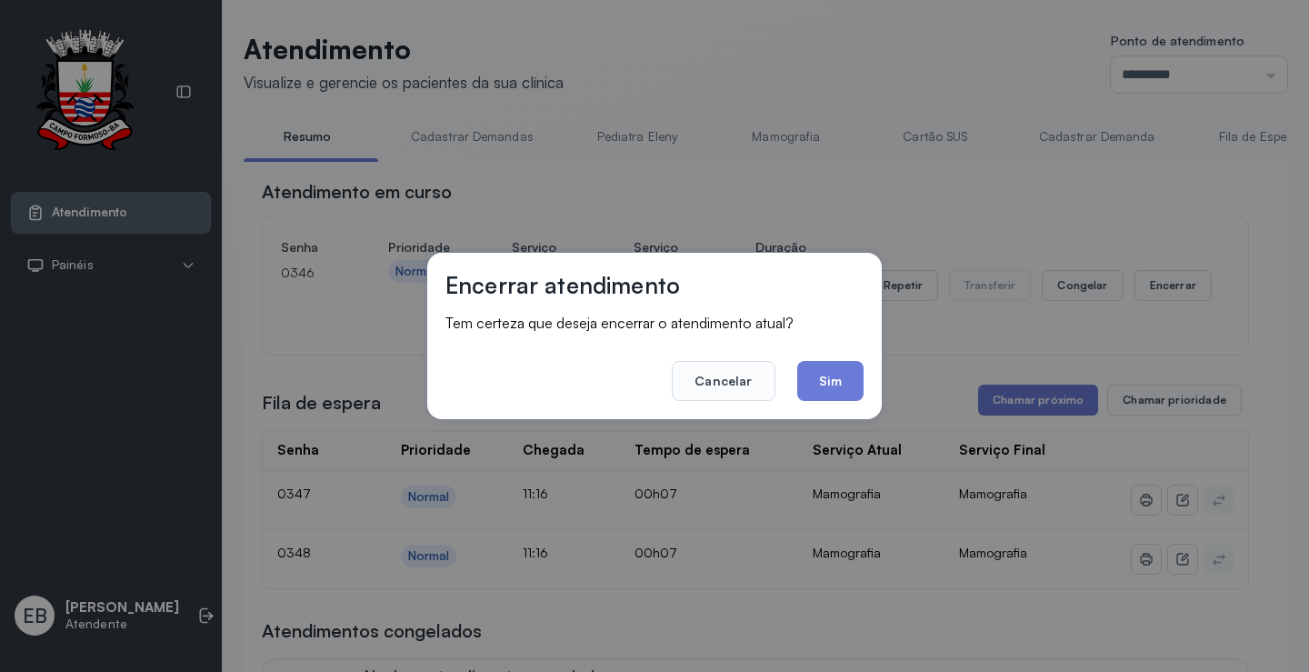
click at [843, 387] on button "Sim" at bounding box center [830, 381] width 66 height 40
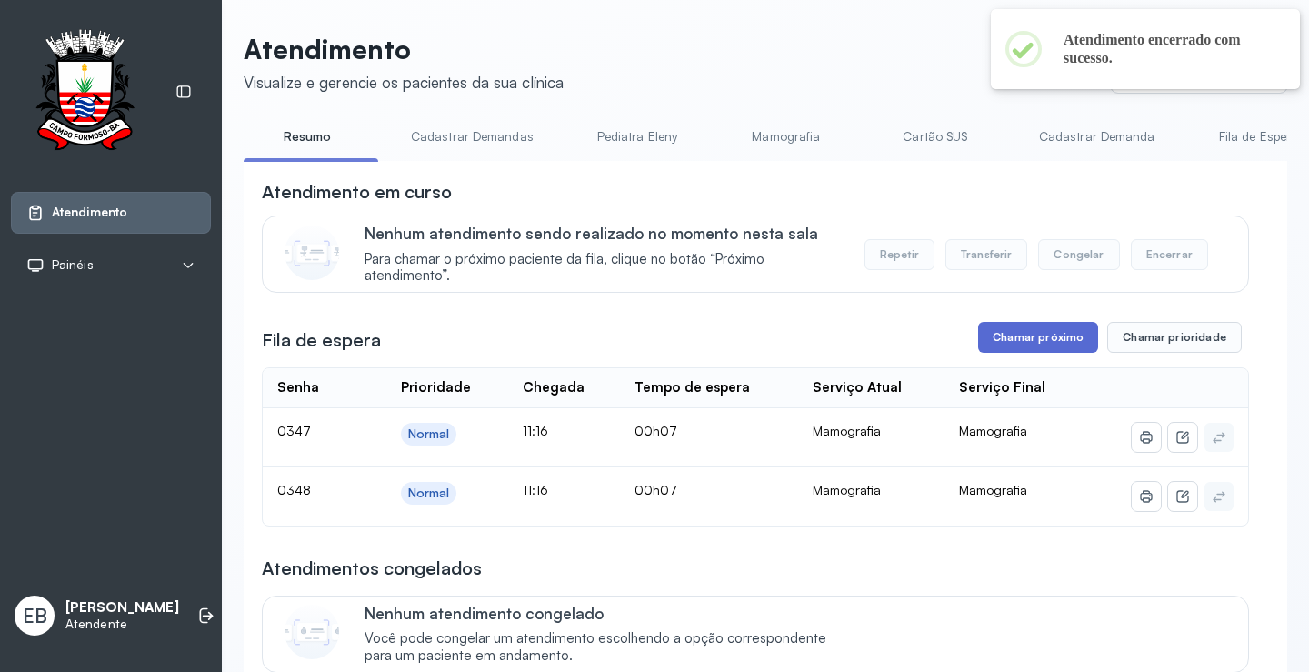
click at [1011, 332] on button "Chamar próximo" at bounding box center [1038, 337] width 120 height 31
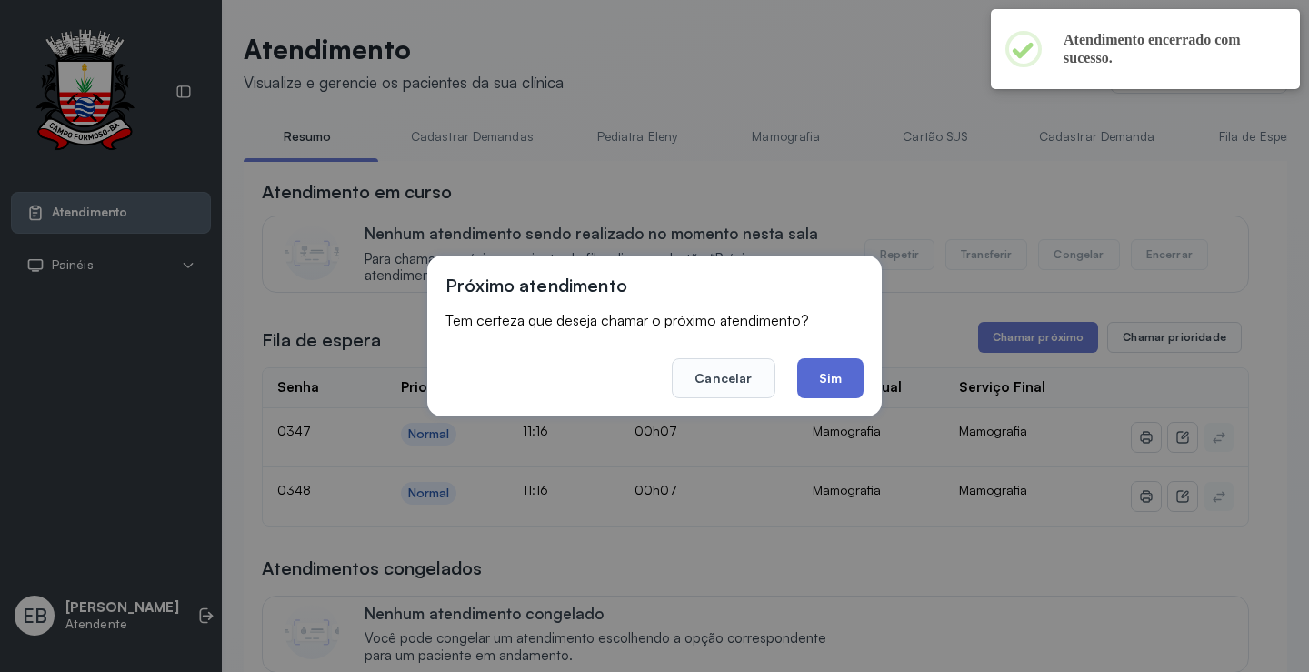
click at [843, 364] on button "Sim" at bounding box center [830, 378] width 66 height 40
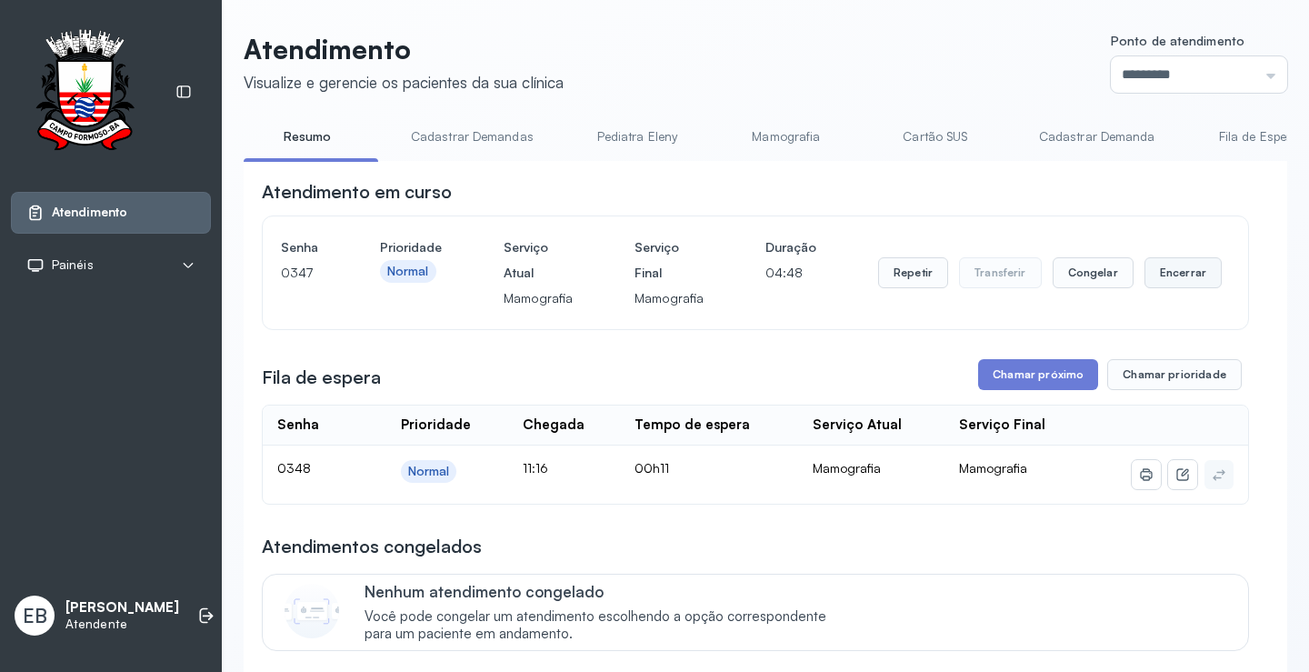
click at [1158, 269] on button "Encerrar" at bounding box center [1182, 272] width 77 height 31
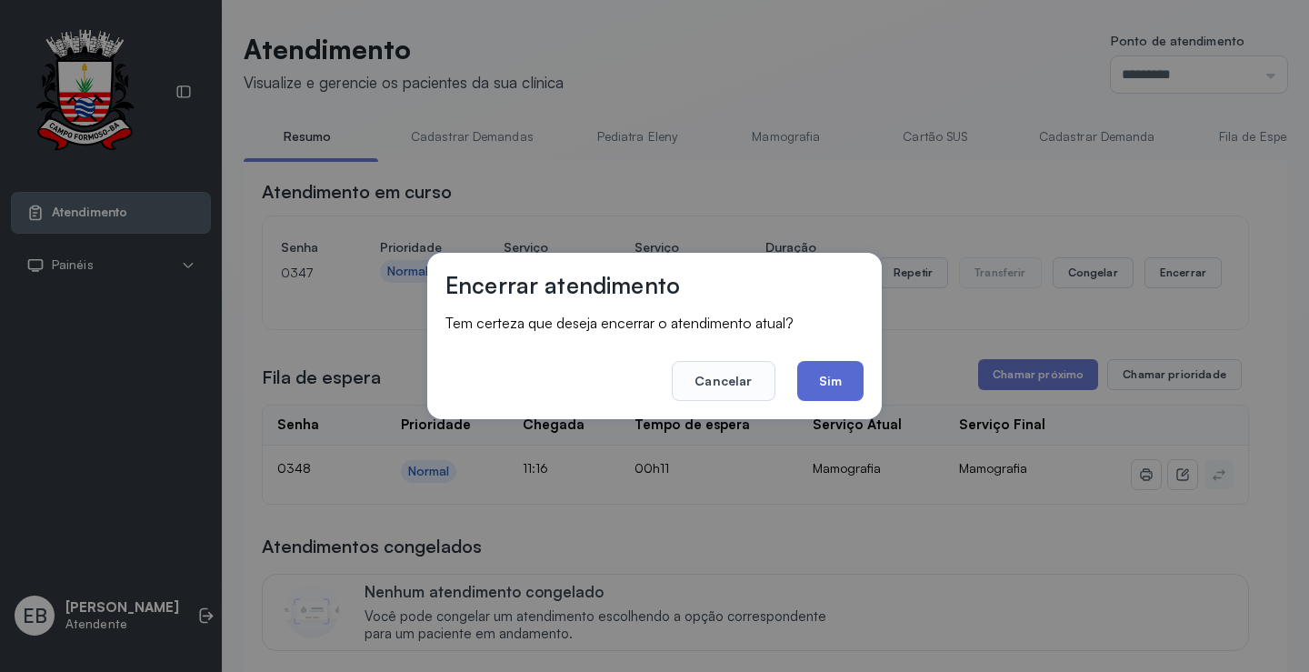
click at [826, 369] on button "Sim" at bounding box center [830, 381] width 66 height 40
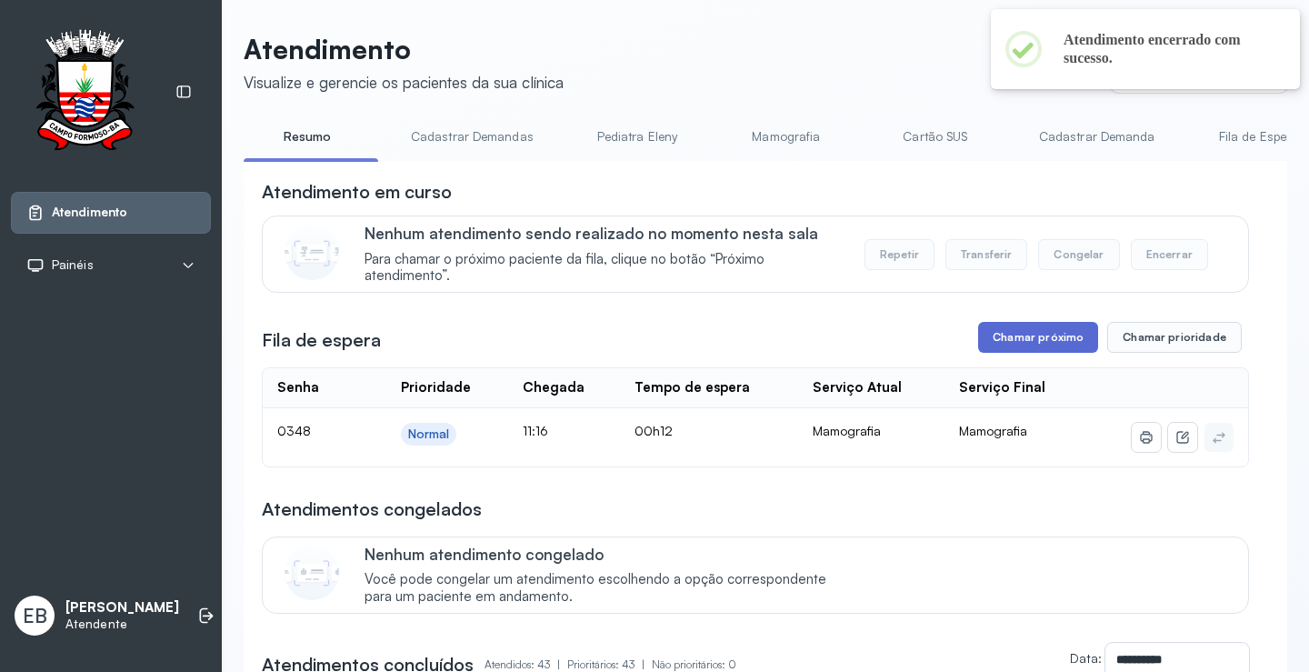
click at [1012, 342] on button "Chamar próximo" at bounding box center [1038, 337] width 120 height 31
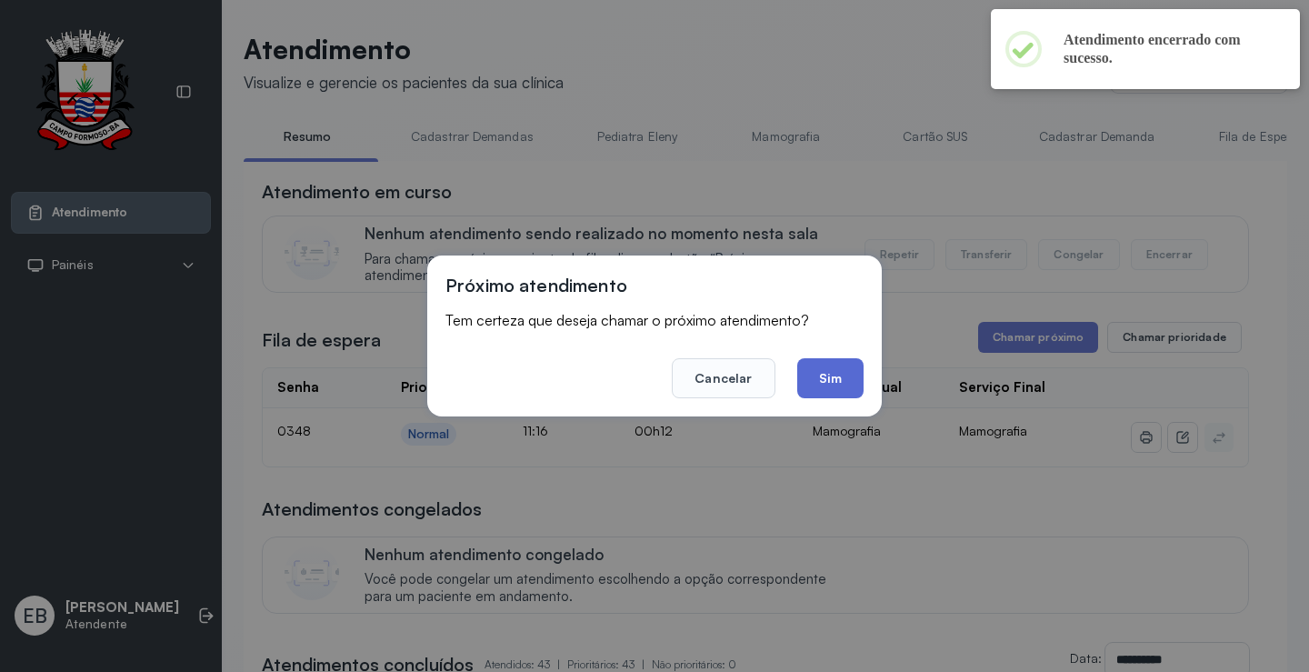
click at [838, 382] on button "Sim" at bounding box center [830, 378] width 66 height 40
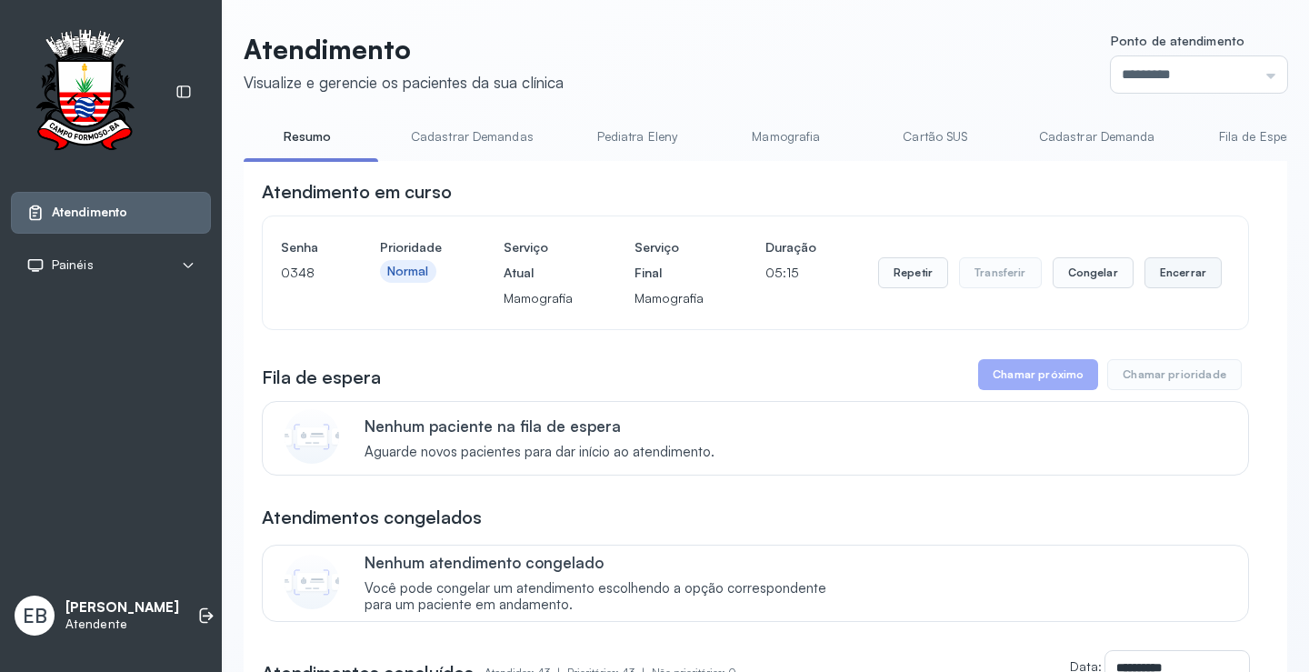
click at [1161, 278] on button "Encerrar" at bounding box center [1182, 272] width 77 height 31
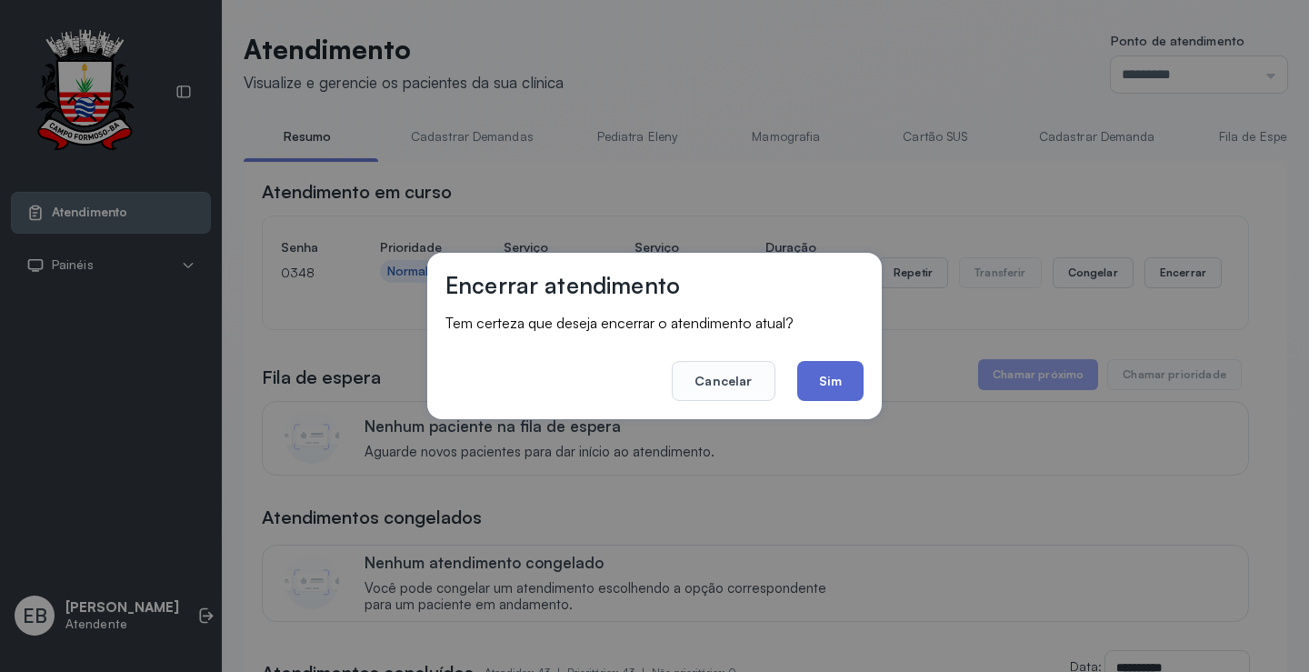
click at [853, 375] on button "Sim" at bounding box center [830, 381] width 66 height 40
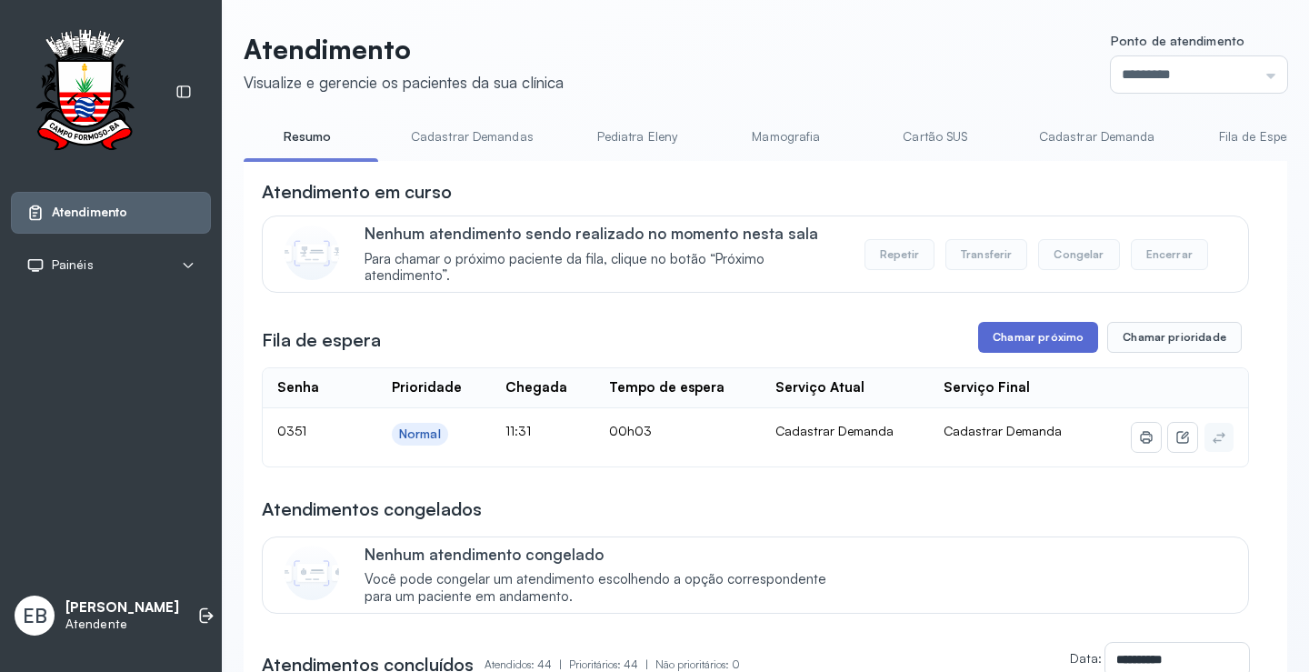
click at [1003, 333] on button "Chamar próximo" at bounding box center [1038, 337] width 120 height 31
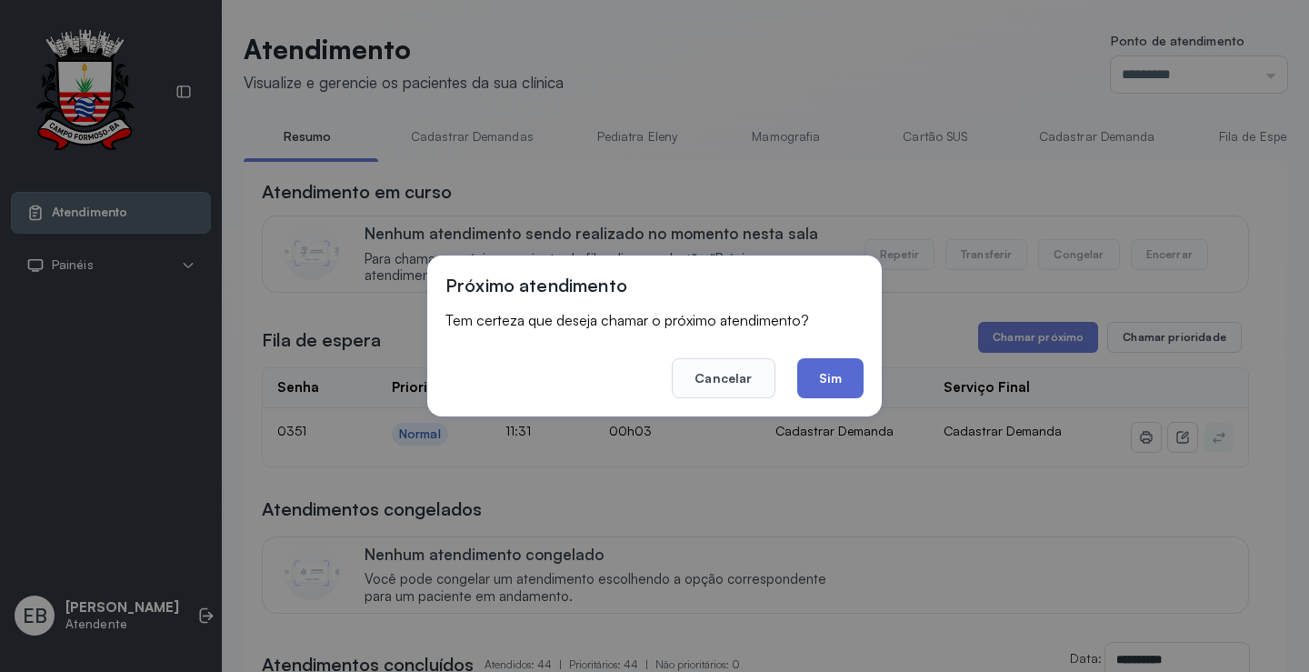
click at [860, 373] on button "Sim" at bounding box center [830, 378] width 66 height 40
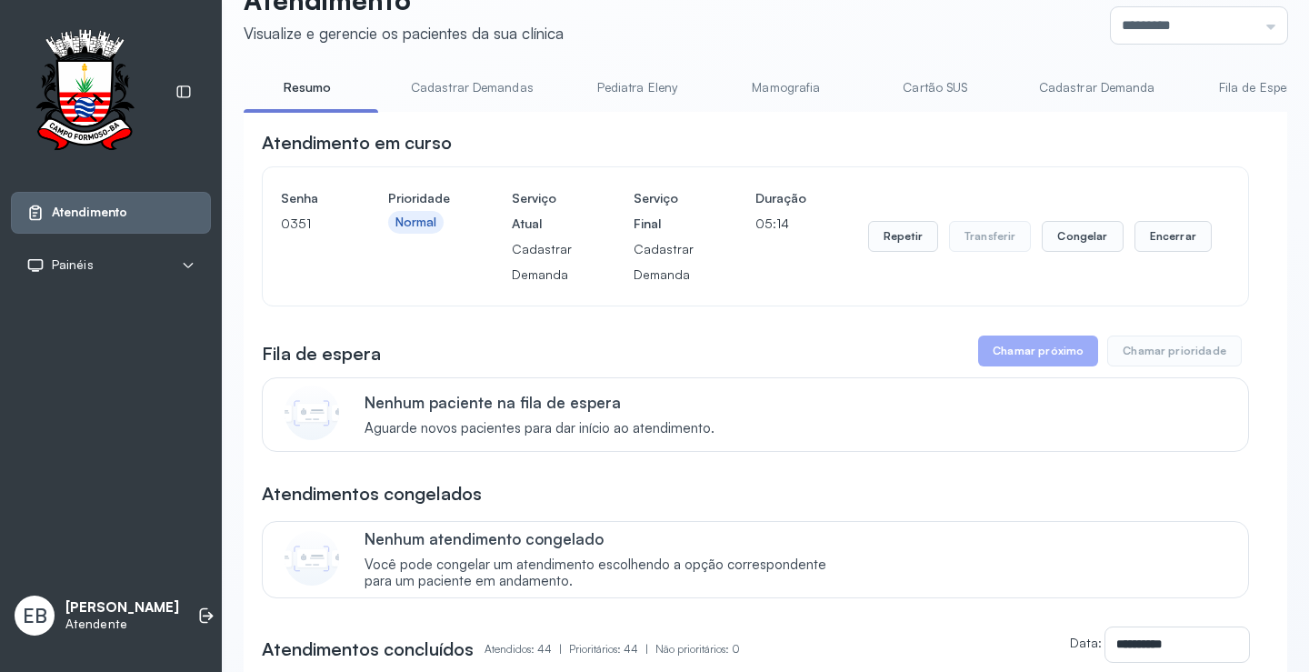
scroll to position [91, 0]
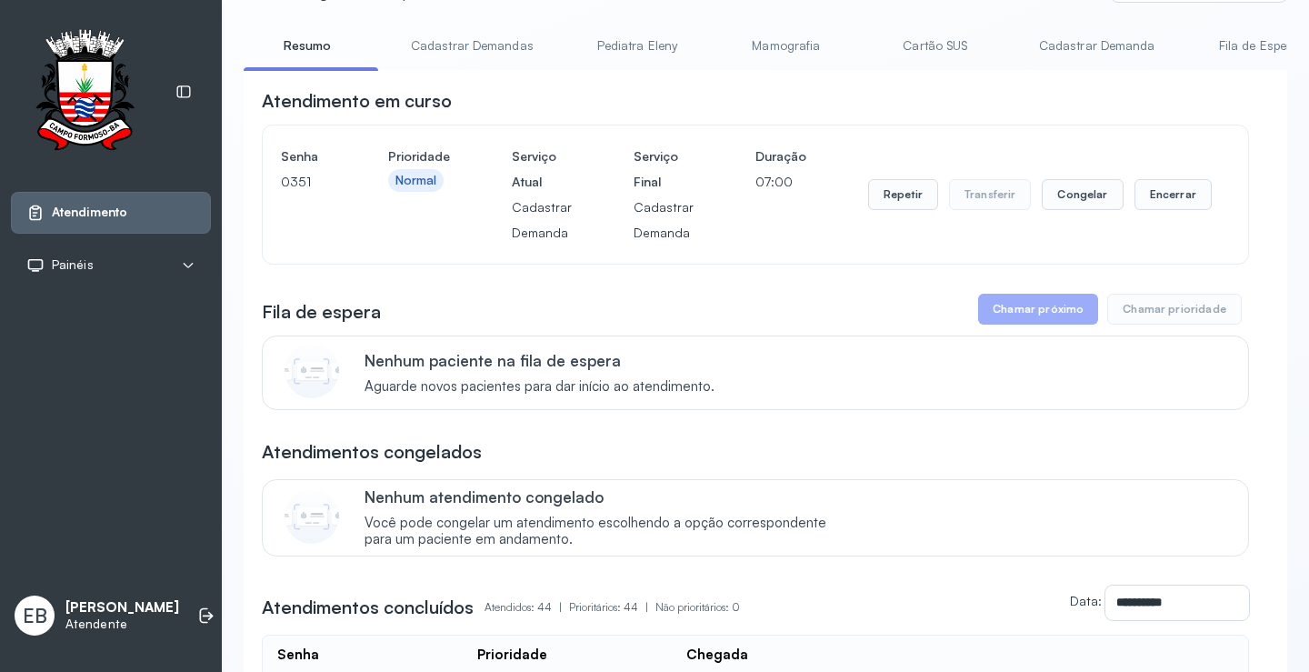
drag, startPoint x: 469, startPoint y: 77, endPoint x: 561, endPoint y: 88, distance: 92.4
click at [305, 39] on link "Resumo" at bounding box center [307, 46] width 127 height 30
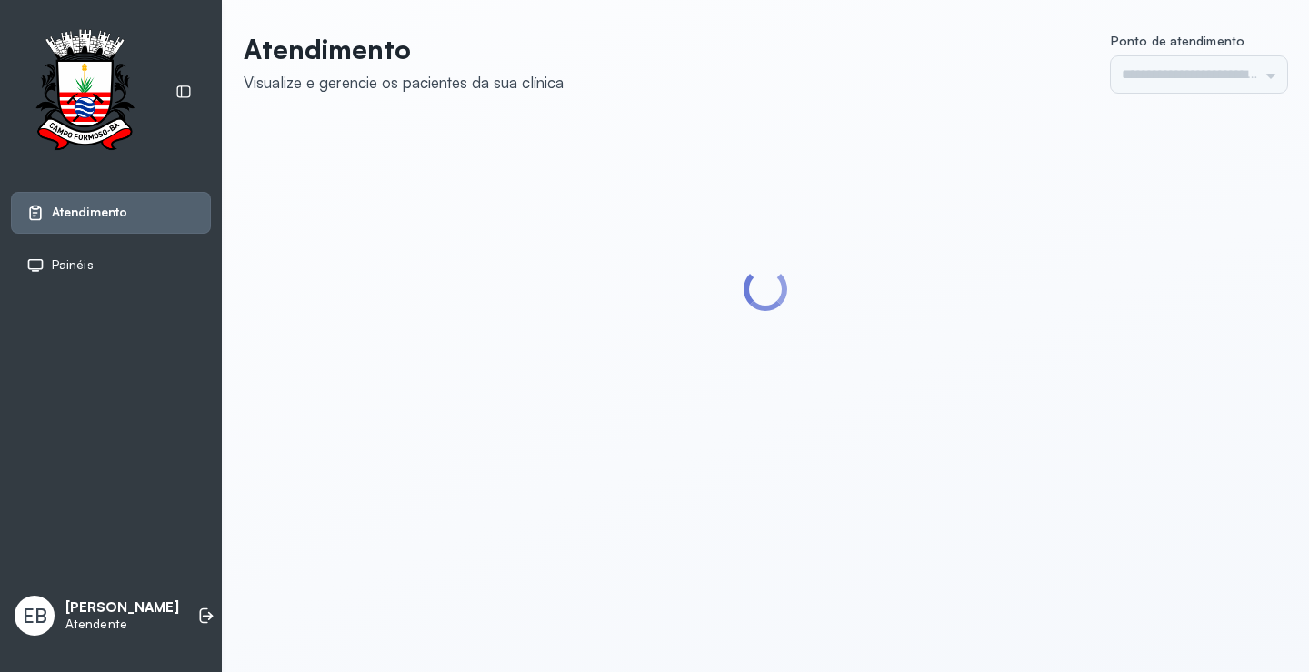
type input "*********"
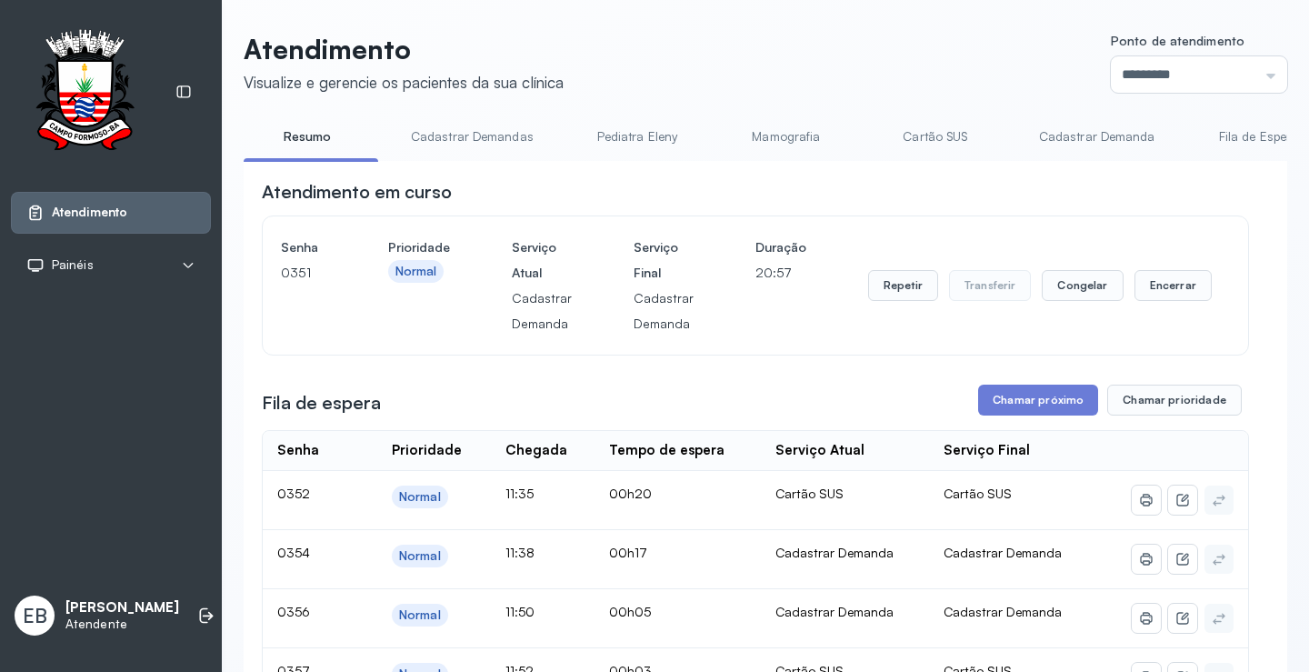
click at [455, 139] on link "Cadastrar Demandas" at bounding box center [472, 137] width 159 height 30
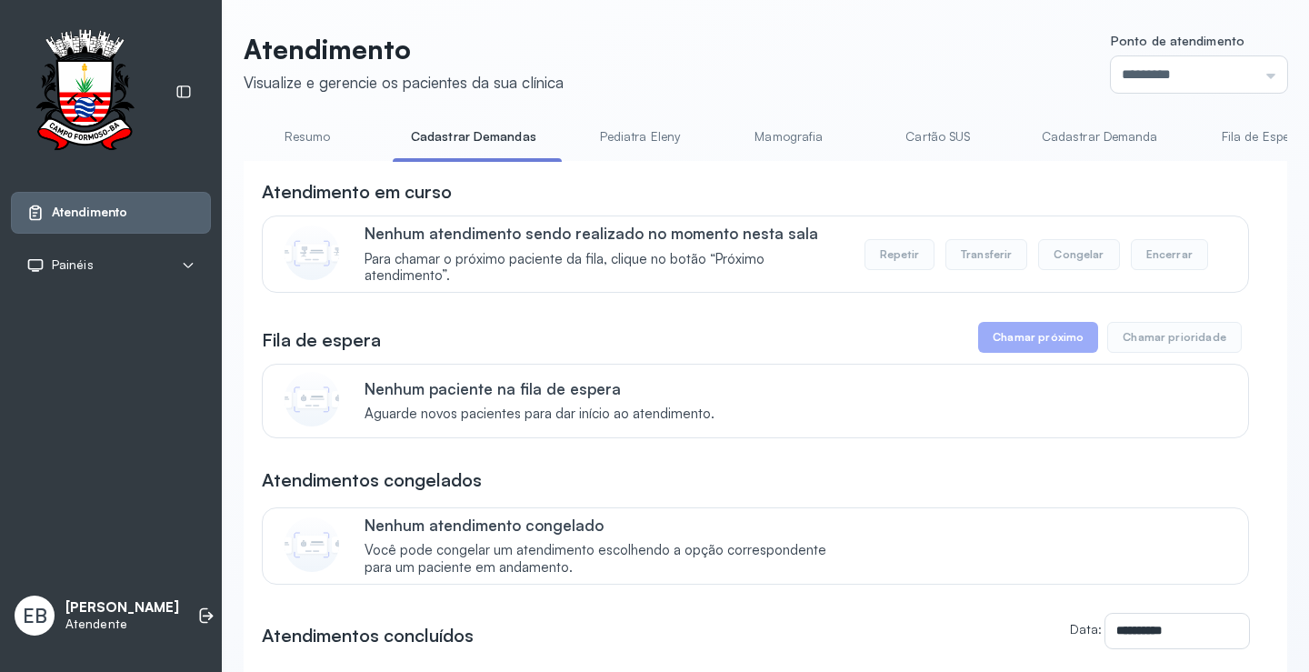
click at [1094, 143] on link "Cadastrar Demanda" at bounding box center [1099, 137] width 153 height 30
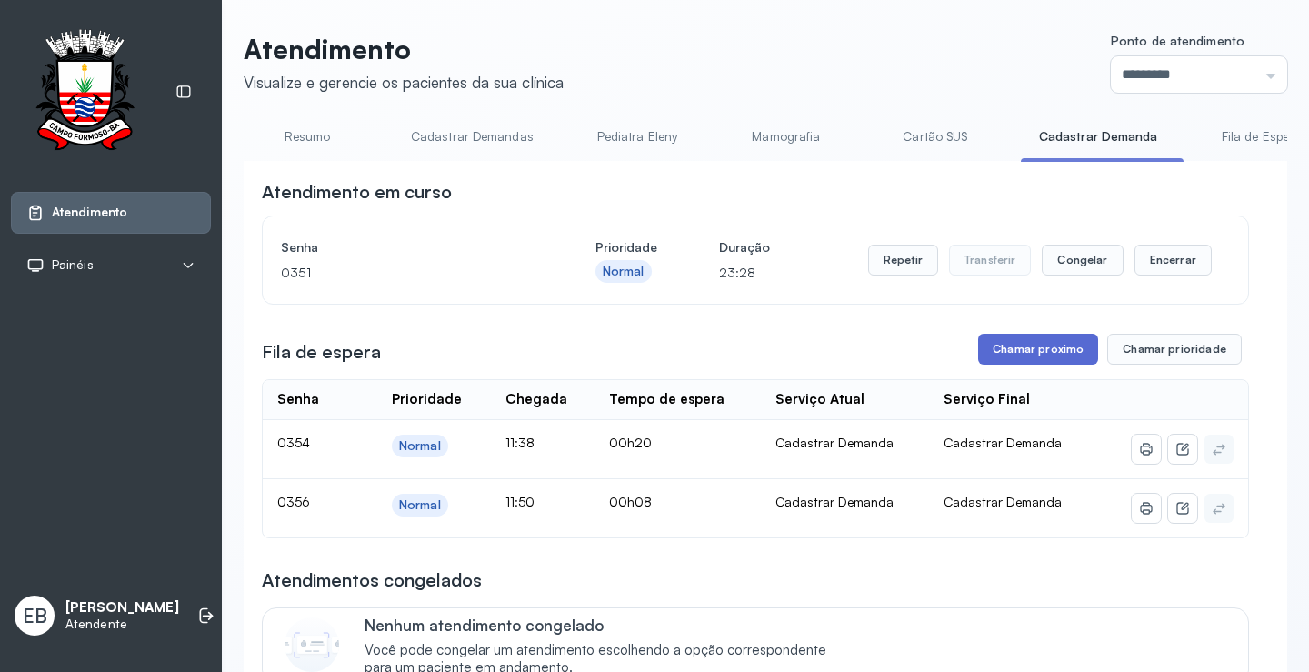
click at [1020, 354] on button "Chamar próximo" at bounding box center [1038, 349] width 120 height 31
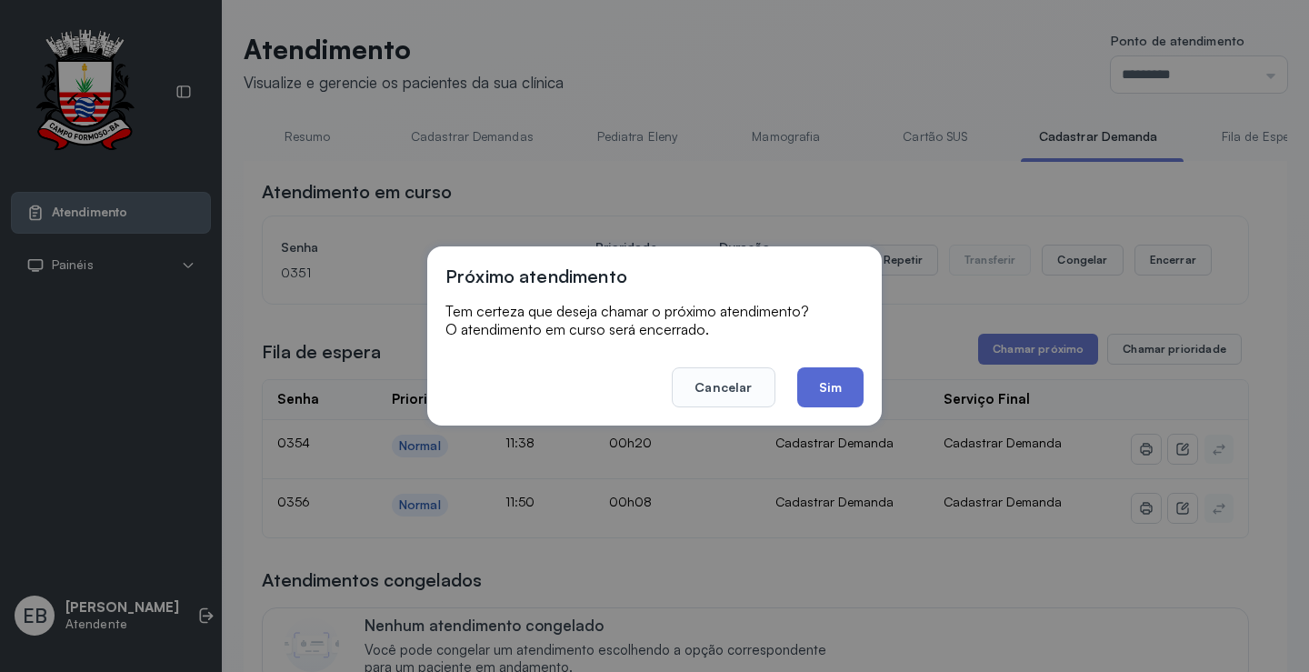
click at [828, 386] on button "Sim" at bounding box center [830, 387] width 66 height 40
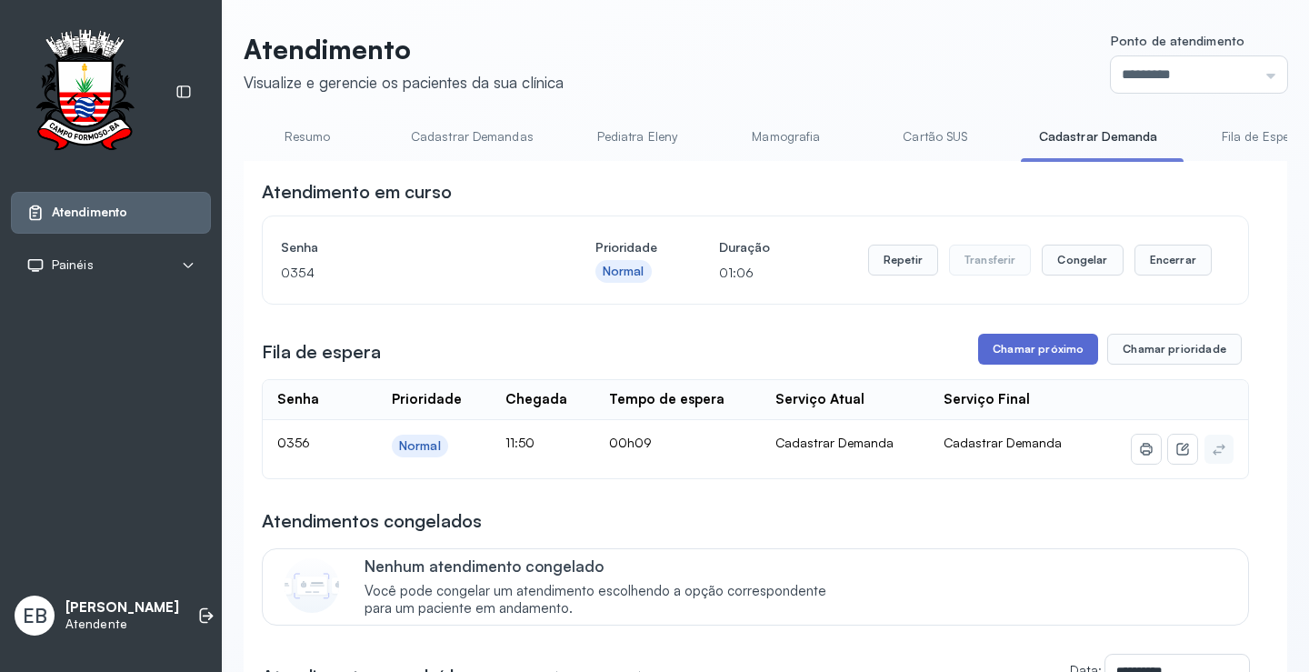
click at [1061, 354] on button "Chamar próximo" at bounding box center [1038, 349] width 120 height 31
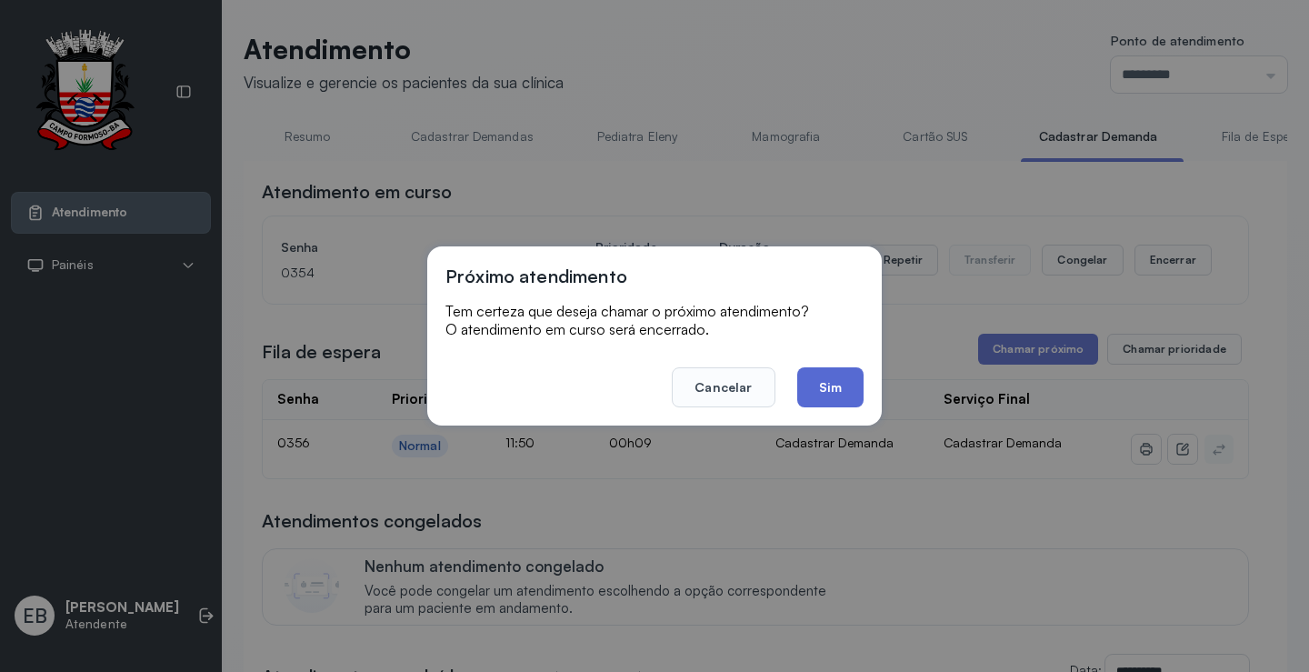
click at [814, 384] on button "Sim" at bounding box center [830, 387] width 66 height 40
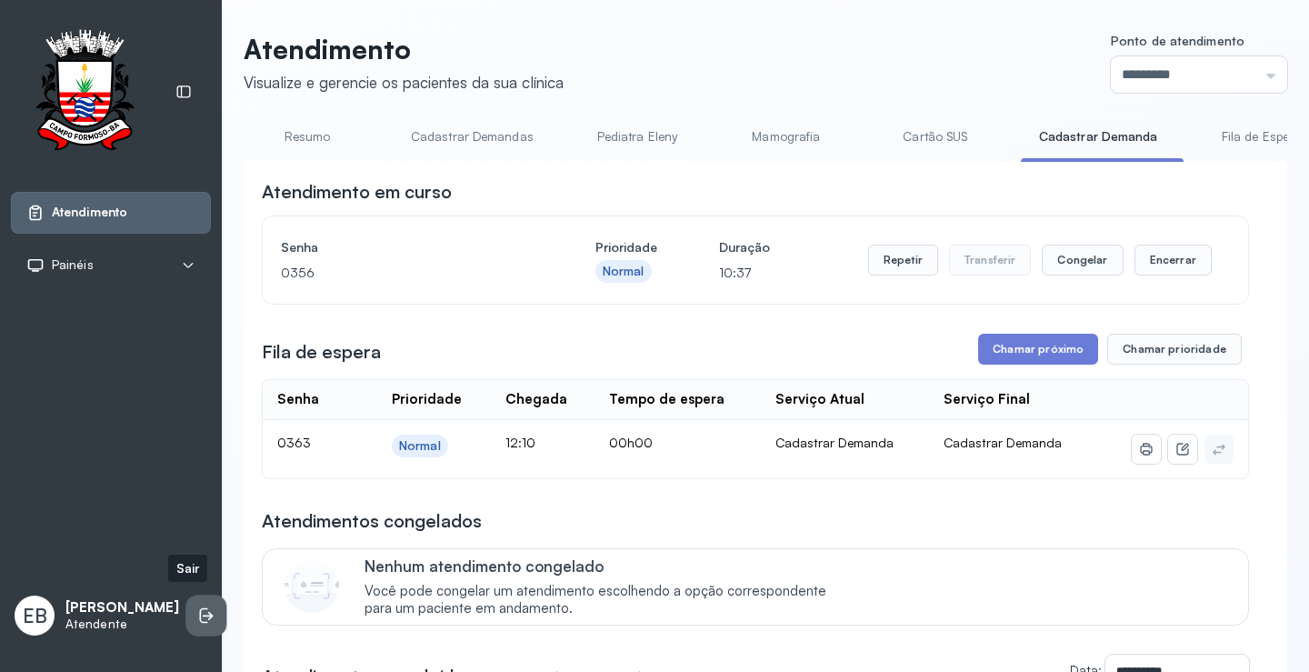
click at [200, 608] on icon at bounding box center [204, 615] width 8 height 15
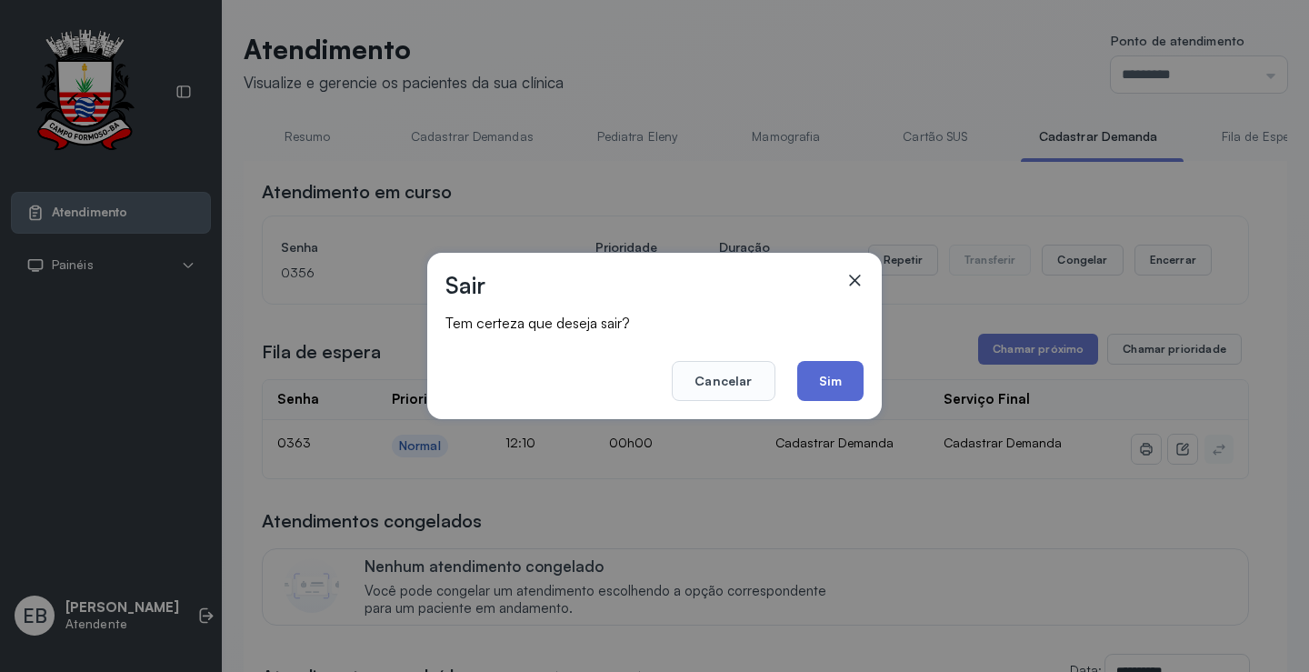
click at [826, 374] on button "Sim" at bounding box center [830, 381] width 66 height 40
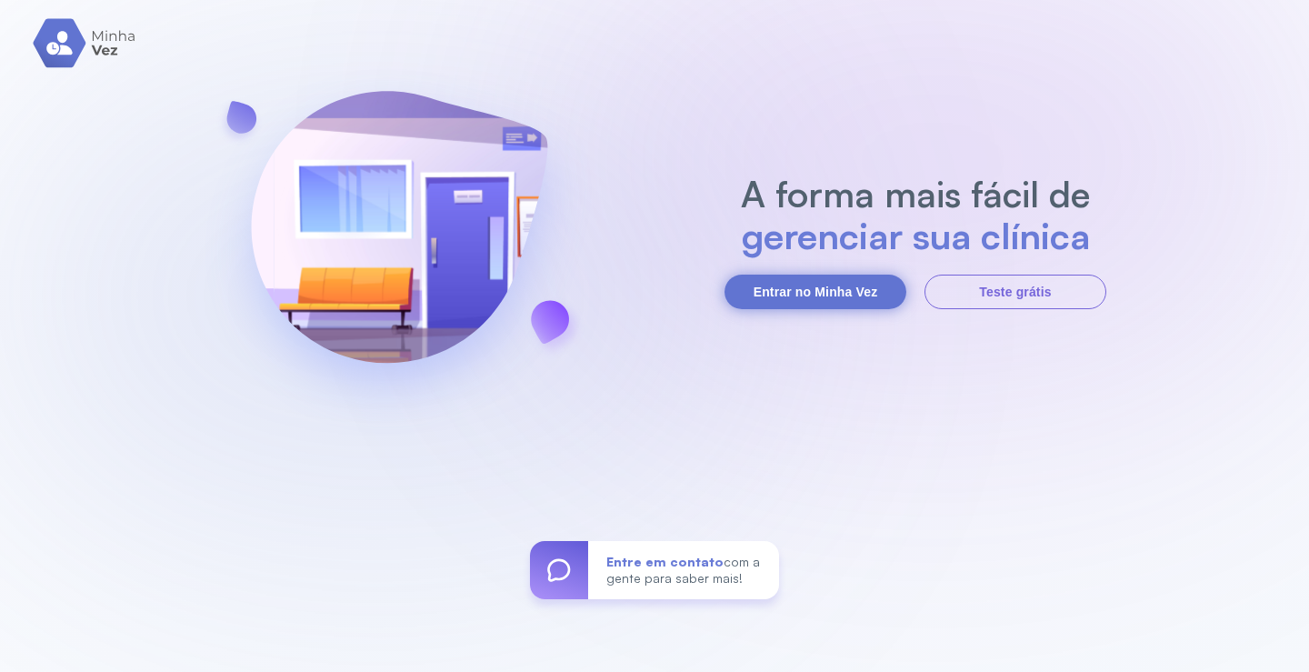
click at [852, 274] on button "Entrar no Minha Vez" at bounding box center [815, 291] width 182 height 35
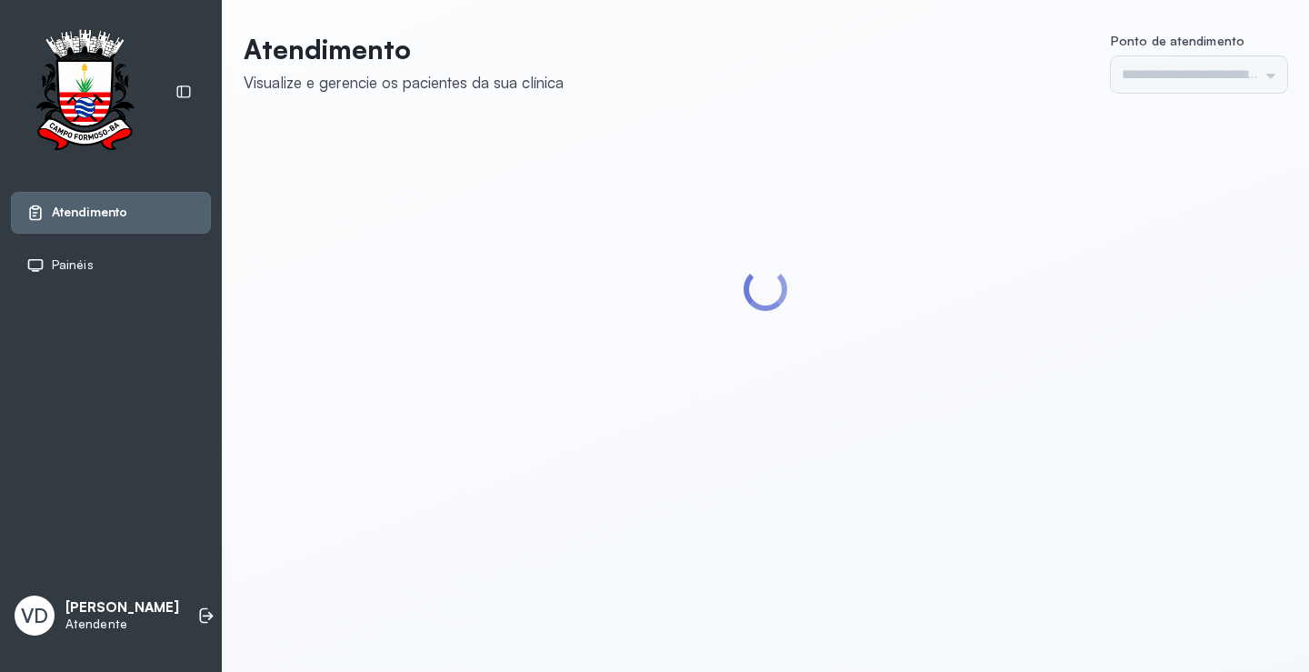
type input "*********"
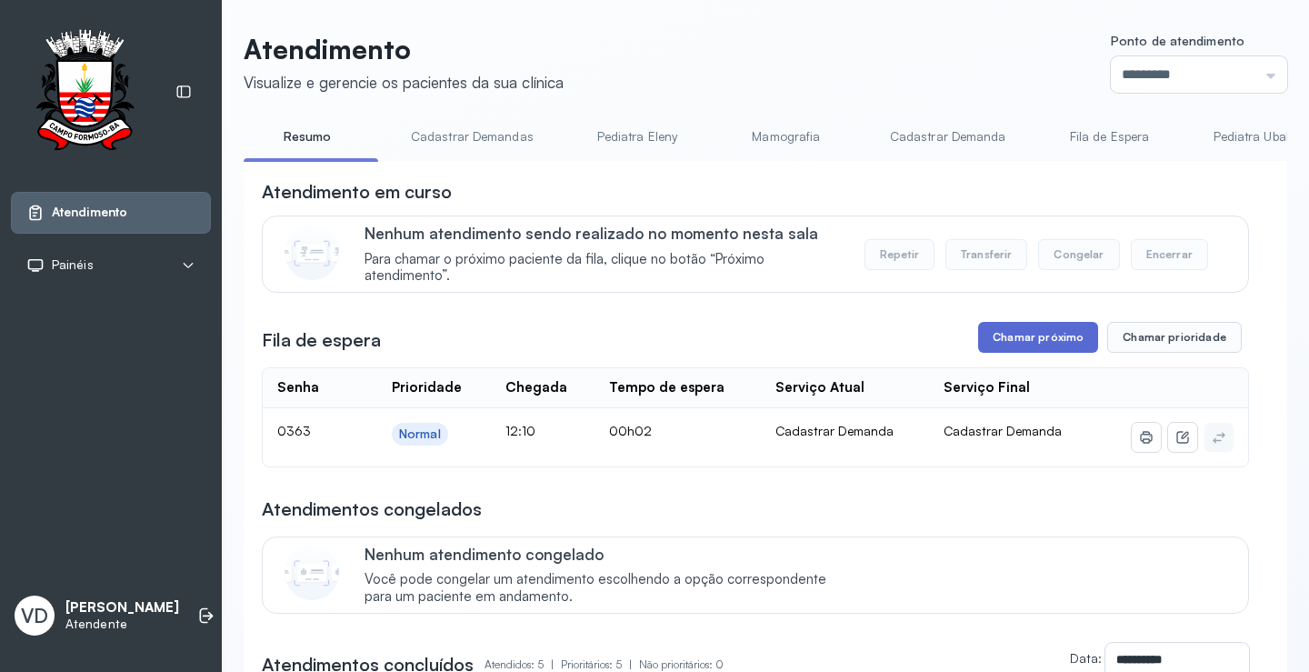
click at [989, 331] on button "Chamar próximo" at bounding box center [1038, 337] width 120 height 31
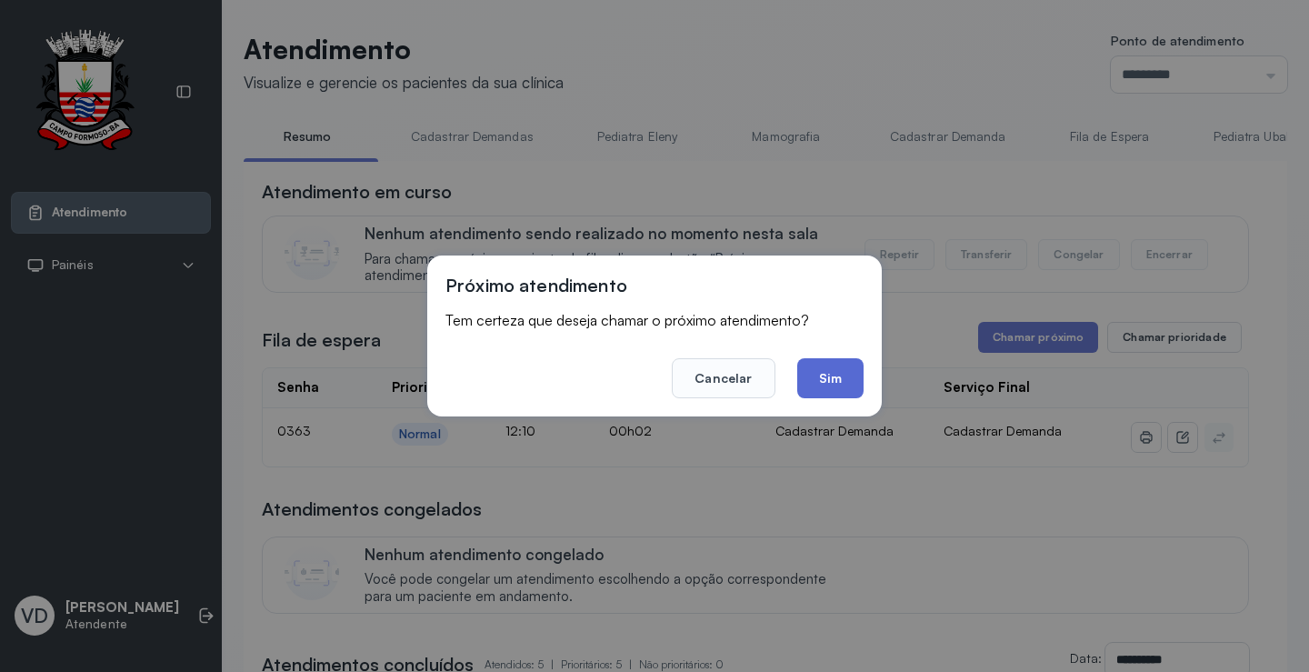
click at [850, 376] on button "Sim" at bounding box center [830, 378] width 66 height 40
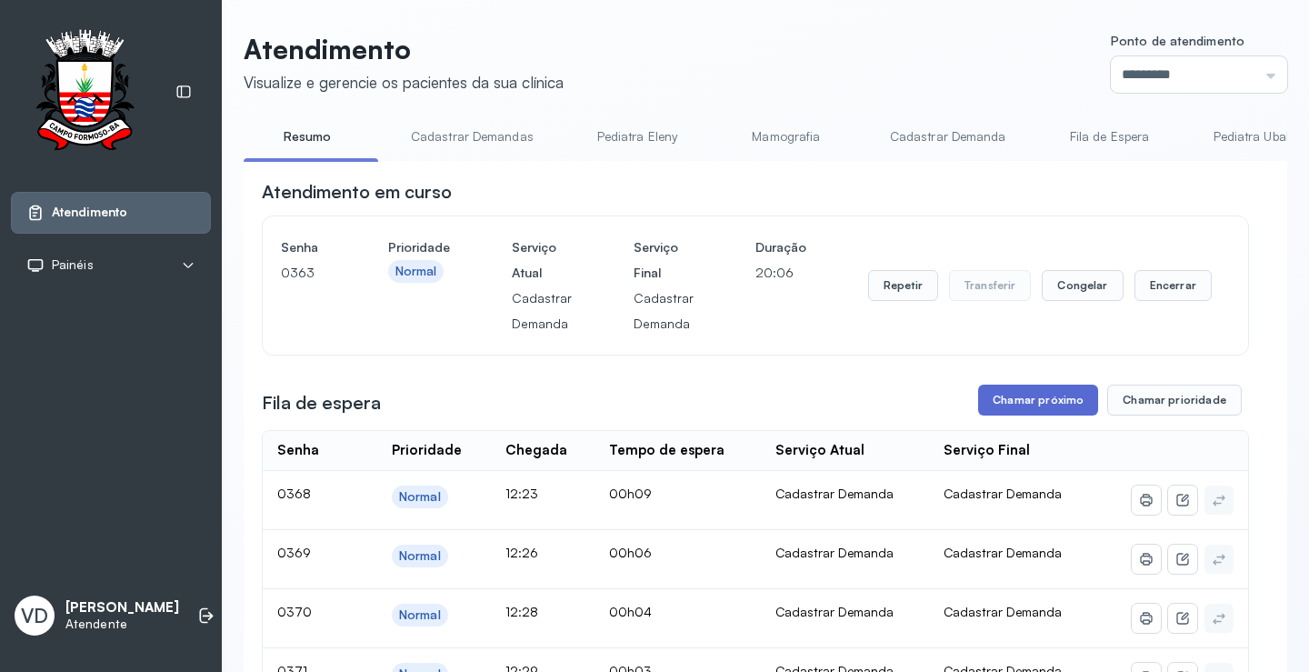
click at [1004, 393] on button "Chamar próximo" at bounding box center [1038, 399] width 120 height 31
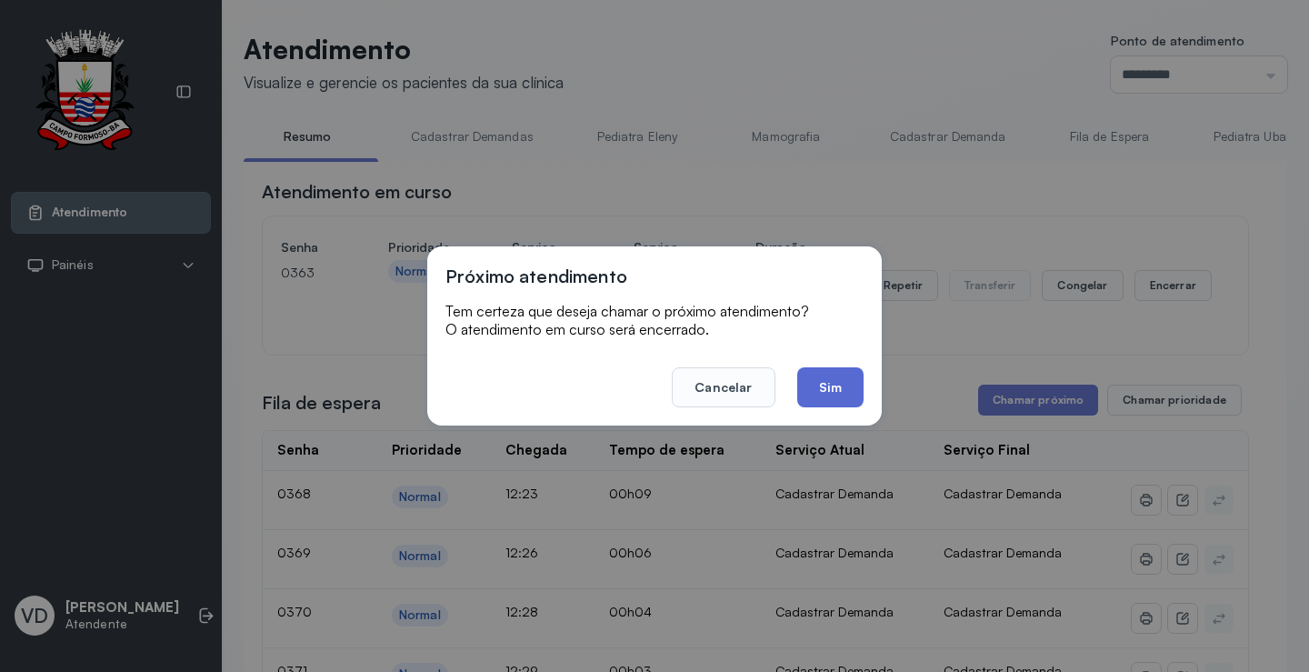
click at [803, 367] on button "Sim" at bounding box center [830, 387] width 66 height 40
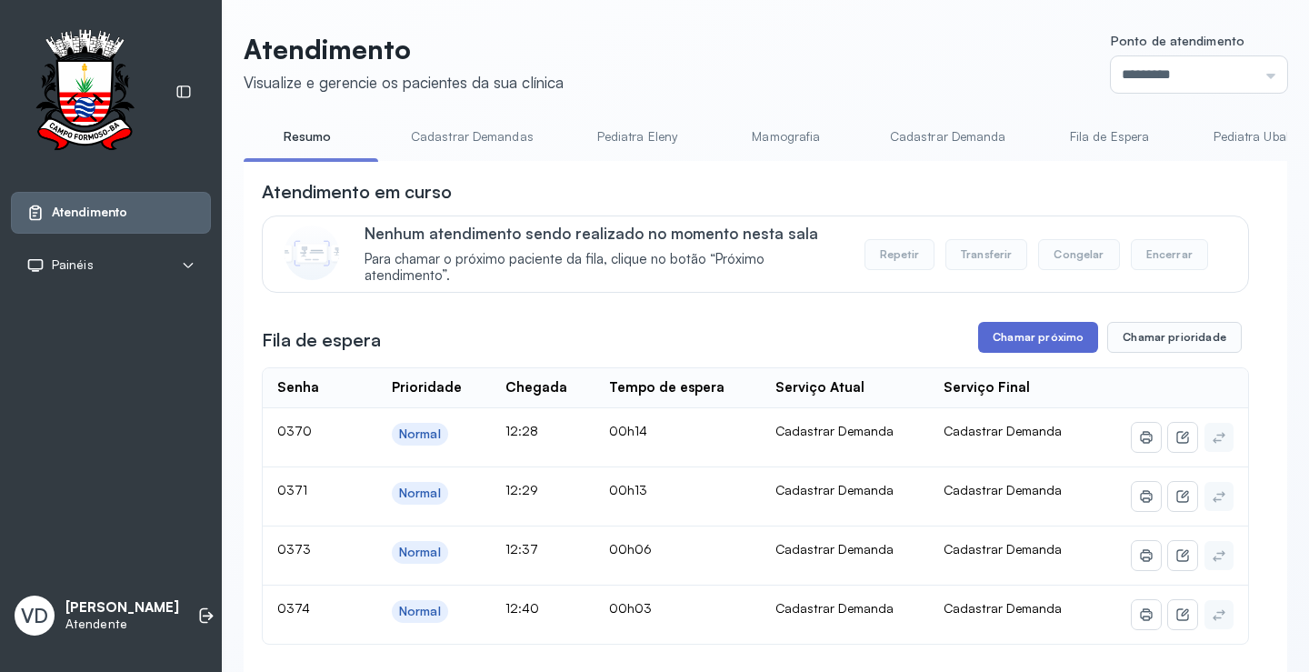
click at [1017, 337] on button "Chamar próximo" at bounding box center [1038, 337] width 120 height 31
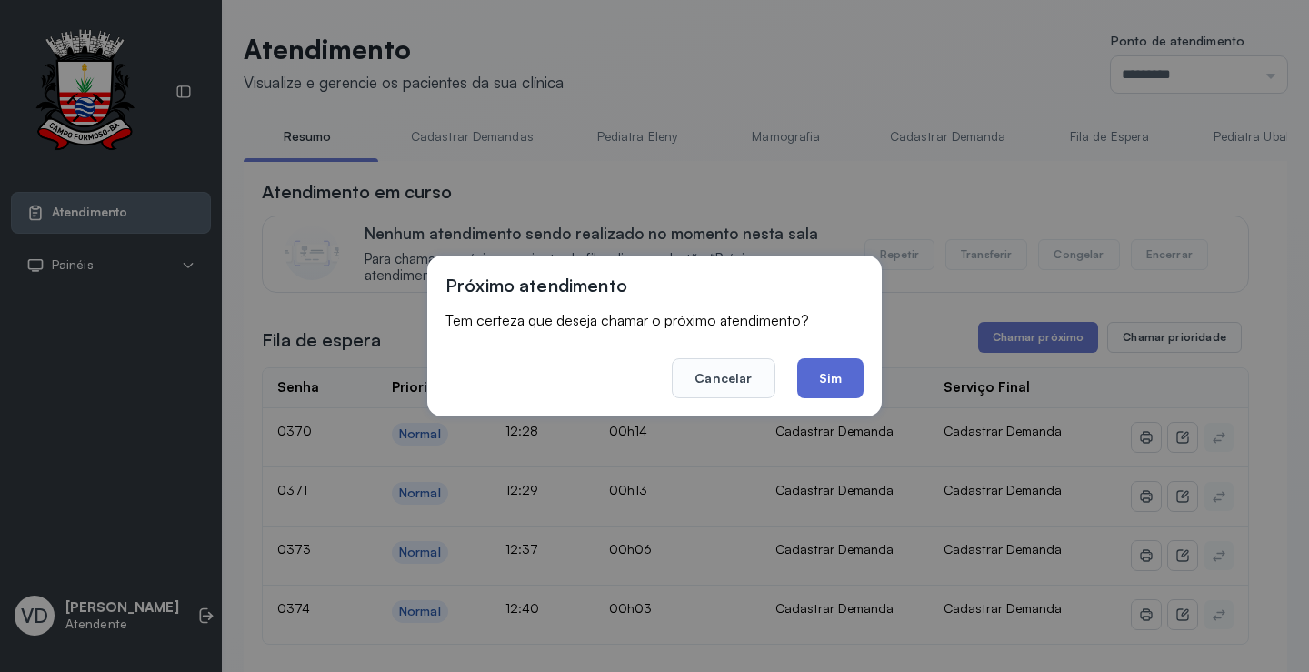
click at [811, 374] on button "Sim" at bounding box center [830, 378] width 66 height 40
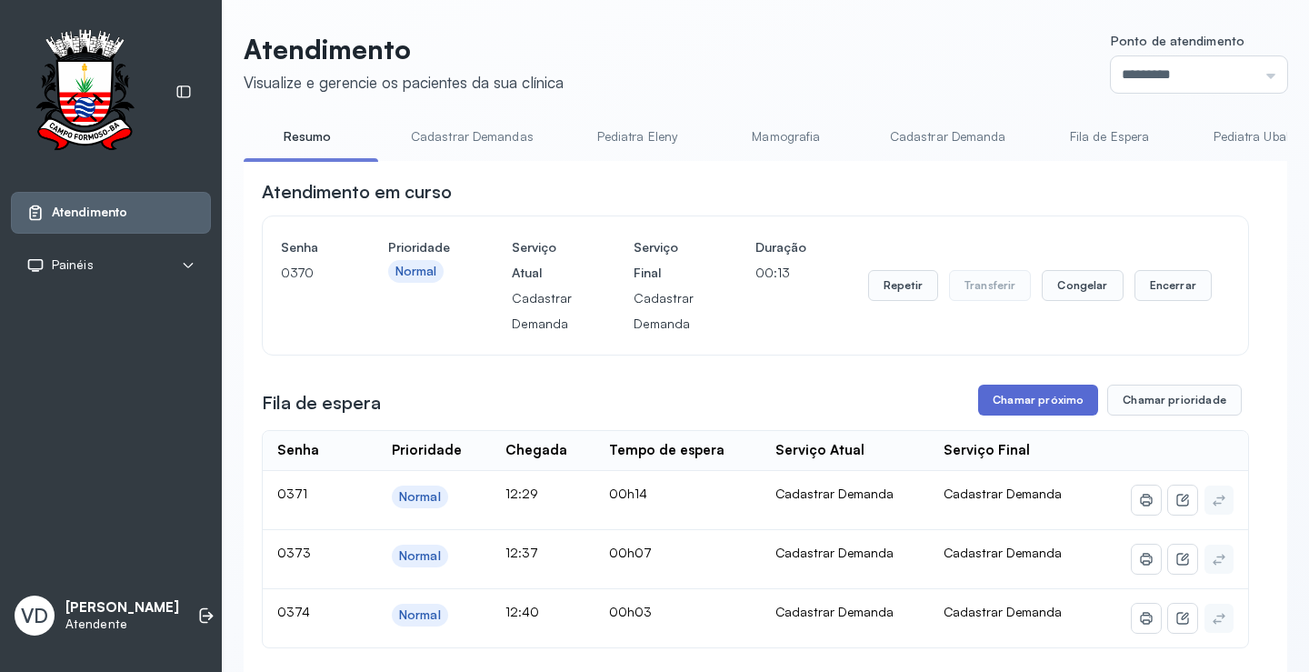
click at [1051, 413] on button "Chamar próximo" at bounding box center [1038, 399] width 120 height 31
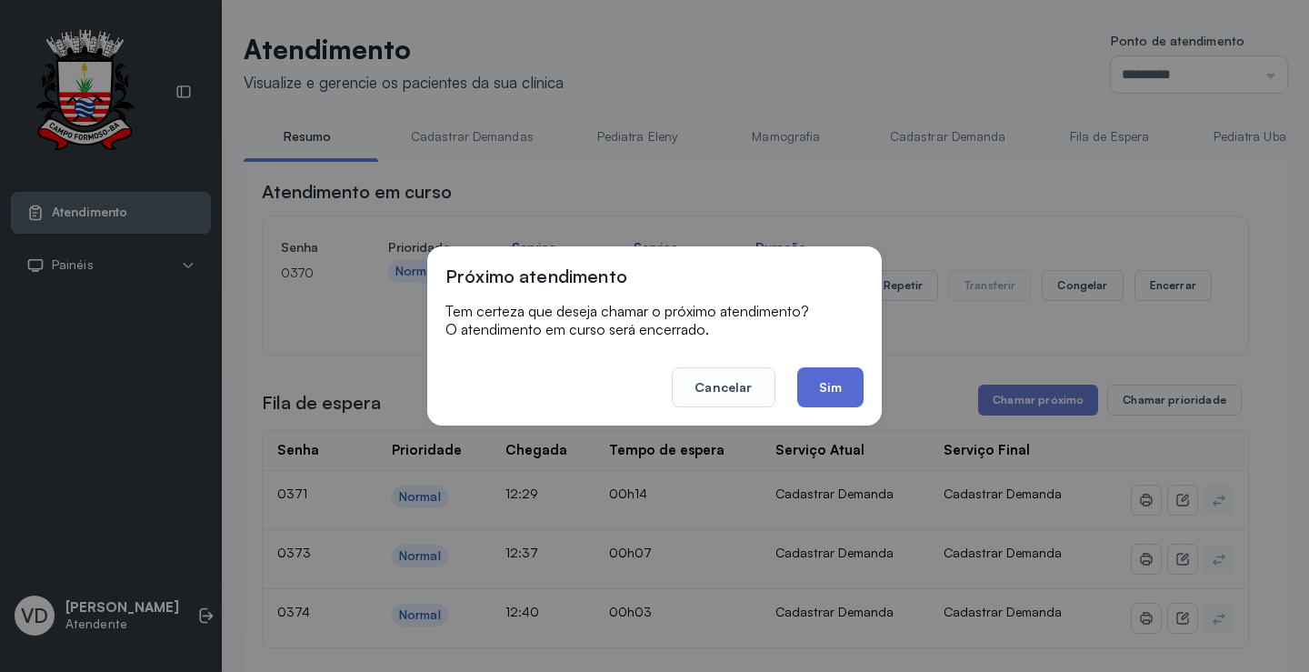
click at [835, 383] on button "Sim" at bounding box center [830, 387] width 66 height 40
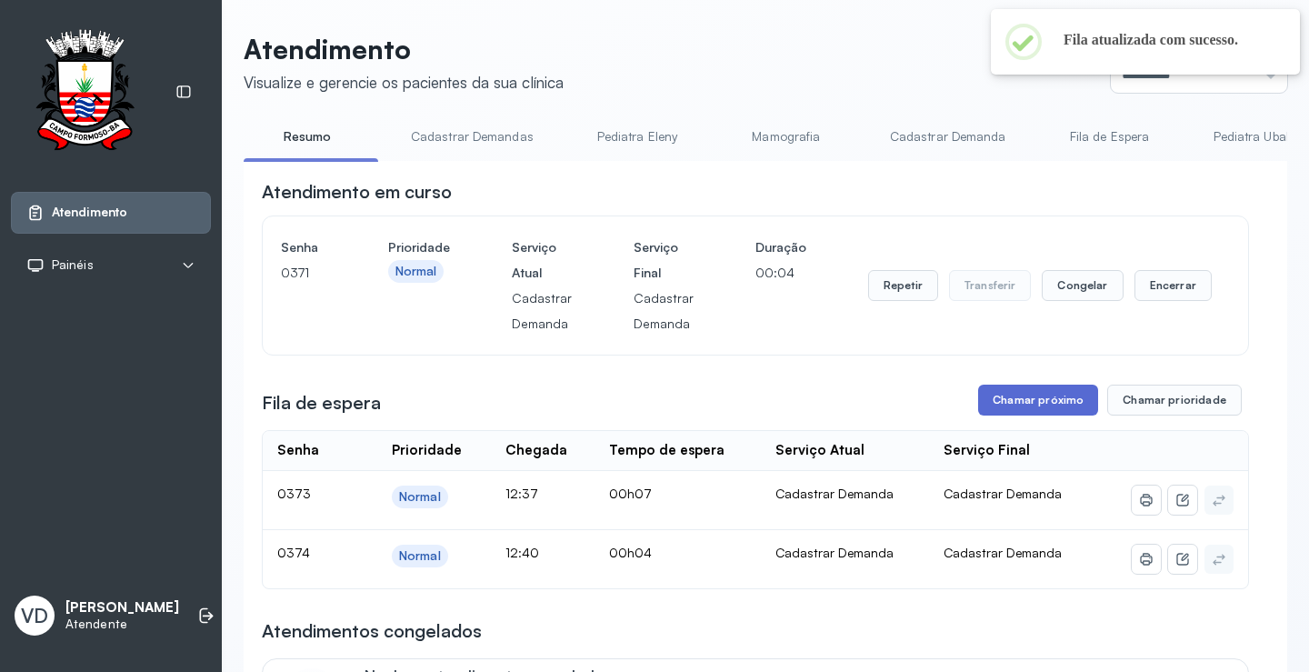
click at [1002, 396] on button "Chamar próximo" at bounding box center [1038, 399] width 120 height 31
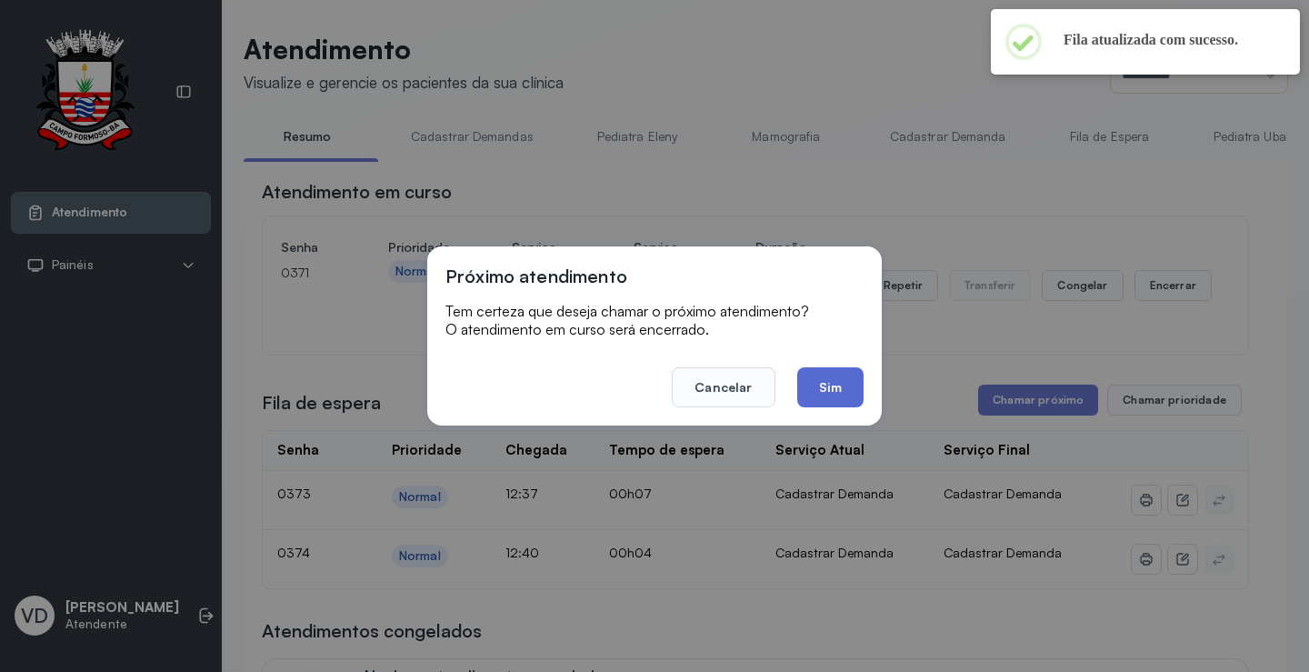
click at [837, 371] on button "Sim" at bounding box center [830, 387] width 66 height 40
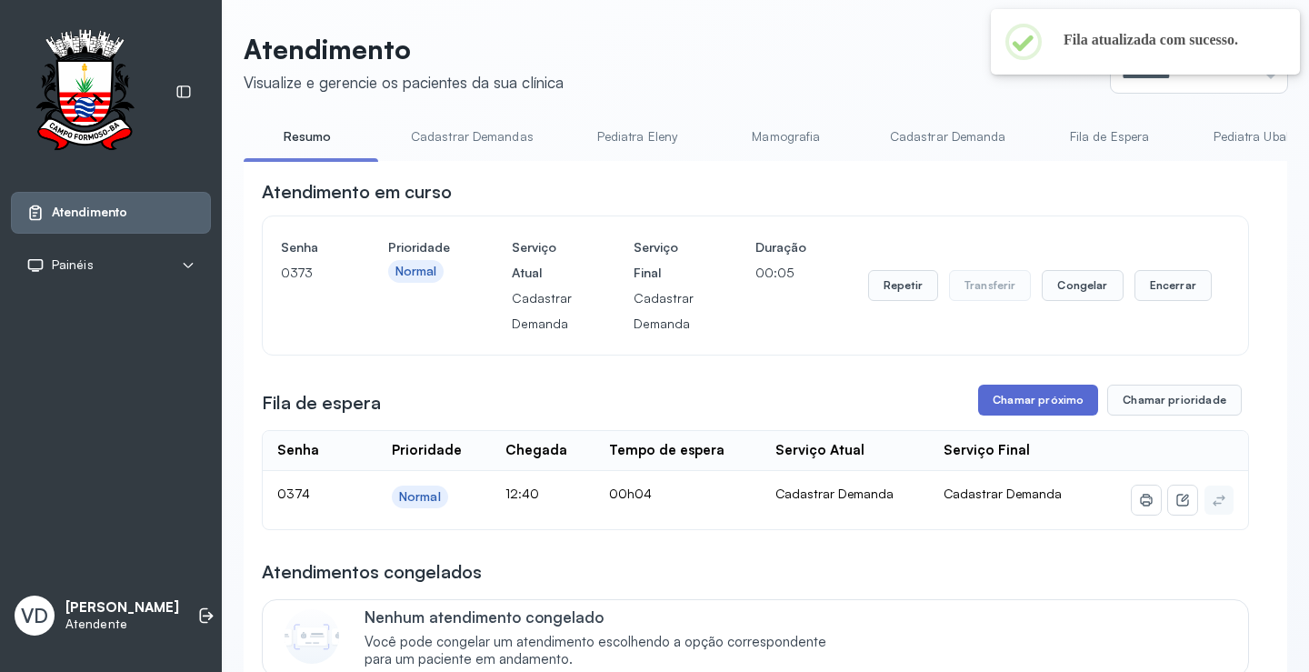
click at [1004, 397] on button "Chamar próximo" at bounding box center [1038, 399] width 120 height 31
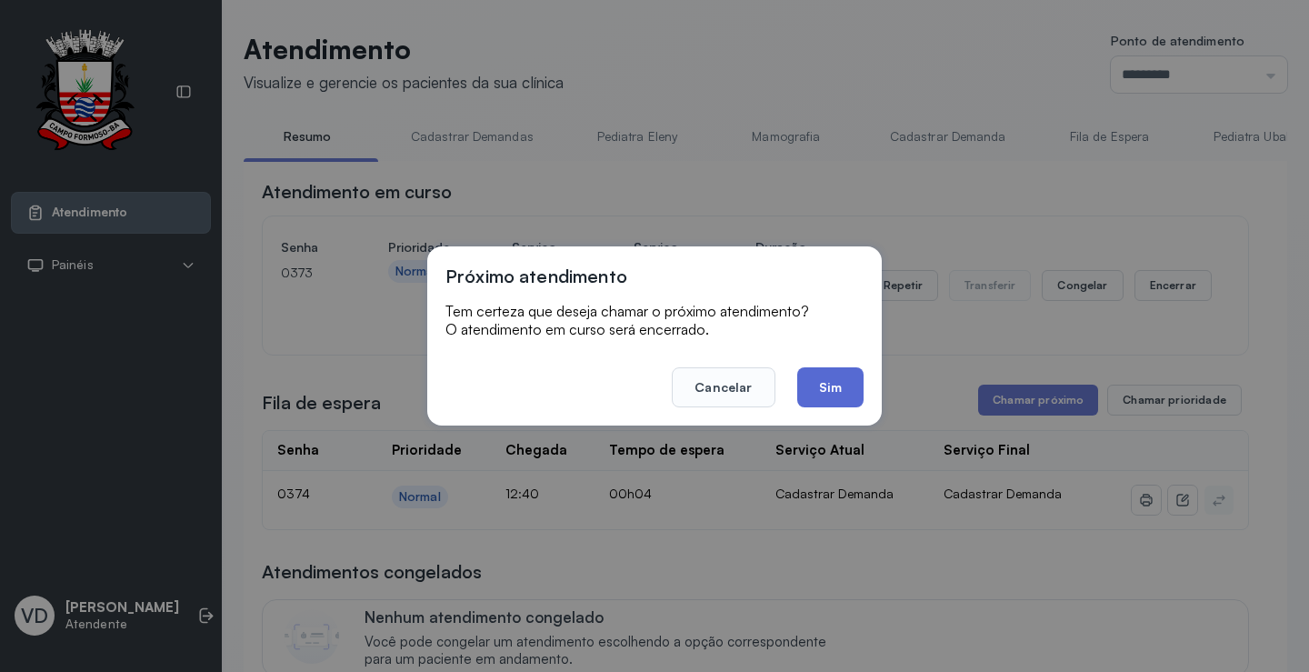
click at [841, 384] on button "Sim" at bounding box center [830, 387] width 66 height 40
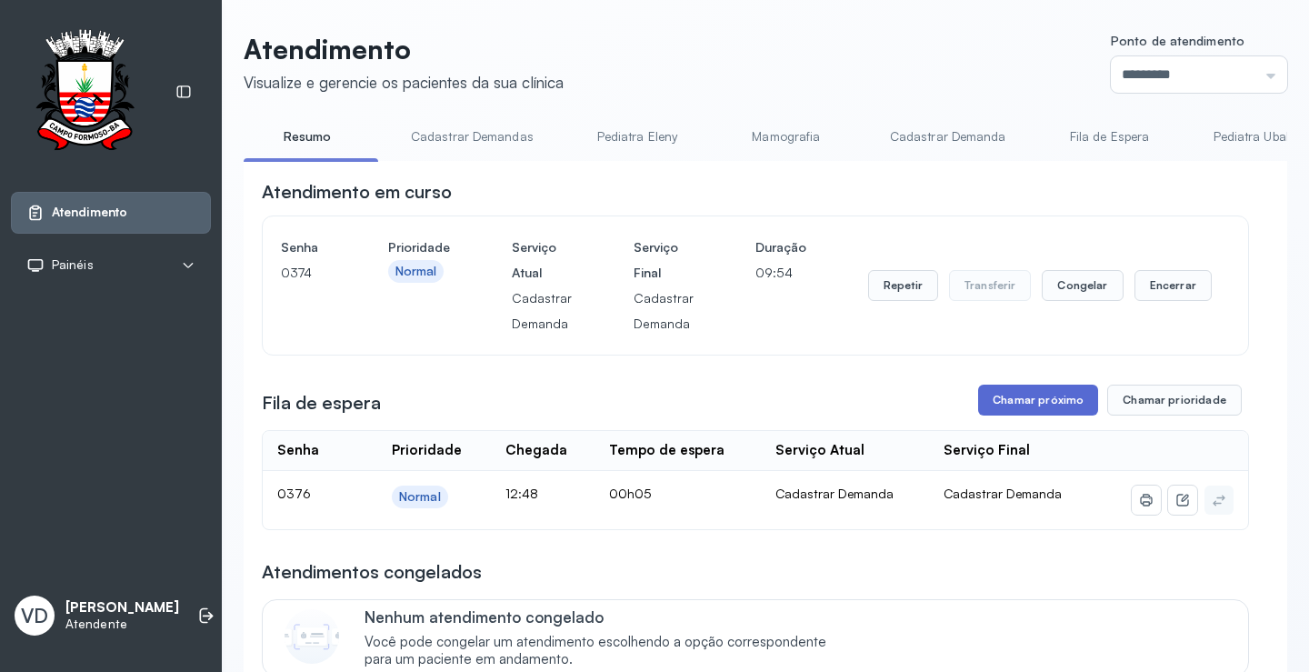
click at [1031, 405] on button "Chamar próximo" at bounding box center [1038, 399] width 120 height 31
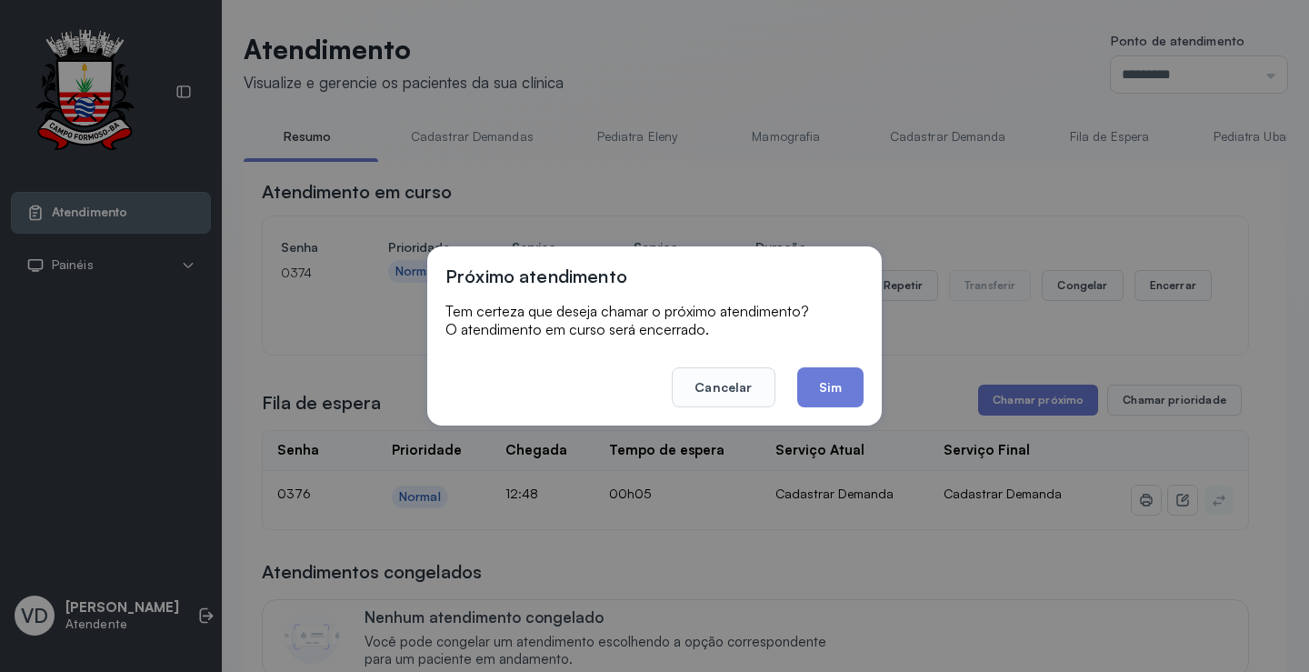
click at [861, 380] on button "Sim" at bounding box center [830, 387] width 66 height 40
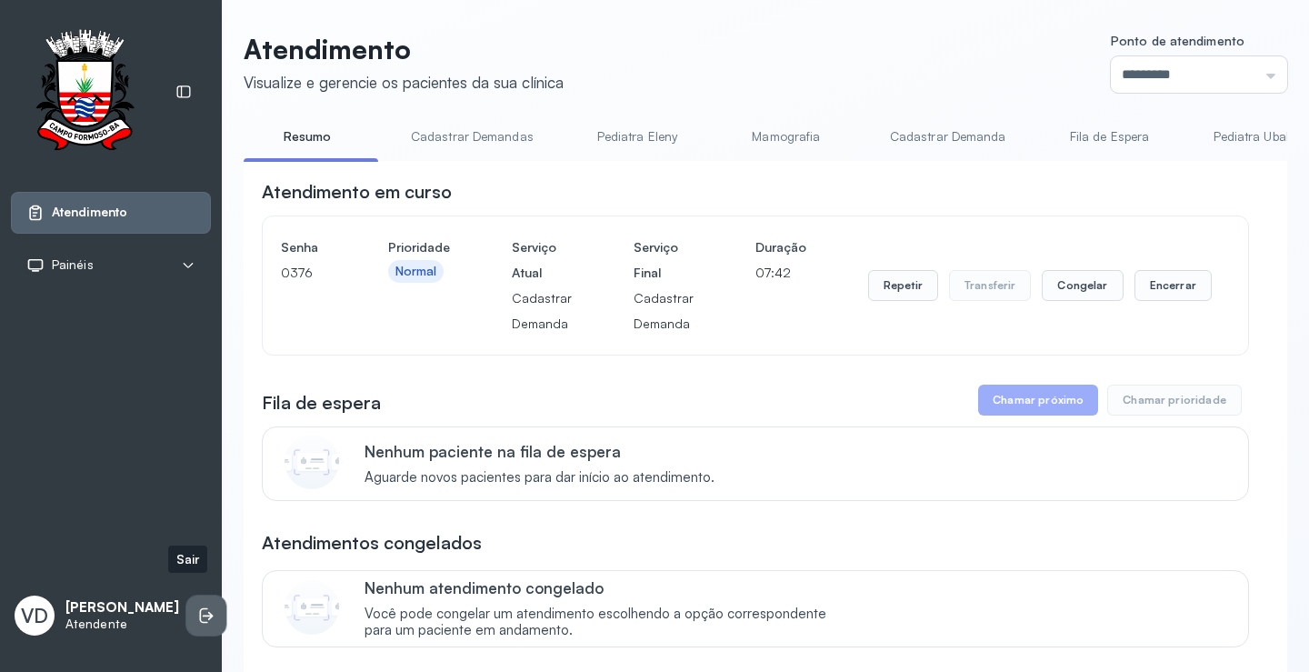
click at [197, 607] on icon at bounding box center [206, 615] width 18 height 18
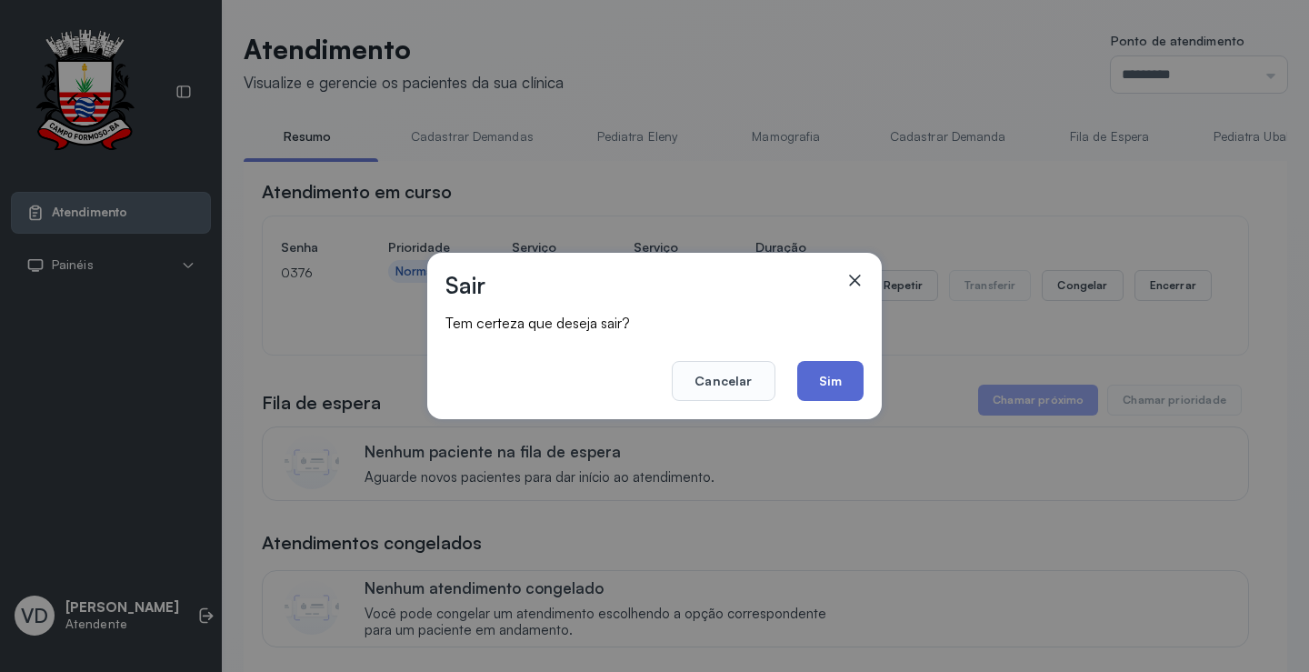
click at [847, 376] on button "Sim" at bounding box center [830, 381] width 66 height 40
